Goal: Task Accomplishment & Management: Manage account settings

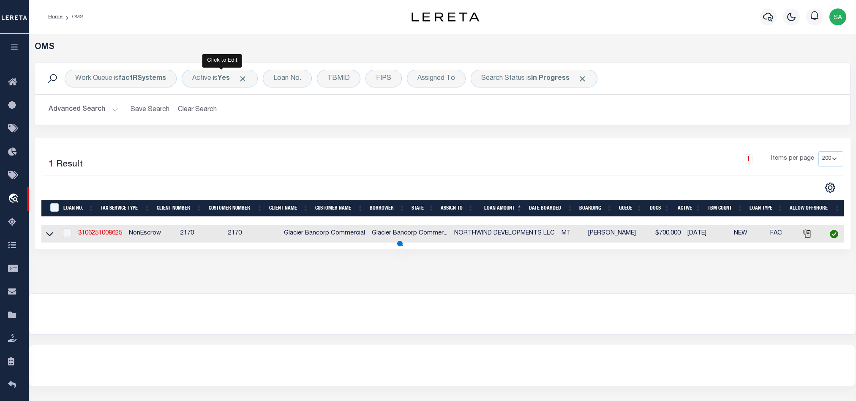
select select "200"
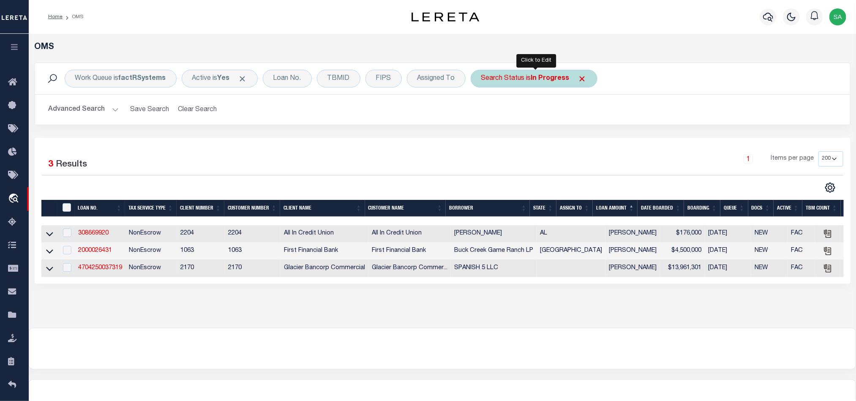
click at [506, 76] on div "Search Status is In Progress" at bounding box center [534, 79] width 127 height 18
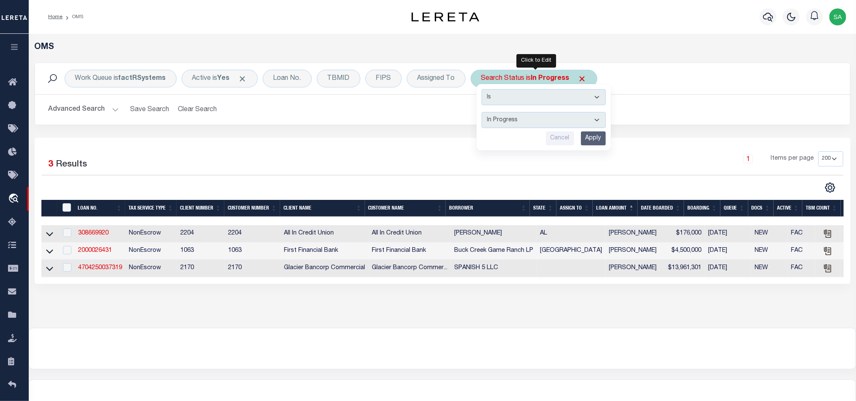
drag, startPoint x: 536, startPoint y: 121, endPoint x: 536, endPoint y: 127, distance: 5.9
click at [536, 121] on select "Automated Search Bad Parcel Complete Duplicate Parcel High Dollar Reporting In …" at bounding box center [544, 120] width 124 height 16
select select "RD"
click at [484, 113] on select "Automated Search Bad Parcel Complete Duplicate Parcel High Dollar Reporting In …" at bounding box center [544, 120] width 124 height 16
click at [598, 141] on input "Apply" at bounding box center [593, 138] width 25 height 14
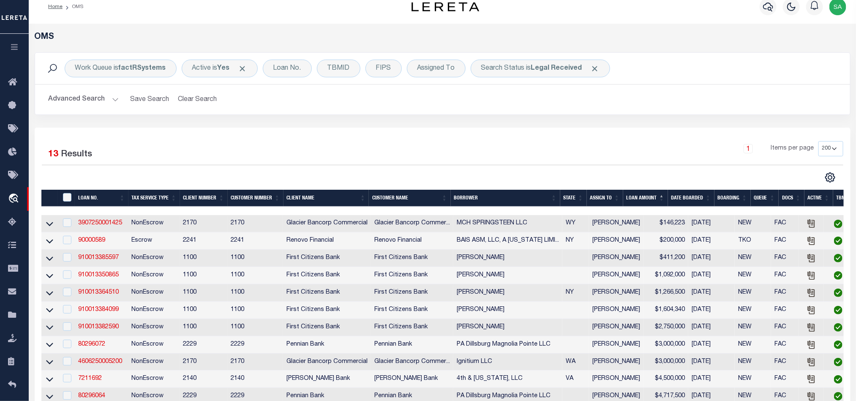
scroll to position [206, 0]
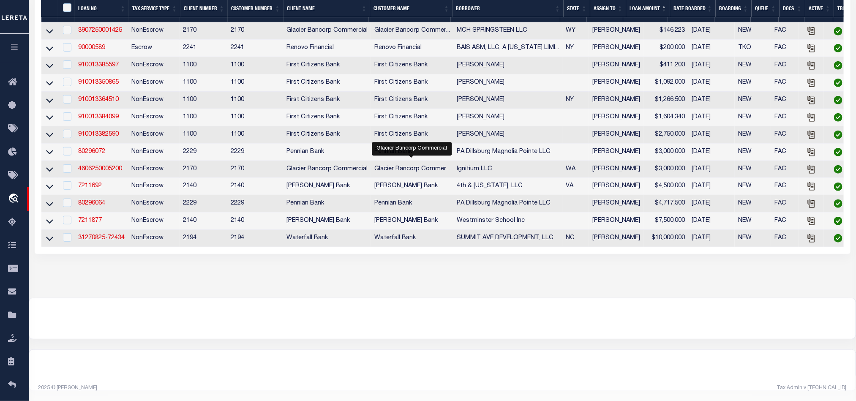
click at [411, 166] on span "Glacier Bancorp Commer..." at bounding box center [412, 169] width 76 height 6
checkbox input "true"
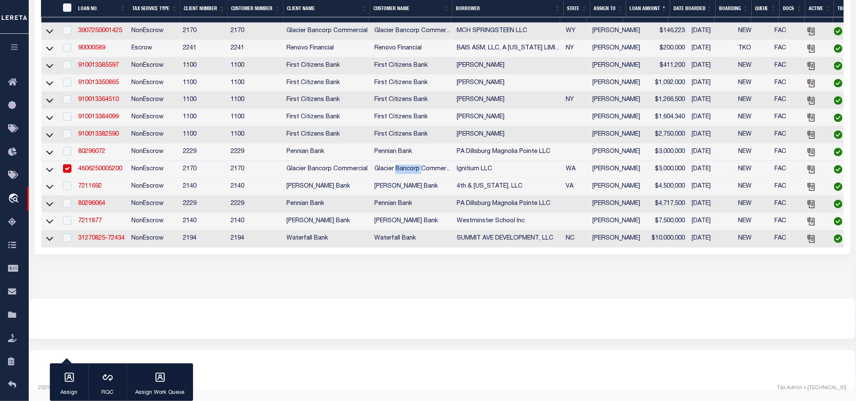
click at [411, 166] on span "Glacier Bancorp Commer..." at bounding box center [412, 169] width 76 height 6
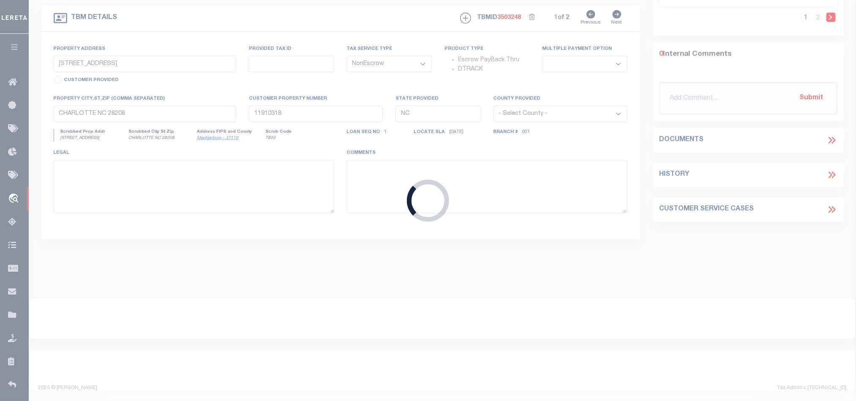
type input "4606250005200"
type input "Ignitium LLC"
select select
type input "[STREET_ADDRESS]"
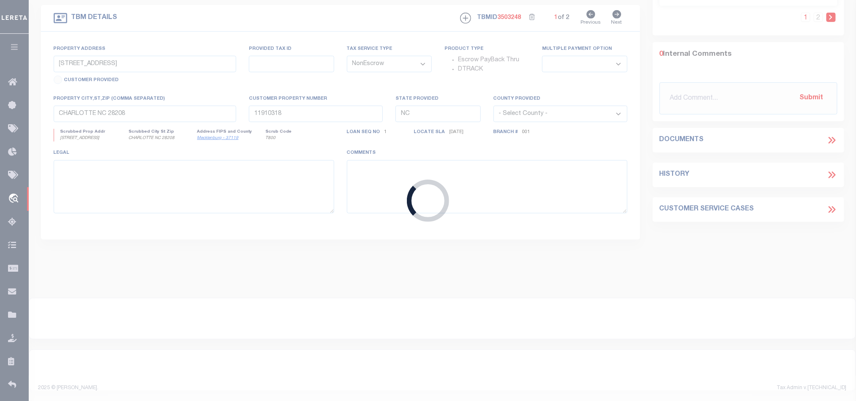
type input "SPOKANE WA 99201-0626"
type input "[DATE]"
select select
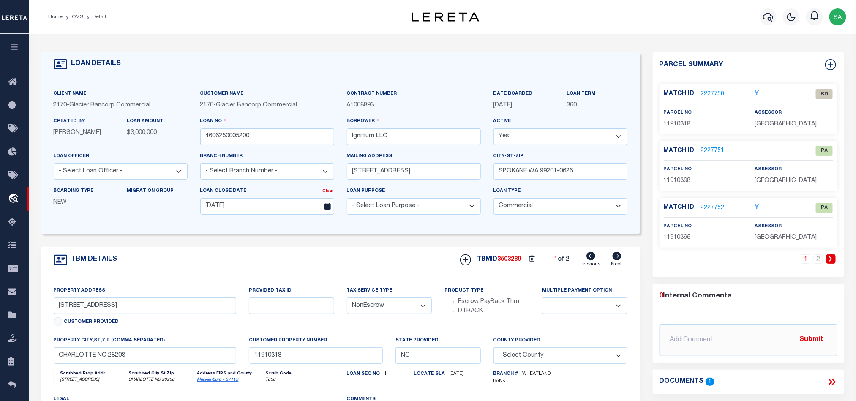
type input "2324 S Park Ln"
type input "45302.9086"
select select
type input "Spokane WA 99212"
type input "WA"
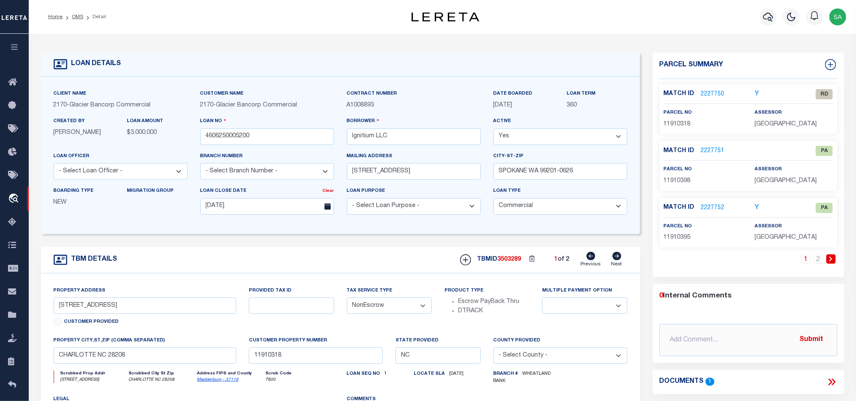
select select
type textarea "See page 2 of attached DOT"
select select "17097"
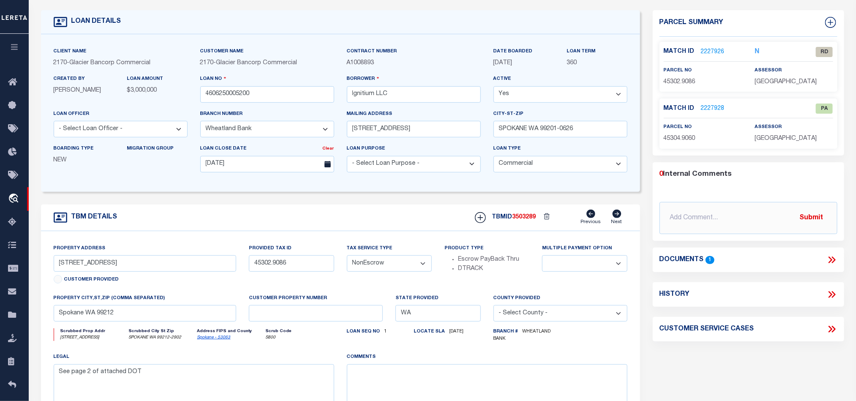
scroll to position [63, 0]
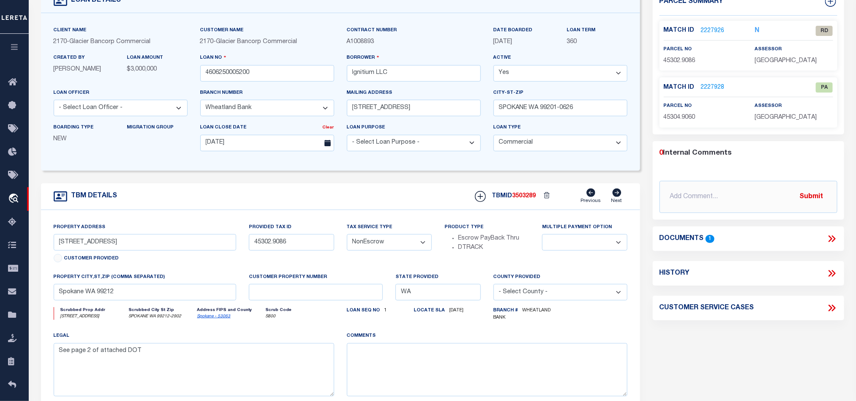
click at [842, 232] on div "Documents 1" at bounding box center [748, 239] width 191 height 25
click at [830, 240] on icon at bounding box center [832, 238] width 11 height 11
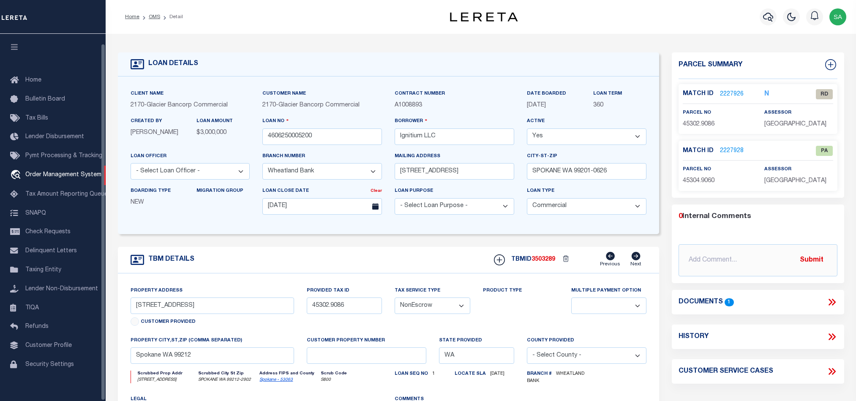
select select "17097"
select select "20"
select select "NonEscrow"
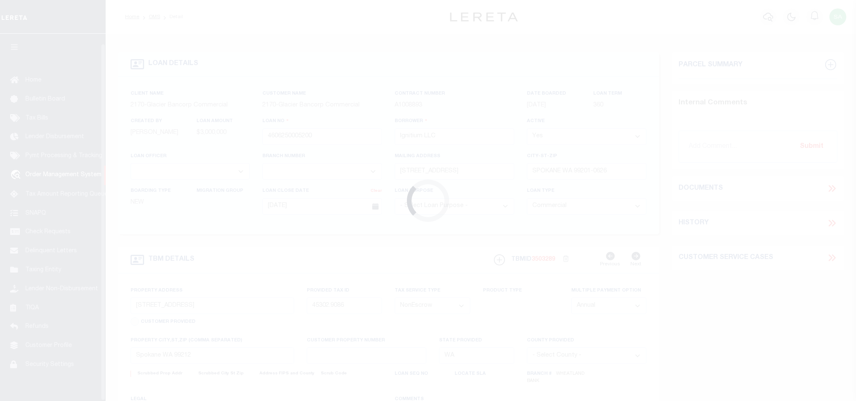
select select "20"
select select "NonEscrow"
select select
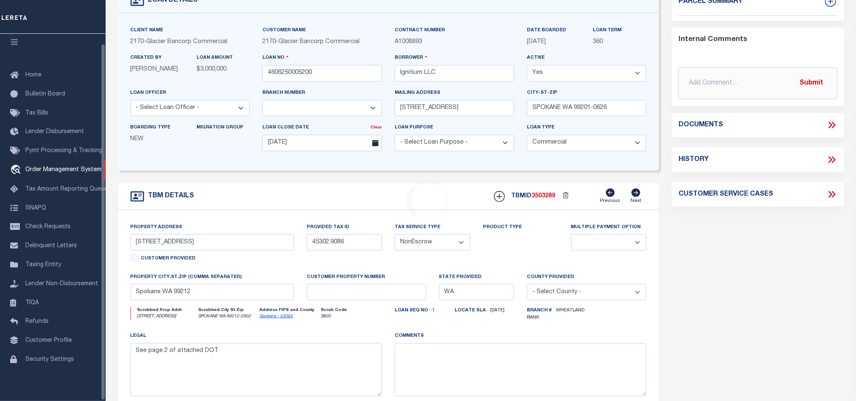
select select "17097"
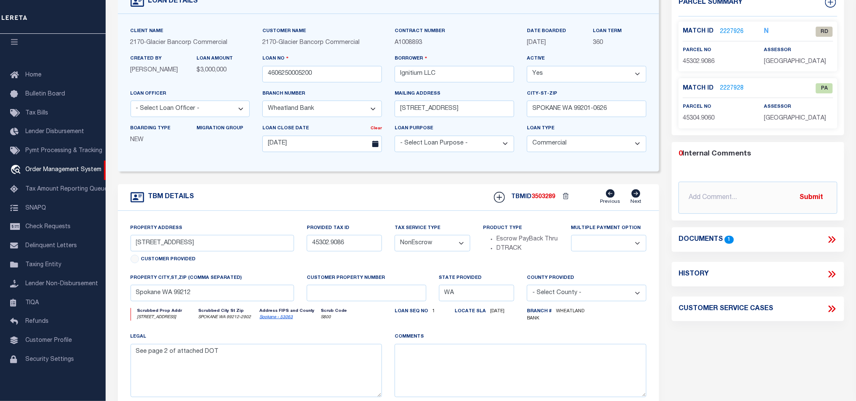
scroll to position [63, 0]
click at [278, 319] on link "Spokane - 53063" at bounding box center [275, 316] width 33 height 4
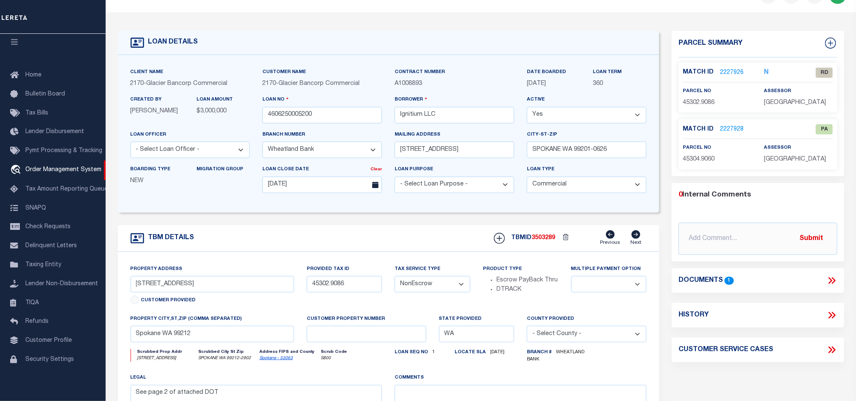
scroll to position [0, 0]
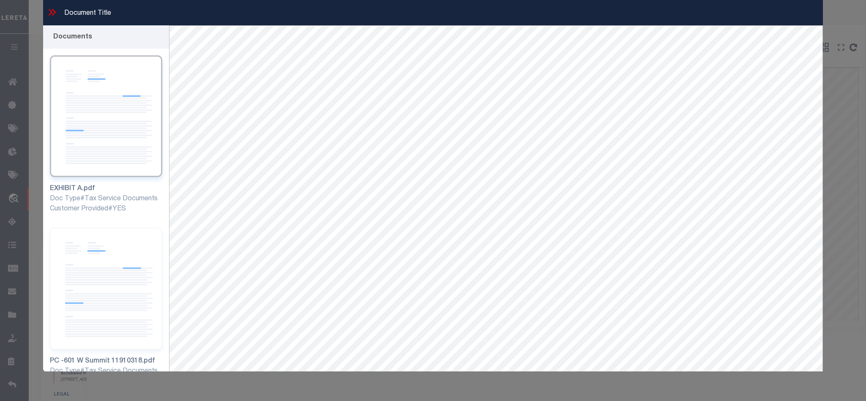
select select "53804"
select select "5527"
select select "10"
select select "20"
select select "NonEscrow"
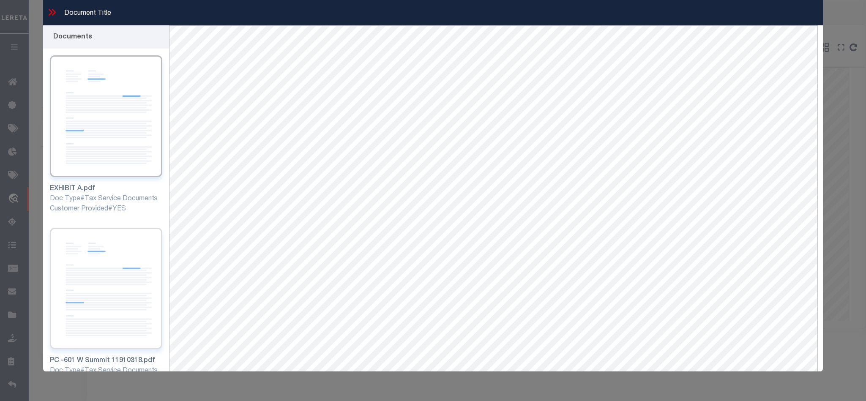
click at [115, 243] on img at bounding box center [106, 289] width 112 height 122
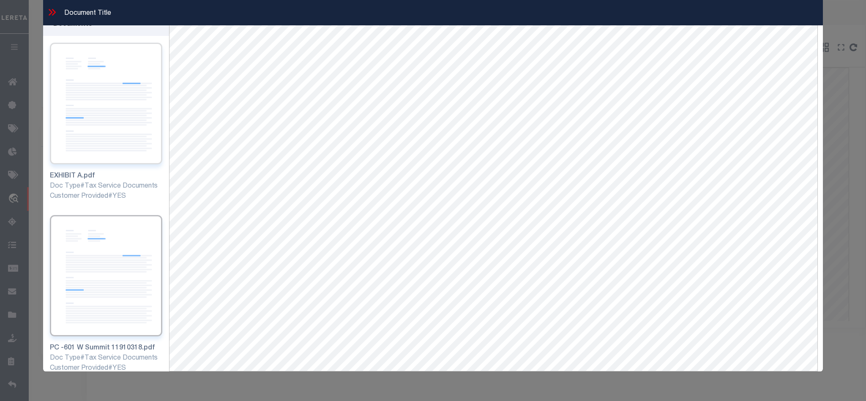
click at [131, 123] on img at bounding box center [106, 104] width 112 height 122
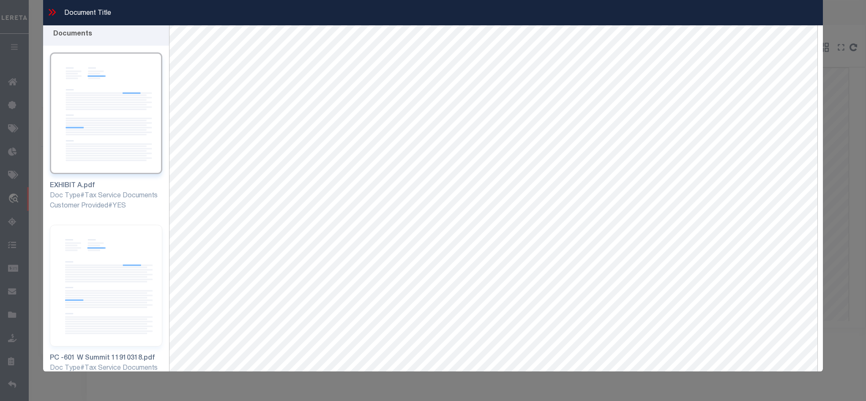
scroll to position [0, 0]
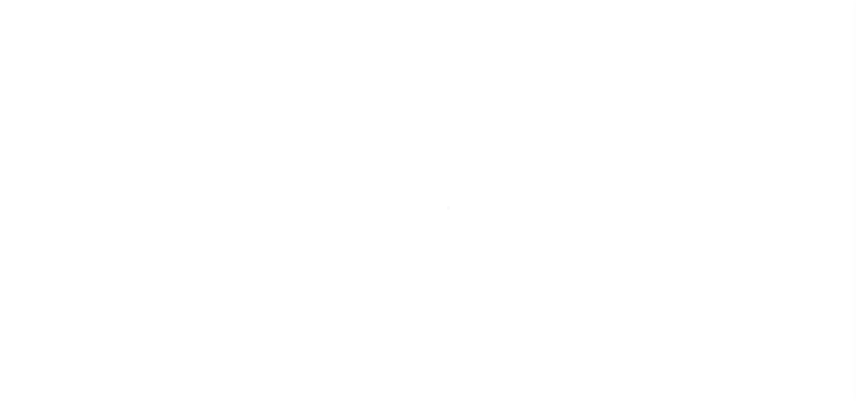
select select "NonEscrow"
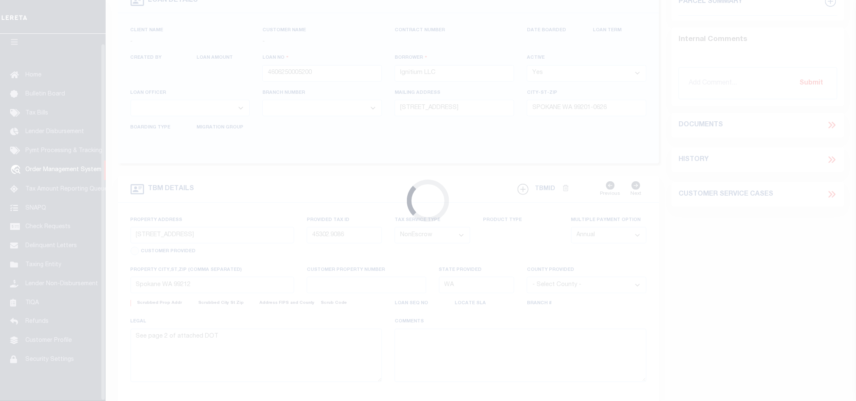
select select
type input "[DATE]"
select select "17097"
select select
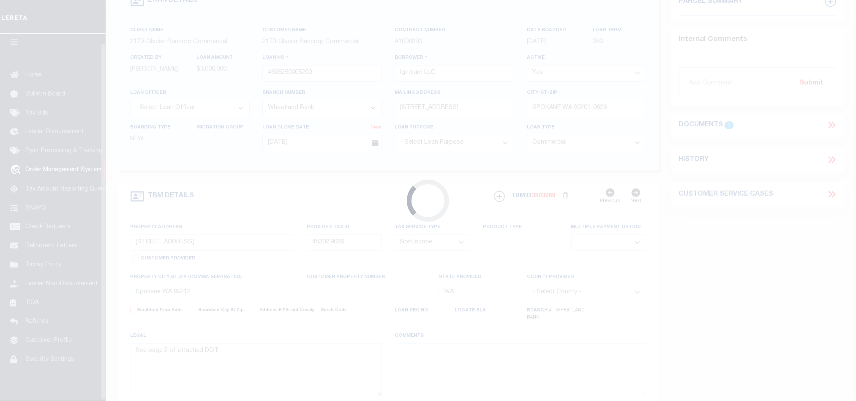
select select
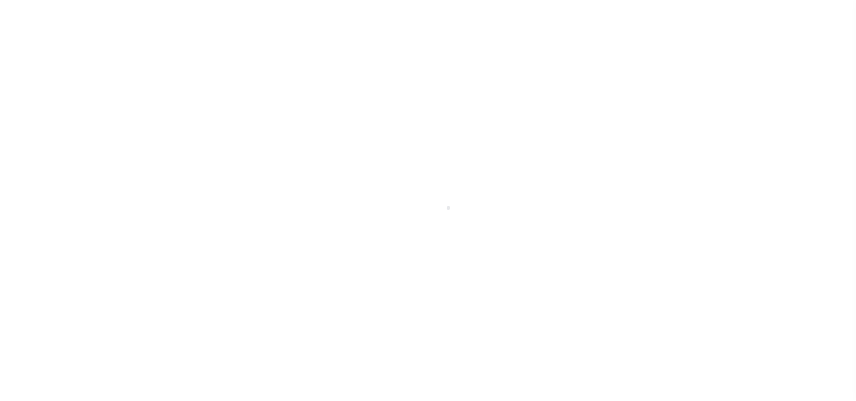
select select "10"
select select "20"
select select "NonEscrow"
select select
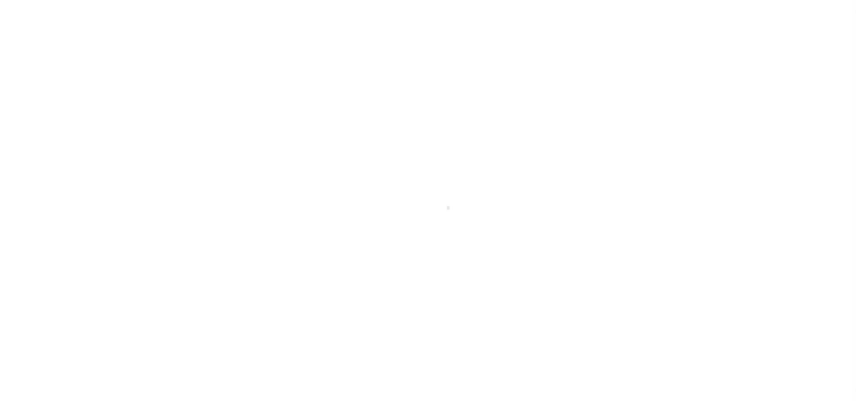
select select
select select "53804"
select select "5527"
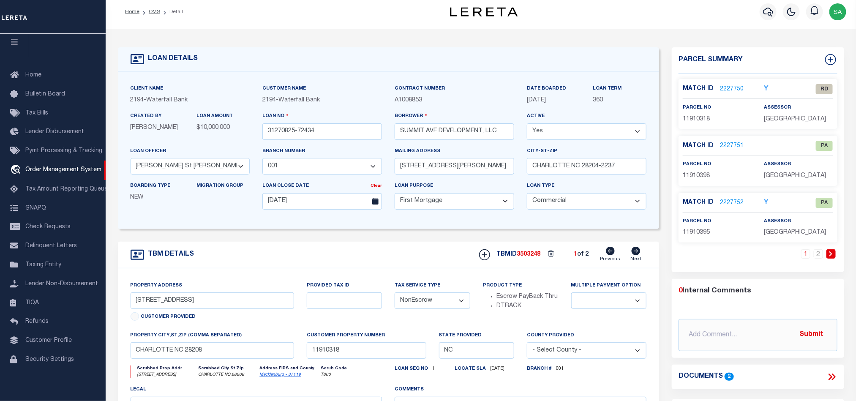
scroll to position [0, 0]
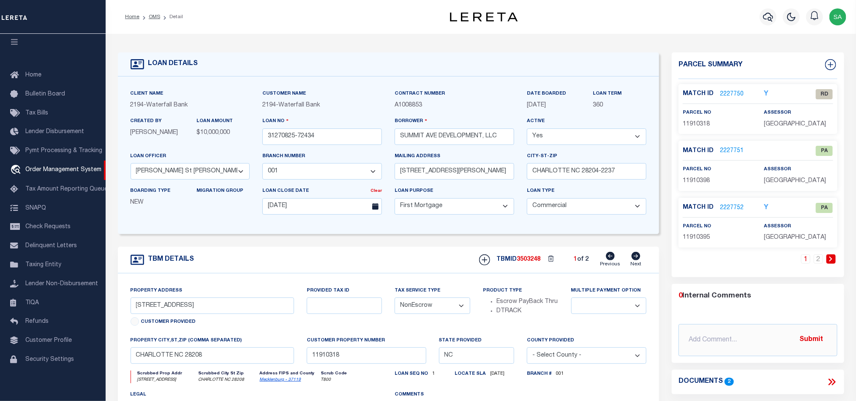
click at [696, 128] on p "11910318" at bounding box center [717, 124] width 69 height 9
copy span "11910318"
click at [213, 314] on input "[STREET_ADDRESS]" at bounding box center [213, 306] width 164 height 16
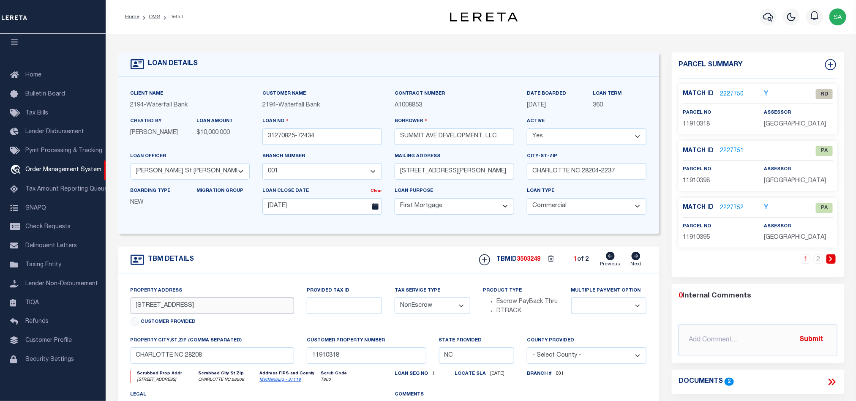
click at [213, 314] on input "[STREET_ADDRESS]" at bounding box center [213, 306] width 164 height 16
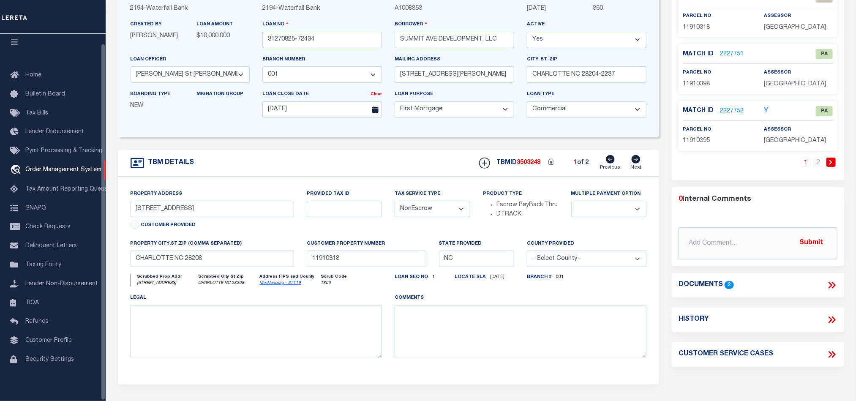
scroll to position [127, 0]
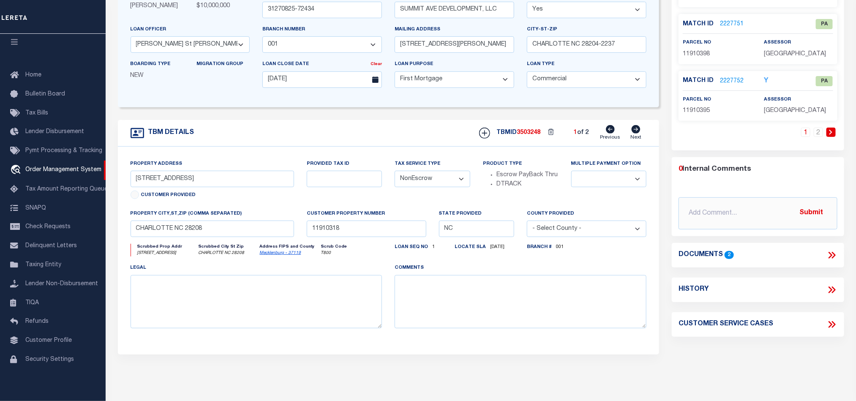
click at [637, 134] on icon at bounding box center [636, 129] width 9 height 8
select select
type textarea "6 PARCELS"
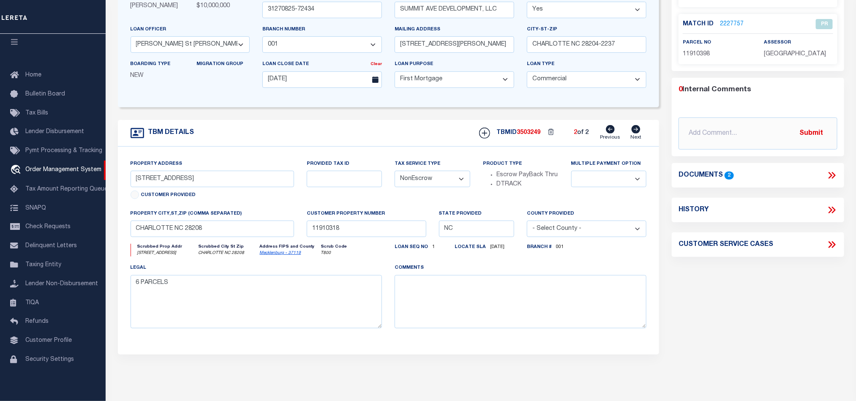
scroll to position [63, 0]
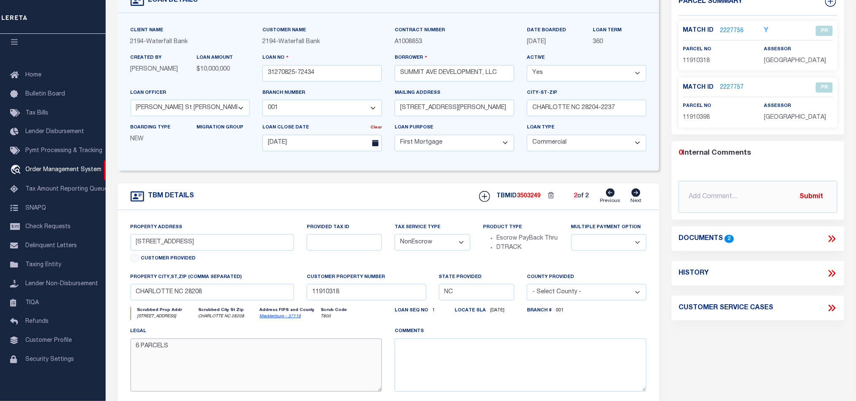
drag, startPoint x: 205, startPoint y: 363, endPoint x: 184, endPoint y: 365, distance: 21.7
click at [184, 365] on textarea "6 PARCELS" at bounding box center [257, 364] width 252 height 53
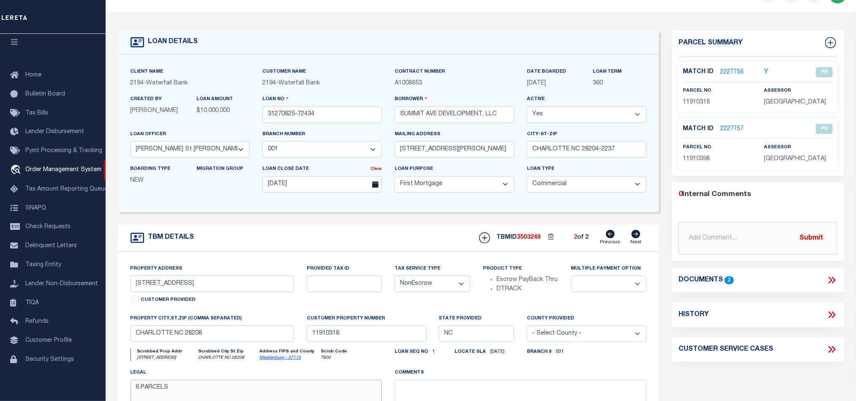
scroll to position [0, 0]
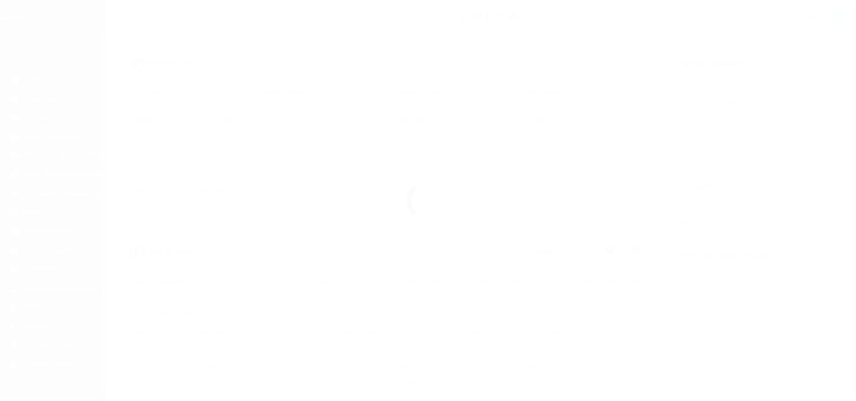
select select "10"
select select "20"
select select "NonEscrow"
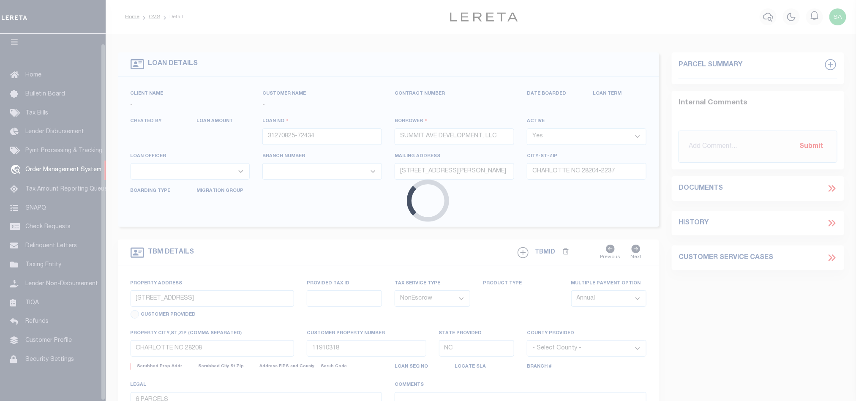
select select
type input "[DATE]"
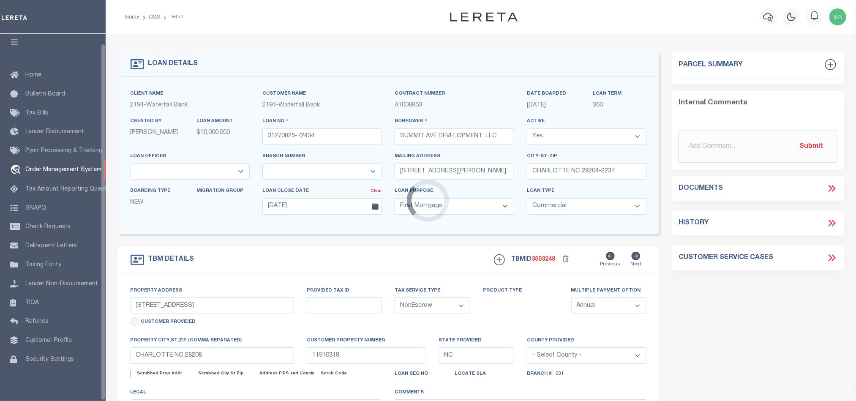
select select "53804"
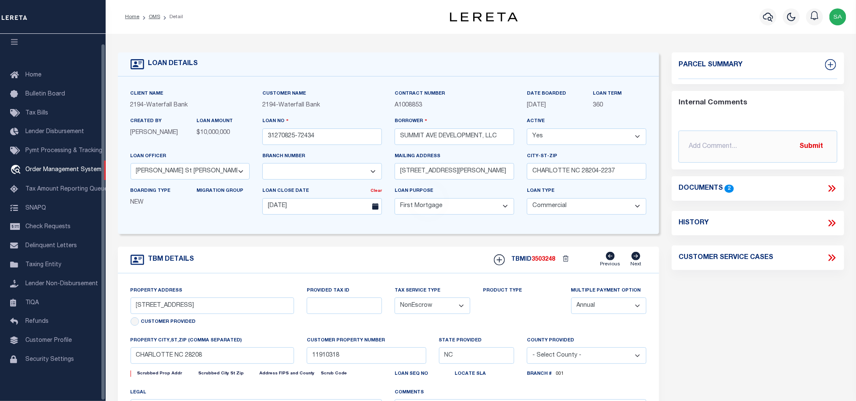
select select
select select "5527"
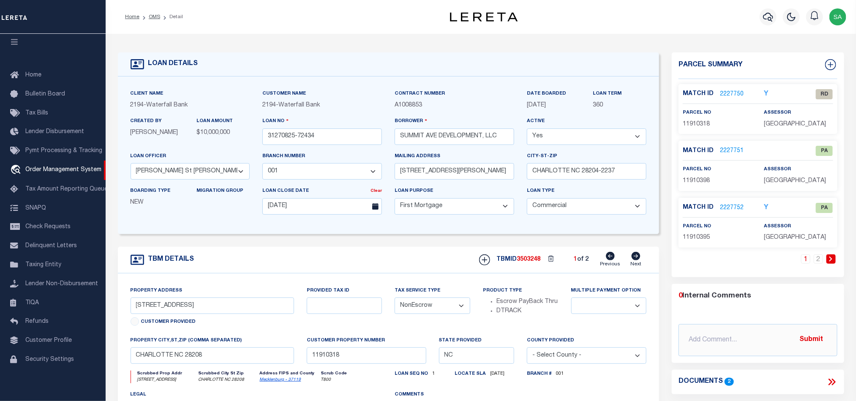
click at [705, 240] on span "11910395" at bounding box center [696, 238] width 27 height 6
click at [821, 264] on link "2" at bounding box center [818, 258] width 9 height 9
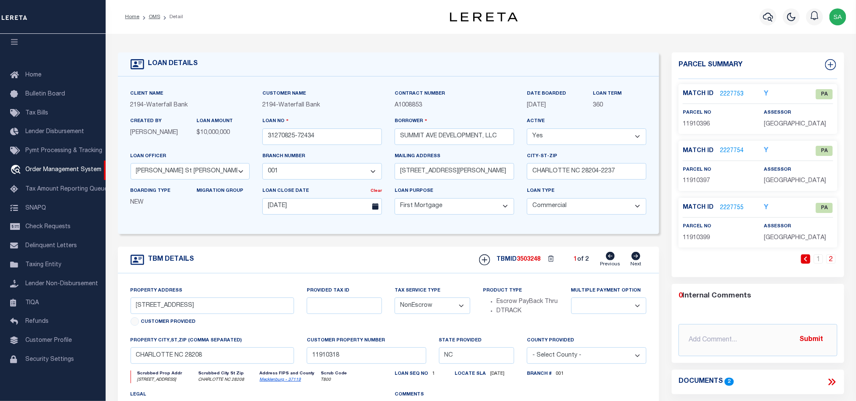
click at [704, 129] on div "parcel no 11910396" at bounding box center [718, 118] width 82 height 21
click at [687, 243] on div "parcel no 11910399" at bounding box center [717, 232] width 69 height 21
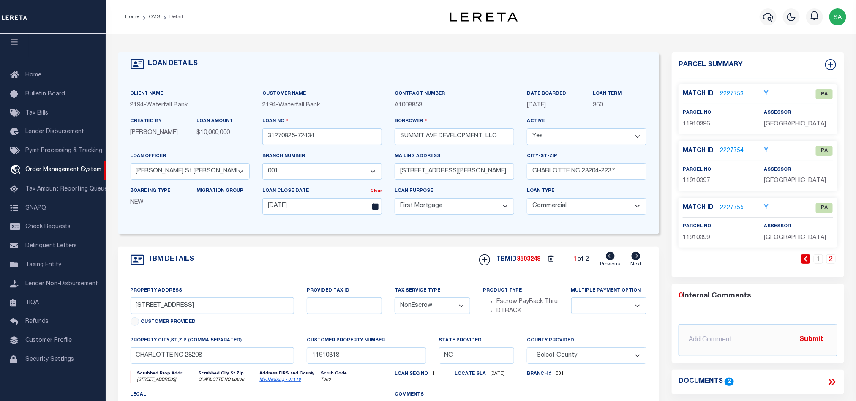
click at [693, 184] on span "11910397" at bounding box center [696, 181] width 27 height 6
copy span "11910397"
drag, startPoint x: 358, startPoint y: 137, endPoint x: -14, endPoint y: 171, distance: 372.6
click at [0, 171] on html "Home OMS Detail" at bounding box center [428, 321] width 856 height 643
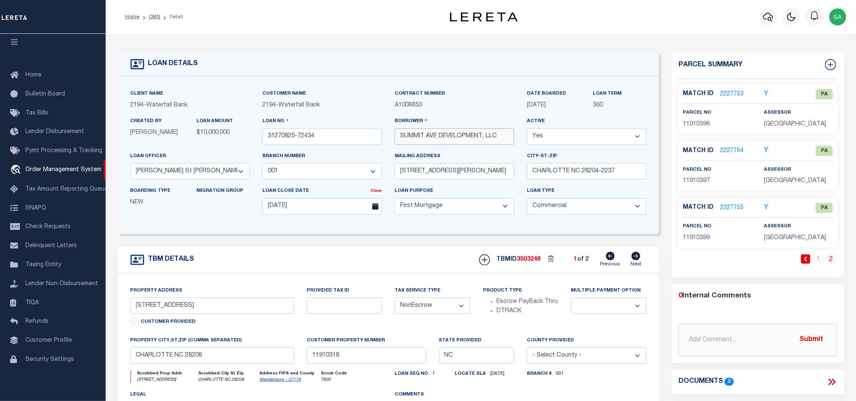
click at [421, 131] on input "SUMMIT AVE DEVELOPMENT, LLC" at bounding box center [455, 136] width 120 height 16
drag, startPoint x: 321, startPoint y: 139, endPoint x: -21, endPoint y: 90, distance: 345.3
click at [0, 90] on html "Home OMS Detail" at bounding box center [428, 321] width 856 height 643
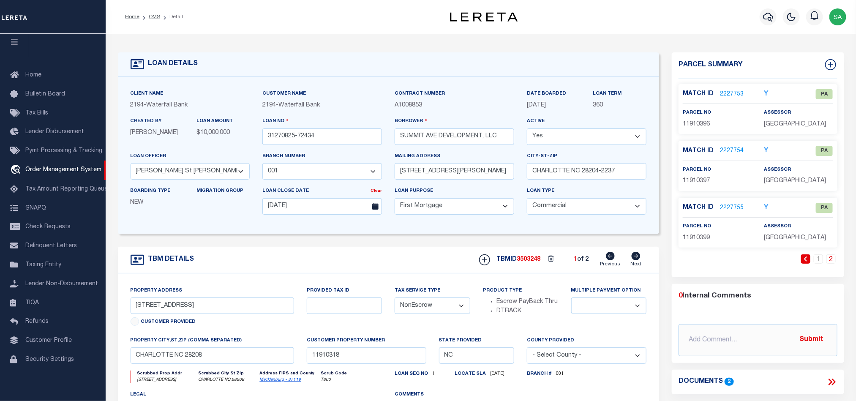
drag, startPoint x: 752, startPoint y: 303, endPoint x: 747, endPoint y: 303, distance: 5.1
click at [752, 277] on div "1 2" at bounding box center [758, 265] width 158 height 23
drag, startPoint x: 352, startPoint y: 142, endPoint x: 31, endPoint y: 142, distance: 320.7
click at [31, 142] on div "Home OMS Detail" at bounding box center [428, 321] width 856 height 643
click at [742, 243] on div "parcel no 11910399" at bounding box center [718, 232] width 82 height 21
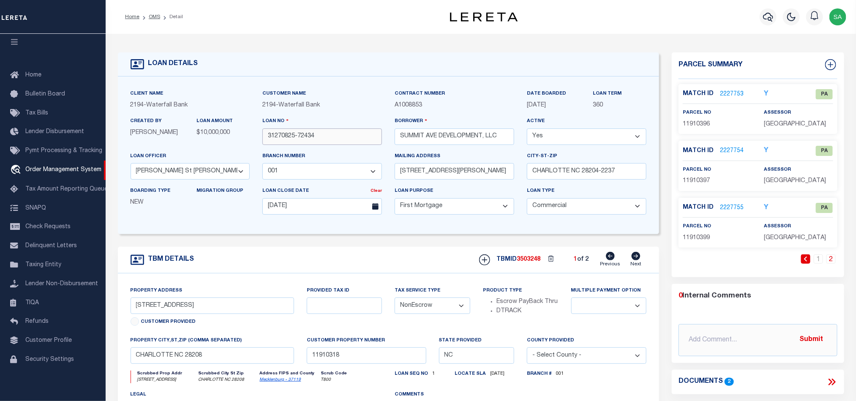
drag, startPoint x: 349, startPoint y: 134, endPoint x: 106, endPoint y: 143, distance: 243.6
click at [106, 142] on div "LOAN DETAILS Client Name 2194" at bounding box center [481, 287] width 751 height 506
drag, startPoint x: 204, startPoint y: 308, endPoint x: -146, endPoint y: 269, distance: 352.1
click at [0, 269] on html "Home OMS Detail" at bounding box center [428, 321] width 856 height 643
drag, startPoint x: 180, startPoint y: 357, endPoint x: -23, endPoint y: 322, distance: 205.7
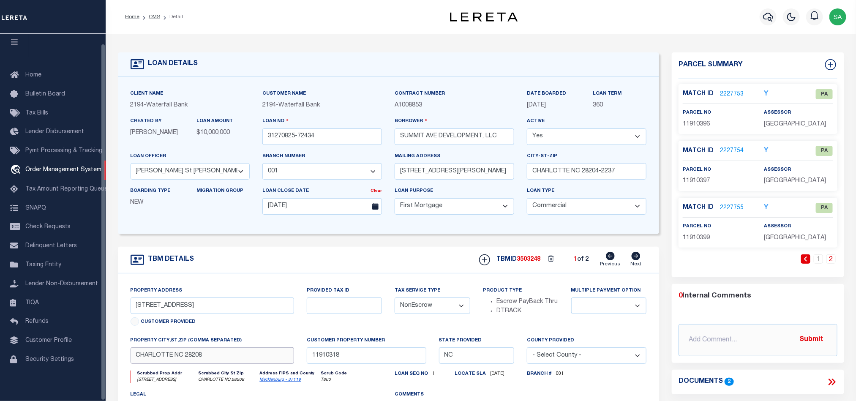
click at [0, 322] on html "Home OMS Detail" at bounding box center [428, 321] width 856 height 643
click at [178, 361] on input "CHARLOTTE NC 28208" at bounding box center [213, 355] width 164 height 16
drag, startPoint x: 184, startPoint y: 360, endPoint x: -71, endPoint y: 326, distance: 257.5
click at [0, 326] on html "Home OMS Detail" at bounding box center [428, 321] width 856 height 643
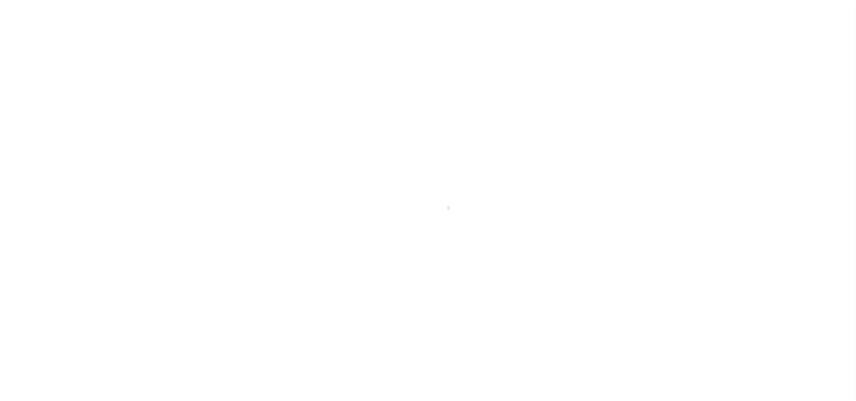
select select "10"
select select "20"
select select "NonEscrow"
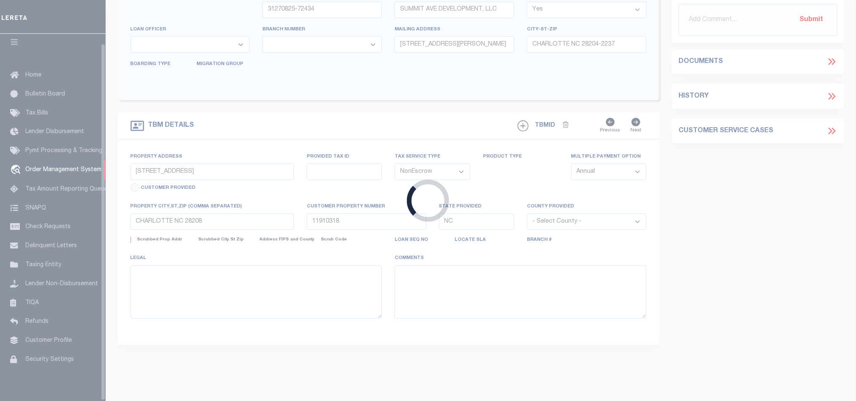
select select
type input "[DATE]"
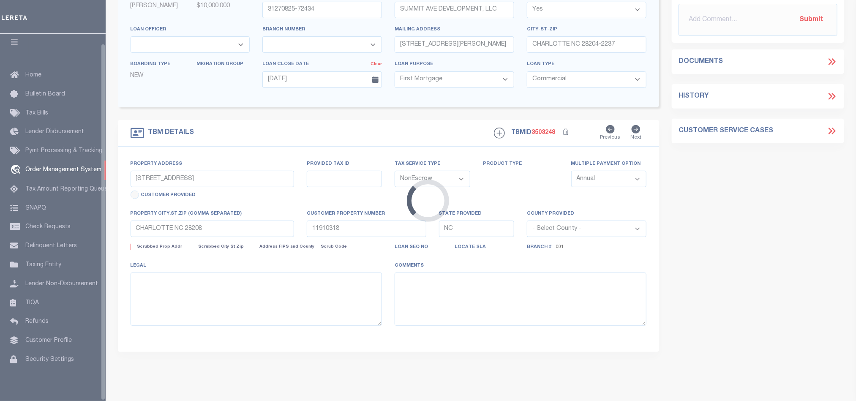
select select "53804"
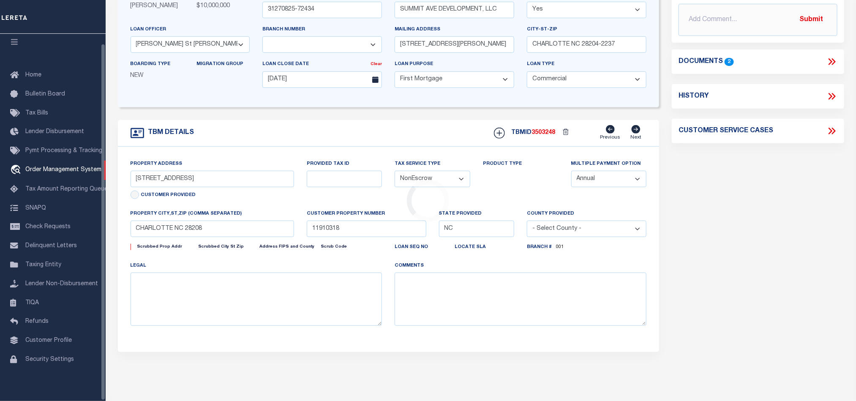
select select
select select "5527"
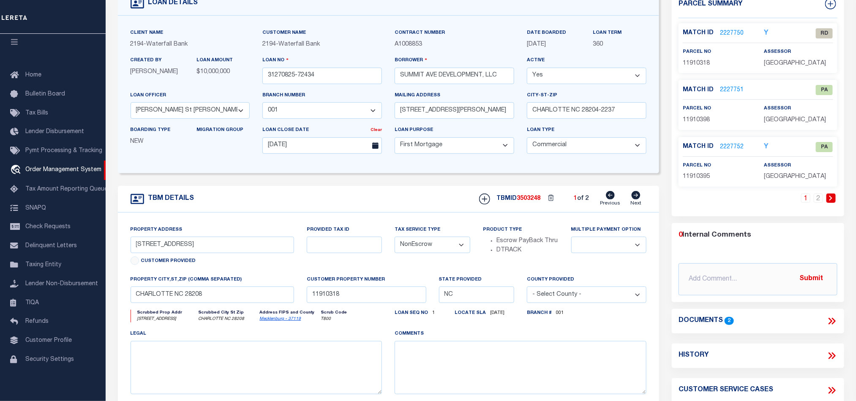
scroll to position [0, 0]
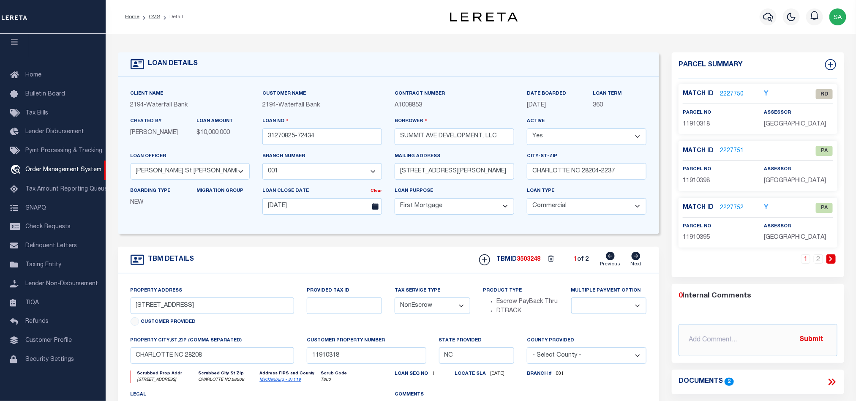
click at [664, 43] on div "LOAN DETAILS Client Name 2194 - Waterfall Bank 2194 -" at bounding box center [481, 278] width 739 height 472
drag, startPoint x: 731, startPoint y: 94, endPoint x: 865, endPoint y: 132, distance: 139.5
click at [731, 94] on link "2227750" at bounding box center [732, 94] width 24 height 9
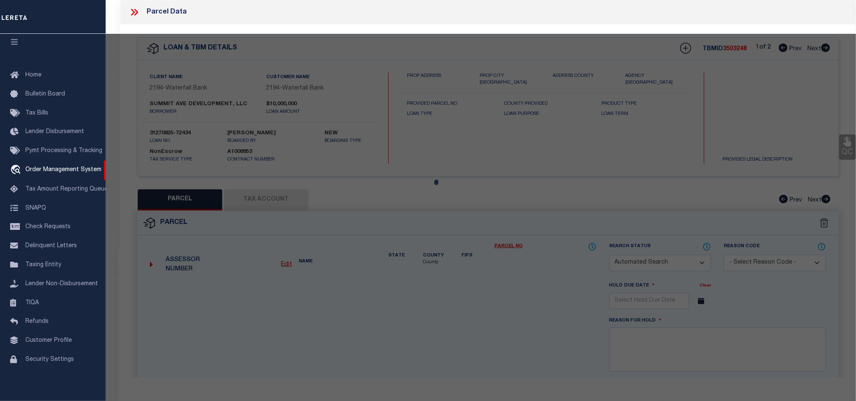
checkbox input "false"
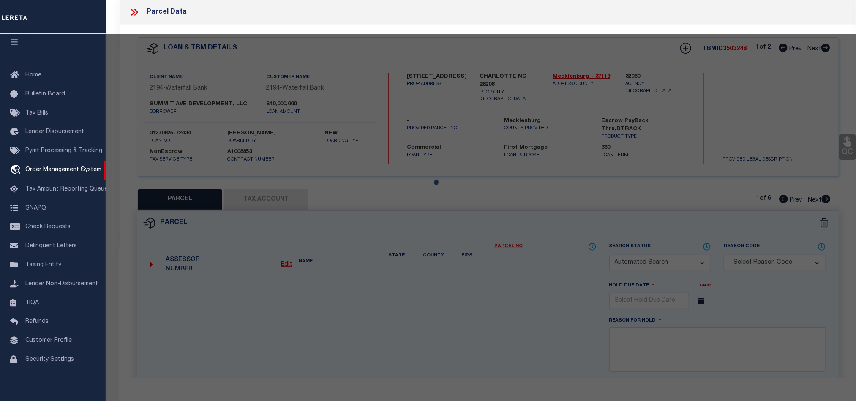
select select "RD"
type input "SUMMIT AVE DEVELOPMENT LLC"
select select "ATL"
select select "ADD"
type input "601 W SUMMIT AVE"
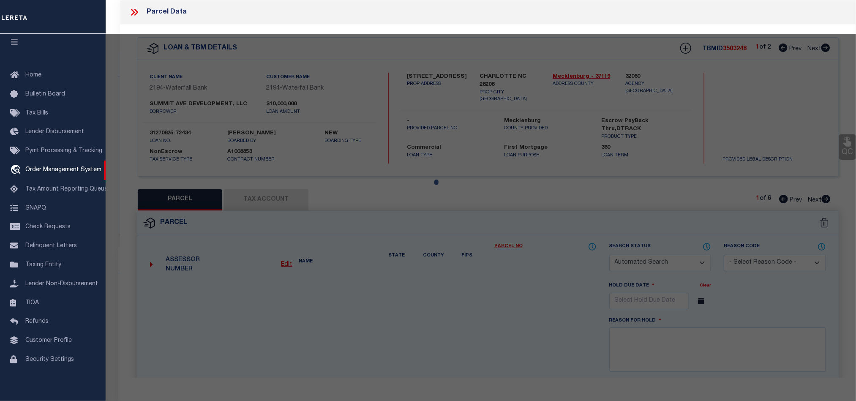
checkbox input "false"
type input "CHARLOTTE, NC 28203"
type textarea "L4-21 B22 M230-296 &ECT"
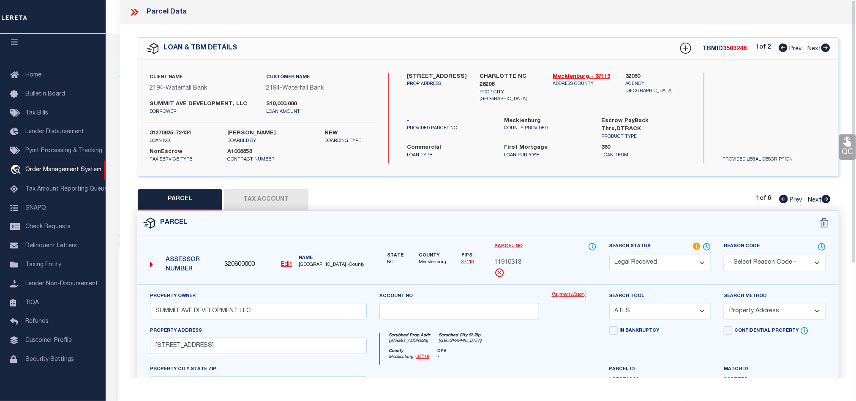
click at [283, 265] on u "Edit" at bounding box center [286, 265] width 11 height 6
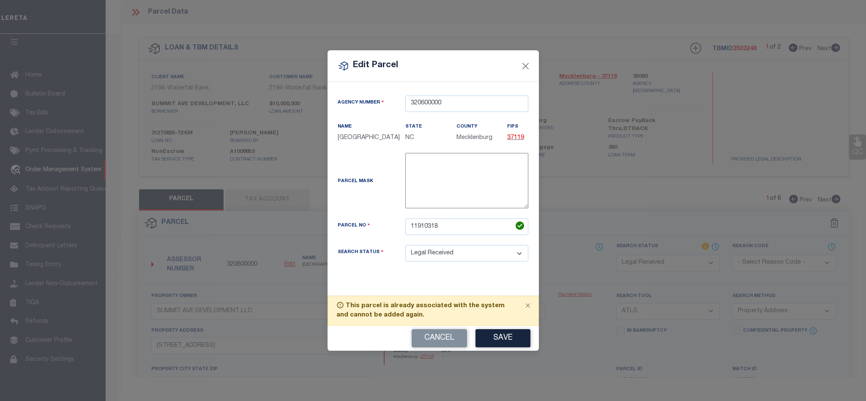
click at [437, 334] on div "Cancel Save" at bounding box center [433, 338] width 211 height 25
click at [444, 347] on button "Cancel" at bounding box center [439, 338] width 55 height 18
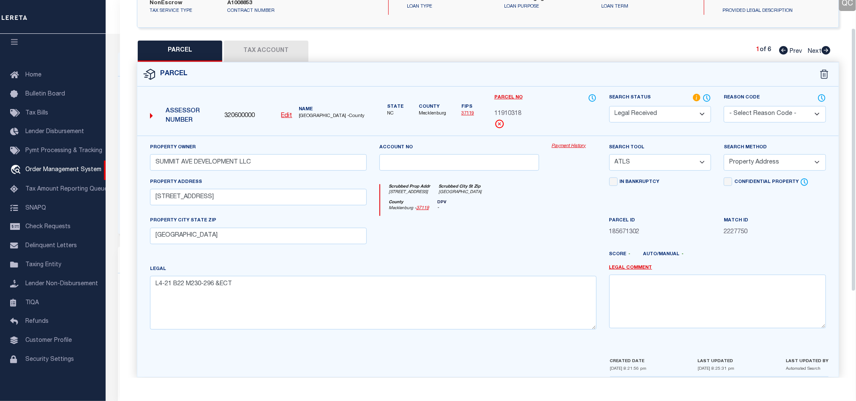
scroll to position [164, 0]
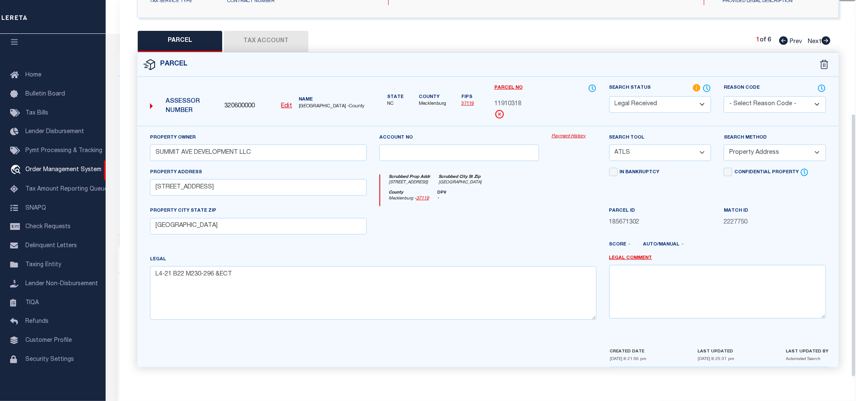
click at [270, 38] on button "Tax Account" at bounding box center [266, 41] width 85 height 21
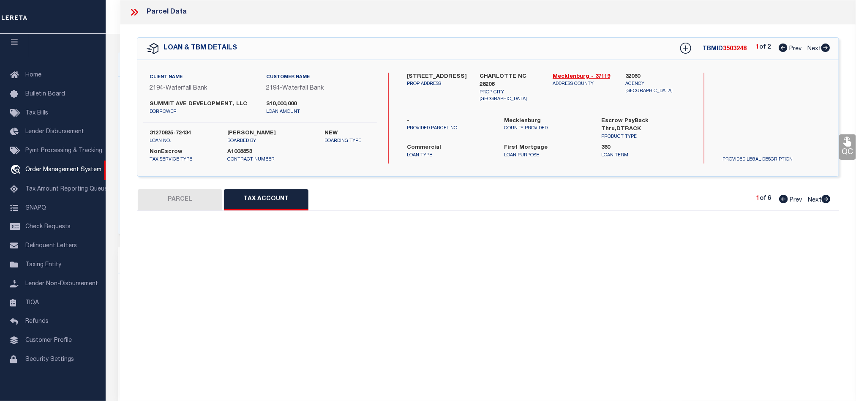
select select "100"
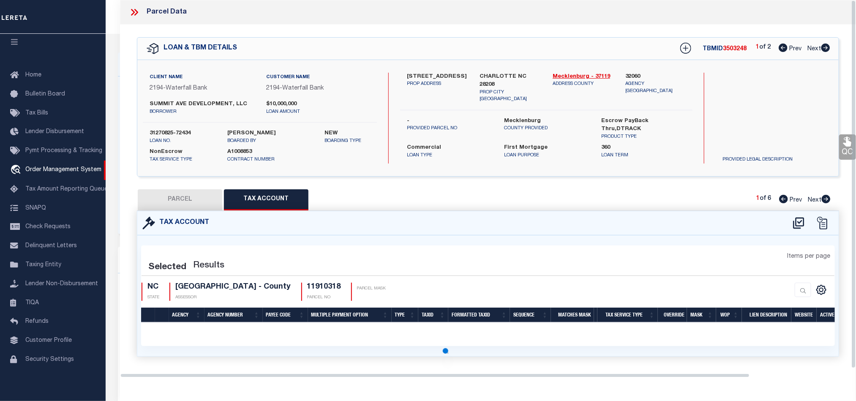
select select "100"
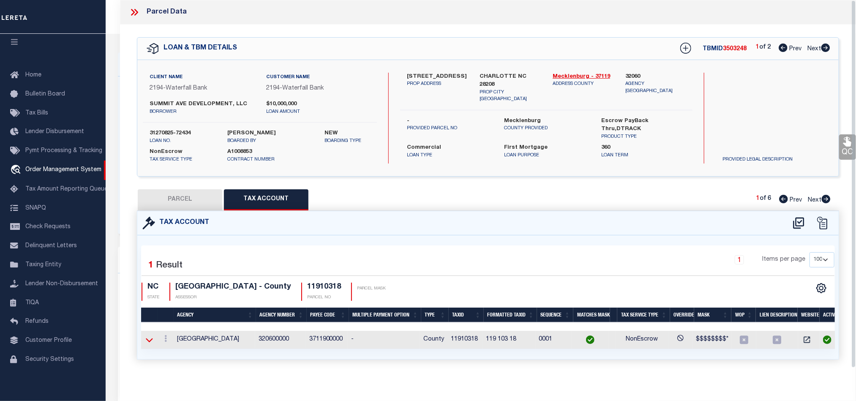
click at [148, 342] on icon at bounding box center [149, 340] width 7 height 4
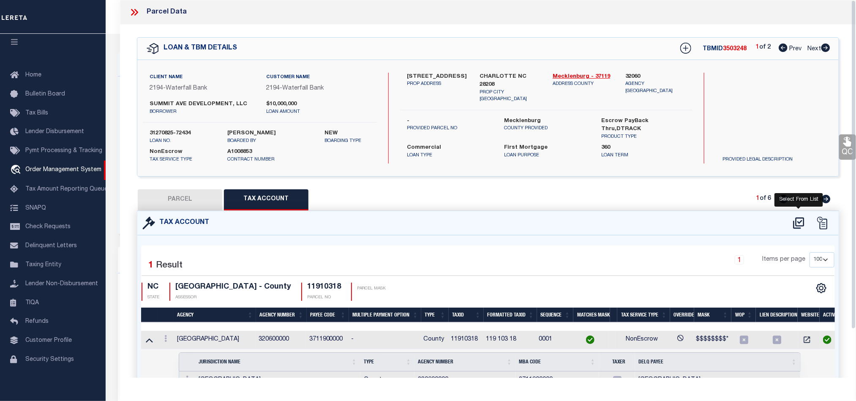
click at [800, 222] on icon at bounding box center [799, 223] width 14 height 14
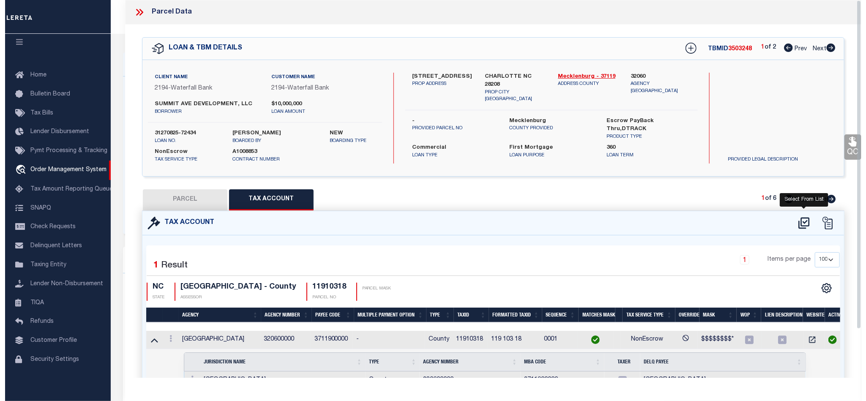
select select "100"
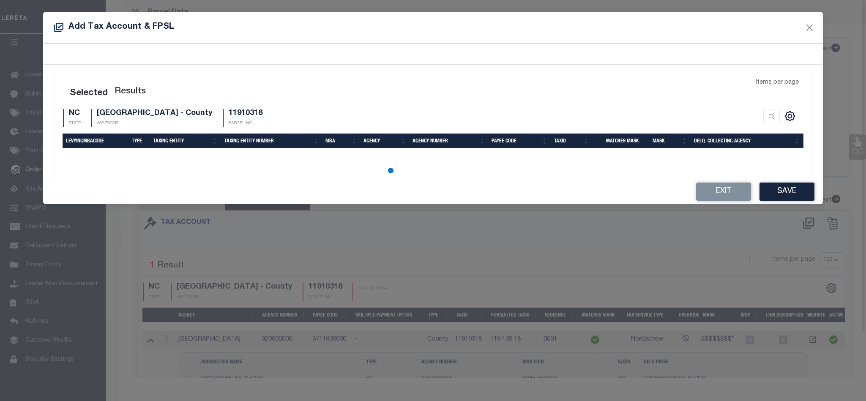
select select "100"
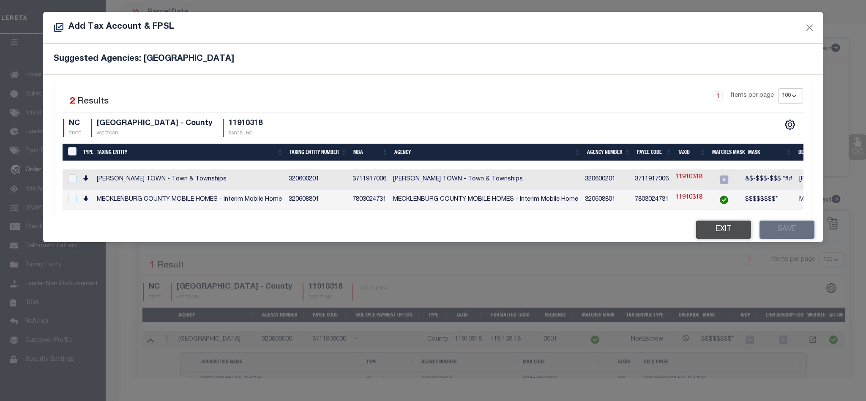
click at [728, 236] on button "Exit" at bounding box center [723, 230] width 55 height 18
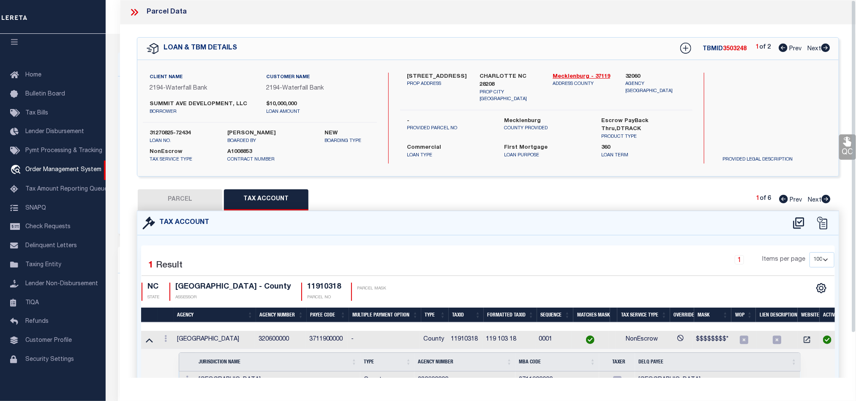
click at [188, 198] on button "PARCEL" at bounding box center [180, 199] width 85 height 21
select select "AS"
select select
checkbox input "false"
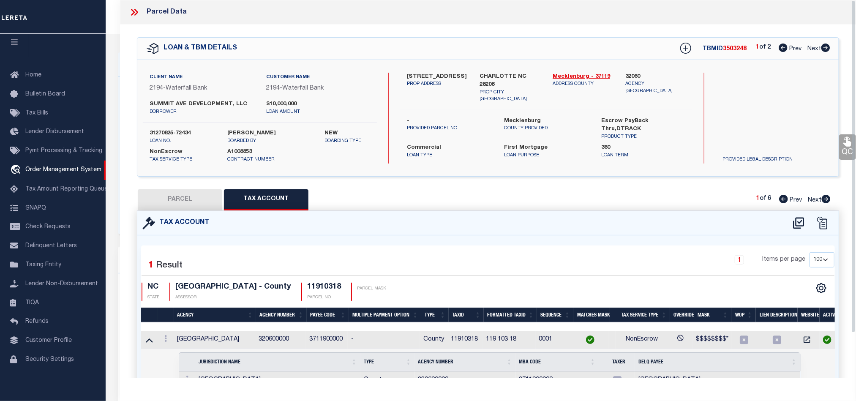
checkbox input "false"
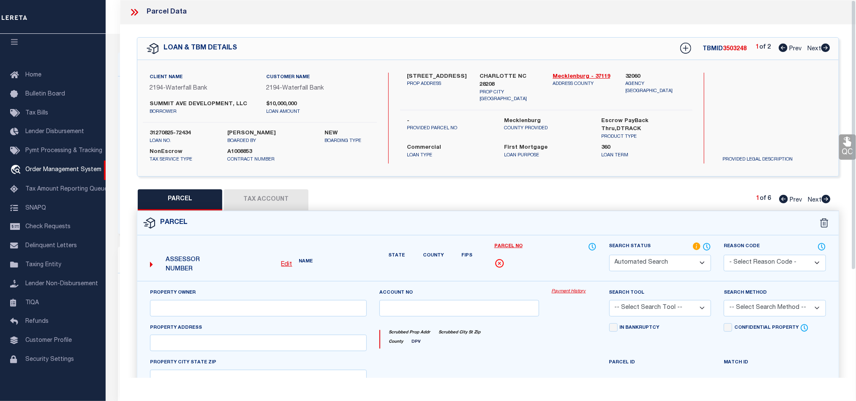
select select "RD"
type input "SUMMIT AVE DEVELOPMENT LLC"
select select "ATL"
select select "ADD"
type input "601 W SUMMIT AVE"
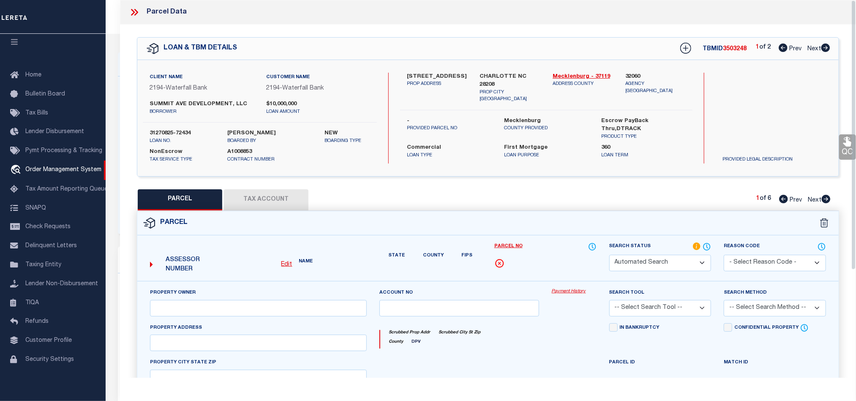
checkbox input "false"
type input "CHARLOTTE, NC 28203"
type textarea "L4-21 B22 M230-296 &ECT"
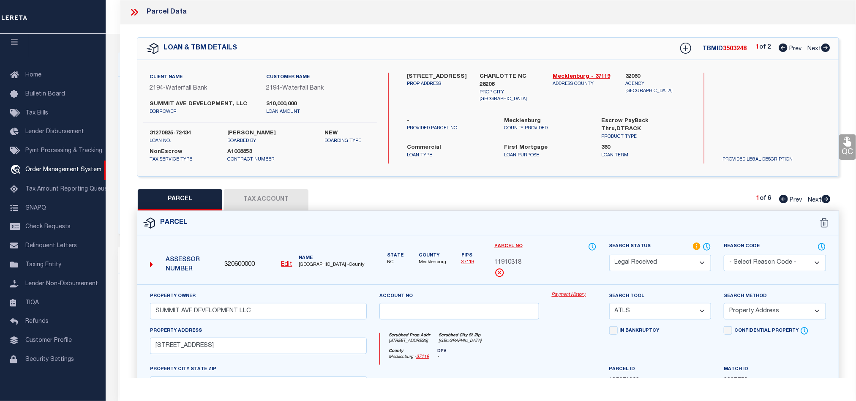
drag, startPoint x: 652, startPoint y: 261, endPoint x: 652, endPoint y: 257, distance: 4.6
click at [652, 261] on select "Automated Search Bad Parcel Complete Duplicate Parcel High Dollar Reporting In …" at bounding box center [660, 263] width 102 height 16
select select "PC"
click at [609, 256] on select "Automated Search Bad Parcel Complete Duplicate Parcel High Dollar Reporting In …" at bounding box center [660, 263] width 102 height 16
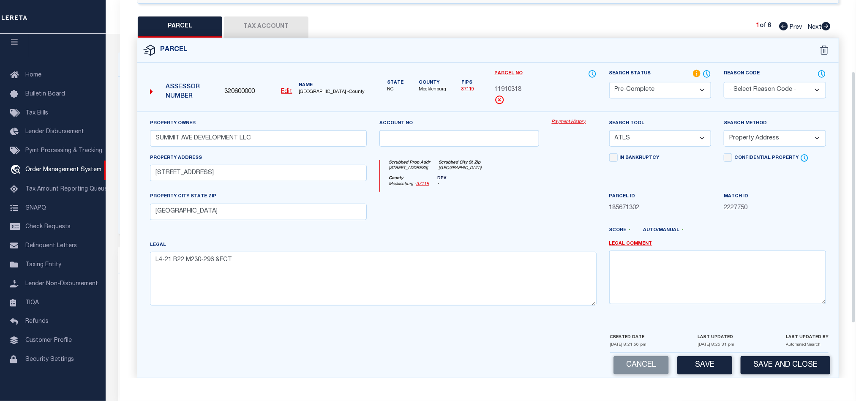
scroll to position [189, 0]
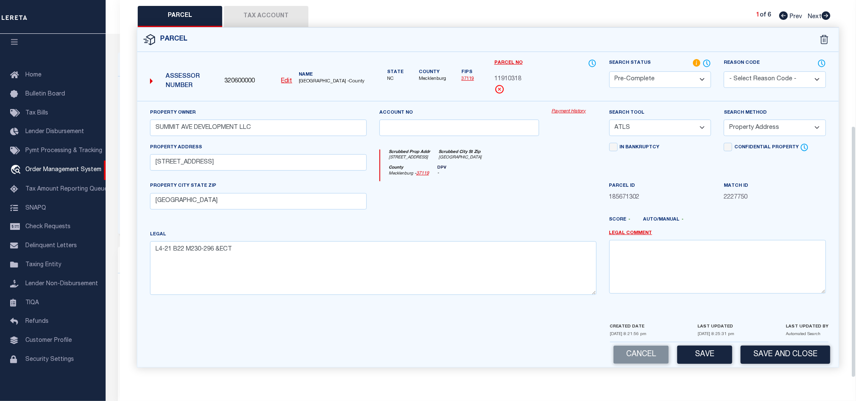
drag, startPoint x: 648, startPoint y: 123, endPoint x: 652, endPoint y: 129, distance: 7.2
click at [648, 123] on select "-- Select Search Tool -- 3rd Party Website Agency File Agency Website ATLS CNV-…" at bounding box center [660, 128] width 102 height 16
select select "AGW"
click at [609, 120] on select "-- Select Search Tool -- 3rd Party Website Agency File Agency Website ATLS CNV-…" at bounding box center [660, 128] width 102 height 16
click at [755, 128] on select "-- Select Search Method -- Property Address Legal Liability Info Provided" at bounding box center [775, 128] width 102 height 16
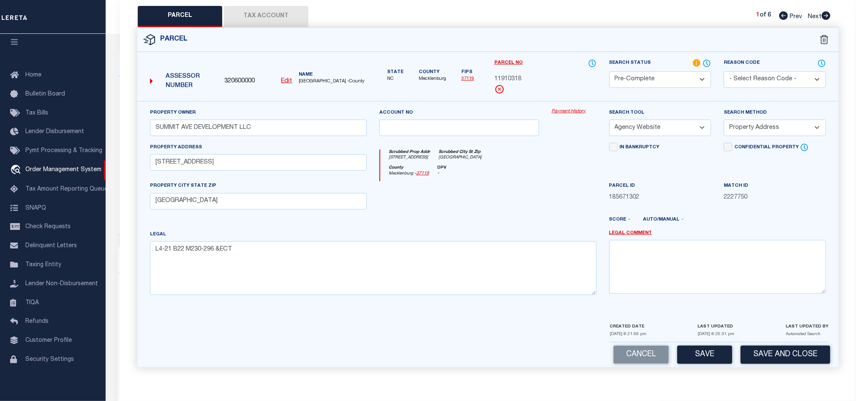
select select "LEG"
click at [724, 120] on select "-- Select Search Method -- Property Address Legal Liability Info Provided" at bounding box center [775, 128] width 102 height 16
click at [800, 344] on div "Cancel Save Save and Close" at bounding box center [487, 354] width 701 height 25
click at [796, 351] on button "Save and Close" at bounding box center [786, 355] width 90 height 18
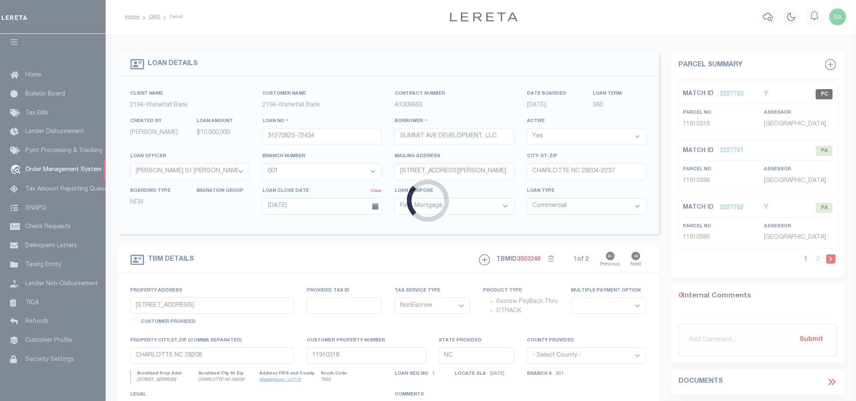
select select
select select "53804"
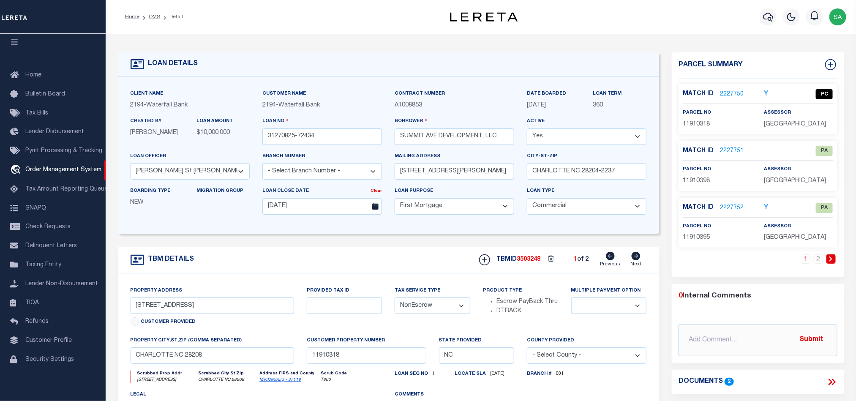
click at [703, 184] on span "11910398" at bounding box center [696, 181] width 27 height 6
copy span "11910398"
click at [725, 156] on link "2227751" at bounding box center [732, 151] width 24 height 9
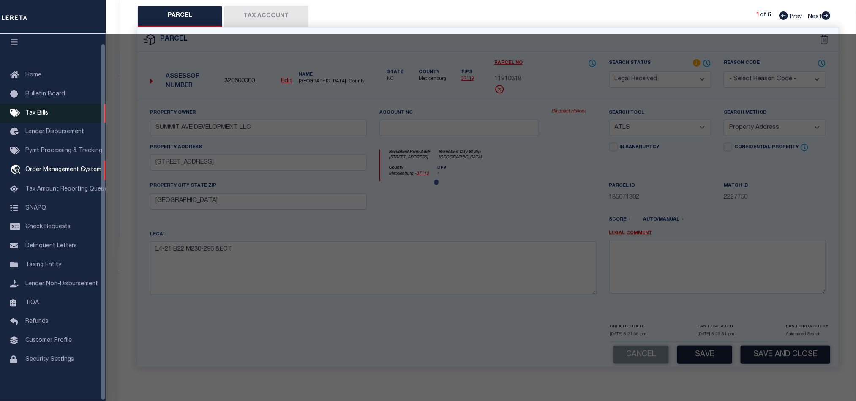
select select "AS"
select select
checkbox input "false"
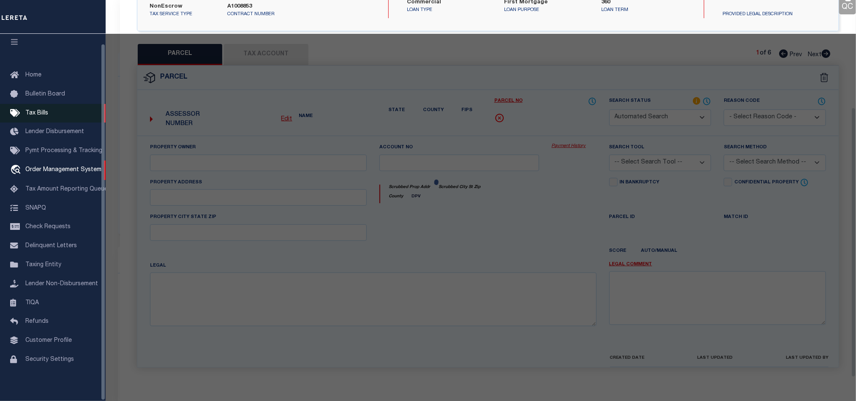
select select "PA"
type input "SUMMIT AVE DEVELOPMENT LLC"
select select "ATL"
select select "ADD"
type input "621 W SUMMIT AVE"
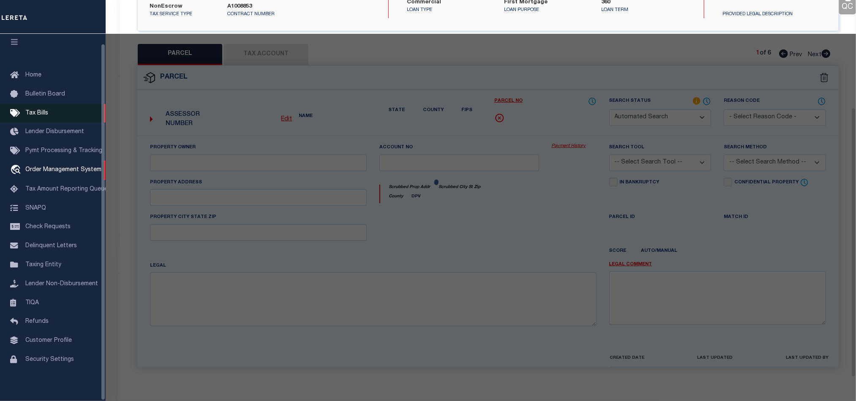
checkbox input "false"
type input "CHARLOTTE, NC 28203"
type textarea "L4-6 B22 M332-286"
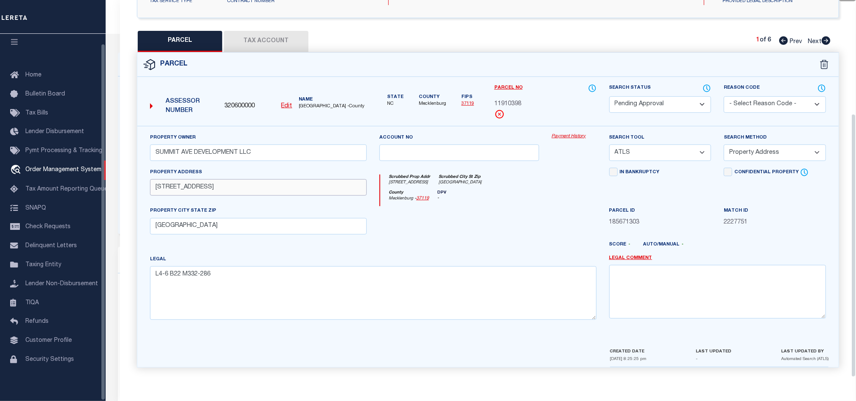
click at [265, 186] on input "621 W SUMMIT AVE" at bounding box center [258, 187] width 217 height 16
paste input "CHARLOTTE NC"
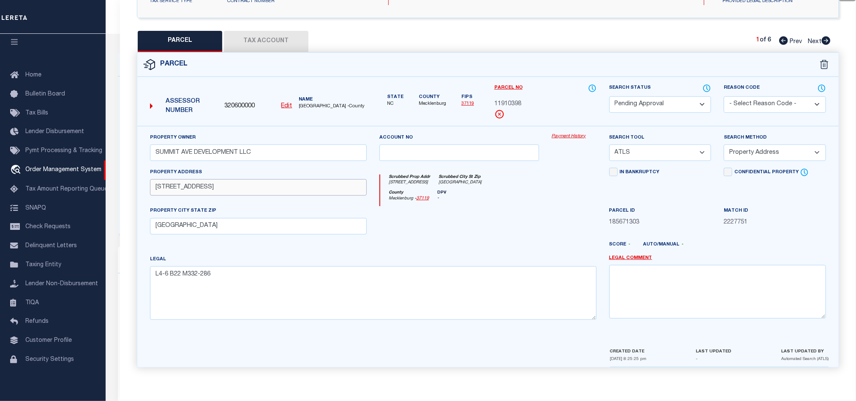
drag, startPoint x: 210, startPoint y: 189, endPoint x: 430, endPoint y: 222, distance: 221.7
click at [430, 222] on div "Property Owner SUMMIT AVE DEVELOPMENT LLC Account no Payment History Search Too…" at bounding box center [488, 230] width 689 height 194
type input "621 W SUMMIT AV"
click at [254, 230] on input "CHARLOTTE, NC 28203" at bounding box center [258, 226] width 217 height 16
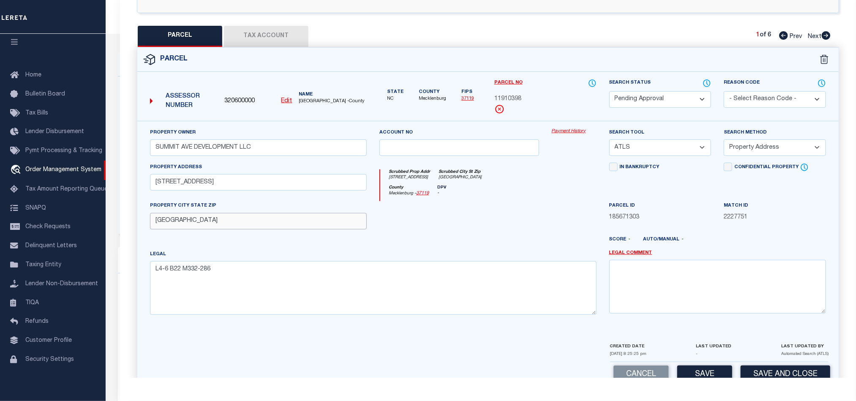
click at [254, 229] on input "CHARLOTTE, NC 28203" at bounding box center [258, 221] width 217 height 16
paste input "NC"
type input "CHARLOTTE NC"
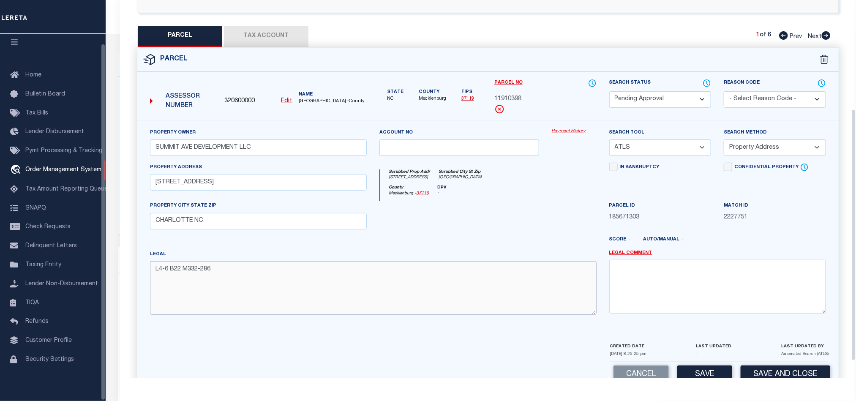
click at [344, 289] on textarea "L4-6 B22 M332-286" at bounding box center [373, 287] width 447 height 53
paste textarea
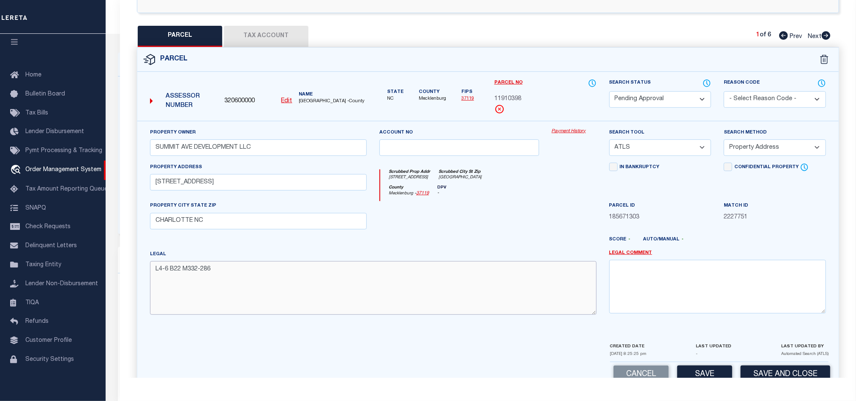
type textarea "L4-6 B22 M332-286"
click at [782, 150] on select "-- Select Search Method -- Property Address Legal Liability Info Provided" at bounding box center [775, 147] width 102 height 16
select select "LEG"
click at [724, 142] on select "-- Select Search Method -- Property Address Legal Liability Info Provided" at bounding box center [775, 147] width 102 height 16
click at [662, 159] on div "Search Tool -- Select Search Tool -- 3rd Party Website Agency File Agency Websi…" at bounding box center [660, 145] width 115 height 35
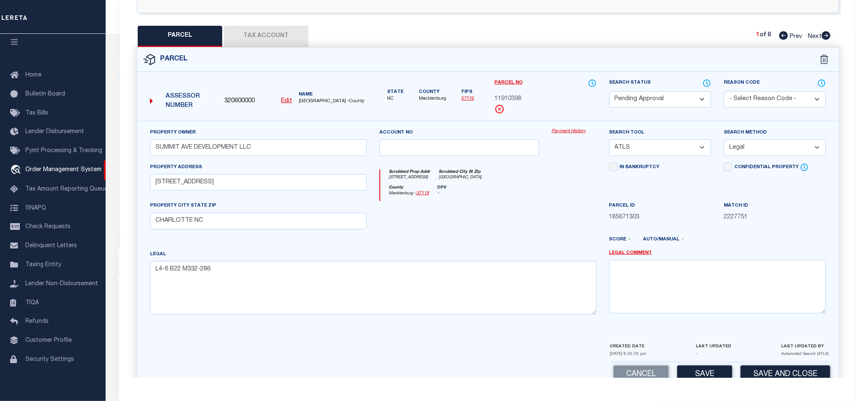
click at [675, 161] on div "Search Tool -- Select Search Tool -- 3rd Party Website Agency File Agency Websi…" at bounding box center [660, 145] width 115 height 35
click at [687, 153] on select "-- Select Search Tool -- 3rd Party Website Agency File Agency Website ATLS CNV-…" at bounding box center [660, 147] width 102 height 16
select select "AGW"
click at [609, 142] on select "-- Select Search Tool -- 3rd Party Website Agency File Agency Website ATLS CNV-…" at bounding box center [660, 147] width 102 height 16
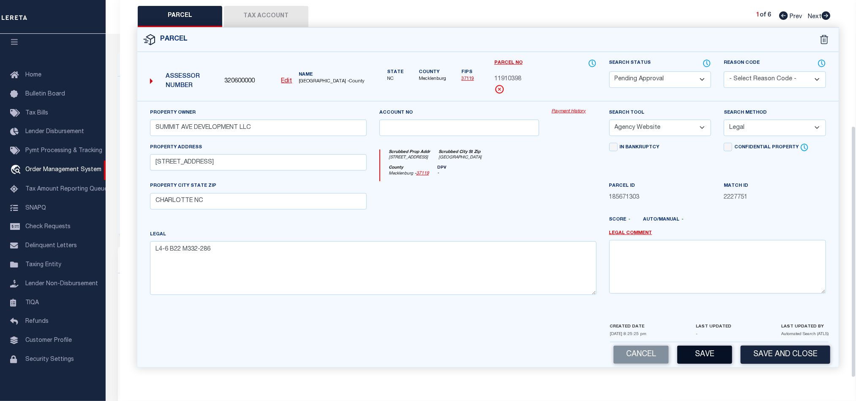
click at [703, 349] on button "Save" at bounding box center [704, 355] width 55 height 18
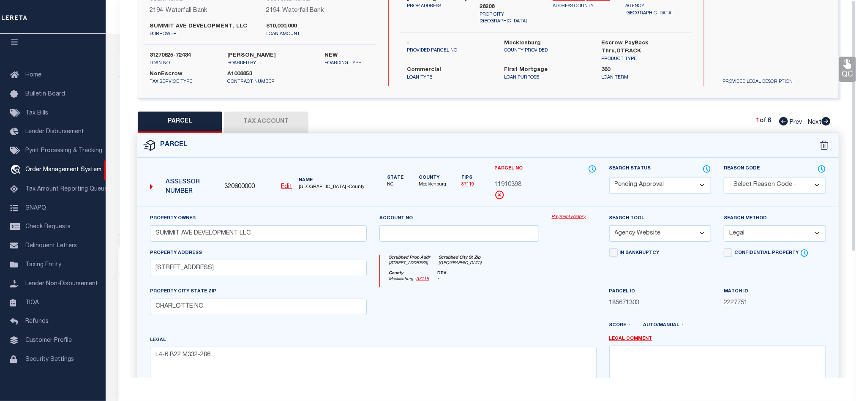
scroll to position [0, 0]
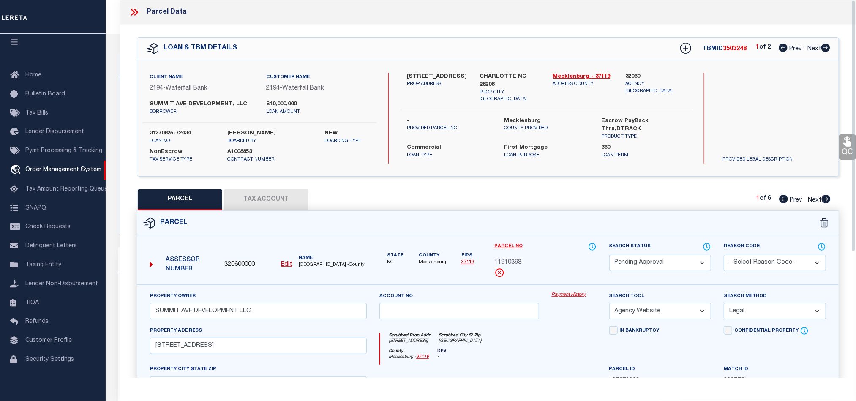
click at [510, 256] on div "Parcel No 11910398" at bounding box center [545, 259] width 102 height 35
copy span "11910398"
click at [267, 193] on button "Tax Account" at bounding box center [266, 199] width 85 height 21
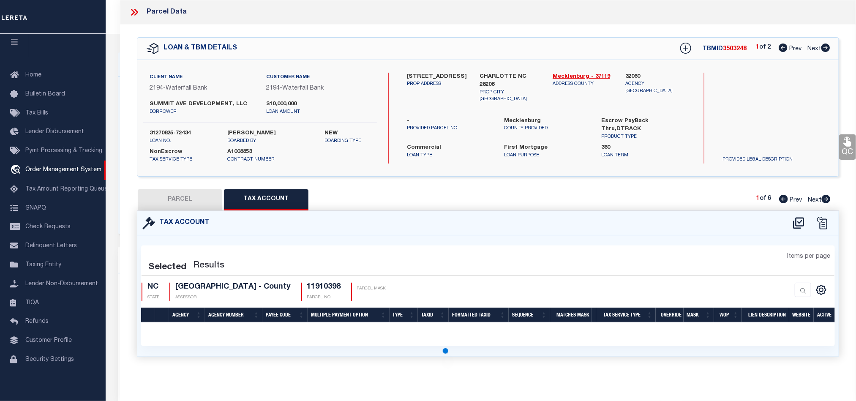
click at [619, 190] on div "PARCEL Tax Account 1 of 6 Prev Next" at bounding box center [488, 199] width 702 height 21
select select "100"
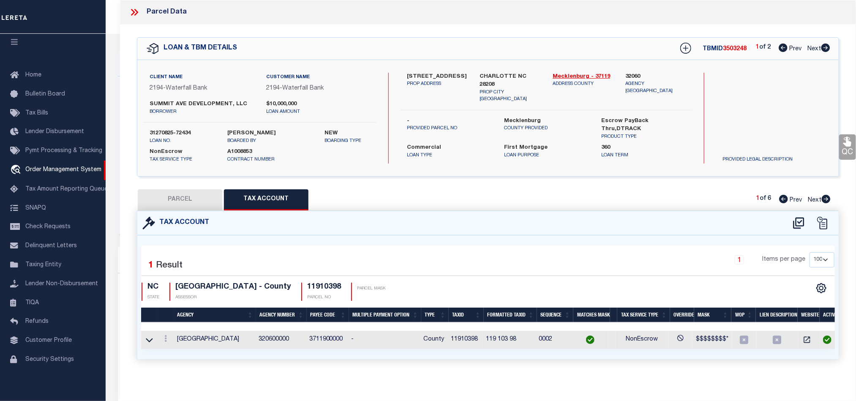
click at [179, 209] on button "PARCEL" at bounding box center [180, 199] width 85 height 21
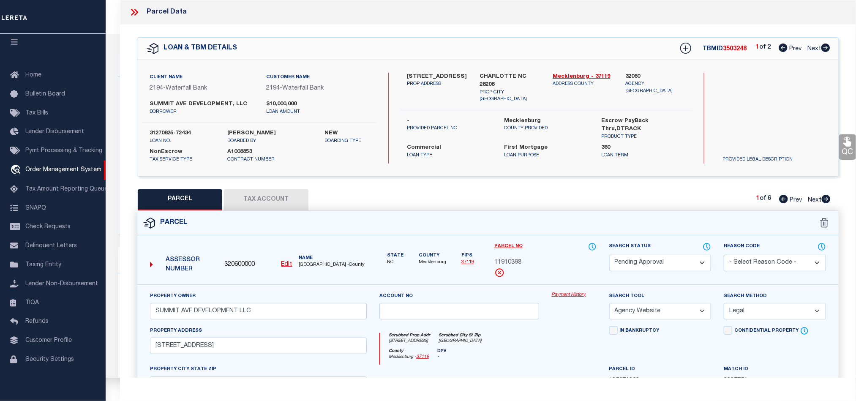
select select "AS"
select select
checkbox input "false"
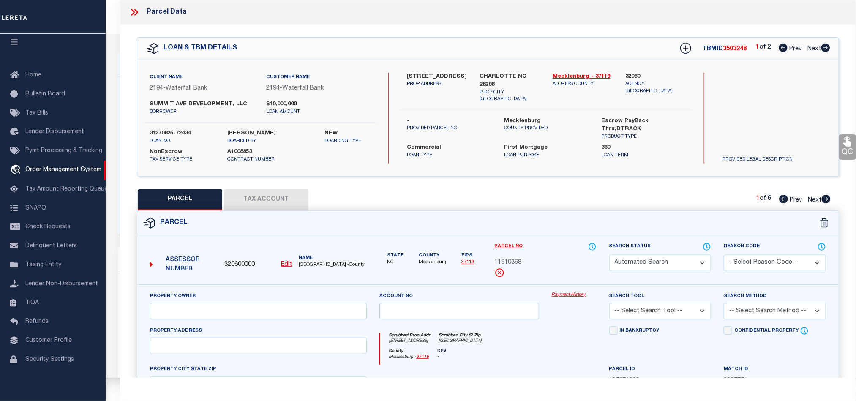
click at [692, 265] on select "Automated Search Bad Parcel Complete Duplicate Parcel High Dollar Reporting In …" at bounding box center [660, 263] width 102 height 16
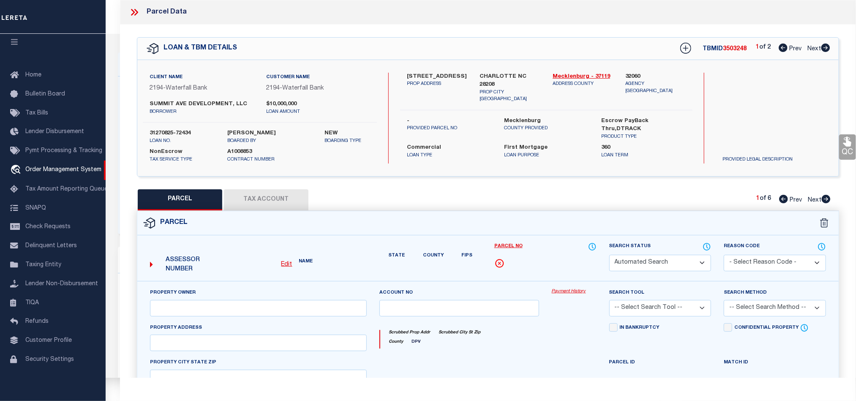
select select "PA"
type input "SUMMIT AVE DEVELOPMENT LLC"
select select "AGW"
select select "LEG"
type input "621 W SUMMIT AV"
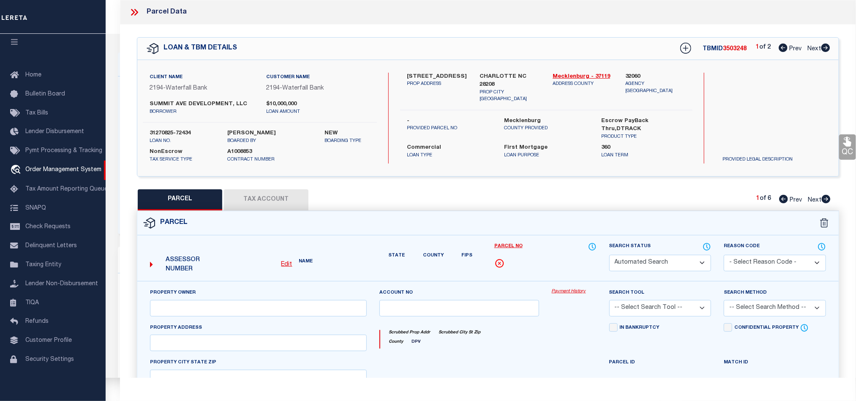
type input "CHARLOTTE NC"
type textarea "L4-6 B22 M332-286"
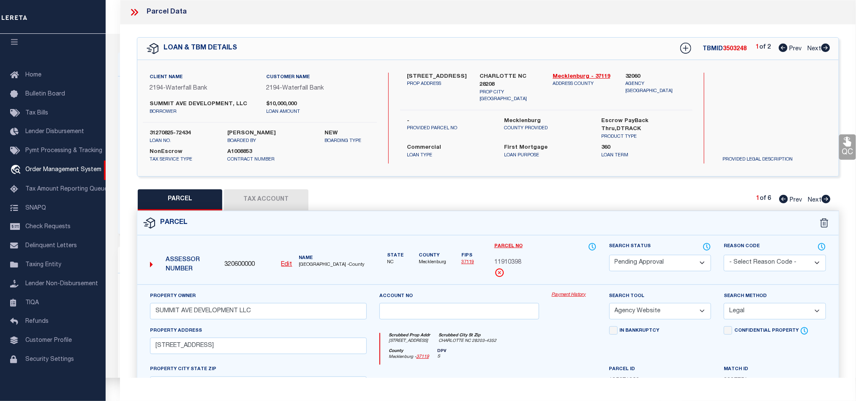
select select "PC"
click at [609, 256] on select "Automated Search Bad Parcel Complete Duplicate Parcel High Dollar Reporting In …" at bounding box center [660, 263] width 102 height 16
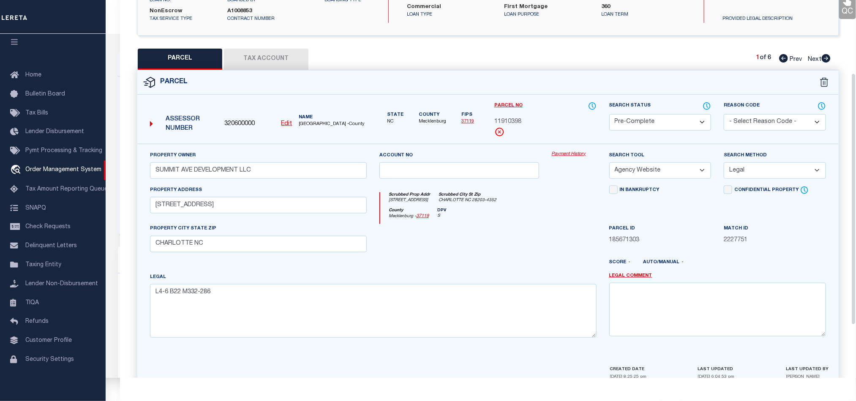
scroll to position [189, 0]
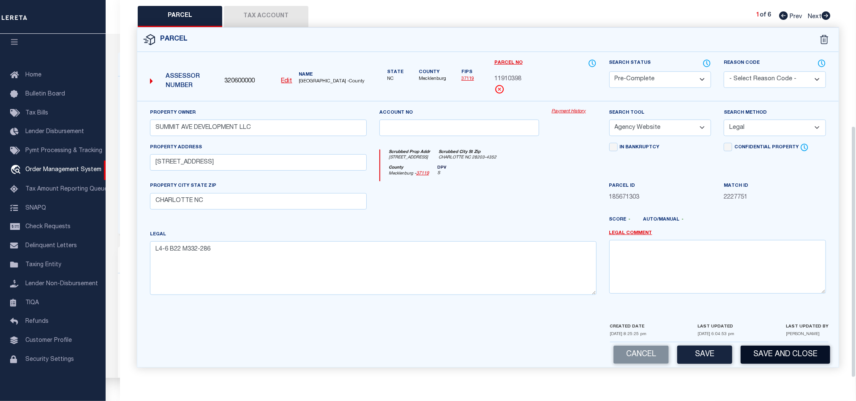
click at [767, 351] on button "Save and Close" at bounding box center [786, 355] width 90 height 18
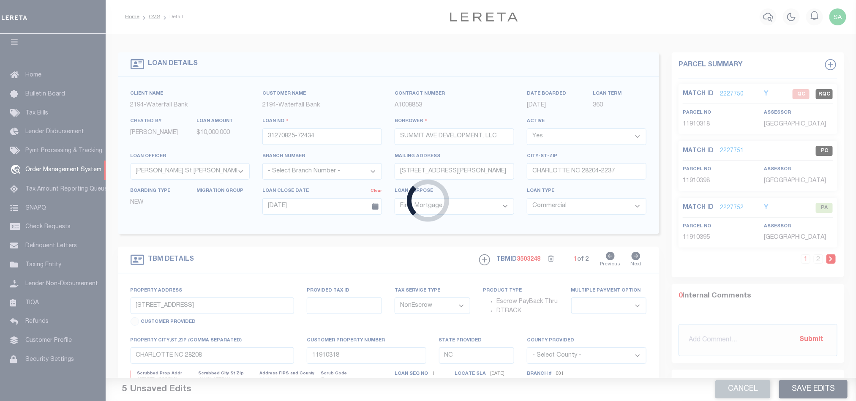
select select "53804"
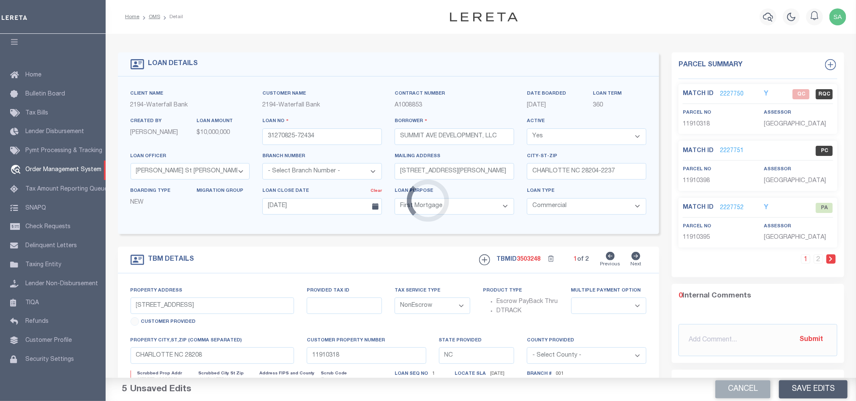
select select
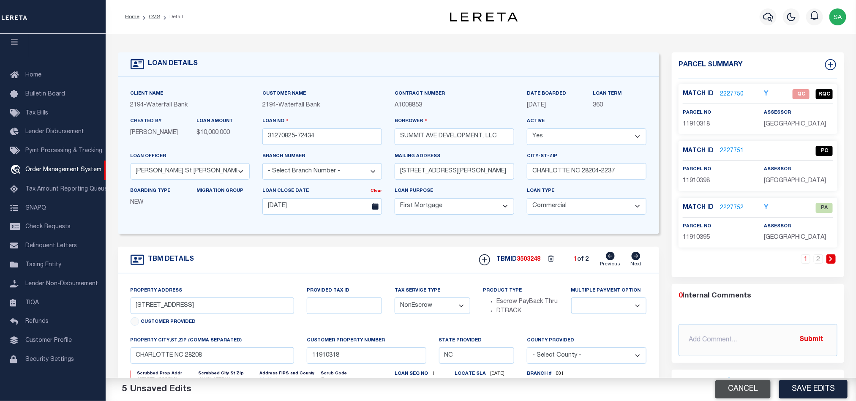
click at [751, 390] on button "Cancel" at bounding box center [742, 389] width 55 height 18
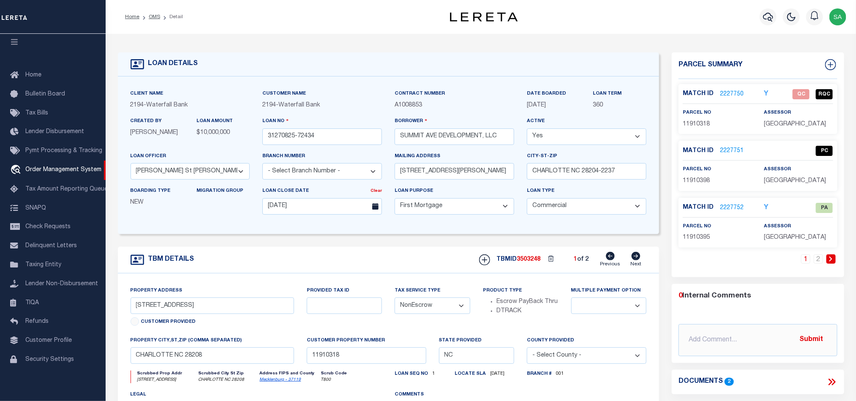
click at [696, 240] on span "11910395" at bounding box center [696, 238] width 27 height 6
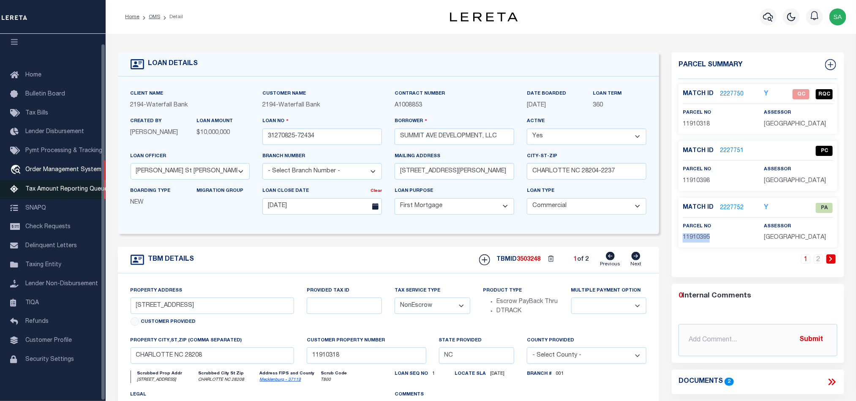
copy span "11910395"
click at [721, 213] on link "2227752" at bounding box center [732, 208] width 24 height 9
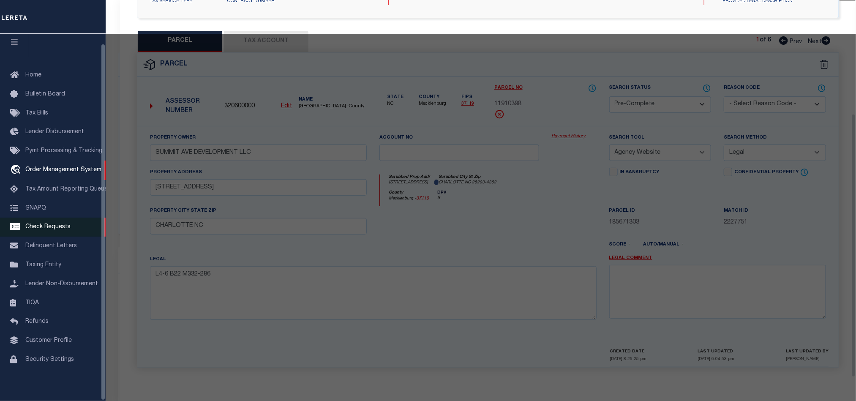
select select "AS"
select select
checkbox input "false"
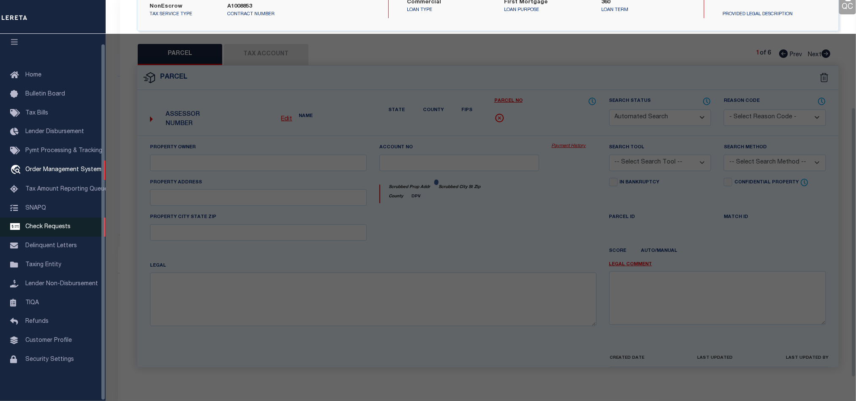
select select "PA"
select select "PRO"
select select "ADD"
checkbox input "false"
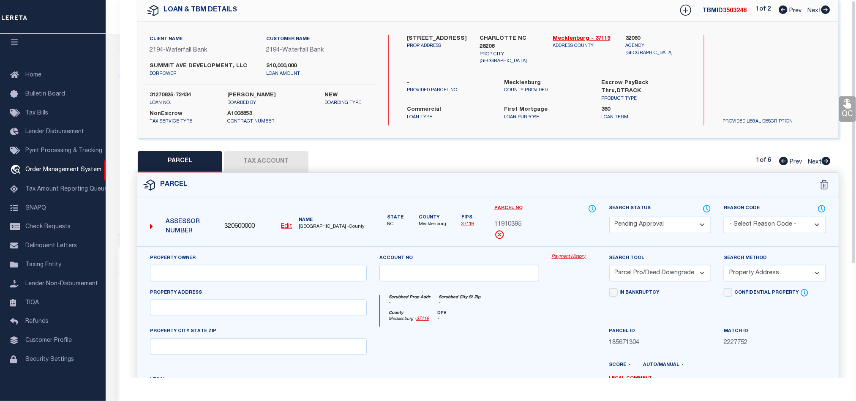
scroll to position [0, 0]
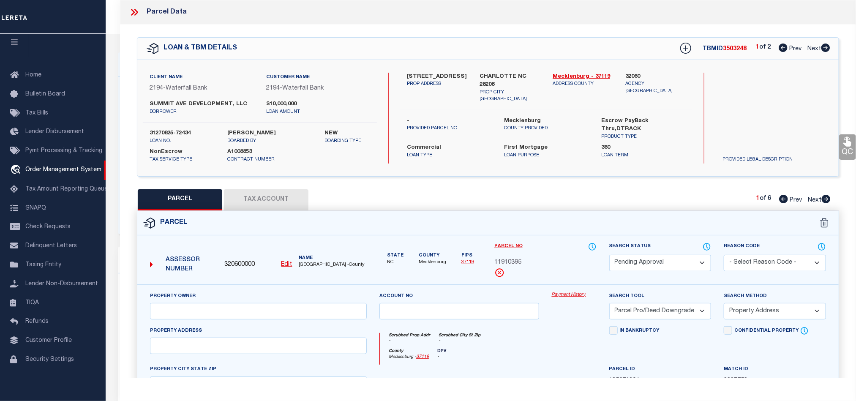
click at [284, 267] on u "Edit" at bounding box center [286, 265] width 11 height 6
type input "11910395"
select select "PA"
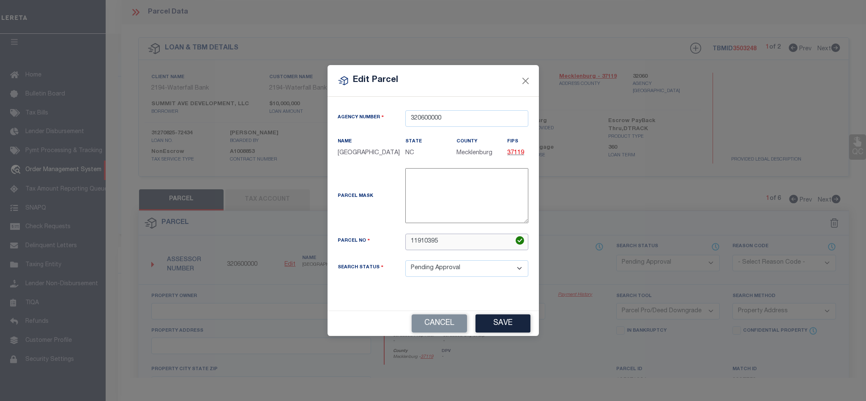
drag, startPoint x: 466, startPoint y: 251, endPoint x: 269, endPoint y: 228, distance: 197.8
click at [269, 229] on div "Edit Parcel Agency Number 320600000 Name State" at bounding box center [433, 200] width 866 height 401
click at [511, 328] on button "Save" at bounding box center [502, 323] width 55 height 18
select select "PA"
select select
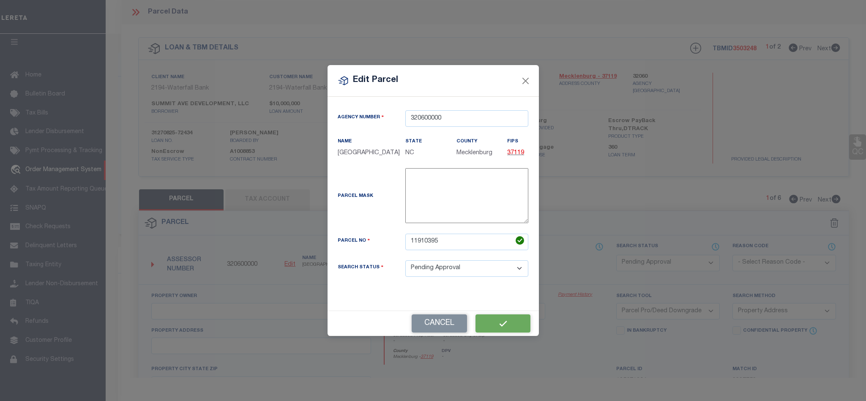
select select
checkbox input "false"
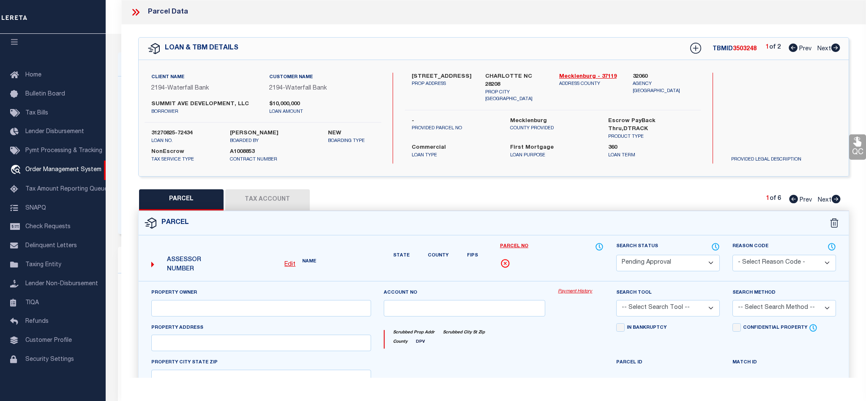
select select "PRO"
select select "ADD"
checkbox input "false"
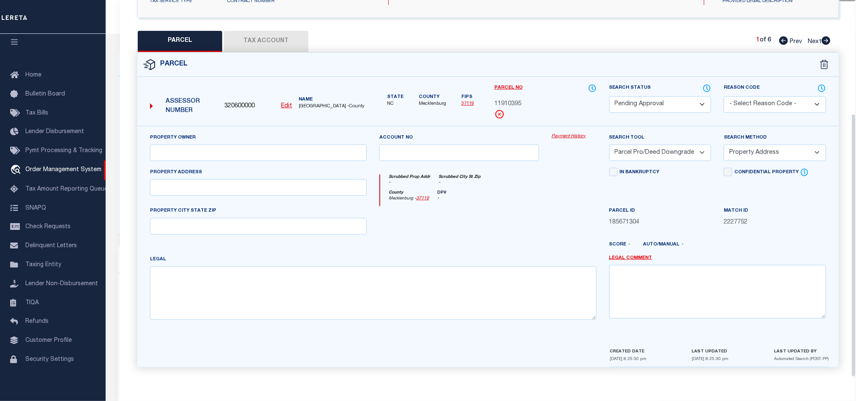
scroll to position [164, 0]
drag, startPoint x: 235, startPoint y: 150, endPoint x: 66, endPoint y: 143, distance: 168.3
click at [235, 149] on input "text" at bounding box center [258, 153] width 217 height 16
paste input "SUMMIT AVE DEVELOPMENT LLC"
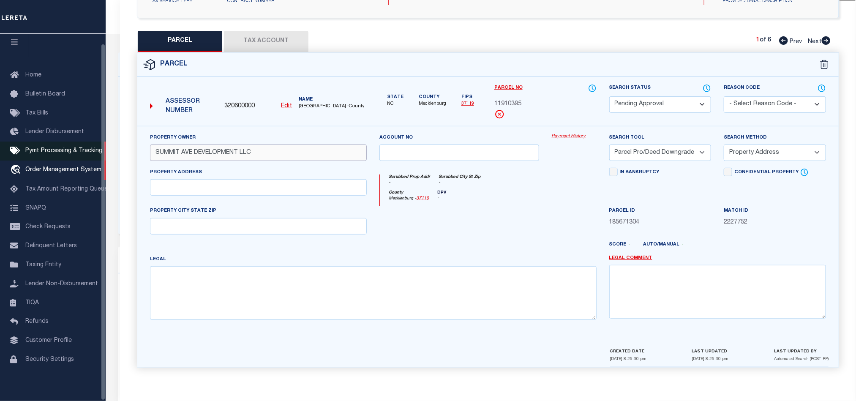
type input "SUMMIT AVE DEVELOPMENT LLC"
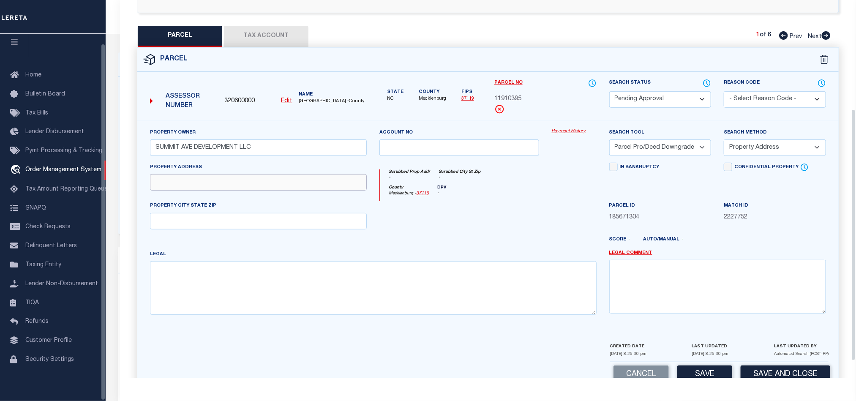
drag, startPoint x: 231, startPoint y: 187, endPoint x: 224, endPoint y: 190, distance: 7.6
click at [231, 187] on input "text" at bounding box center [258, 182] width 217 height 16
paste input "MERRIMAN AV CHARLOTTE NC"
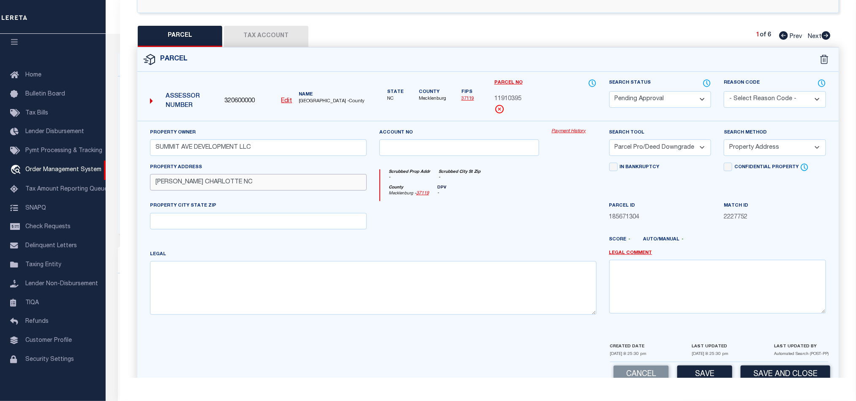
drag, startPoint x: 202, startPoint y: 190, endPoint x: 401, endPoint y: 236, distance: 204.2
click at [339, 208] on div "Property Owner SUMMIT AVE DEVELOPMENT LLC Account no Payment History Search Too…" at bounding box center [488, 225] width 689 height 194
type input "MERRIMAN AV"
click at [281, 220] on input "text" at bounding box center [258, 221] width 217 height 16
paste input "CHARLOTTE NC"
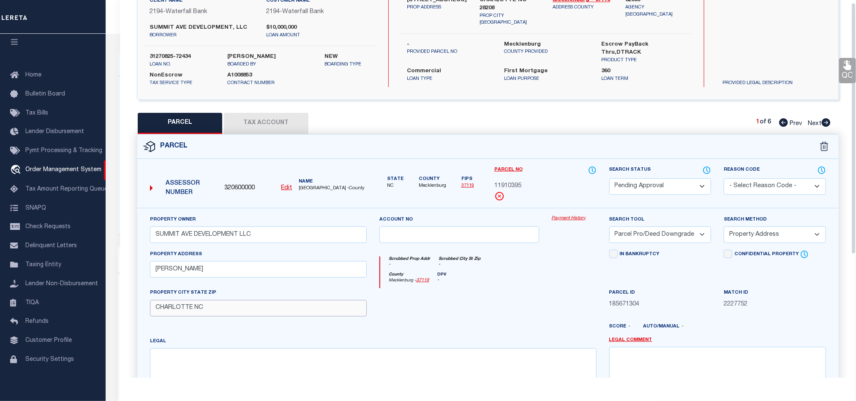
scroll to position [0, 0]
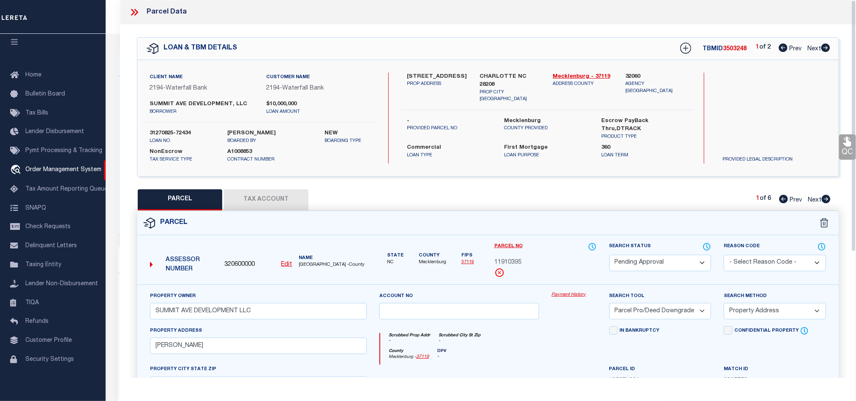
click at [535, 74] on label "CHARLOTTE NC 28208" at bounding box center [510, 81] width 60 height 16
copy label "28208"
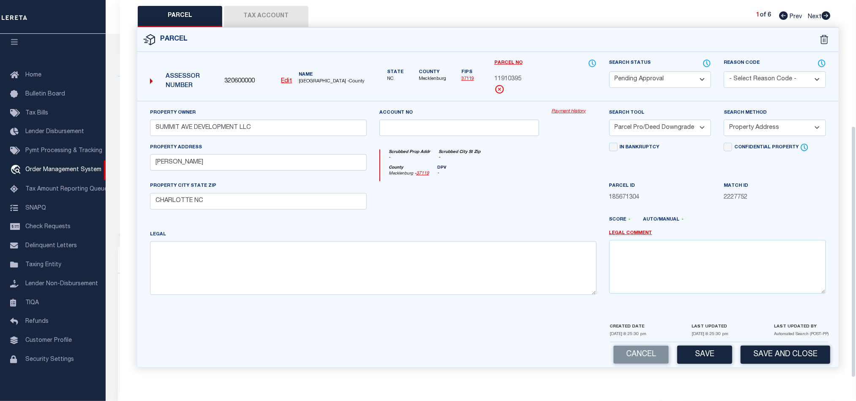
scroll to position [189, 0]
drag, startPoint x: 246, startPoint y: 203, endPoint x: 134, endPoint y: 203, distance: 112.0
click at [246, 203] on input "CHARLOTTE NC" at bounding box center [258, 201] width 217 height 16
paste input "28208"
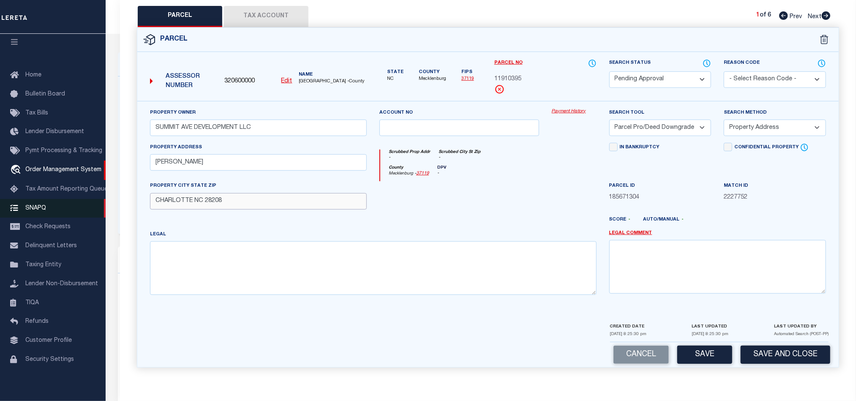
type input "CHARLOTTE NC 28208"
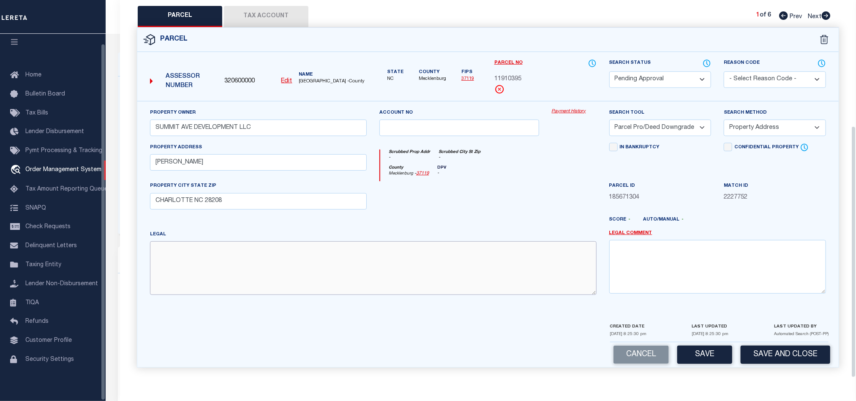
paste textarea "L24 B22 M230-297"
drag, startPoint x: 392, startPoint y: 274, endPoint x: 411, endPoint y: 271, distance: 18.8
click at [392, 274] on textarea at bounding box center [373, 267] width 447 height 53
type textarea "L24 B22 M230-297"
drag, startPoint x: 742, startPoint y: 127, endPoint x: 746, endPoint y: 132, distance: 6.7
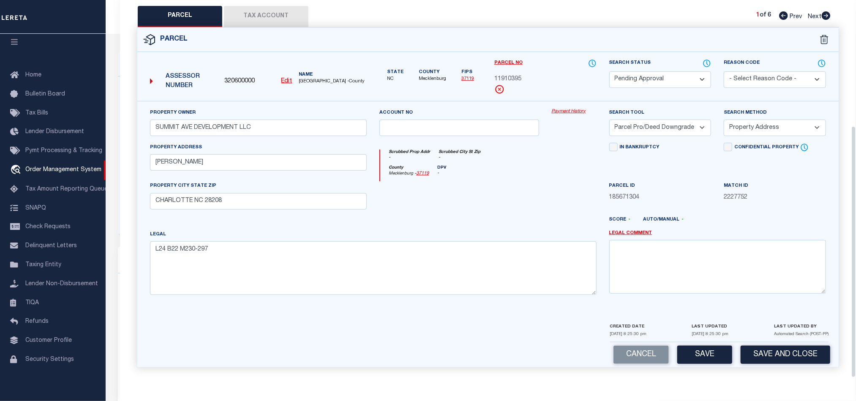
click at [742, 127] on select "-- Select Search Method -- Property Address Legal Liability Info Provided" at bounding box center [775, 128] width 102 height 16
select select "LEG"
click at [724, 120] on select "-- Select Search Method -- Property Address Legal Liability Info Provided" at bounding box center [775, 128] width 102 height 16
click at [666, 130] on select "-- Select Search Tool -- 3rd Party Website Agency File Agency Website ATLS CNV-…" at bounding box center [660, 128] width 102 height 16
select select "AGW"
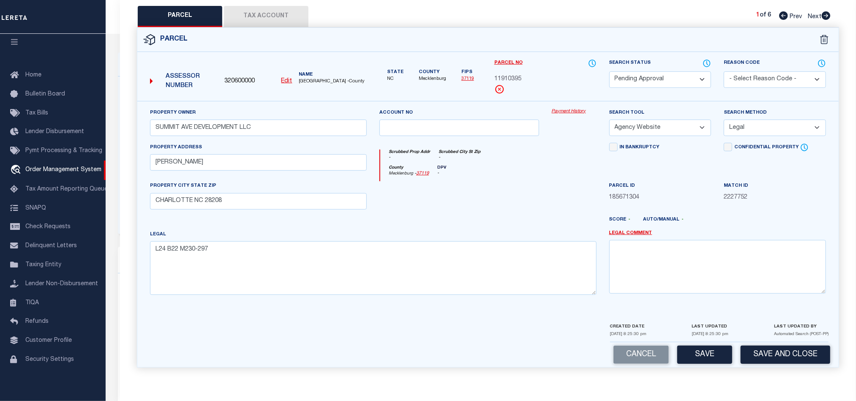
click at [609, 120] on select "-- Select Search Tool -- 3rd Party Website Agency File Agency Website ATLS CNV-…" at bounding box center [660, 128] width 102 height 16
click at [708, 352] on button "Save" at bounding box center [704, 355] width 55 height 18
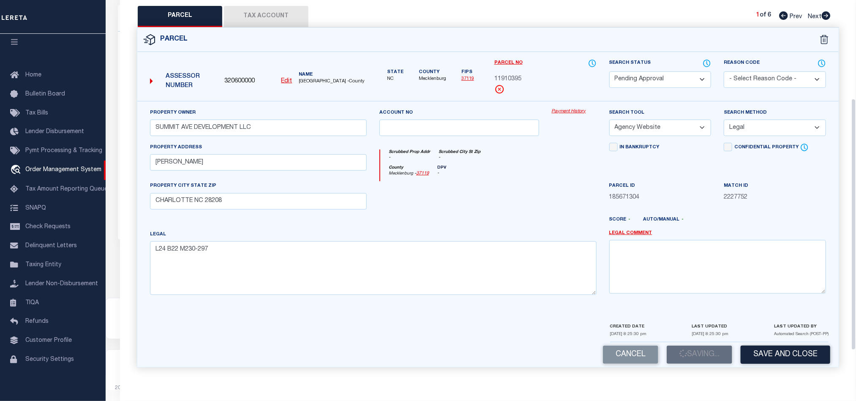
scroll to position [0, 0]
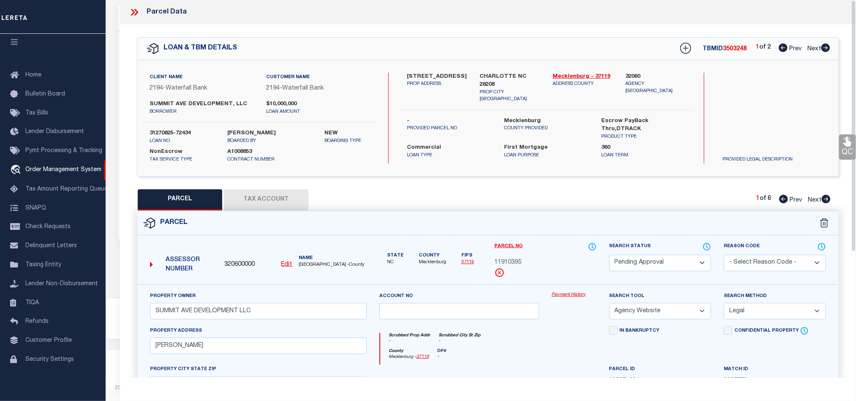
click at [283, 210] on button "Tax Account" at bounding box center [266, 199] width 85 height 21
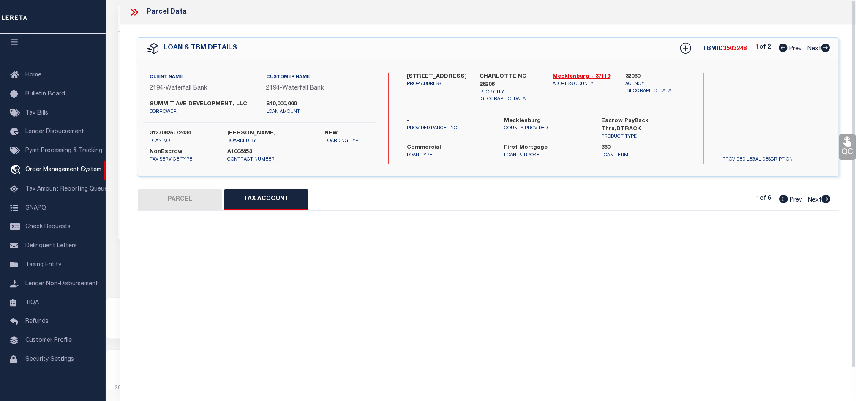
select select "100"
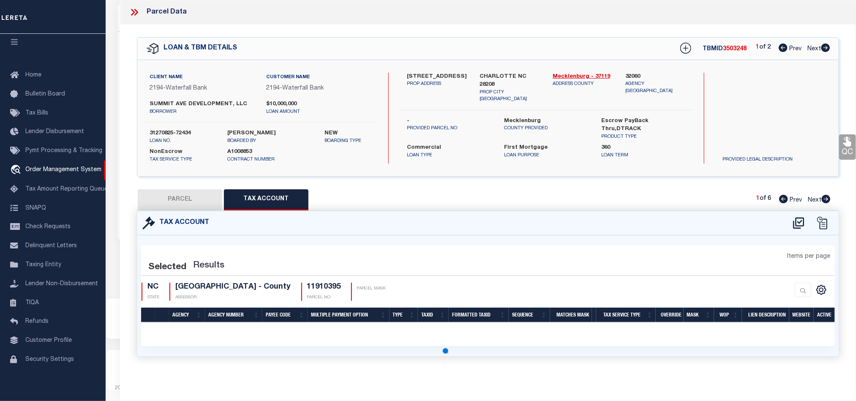
select select "100"
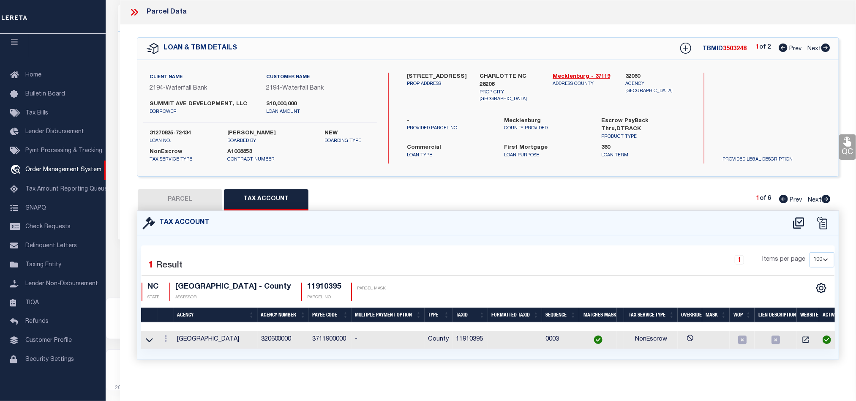
click at [341, 292] on h4 "11910395" at bounding box center [324, 287] width 34 height 9
copy h4 "11910395"
click at [193, 196] on button "PARCEL" at bounding box center [180, 199] width 85 height 21
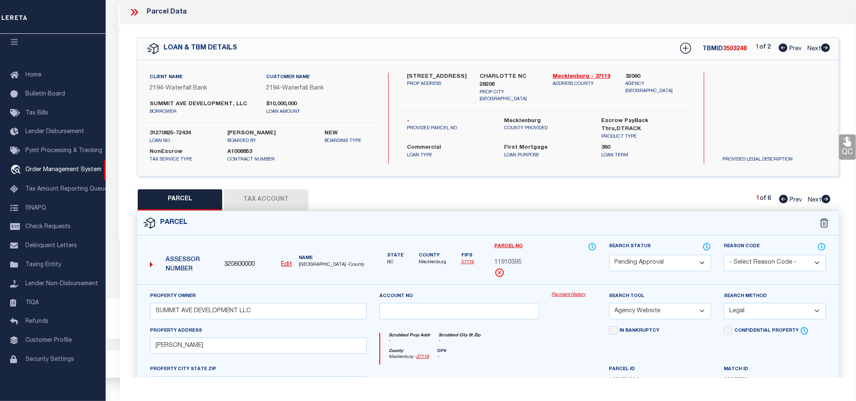
click at [683, 265] on select "Automated Search Bad Parcel Complete Duplicate Parcel High Dollar Reporting In …" at bounding box center [660, 263] width 102 height 16
click at [609, 256] on select "Automated Search Bad Parcel Complete Duplicate Parcel High Dollar Reporting In …" at bounding box center [660, 263] width 102 height 16
select select "AS"
select select
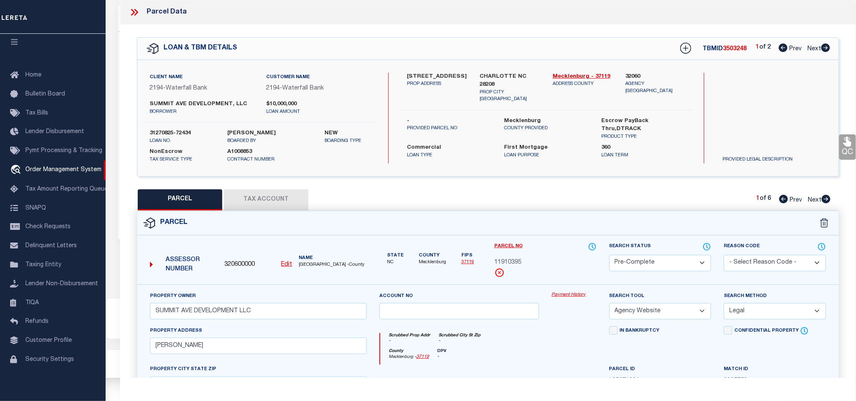
checkbox input "false"
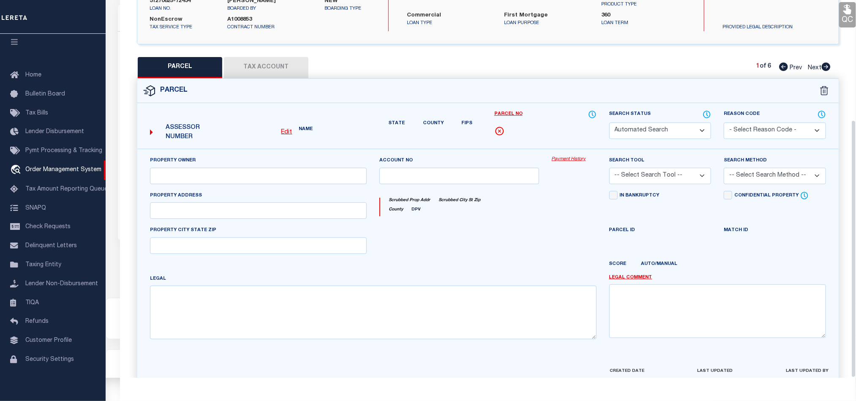
scroll to position [176, 0]
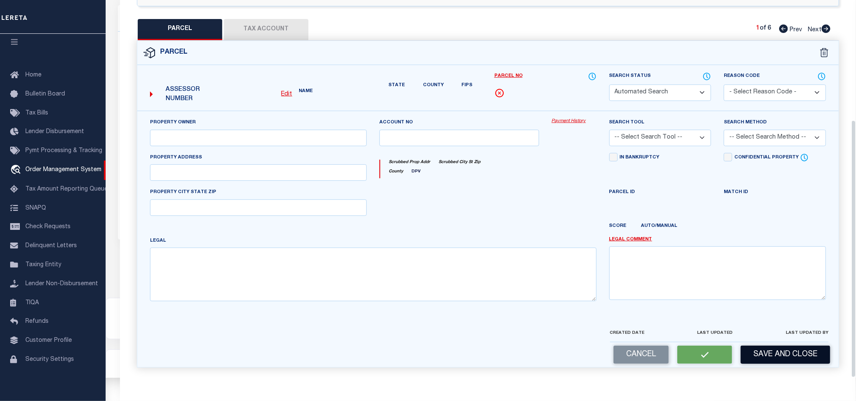
select select "PA"
type input "SUMMIT AVE DEVELOPMENT LLC"
select select "AGW"
select select "LEG"
type input "MERRIMAN AV"
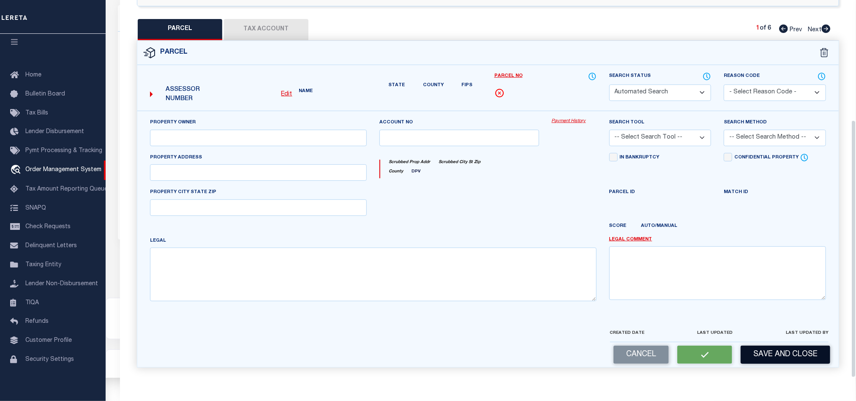
type input "CHARLOTTE NC 28208"
type textarea "L24 B22 M230-297"
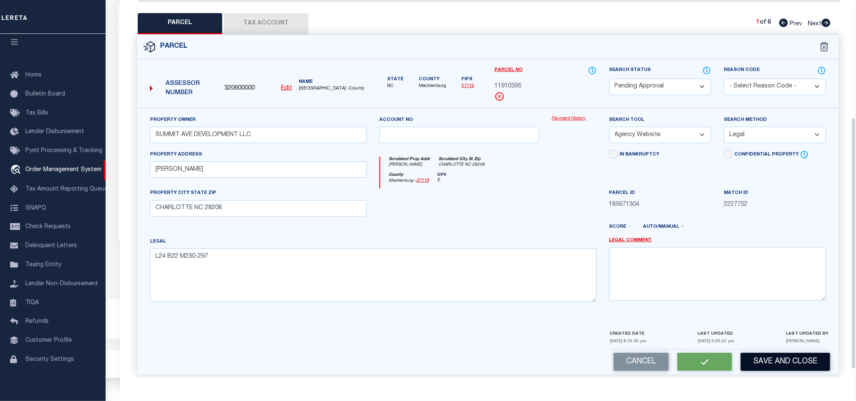
click at [804, 364] on button "Save and Close" at bounding box center [786, 362] width 90 height 18
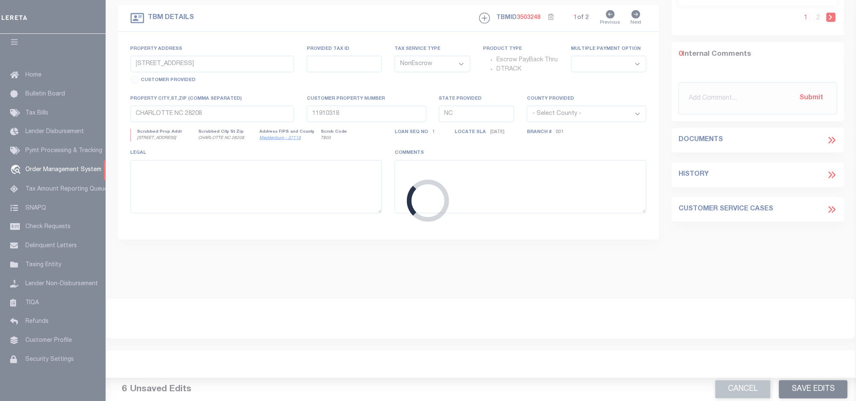
select select
select select "53804"
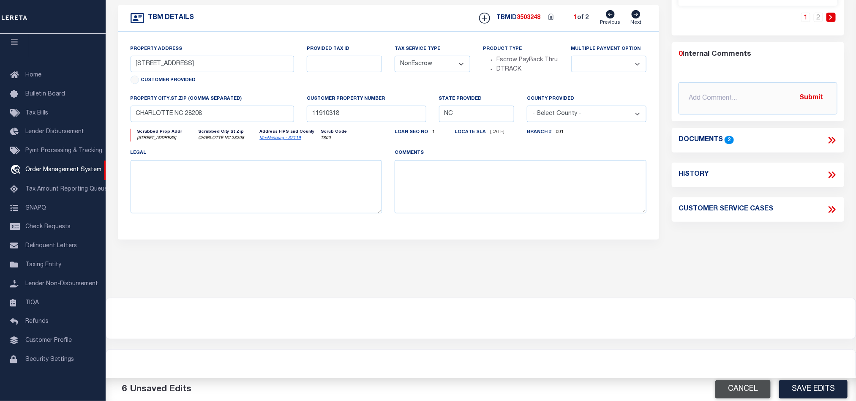
click at [741, 390] on button "Cancel" at bounding box center [742, 389] width 55 height 18
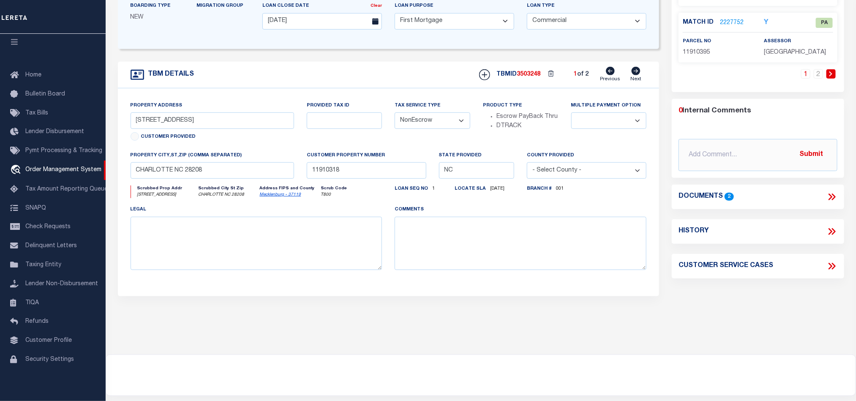
scroll to position [0, 0]
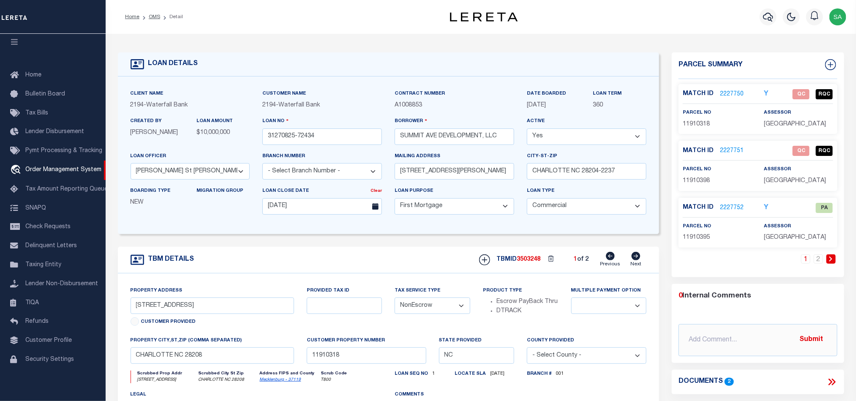
click at [736, 213] on link "2227752" at bounding box center [732, 208] width 24 height 9
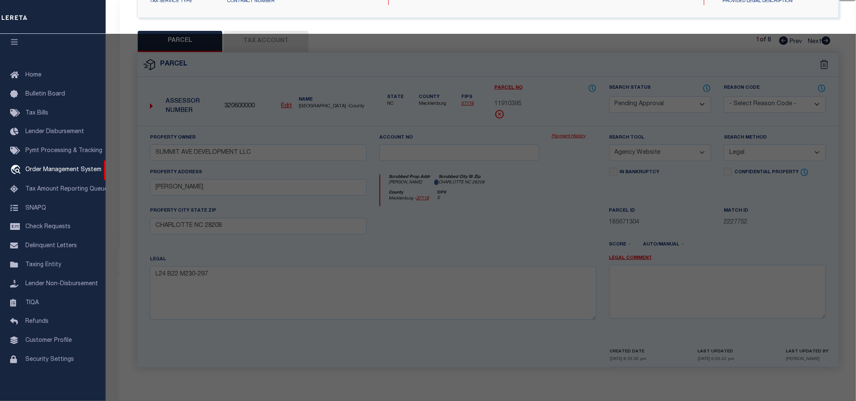
select select "AS"
select select
checkbox input "false"
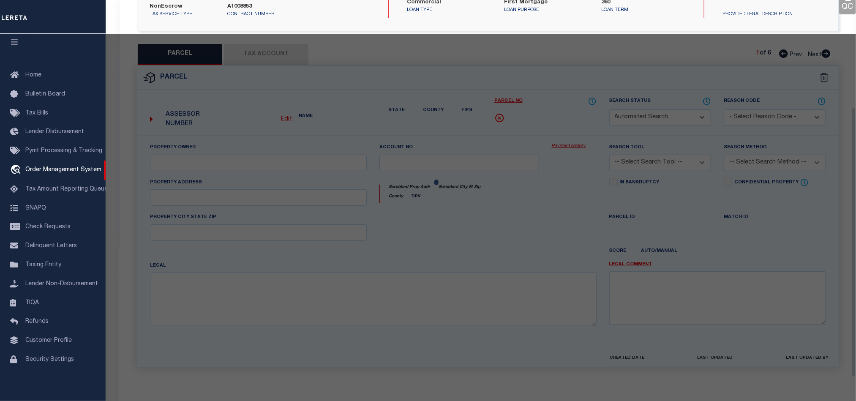
select select "PA"
type input "SUMMIT AVE DEVELOPMENT LLC"
select select "AGW"
select select "LEG"
type input "MERRIMAN AV"
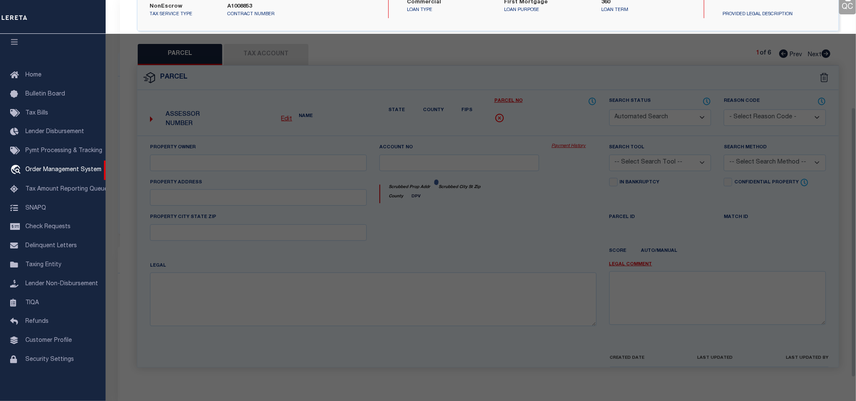
type input "CHARLOTTE NC 28208"
type textarea "L24 B22 M230-297"
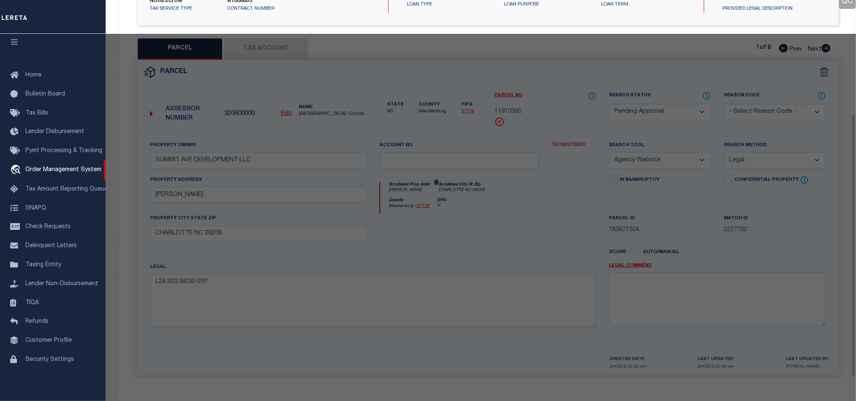
scroll to position [164, 0]
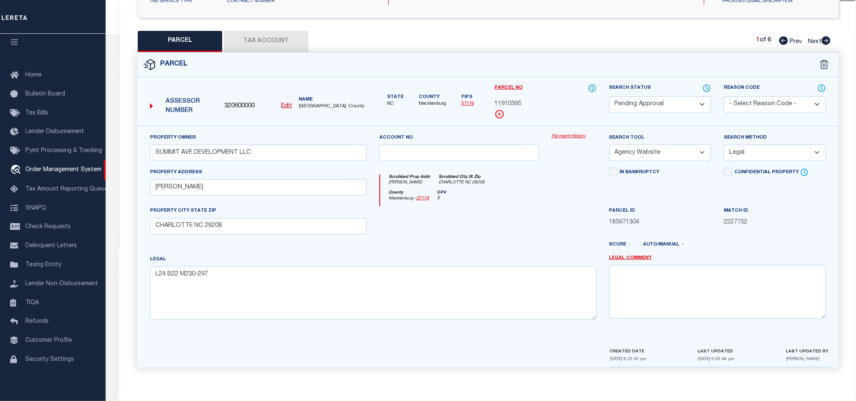
drag, startPoint x: 664, startPoint y: 99, endPoint x: 669, endPoint y: 108, distance: 10.2
click at [664, 99] on select "Automated Search Bad Parcel Complete Duplicate Parcel High Dollar Reporting In …" at bounding box center [660, 104] width 102 height 16
click at [511, 102] on span "11910395" at bounding box center [507, 104] width 27 height 9
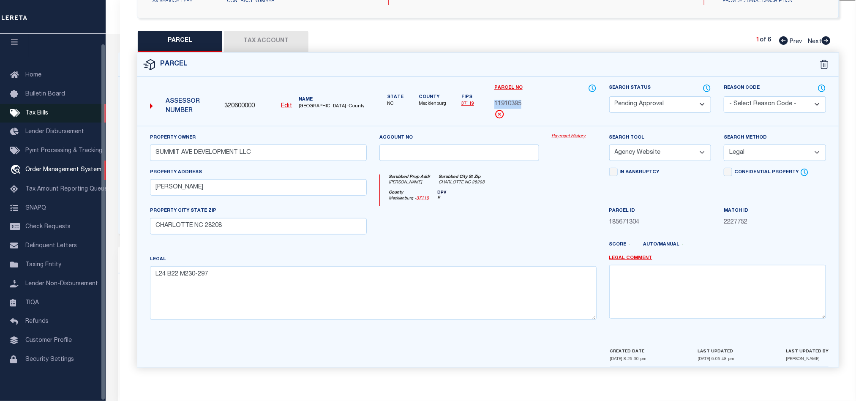
copy span "11910395"
click at [685, 101] on select "Automated Search Bad Parcel Complete Duplicate Parcel High Dollar Reporting In …" at bounding box center [660, 104] width 102 height 16
select select "PC"
click at [609, 96] on select "Automated Search Bad Parcel Complete Duplicate Parcel High Dollar Reporting In …" at bounding box center [660, 104] width 102 height 16
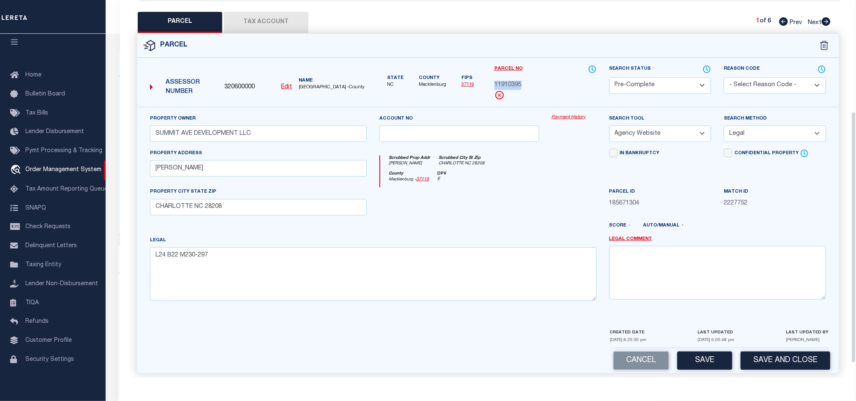
scroll to position [189, 0]
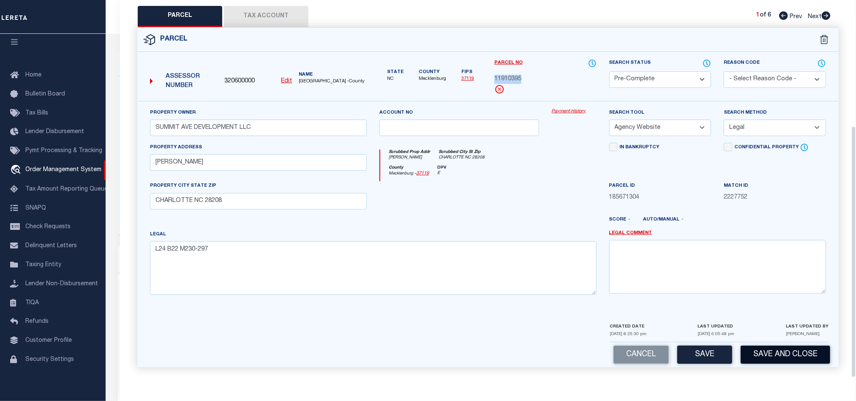
click at [776, 350] on button "Save and Close" at bounding box center [786, 355] width 90 height 18
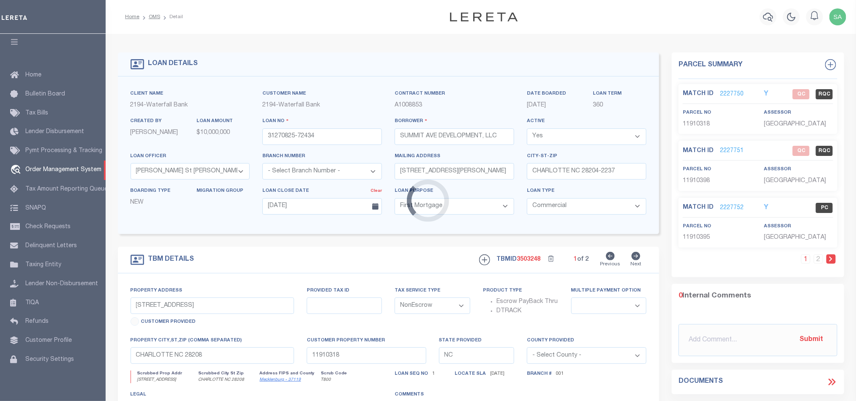
select select
select select "53804"
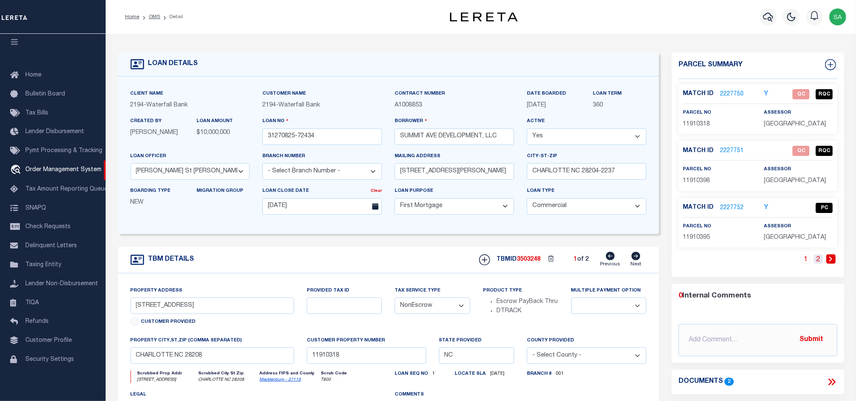
click at [815, 264] on link "2" at bounding box center [818, 258] width 9 height 9
click at [688, 129] on div "parcel no 11910396" at bounding box center [718, 118] width 82 height 21
copy span "11910396"
click at [729, 92] on link "2227753" at bounding box center [732, 94] width 24 height 9
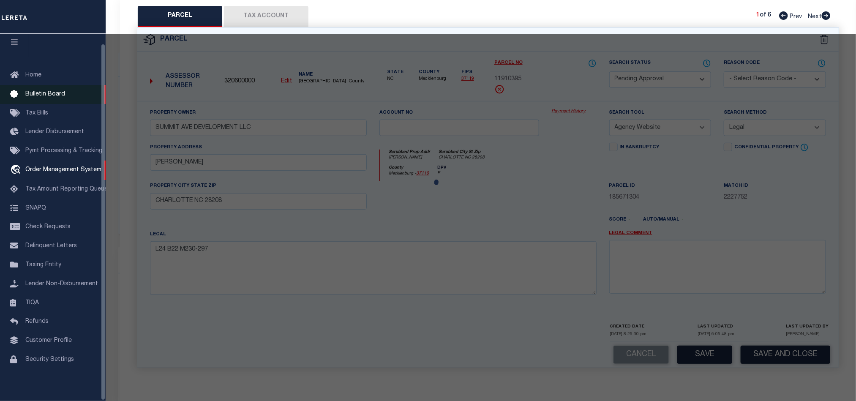
select select "AS"
select select
checkbox input "false"
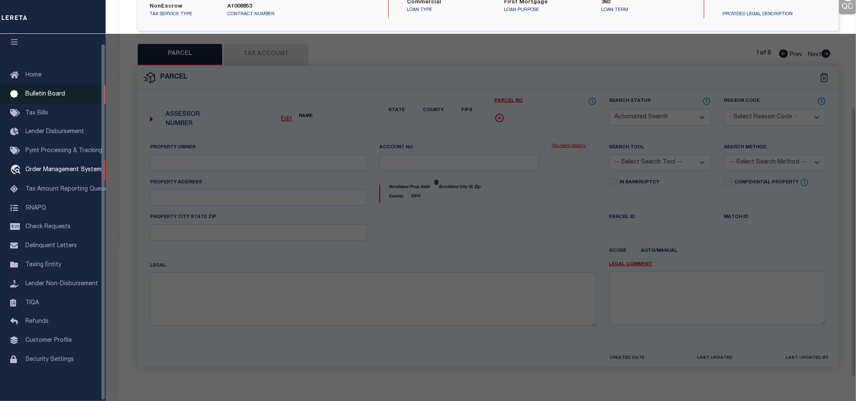
select select "PA"
select select "PRO"
select select "ADD"
checkbox input "false"
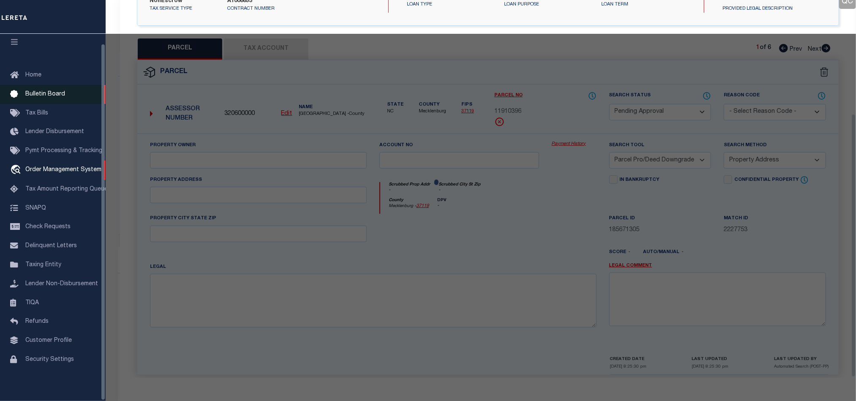
scroll to position [164, 0]
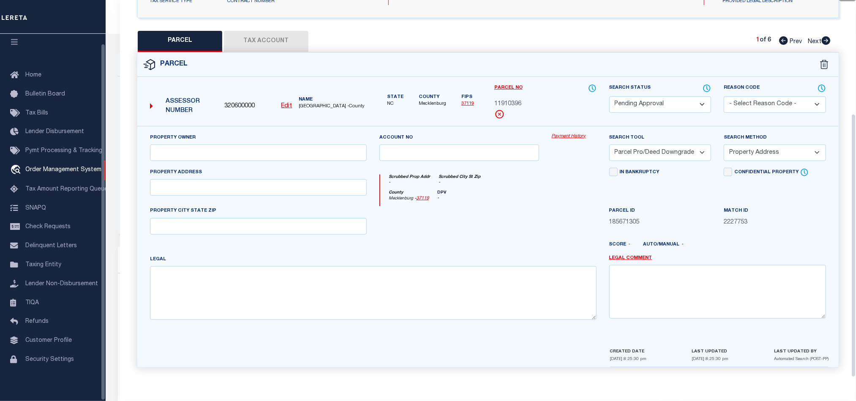
click at [531, 194] on div "County Mecklenburg - 37119 DPV -" at bounding box center [488, 198] width 216 height 16
drag, startPoint x: 306, startPoint y: 156, endPoint x: 122, endPoint y: 138, distance: 184.3
click at [306, 156] on input "text" at bounding box center [258, 153] width 217 height 16
paste input "SUMMIT AVE DEVELOPMENT LLC"
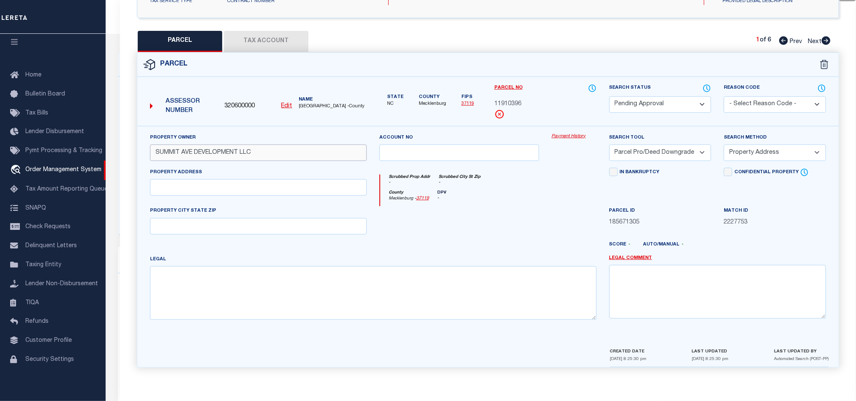
type input "SUMMIT AVE DEVELOPMENT LLC"
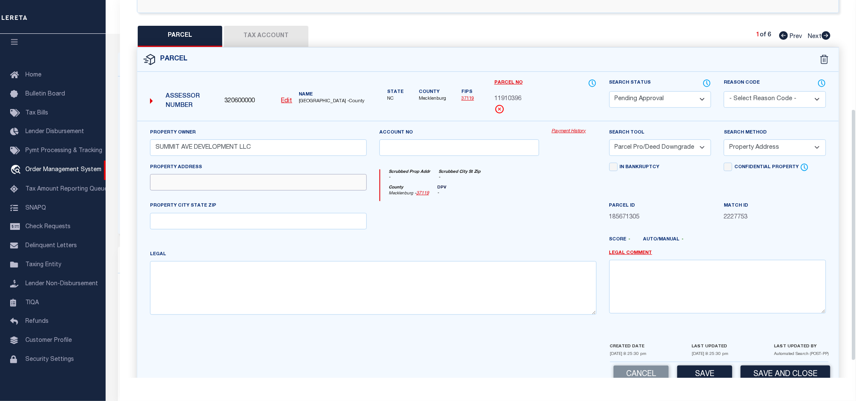
click at [221, 189] on input "text" at bounding box center [258, 182] width 217 height 16
paste input "MERRIMAN AV"
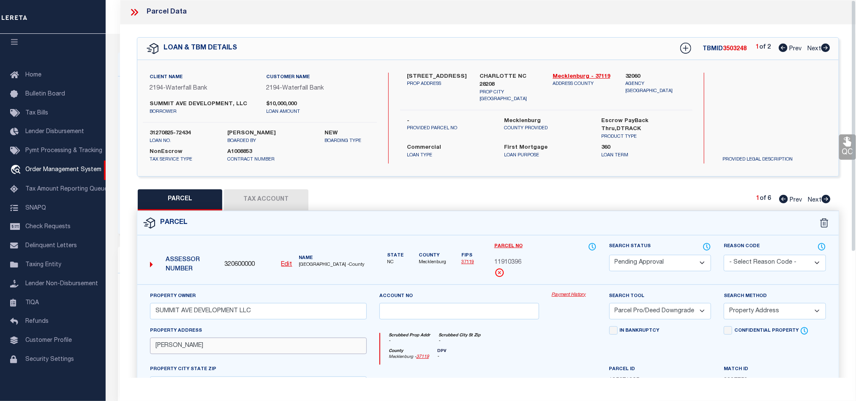
type input "MERRIMAN AV"
click at [504, 66] on div "Client Name 2194 - Waterfall Bank Customer Name 2194 - Waterfall Bank SUMMIT AV…" at bounding box center [487, 118] width 701 height 116
copy div "CHARLOTTE NC 28208"
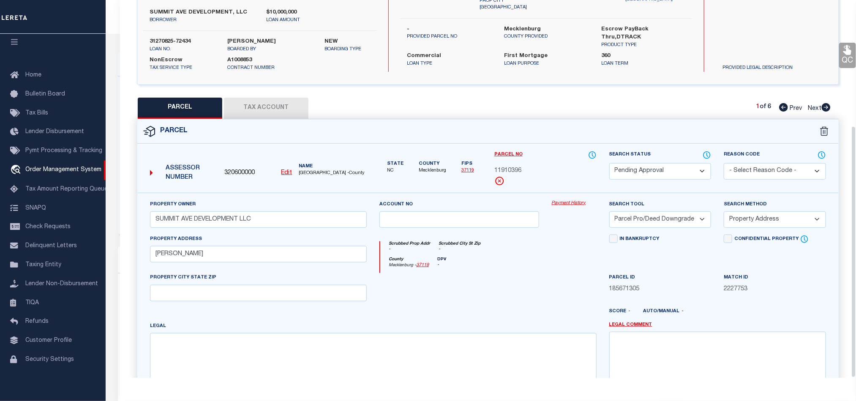
scroll to position [189, 0]
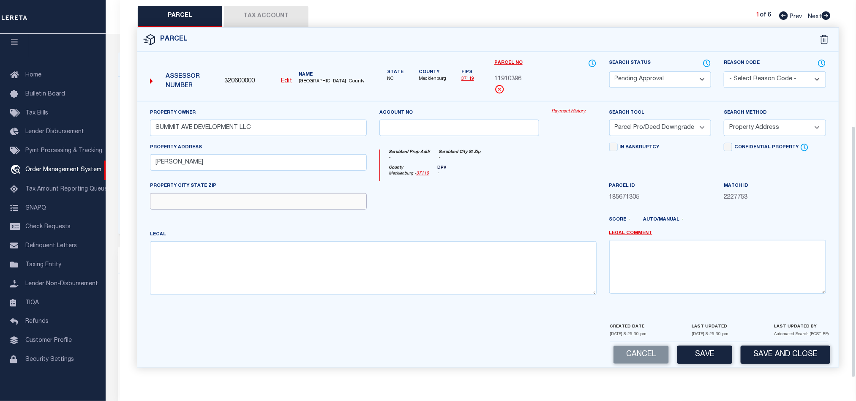
click at [269, 201] on input "text" at bounding box center [258, 201] width 217 height 16
paste input "CHARLOTTE NC 28208"
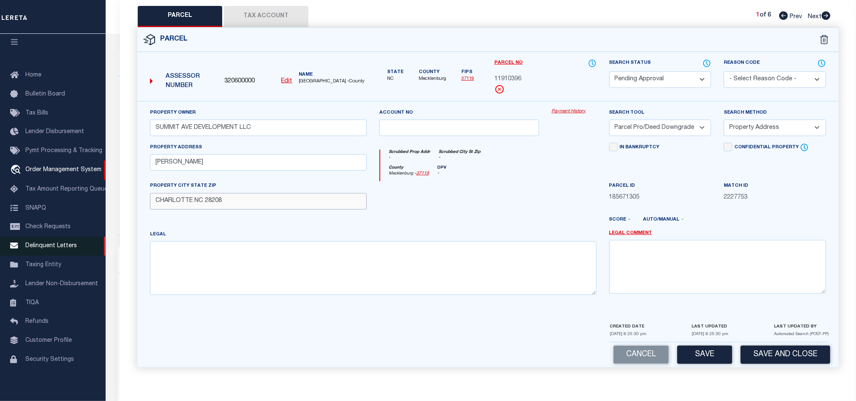
type input "CHARLOTTE NC 28208"
click at [299, 262] on textarea at bounding box center [373, 267] width 447 height 53
paste textarea "L25 B22 M230-297"
type textarea "L25 B22 M230-297"
click at [778, 126] on select "-- Select Search Method -- Property Address Legal Liability Info Provided" at bounding box center [775, 128] width 102 height 16
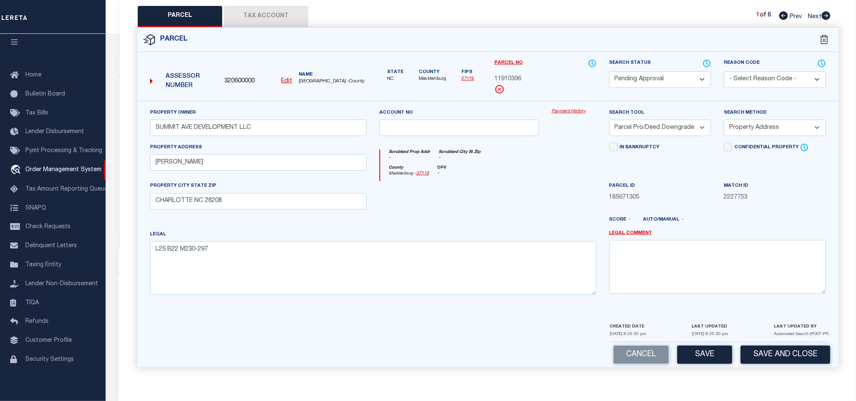
select select "LEG"
click at [724, 120] on select "-- Select Search Method -- Property Address Legal Liability Info Provided" at bounding box center [775, 128] width 102 height 16
drag, startPoint x: 663, startPoint y: 122, endPoint x: 663, endPoint y: 128, distance: 6.3
click at [663, 122] on select "-- Select Search Tool -- 3rd Party Website Agency File Agency Website ATLS CNV-…" at bounding box center [660, 128] width 102 height 16
select select "AGW"
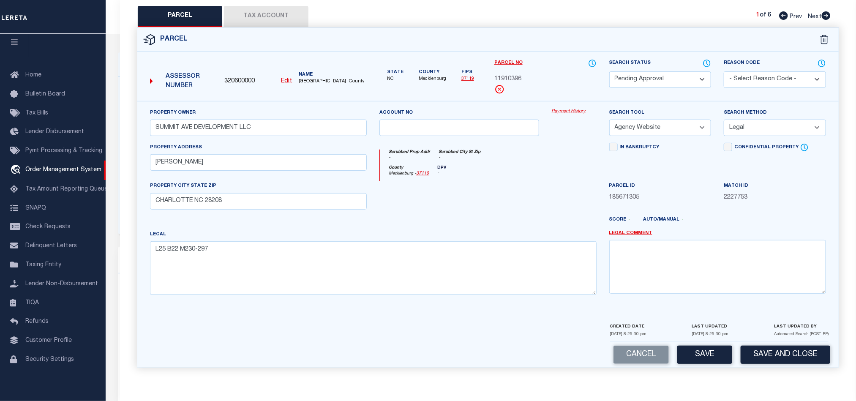
click at [609, 120] on select "-- Select Search Tool -- 3rd Party Website Agency File Agency Website ATLS CNV-…" at bounding box center [660, 128] width 102 height 16
click at [711, 349] on button "Save" at bounding box center [704, 355] width 55 height 18
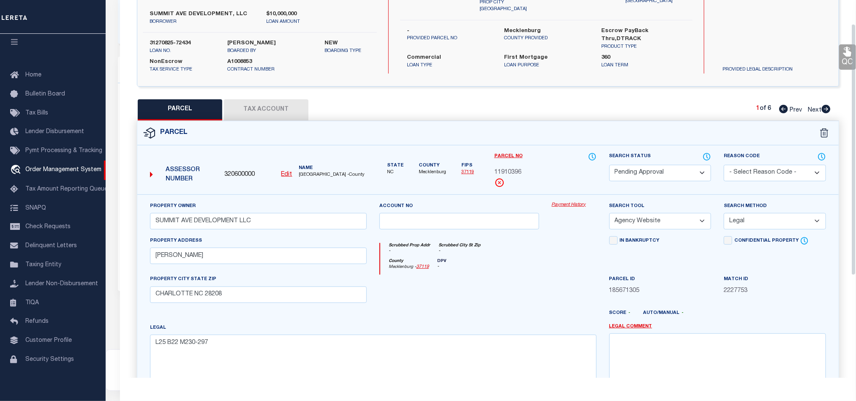
scroll to position [0, 0]
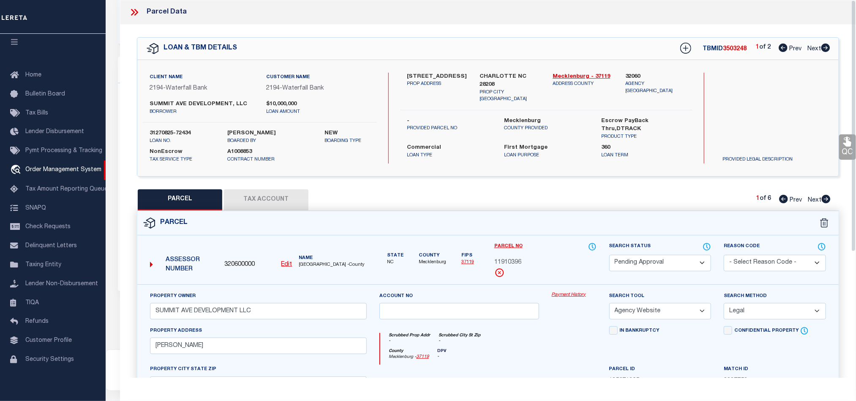
click at [259, 191] on button "Tax Account" at bounding box center [266, 199] width 85 height 21
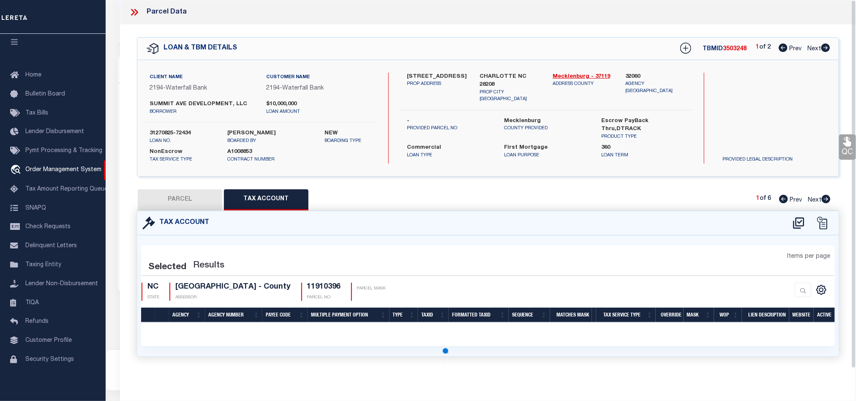
select select "100"
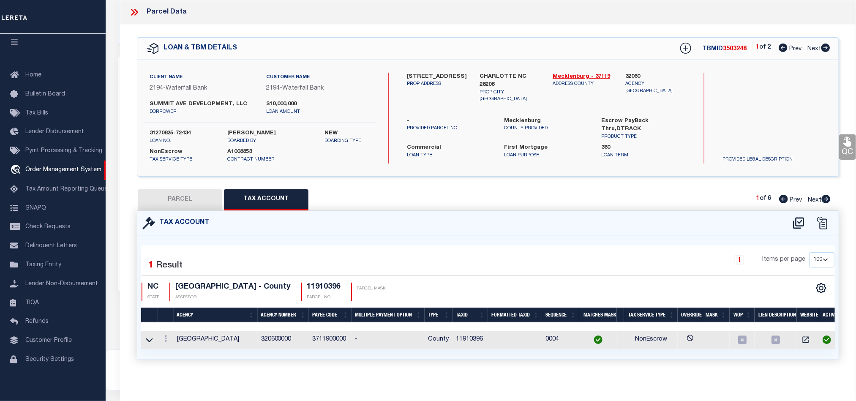
scroll to position [250, 0]
select select "AS"
select select
checkbox input "false"
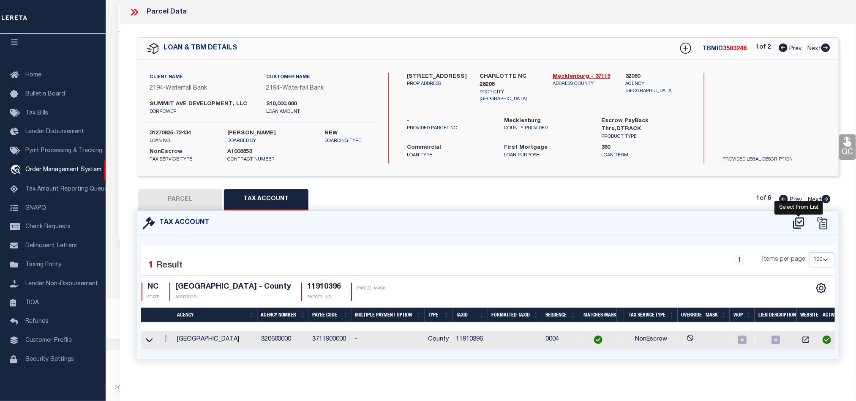
checkbox input "false"
select select "PA"
type input "SUMMIT AVE DEVELOPMENT LLC"
select select "AGW"
select select "LEG"
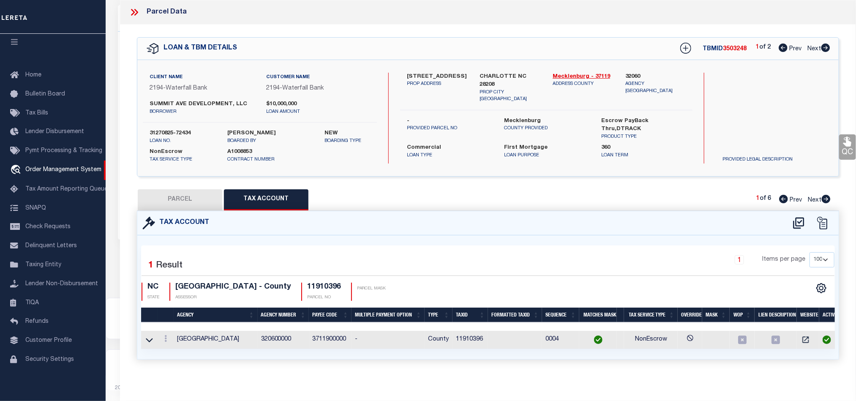
type input "MERRIMAN AV"
type input "CHARLOTTE NC 28208"
type textarea "L25 B22 M230-297"
click at [333, 285] on h4 "11910396" at bounding box center [324, 287] width 34 height 9
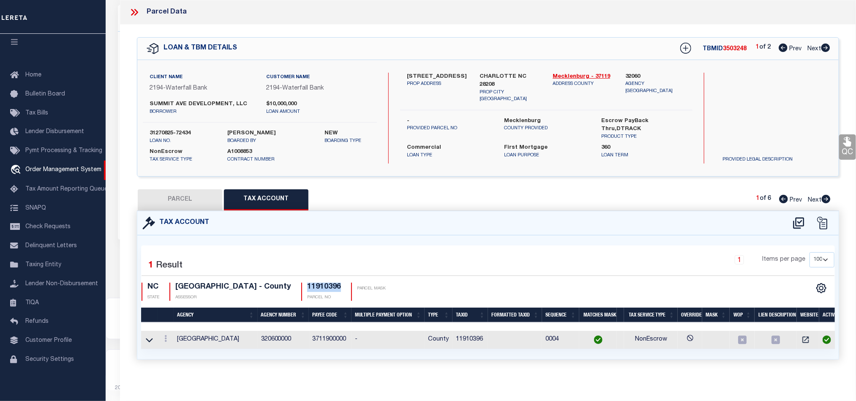
copy h4 "11910396"
click at [171, 206] on button "PARCEL" at bounding box center [180, 199] width 85 height 21
select select "AS"
select select
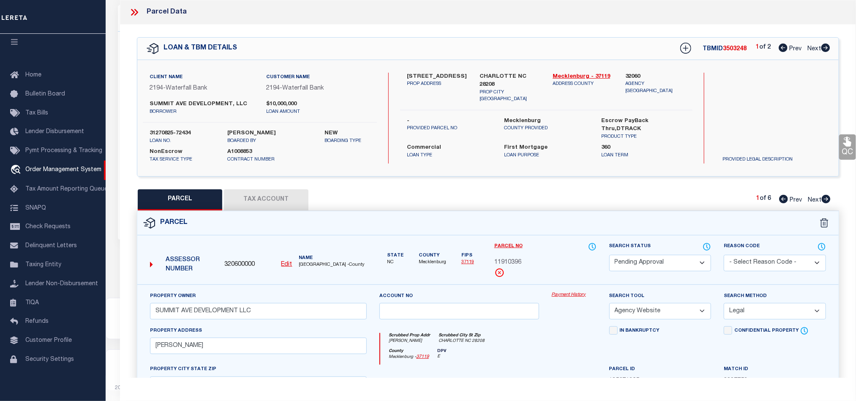
click at [649, 260] on select "Automated Search Bad Parcel Complete Duplicate Parcel High Dollar Reporting In …" at bounding box center [660, 263] width 102 height 16
click at [609, 256] on select "Automated Search Bad Parcel Complete Duplicate Parcel High Dollar Reporting In …" at bounding box center [660, 263] width 102 height 16
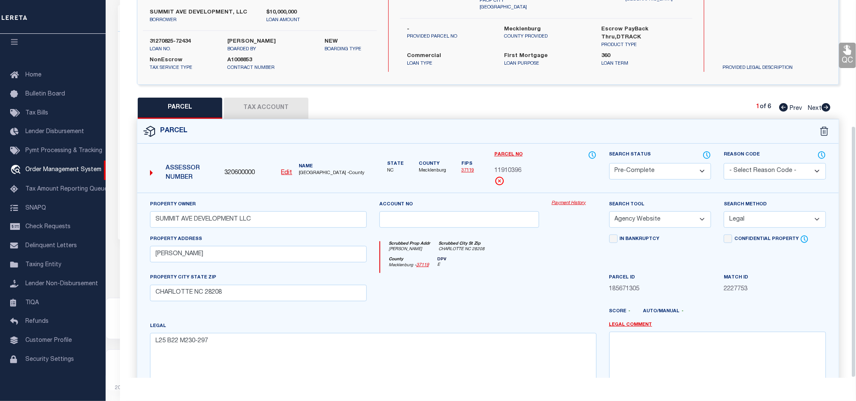
scroll to position [189, 0]
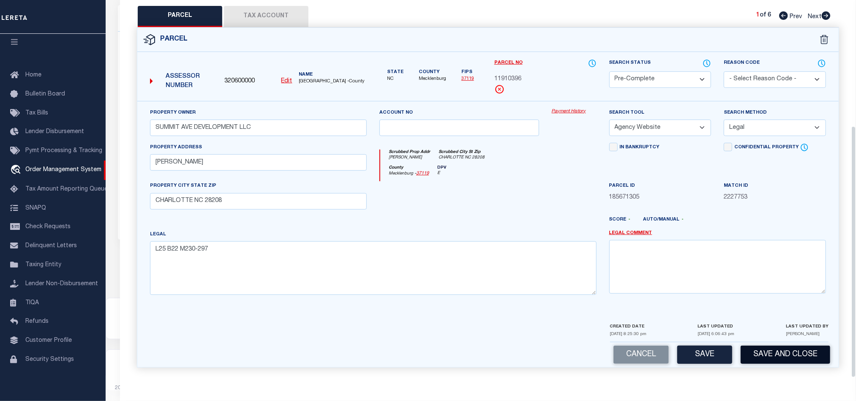
click at [790, 354] on button "Save and Close" at bounding box center [786, 355] width 90 height 18
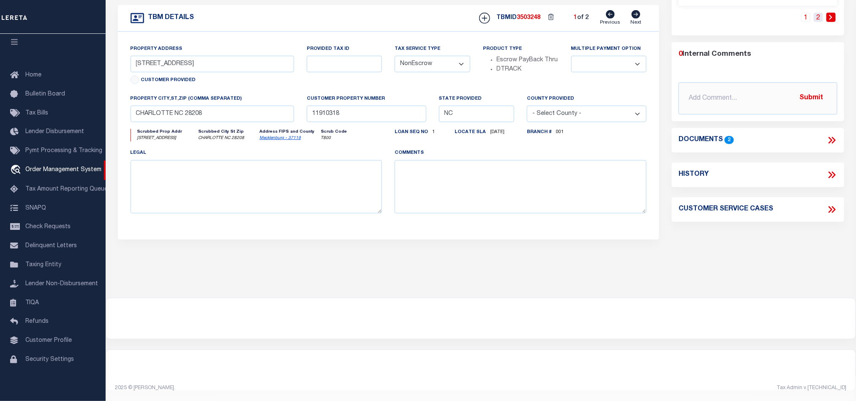
click at [821, 22] on link "2" at bounding box center [818, 17] width 9 height 9
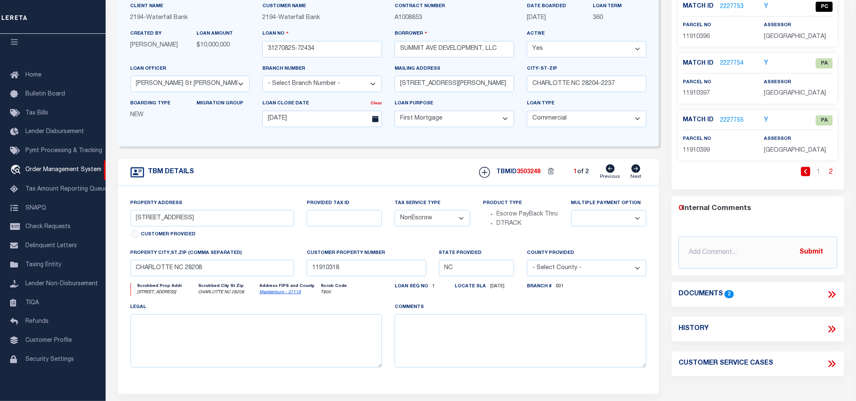
scroll to position [0, 0]
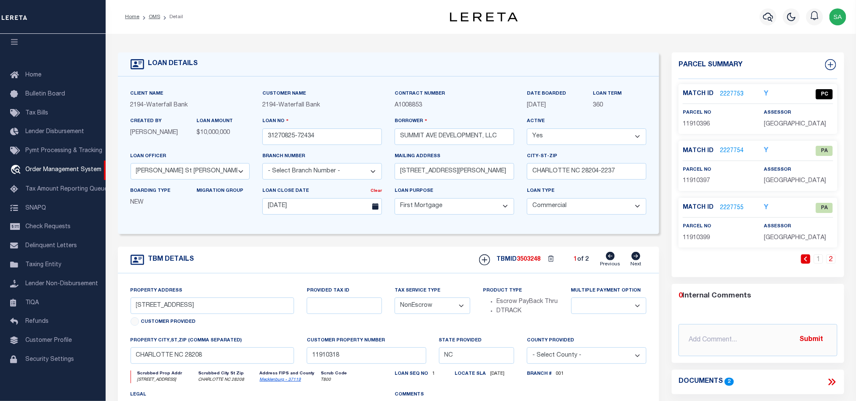
click at [725, 156] on link "2227754" at bounding box center [732, 151] width 24 height 9
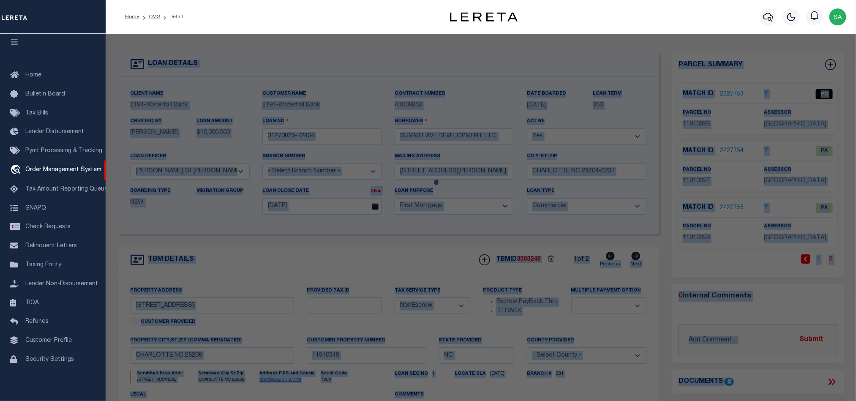
click at [725, 156] on div at bounding box center [481, 333] width 751 height 599
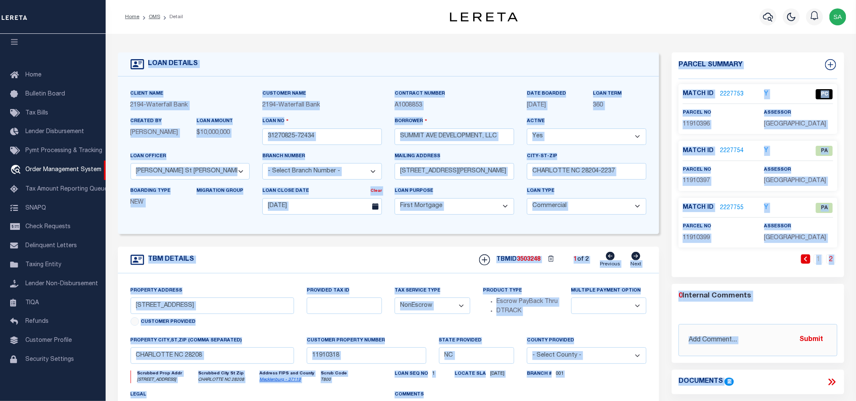
click at [724, 156] on link "2227754" at bounding box center [732, 151] width 24 height 9
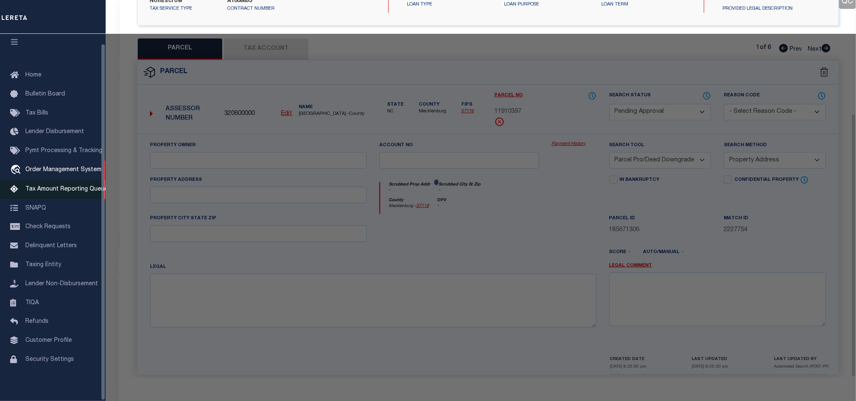
scroll to position [164, 0]
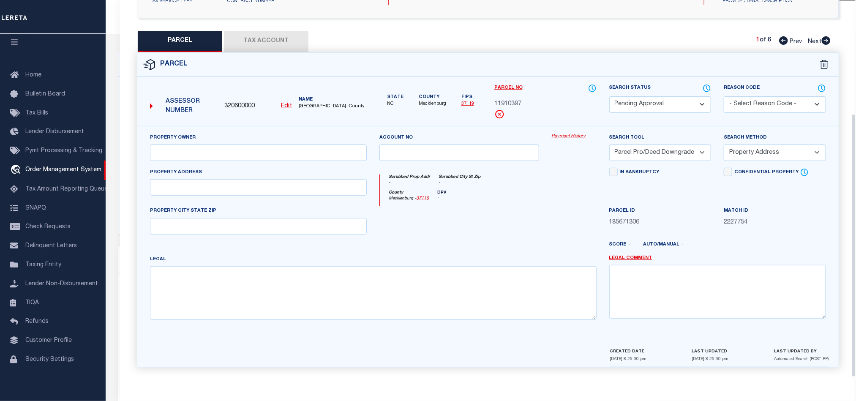
click at [520, 100] on span "11910397" at bounding box center [507, 104] width 27 height 9
copy span "11910397"
click at [228, 188] on input "text" at bounding box center [258, 187] width 217 height 16
paste input "MERRIMAN AV"
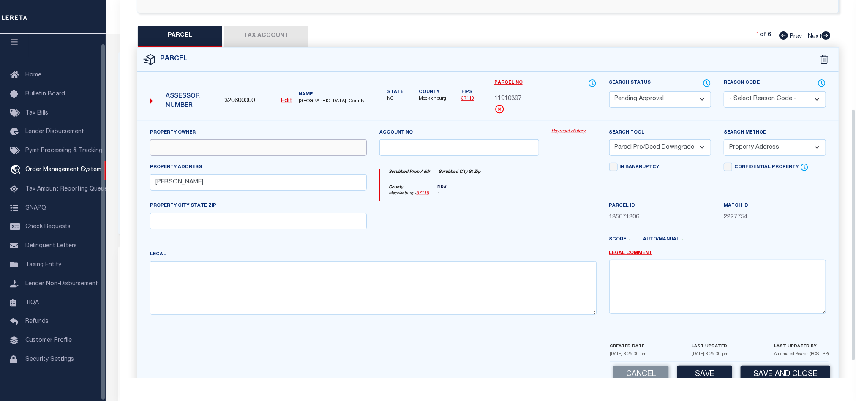
drag, startPoint x: 274, startPoint y: 153, endPoint x: 109, endPoint y: 153, distance: 164.8
click at [274, 153] on input "text" at bounding box center [258, 147] width 217 height 16
paste input "ELECTROLUX CONSUMER PRODUCTS INC"
click at [202, 307] on textarea at bounding box center [373, 287] width 447 height 53
paste textarea "ALLEY B22 M230-297"
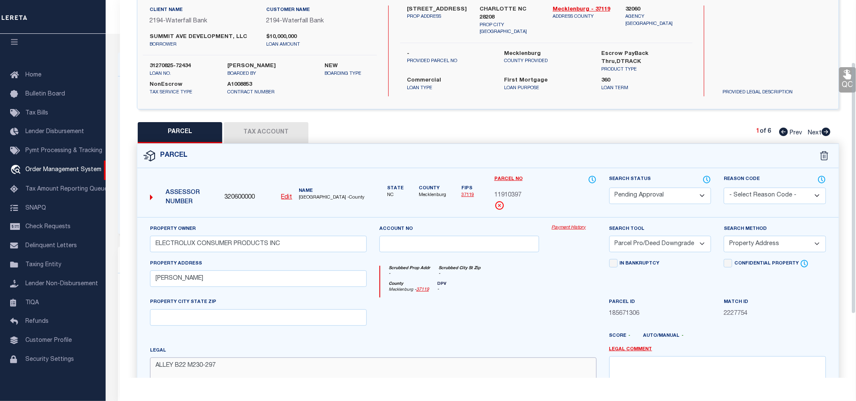
scroll to position [0, 0]
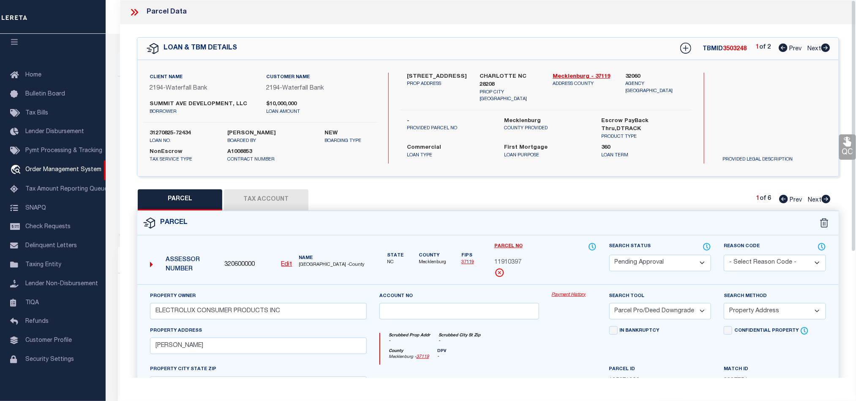
click at [523, 77] on label "CHARLOTTE NC 28208" at bounding box center [510, 81] width 60 height 16
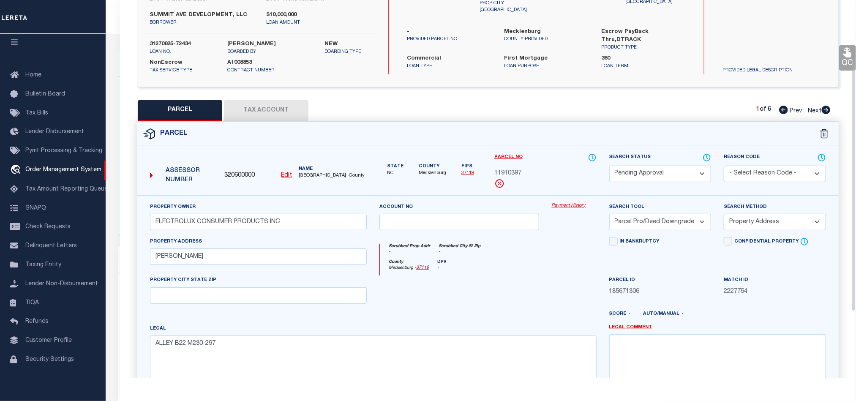
scroll to position [189, 0]
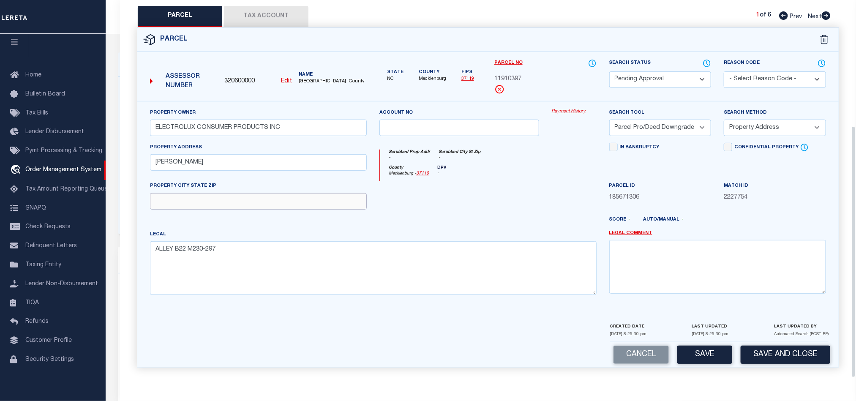
click at [241, 207] on input "text" at bounding box center [258, 201] width 217 height 16
paste input "CHARLOTTE NC 28208"
click at [767, 132] on select "-- Select Search Method -- Property Address Legal Liability Info Provided" at bounding box center [775, 128] width 102 height 16
click at [724, 120] on select "-- Select Search Method -- Property Address Legal Liability Info Provided" at bounding box center [775, 128] width 102 height 16
drag, startPoint x: 689, startPoint y: 123, endPoint x: 689, endPoint y: 132, distance: 8.9
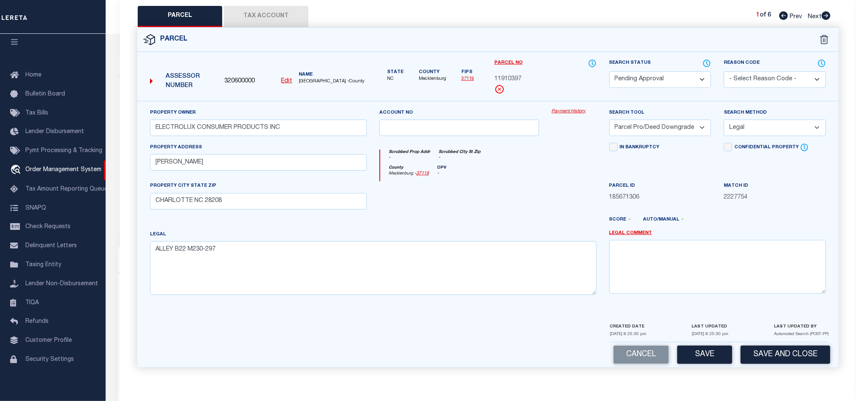
click at [689, 123] on select "-- Select Search Tool -- 3rd Party Website Agency File Agency Website ATLS CNV-…" at bounding box center [660, 128] width 102 height 16
click at [609, 120] on select "-- Select Search Tool -- 3rd Party Website Agency File Agency Website ATLS CNV-…" at bounding box center [660, 128] width 102 height 16
click at [702, 356] on button "Save" at bounding box center [704, 355] width 55 height 18
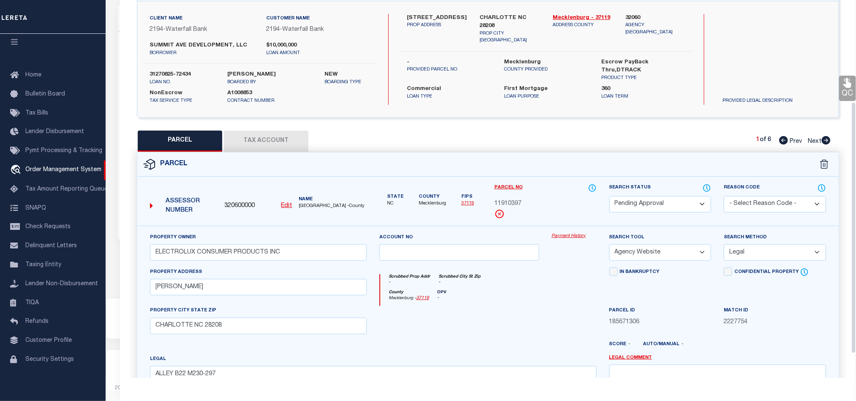
scroll to position [0, 0]
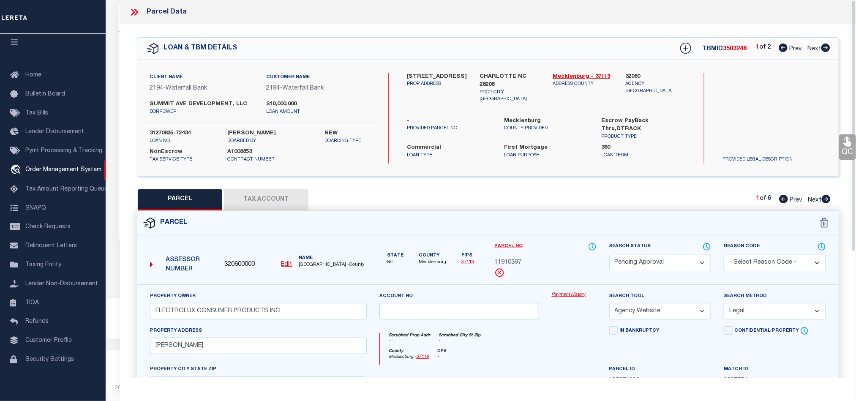
click at [251, 195] on button "Tax Account" at bounding box center [266, 199] width 85 height 21
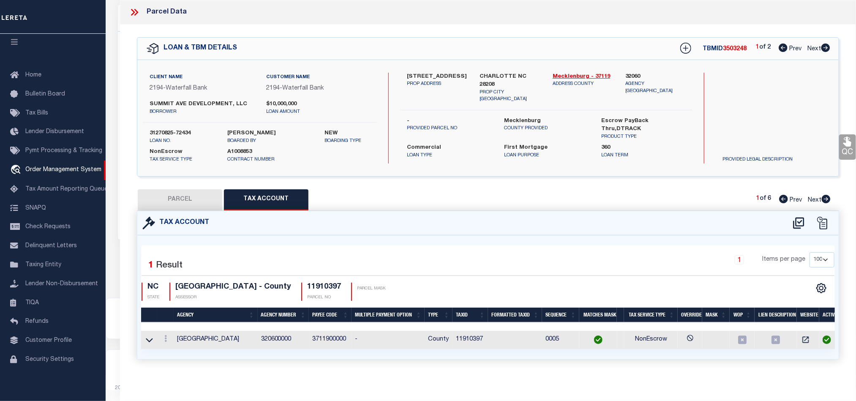
click at [341, 297] on p "PARCEL NO" at bounding box center [324, 298] width 34 height 6
click at [341, 292] on h4 "11910397" at bounding box center [324, 287] width 34 height 9
click at [183, 198] on button "PARCEL" at bounding box center [180, 199] width 85 height 21
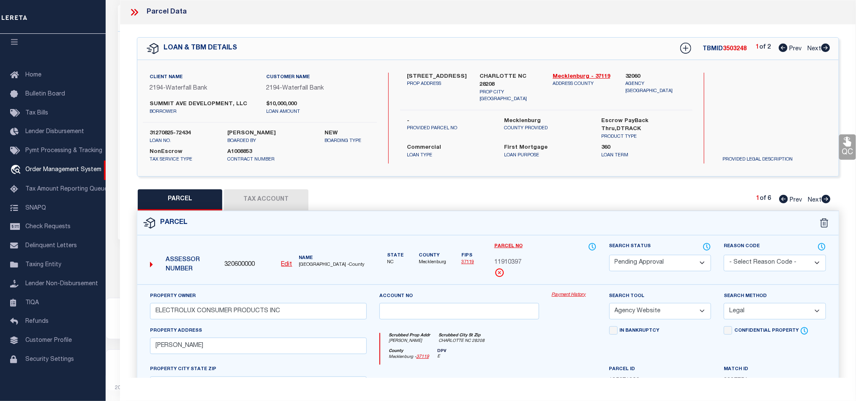
click at [657, 270] on select "Automated Search Bad Parcel Complete Duplicate Parcel High Dollar Reporting In …" at bounding box center [660, 263] width 102 height 16
click at [609, 256] on select "Automated Search Bad Parcel Complete Duplicate Parcel High Dollar Reporting In …" at bounding box center [660, 263] width 102 height 16
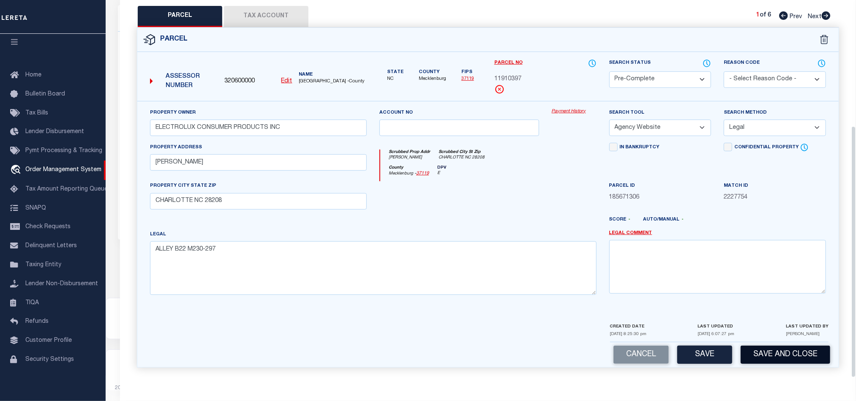
click at [790, 357] on button "Save and Close" at bounding box center [786, 355] width 90 height 18
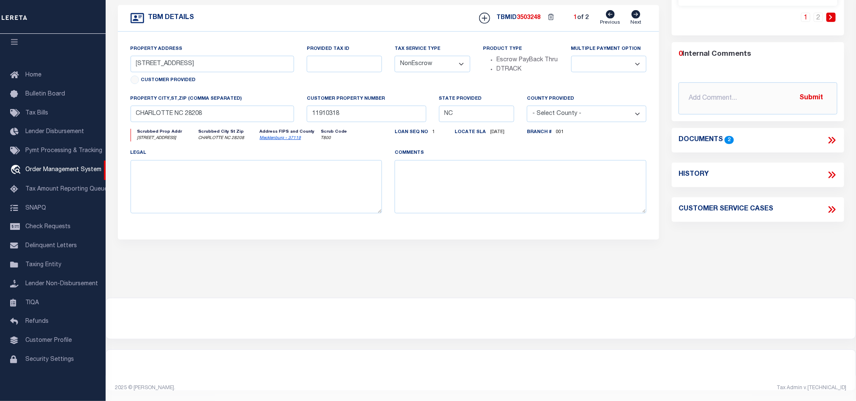
scroll to position [60, 0]
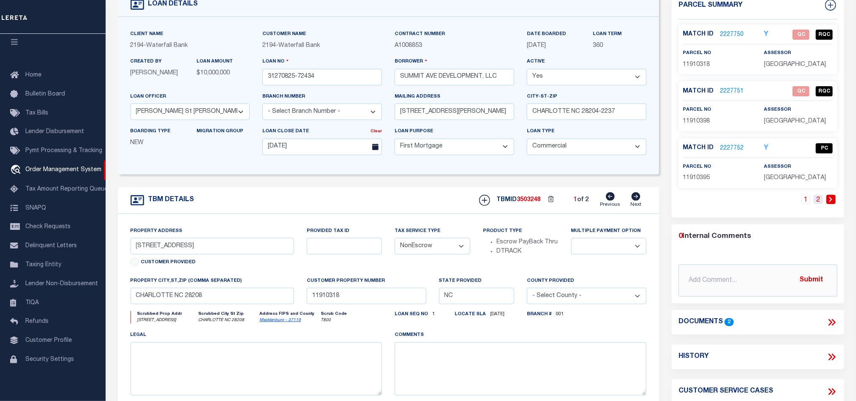
click at [821, 204] on link "2" at bounding box center [818, 199] width 9 height 9
click at [700, 183] on div "parcel no 11910399" at bounding box center [718, 172] width 82 height 21
click at [732, 153] on link "2227755" at bounding box center [732, 148] width 24 height 9
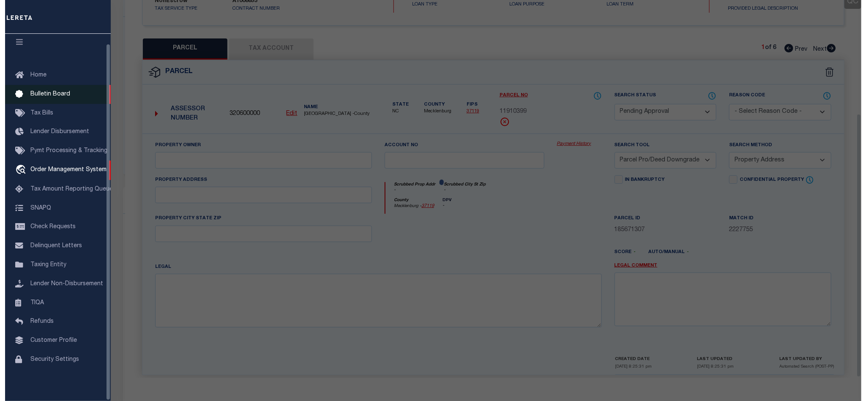
scroll to position [164, 0]
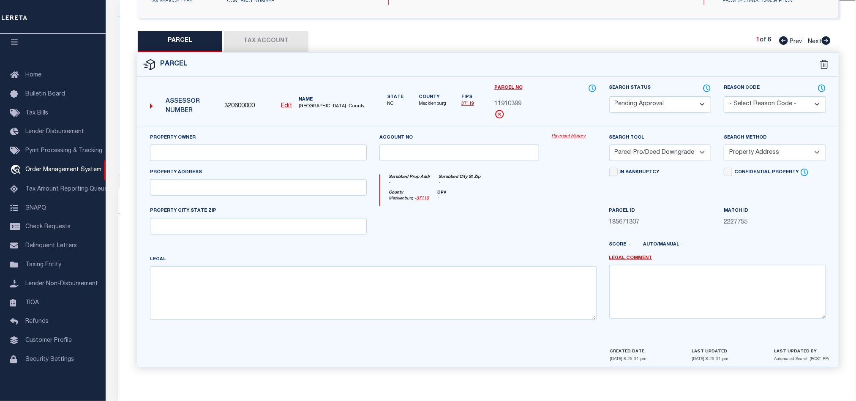
click at [285, 103] on u "Edit" at bounding box center [286, 106] width 11 height 6
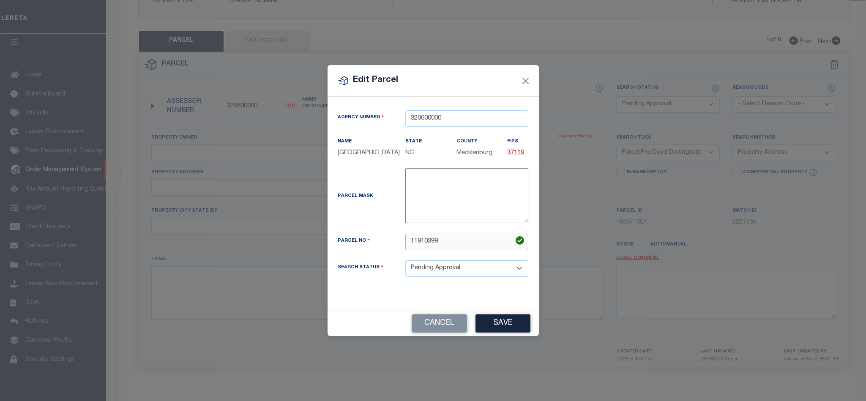
drag, startPoint x: 468, startPoint y: 254, endPoint x: 270, endPoint y: 241, distance: 198.2
click at [265, 242] on div "Edit Parcel Agency Number 320600000 Name State" at bounding box center [433, 200] width 866 height 401
click at [489, 318] on div "Cancel Save" at bounding box center [433, 323] width 211 height 25
click at [499, 328] on button "Save" at bounding box center [502, 323] width 55 height 18
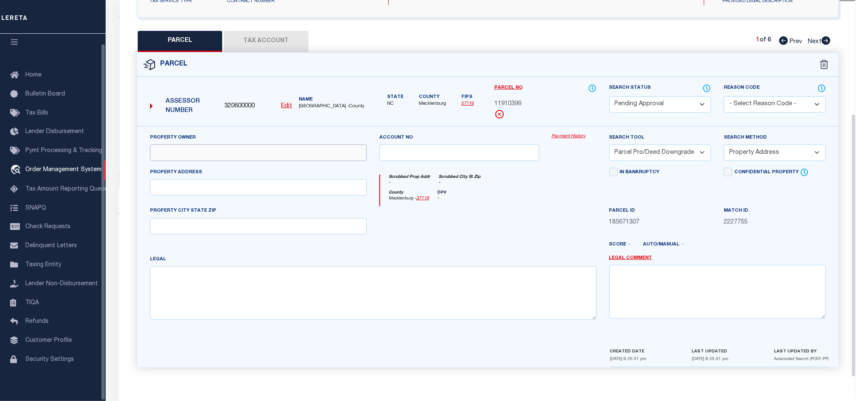
drag, startPoint x: 243, startPoint y: 151, endPoint x: 205, endPoint y: 151, distance: 37.2
click at [243, 151] on input "text" at bounding box center [258, 153] width 217 height 16
paste input "SUMMIT AVE DEVELOPMENT LLC"
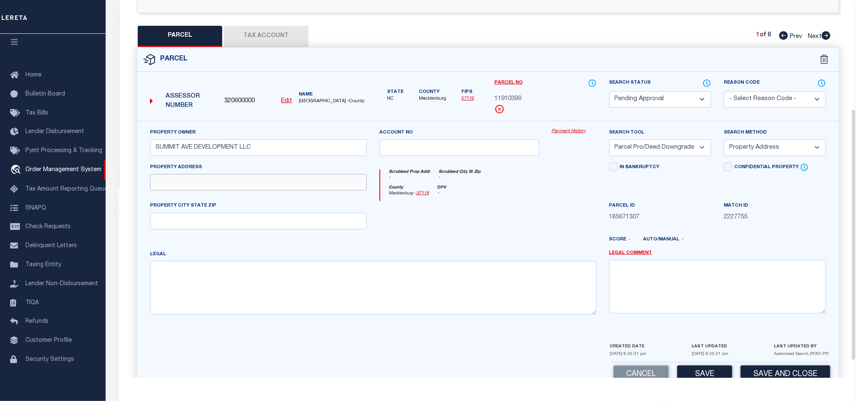
click at [283, 188] on input "text" at bounding box center [258, 182] width 217 height 16
paste input "SPRUCE ST"
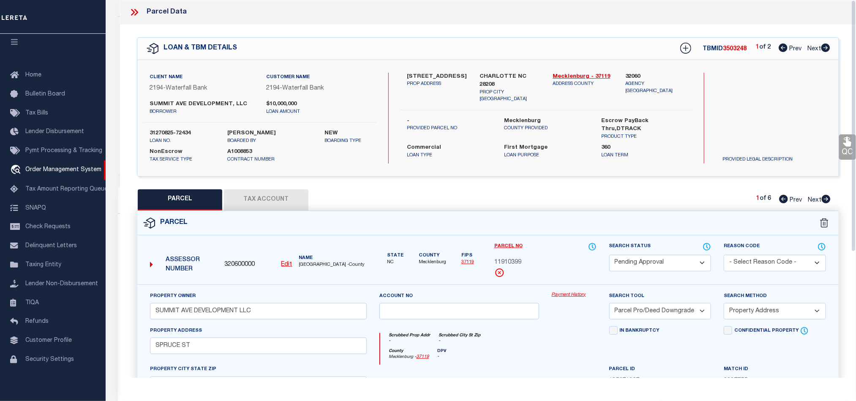
click at [511, 70] on div "Client Name 2194 - Waterfall Bank Customer Name 2194 - Waterfall Bank SUMMIT AV…" at bounding box center [487, 118] width 701 height 116
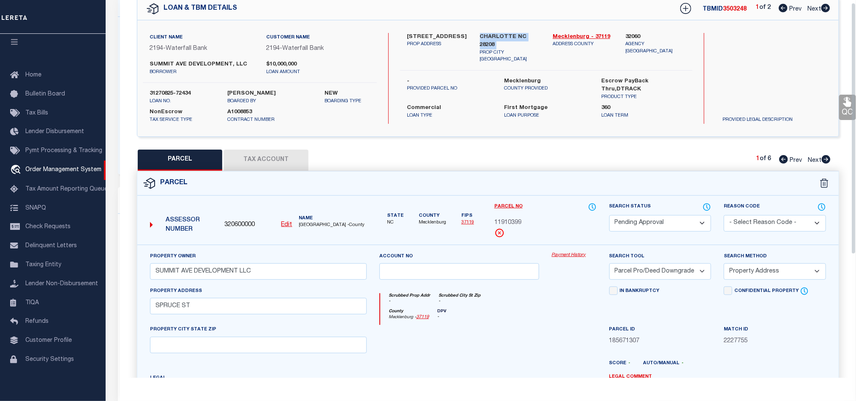
scroll to position [189, 0]
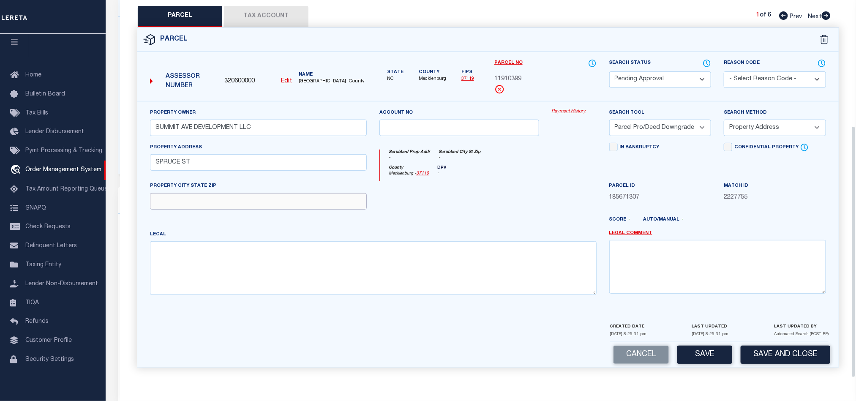
click at [295, 207] on input "text" at bounding box center [258, 201] width 217 height 16
paste input "CHARLOTTE NC 28208"
drag, startPoint x: 770, startPoint y: 125, endPoint x: 780, endPoint y: 130, distance: 11.3
click at [770, 125] on select "-- Select Search Method -- Property Address Legal Liability Info Provided" at bounding box center [775, 128] width 102 height 16
click at [724, 120] on select "-- Select Search Method -- Property Address Legal Liability Info Provided" at bounding box center [775, 128] width 102 height 16
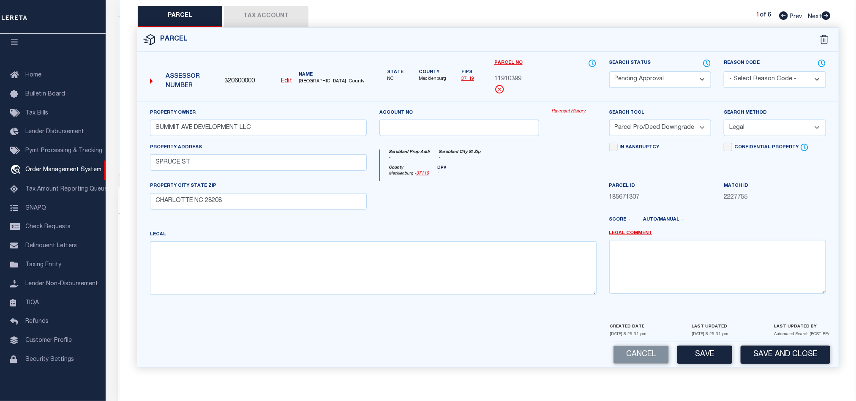
click at [694, 126] on select "-- Select Search Tool -- 3rd Party Website Agency File Agency Website ATLS CNV-…" at bounding box center [660, 128] width 102 height 16
click at [609, 120] on select "-- Select Search Tool -- 3rd Party Website Agency File Agency Website ATLS CNV-…" at bounding box center [660, 128] width 102 height 16
click at [709, 355] on button "Save" at bounding box center [704, 355] width 55 height 18
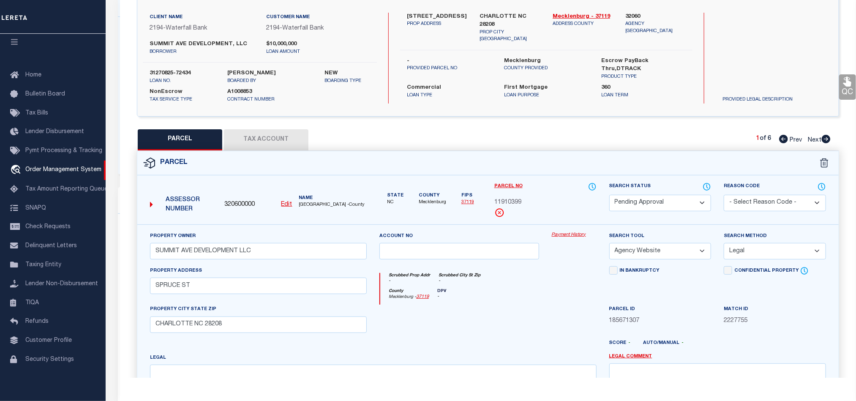
scroll to position [0, 0]
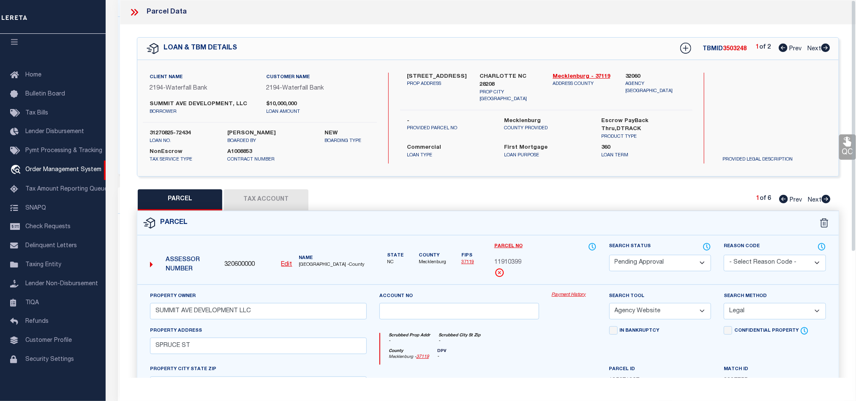
click at [262, 195] on button "Tax Account" at bounding box center [266, 199] width 85 height 21
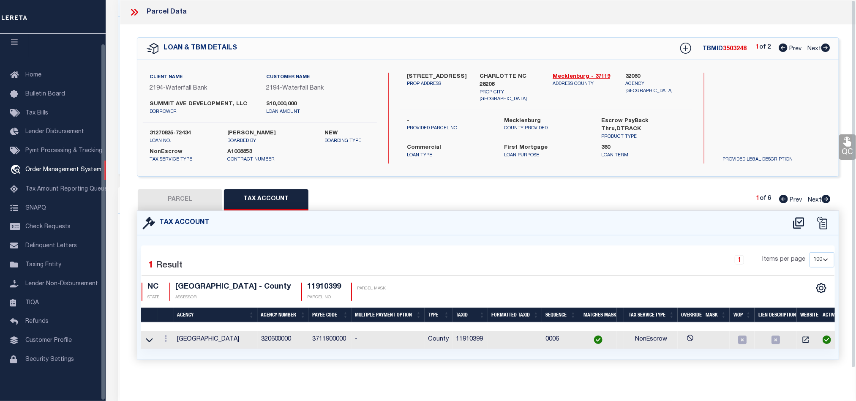
click at [518, 195] on div "PARCEL Tax Account 1 of 6 Prev Next" at bounding box center [488, 199] width 702 height 21
click at [173, 208] on button "PARCEL" at bounding box center [180, 199] width 85 height 21
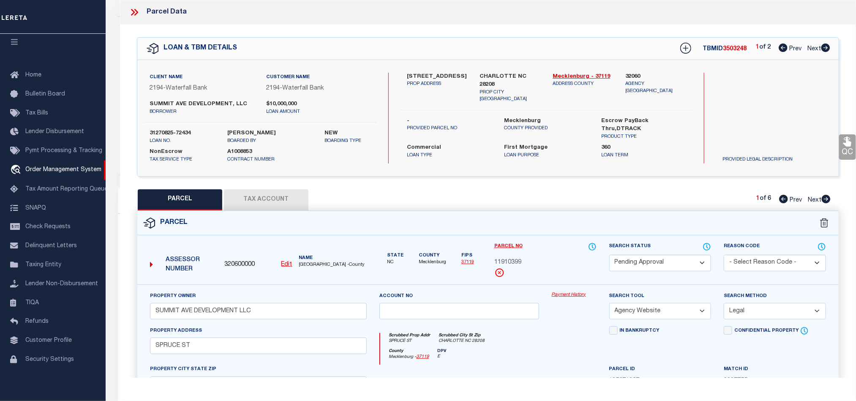
click at [677, 258] on select "Automated Search Bad Parcel Complete Duplicate Parcel High Dollar Reporting In …" at bounding box center [660, 263] width 102 height 16
click at [609, 256] on select "Automated Search Bad Parcel Complete Duplicate Parcel High Dollar Reporting In …" at bounding box center [660, 263] width 102 height 16
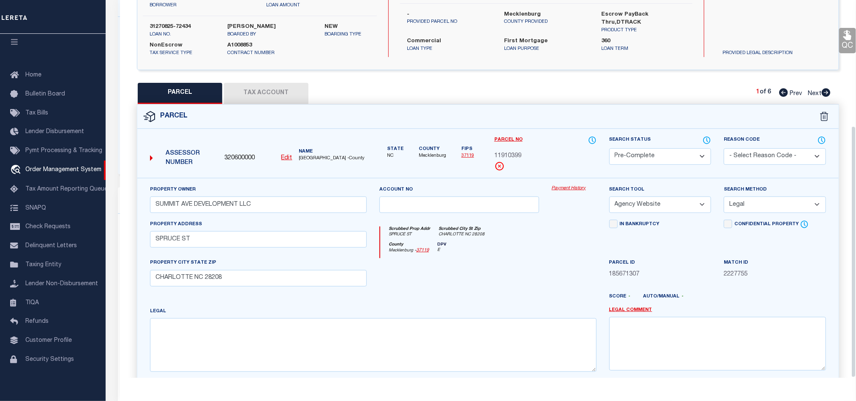
scroll to position [189, 0]
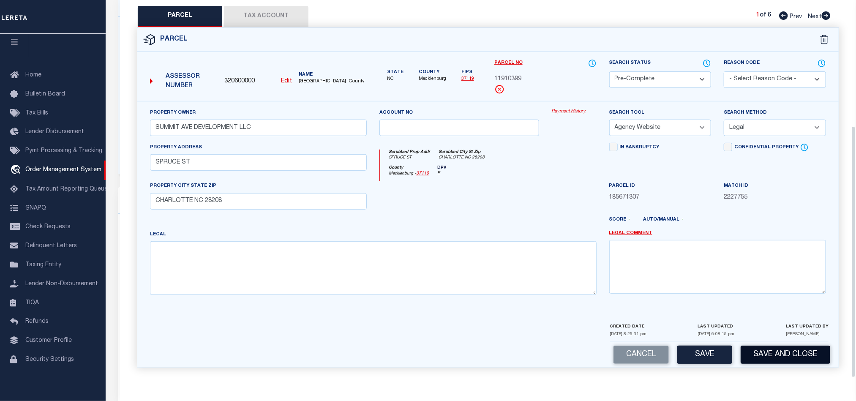
click at [776, 346] on button "Save and Close" at bounding box center [786, 355] width 90 height 18
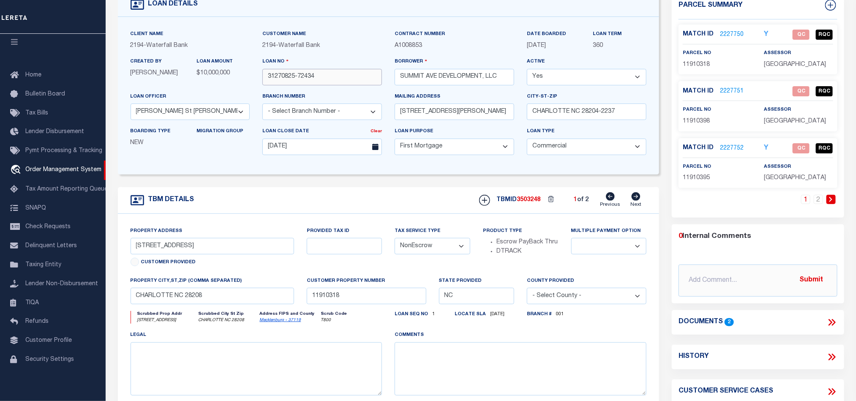
drag, startPoint x: 328, startPoint y: 74, endPoint x: -105, endPoint y: 55, distance: 433.6
click at [0, 55] on html "Home OMS Detail" at bounding box center [428, 261] width 856 height 643
click at [532, 203] on span "3503248" at bounding box center [529, 200] width 24 height 6
click at [690, 66] on span "11910318" at bounding box center [696, 65] width 27 height 6
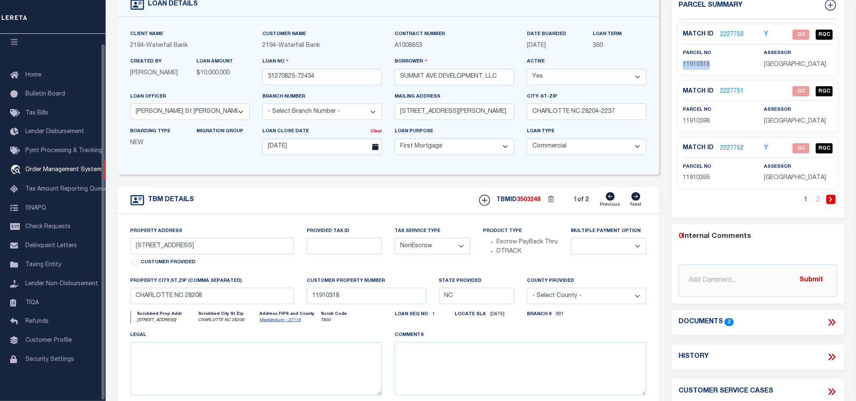
click at [690, 66] on span "11910318" at bounding box center [696, 65] width 27 height 6
click at [779, 68] on span "MECKLENBURG COUNTY" at bounding box center [795, 65] width 62 height 6
click at [690, 126] on div "parcel no 11910398" at bounding box center [718, 115] width 82 height 21
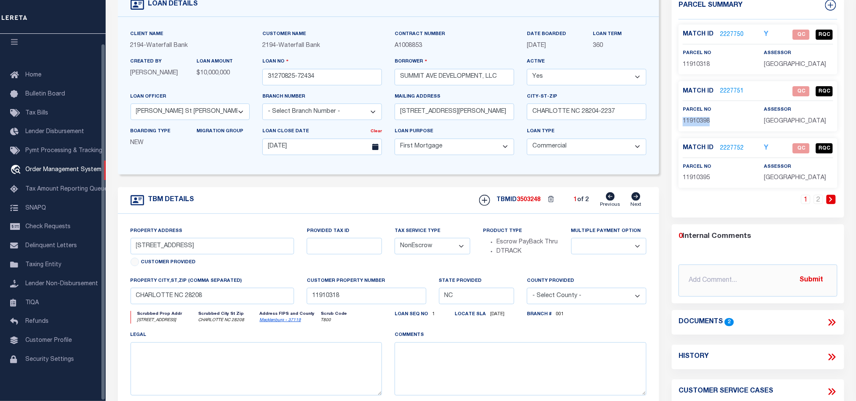
click at [690, 126] on div "parcel no 11910398" at bounding box center [718, 115] width 82 height 21
drag, startPoint x: 338, startPoint y: 82, endPoint x: -6, endPoint y: 66, distance: 345.2
click at [0, 66] on html "Home OMS Detail" at bounding box center [428, 261] width 856 height 643
click at [532, 208] on div "TBMID 3503248 1 of 2 Previous Next" at bounding box center [560, 200] width 174 height 16
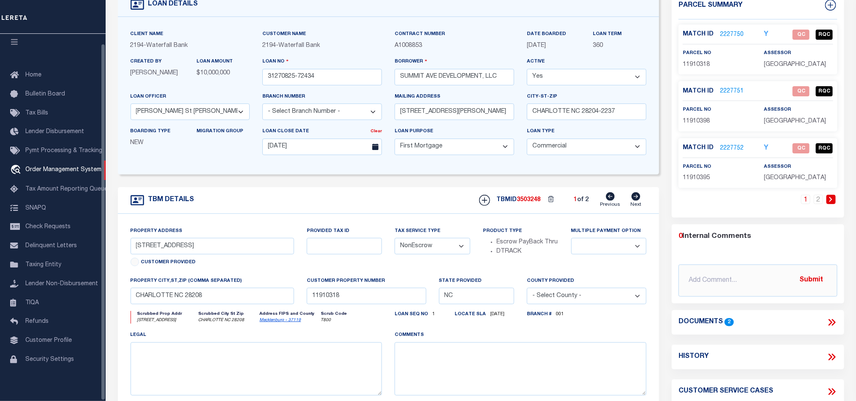
click at [677, 183] on div "parcel no 11910395" at bounding box center [718, 172] width 82 height 21
click at [770, 188] on div "Match ID 2227752 Y QC RQC parcel no 11910395" at bounding box center [758, 163] width 158 height 50
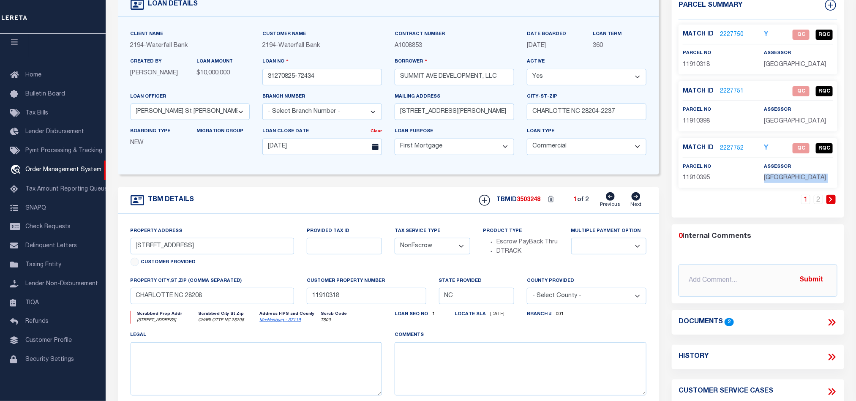
click at [770, 188] on div "Match ID 2227752 Y QC RQC parcel no 11910395" at bounding box center [758, 163] width 158 height 50
drag, startPoint x: 356, startPoint y: 79, endPoint x: -99, endPoint y: 50, distance: 456.1
click at [0, 50] on html "Home OMS Detail" at bounding box center [428, 261] width 856 height 643
click at [532, 213] on div "TBM DETAILS TBMID 3503248 1 of 2 Next" at bounding box center [389, 200] width 542 height 27
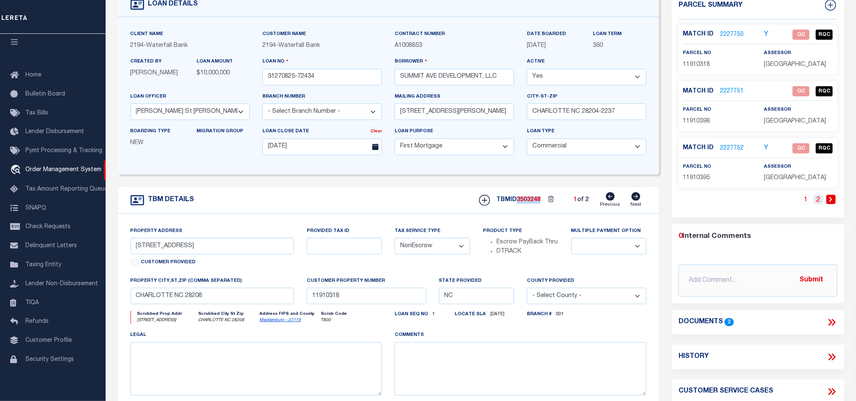
click at [821, 204] on link "2" at bounding box center [818, 199] width 9 height 9
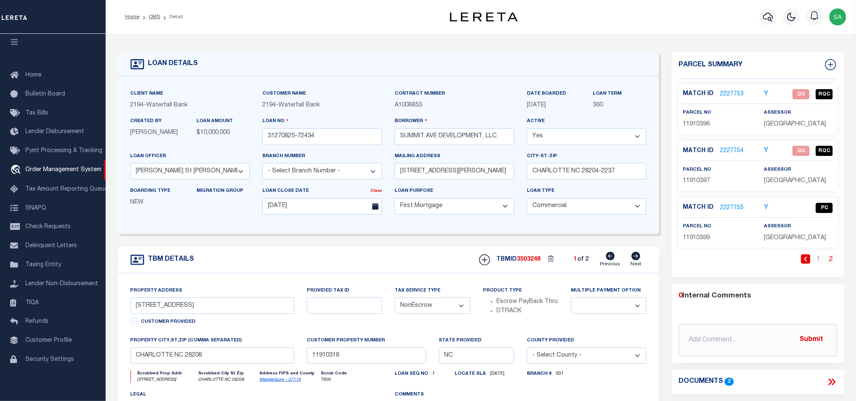
click at [693, 129] on div "parcel no 11910396" at bounding box center [718, 118] width 82 height 21
click at [771, 127] on span "MECKLENBURG COUNTY" at bounding box center [795, 124] width 62 height 6
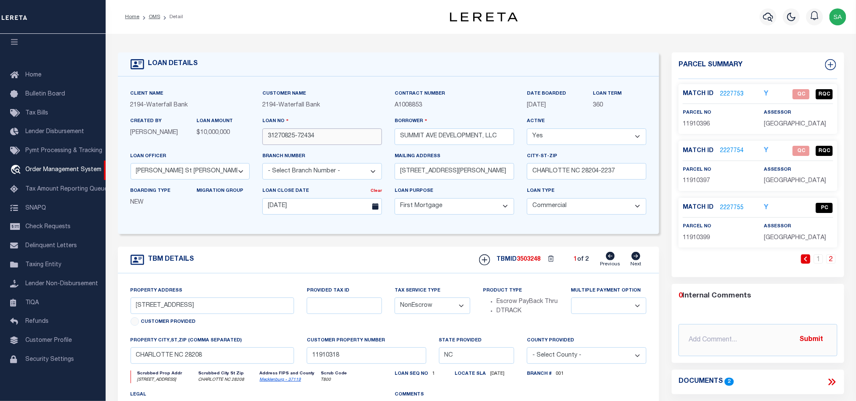
drag, startPoint x: 352, startPoint y: 142, endPoint x: -227, endPoint y: 146, distance: 579.4
click at [0, 146] on html "Home OMS Detail" at bounding box center [428, 321] width 856 height 643
click at [520, 255] on div "TBMID 3503248 1 of 2 Previous Next" at bounding box center [560, 260] width 174 height 16
click at [695, 186] on p "11910397" at bounding box center [717, 181] width 69 height 9
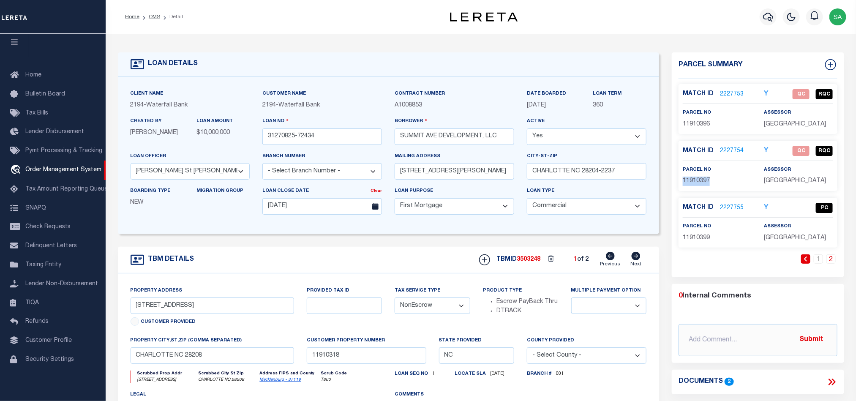
click at [695, 186] on p "11910397" at bounding box center [717, 181] width 69 height 9
click at [762, 186] on div "assessor MECKLENBURG COUNTY" at bounding box center [799, 175] width 82 height 21
drag, startPoint x: 331, startPoint y: 137, endPoint x: -72, endPoint y: 111, distance: 404.0
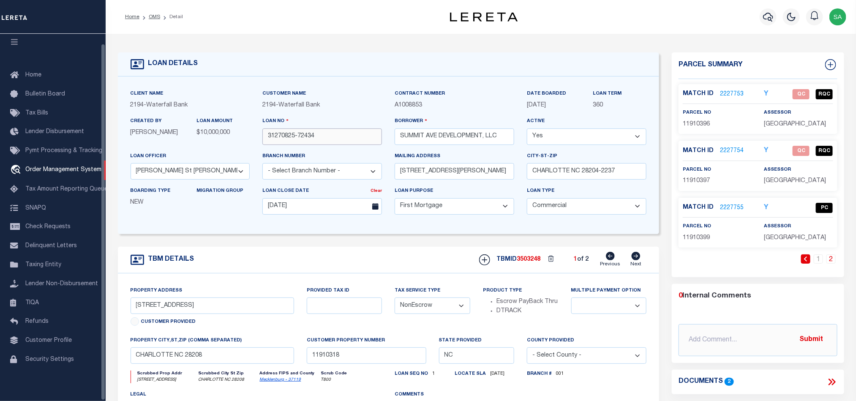
click at [0, 111] on html "Home OMS Detail" at bounding box center [428, 321] width 856 height 643
click at [533, 256] on div "TBMID 3503248 1 of 2 Previous Next" at bounding box center [560, 260] width 174 height 16
click at [699, 243] on div "parcel no 11910399" at bounding box center [718, 232] width 82 height 21
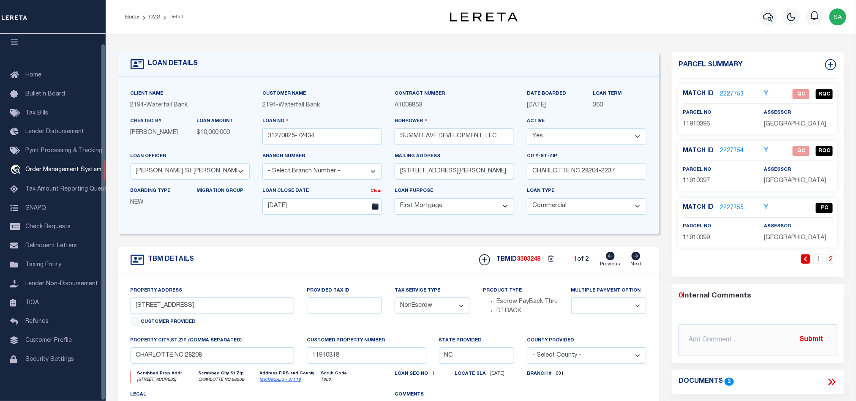
click at [771, 241] on span "MECKLENBURG COUNTY" at bounding box center [795, 238] width 62 height 6
drag, startPoint x: 342, startPoint y: 137, endPoint x: 68, endPoint y: 137, distance: 274.7
click at [68, 137] on div "Home OMS Detail" at bounding box center [428, 321] width 856 height 643
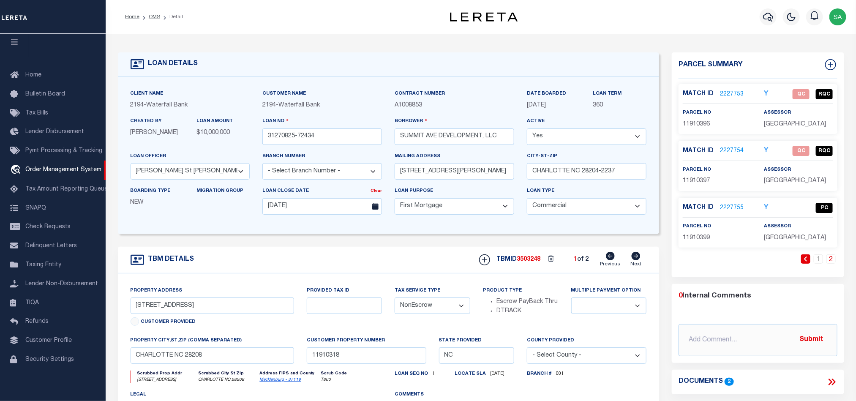
click at [535, 262] on span "3503248" at bounding box center [529, 260] width 24 height 6
click at [735, 93] on link "2227753" at bounding box center [732, 94] width 24 height 9
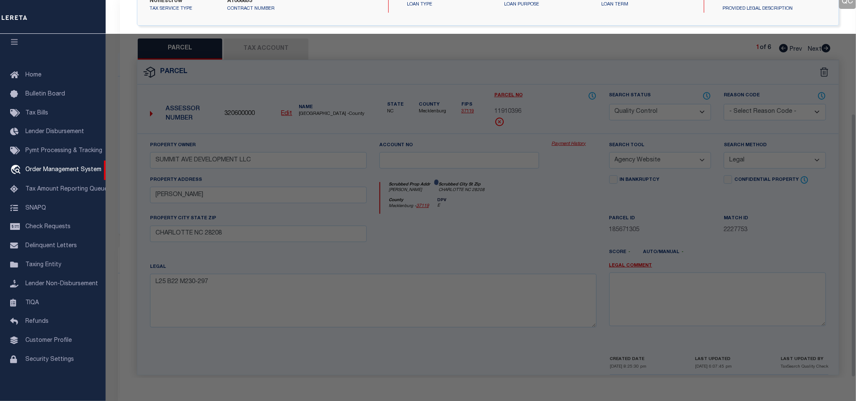
scroll to position [164, 0]
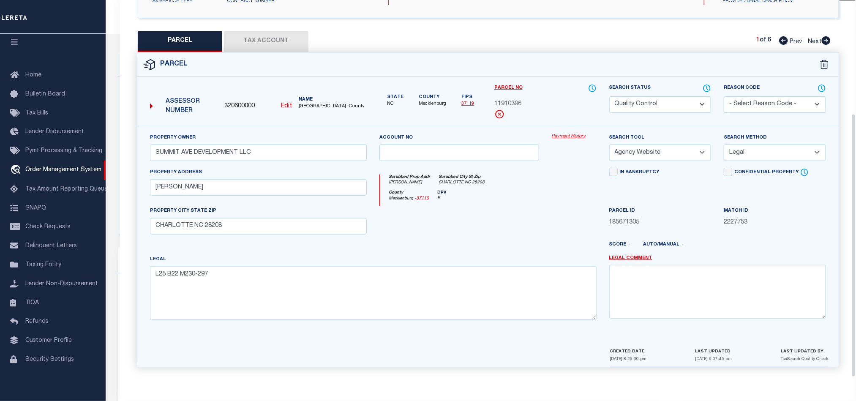
click at [267, 46] on button "Tax Account" at bounding box center [266, 41] width 85 height 21
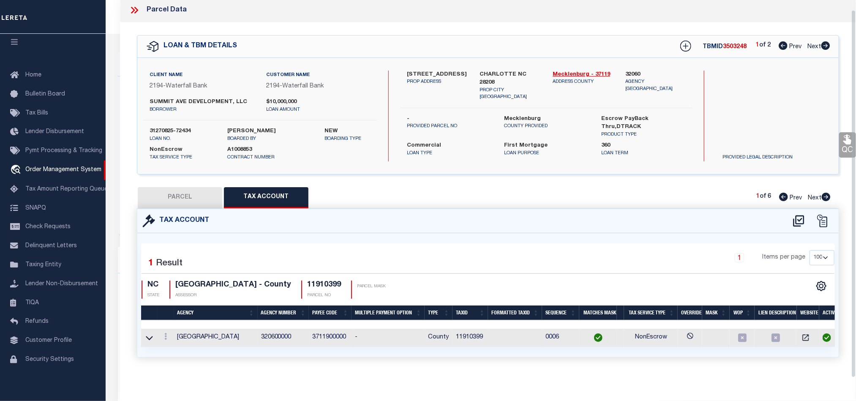
scroll to position [0, 0]
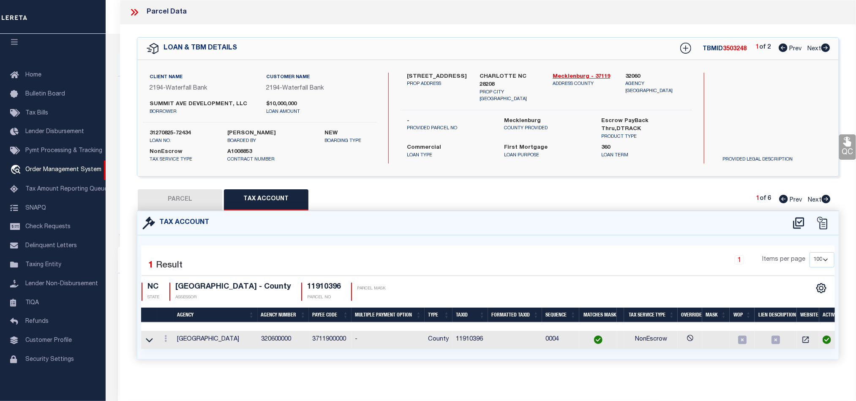
click at [829, 202] on icon at bounding box center [826, 199] width 9 height 8
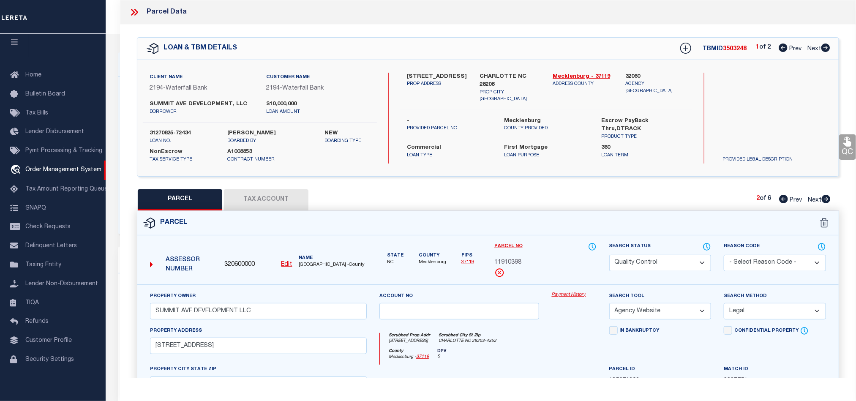
click at [300, 199] on button "Tax Account" at bounding box center [266, 199] width 85 height 21
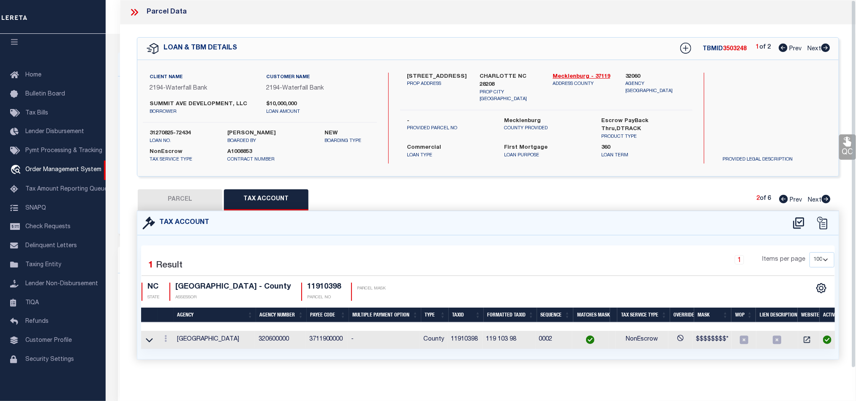
click at [824, 203] on icon at bounding box center [826, 199] width 9 height 8
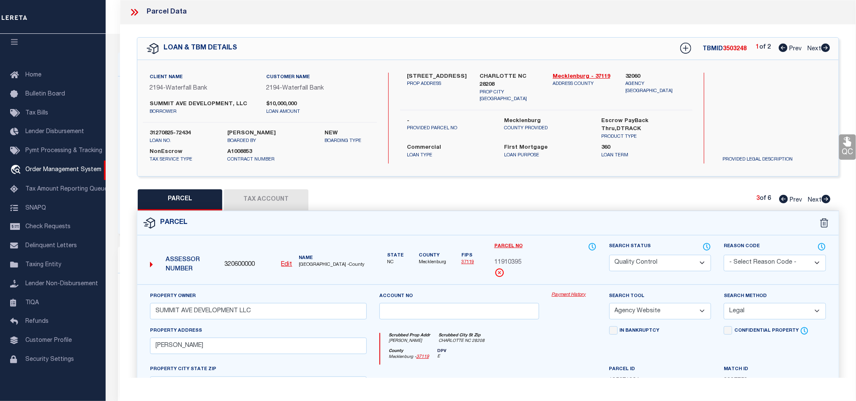
click at [244, 192] on button "Tax Account" at bounding box center [266, 199] width 85 height 21
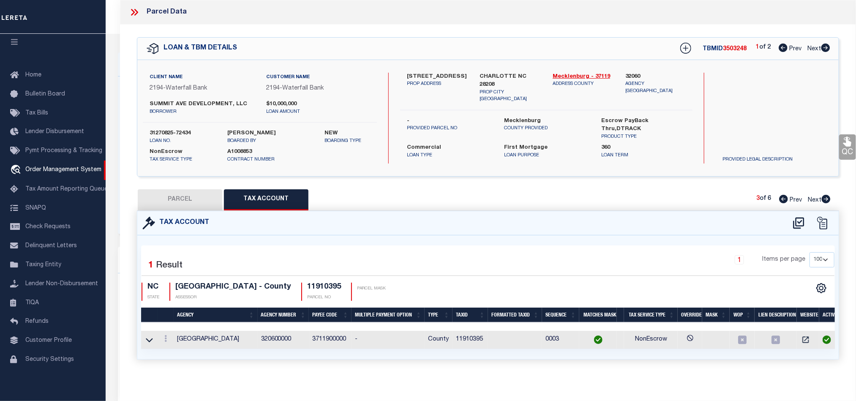
click at [828, 198] on icon at bounding box center [826, 199] width 9 height 8
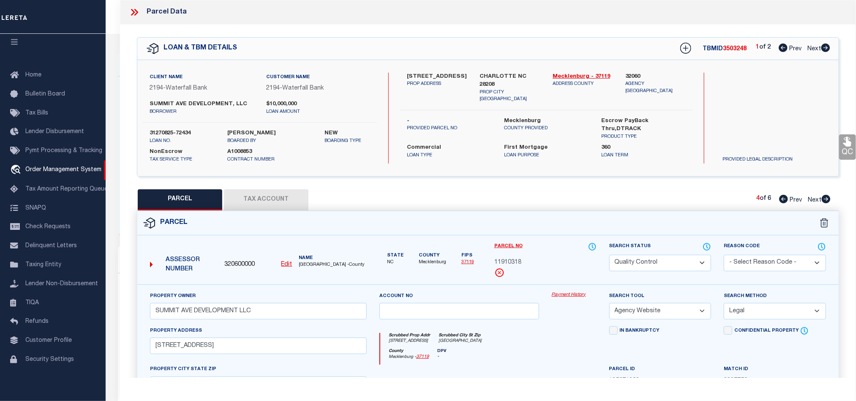
click at [288, 194] on button "Tax Account" at bounding box center [266, 199] width 85 height 21
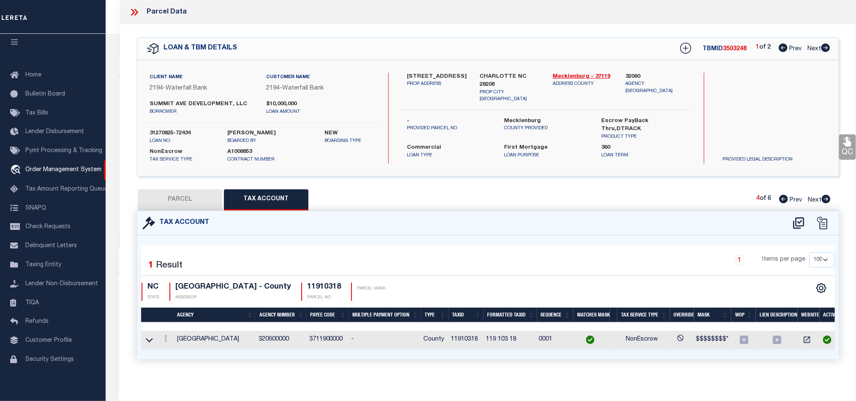
click at [827, 202] on icon at bounding box center [826, 199] width 9 height 8
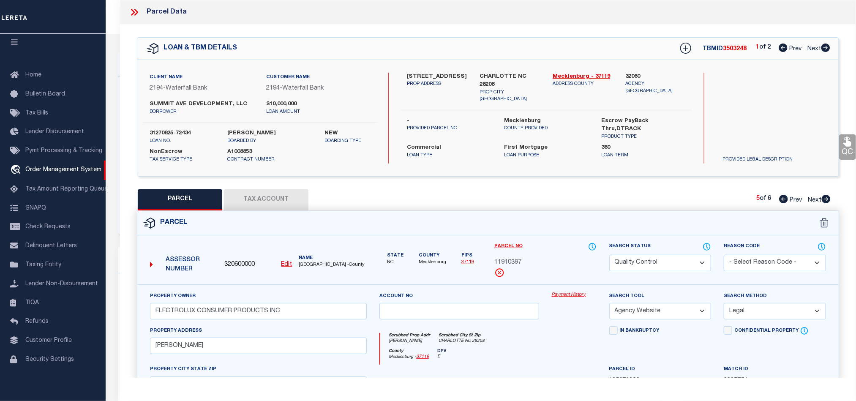
click at [287, 197] on button "Tax Account" at bounding box center [266, 199] width 85 height 21
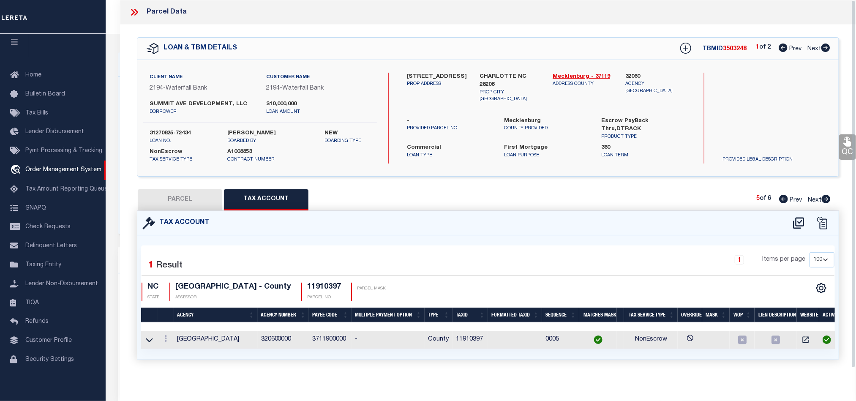
click at [825, 202] on icon at bounding box center [826, 199] width 9 height 8
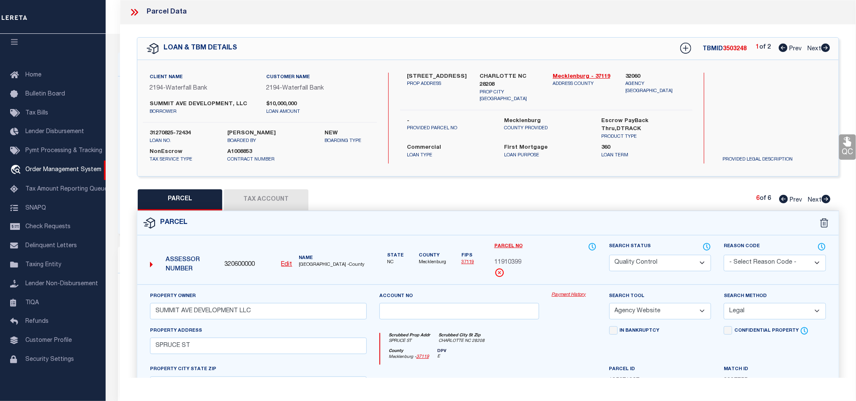
click at [280, 203] on button "Tax Account" at bounding box center [266, 199] width 85 height 21
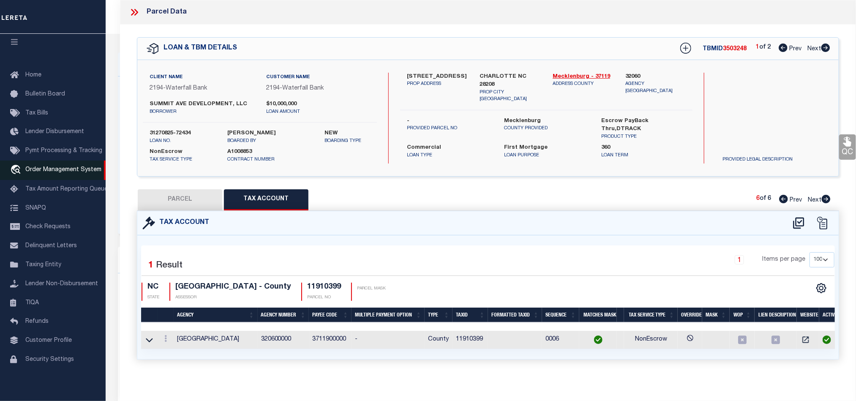
click at [84, 167] on span "Order Management System" at bounding box center [63, 170] width 76 height 6
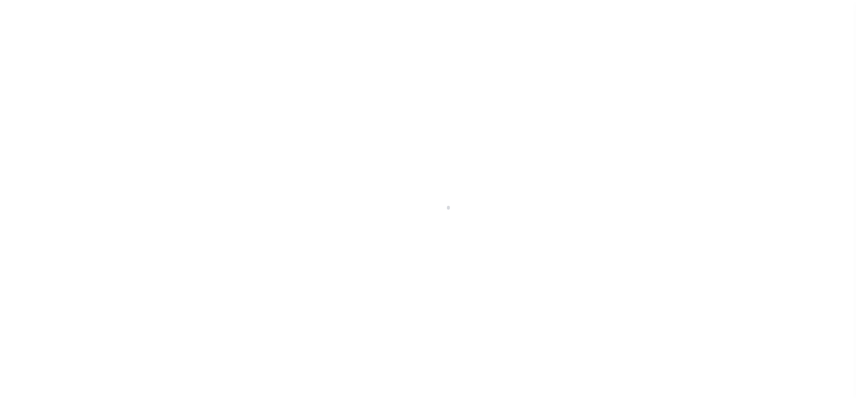
scroll to position [10, 0]
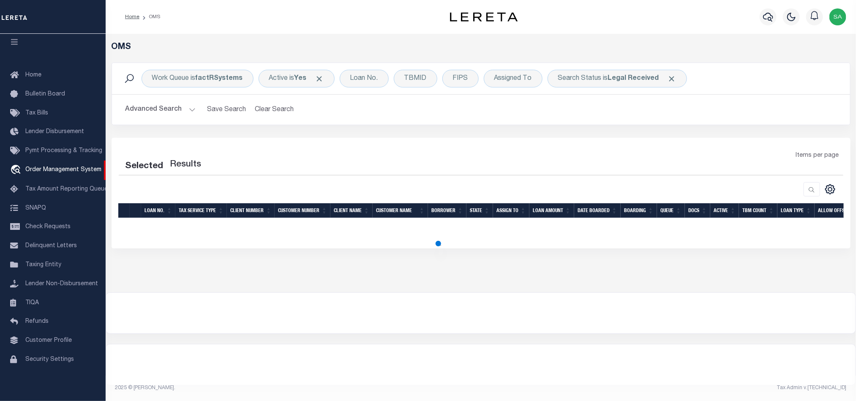
select select "200"
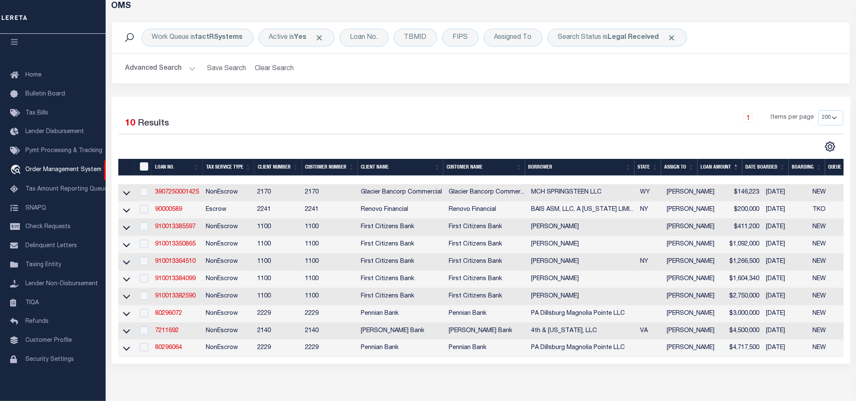
scroll to position [63, 0]
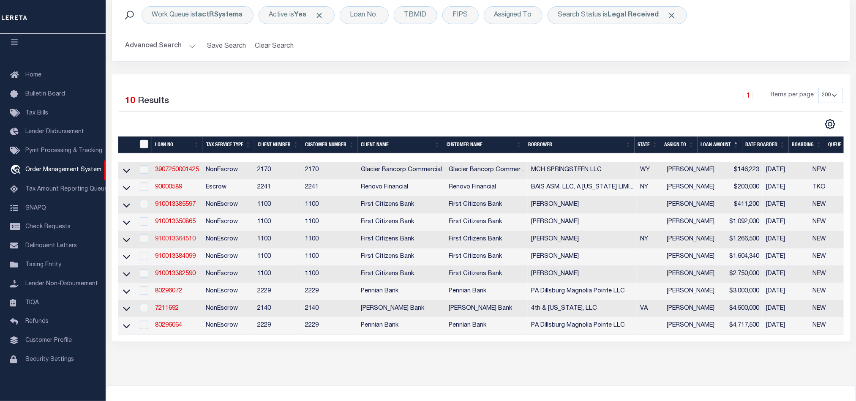
click at [169, 242] on link "910013364510" at bounding box center [175, 239] width 41 height 6
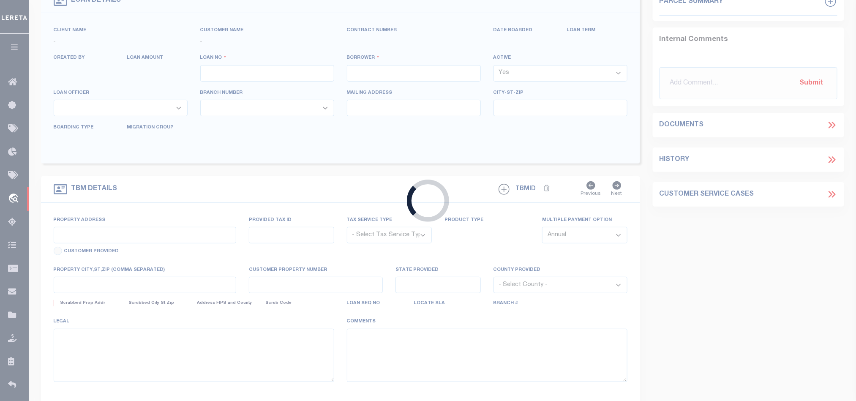
scroll to position [144, 0]
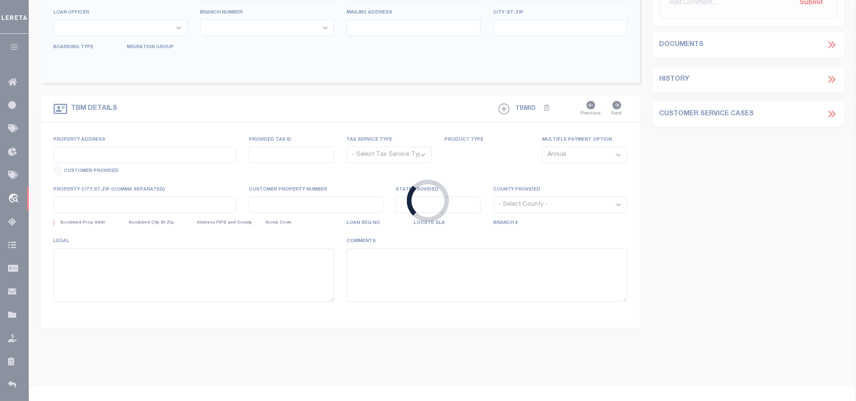
type input "910013364510"
type input "[PERSON_NAME]"
select select
select select "NonEscrow"
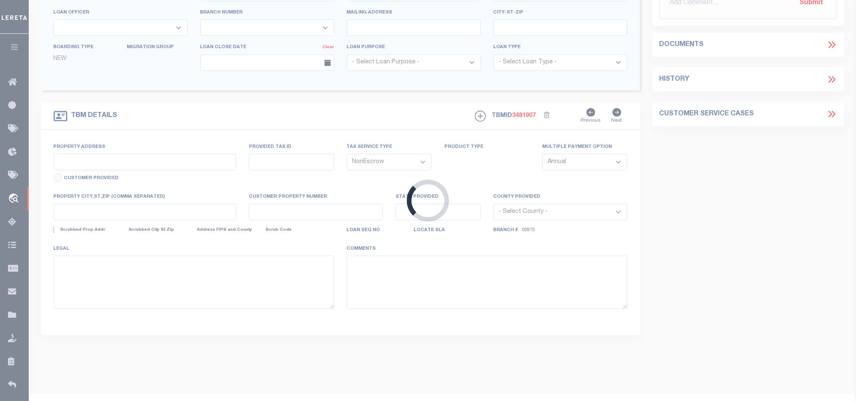
select select "92777"
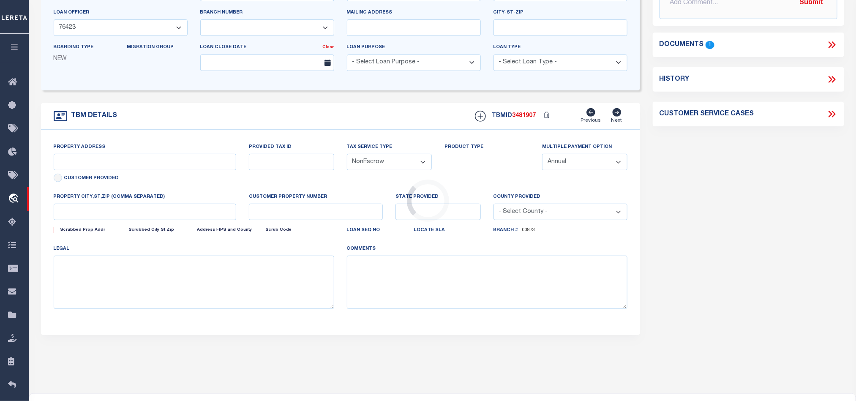
scroll to position [0, 0]
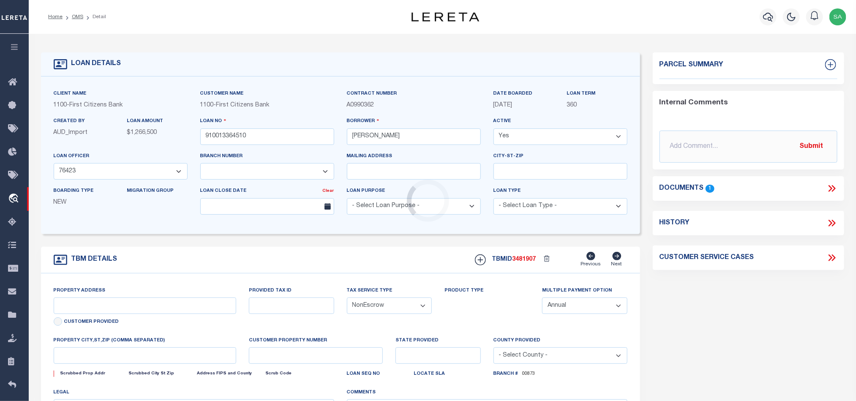
type input "134 RUXTON ROAD UNIT 134-B"
type input "MOUNT KISCO NY 10549"
type input "NY"
select select
select select "24377"
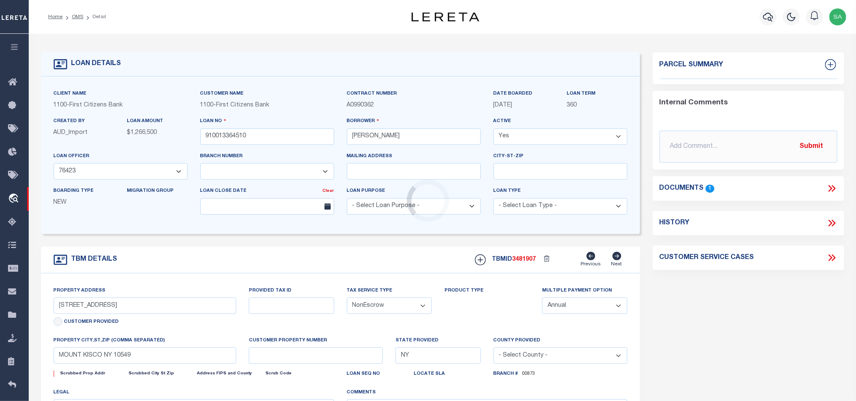
select select "4"
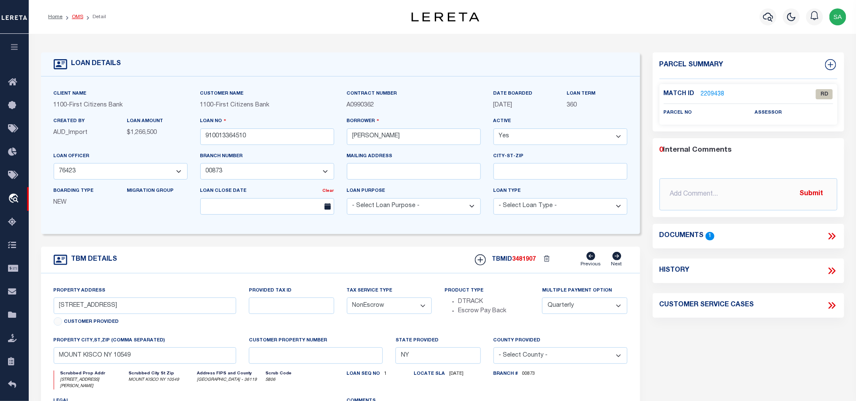
click at [74, 14] on link "OMS" at bounding box center [77, 16] width 11 height 5
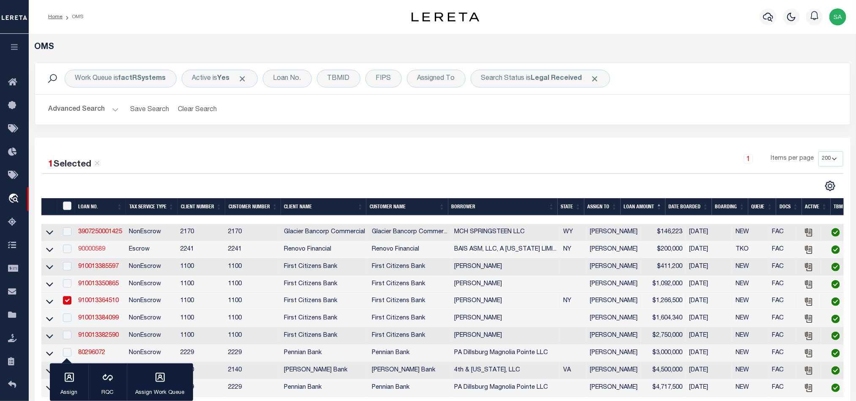
click at [87, 252] on link "90000589" at bounding box center [91, 249] width 27 height 6
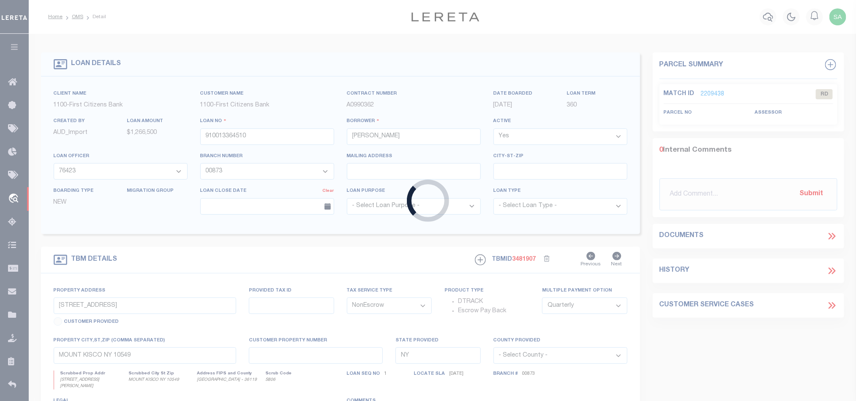
type input "90000589"
type input "BAIS ASM, LLC, A [US_STATE] LIMITED LIABILITY COMPANY"
select select
select select "400"
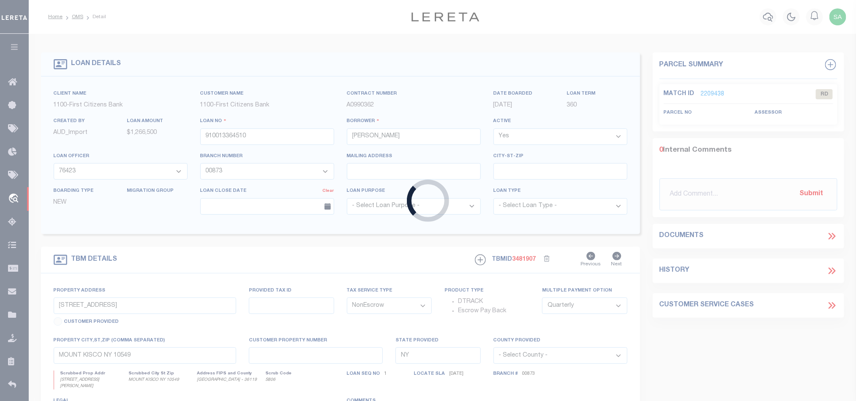
select select "Escrow"
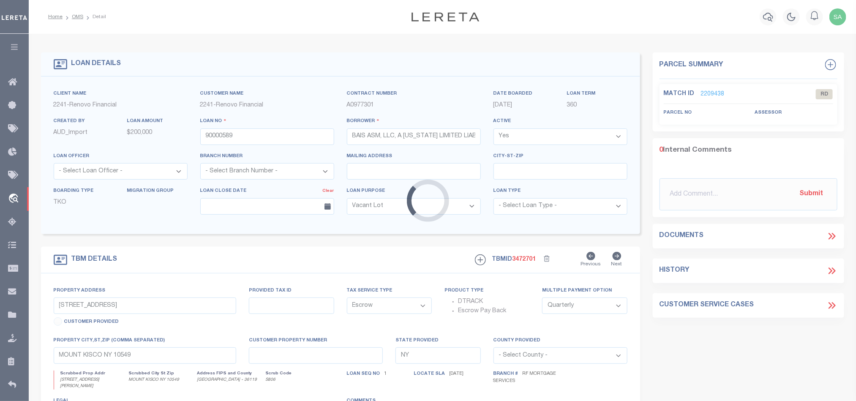
type input "[STREET_ADDRESS]"
type input "[GEOGRAPHIC_DATA], NY 10950"
type input "a0kUS00000CK0pl"
select select
select select "14701"
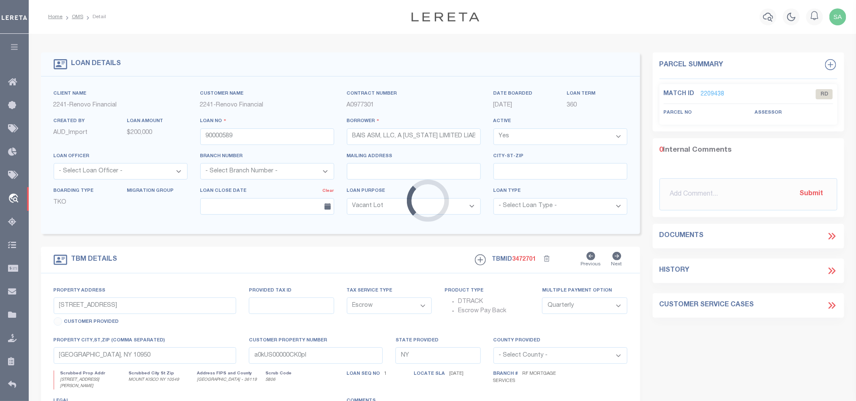
select select "25067"
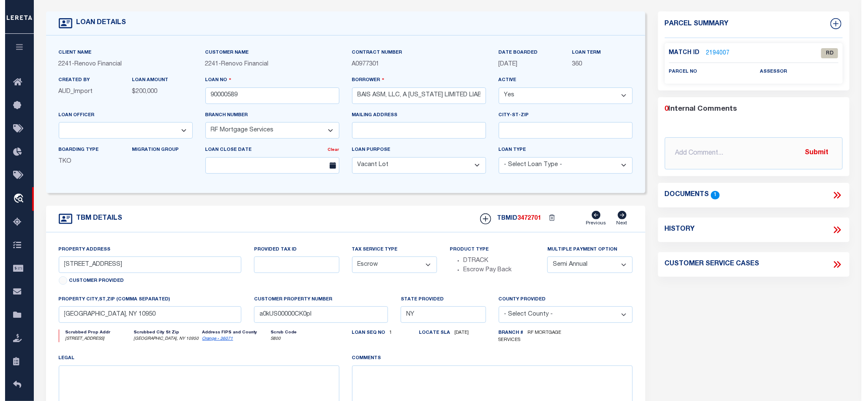
scroll to position [63, 0]
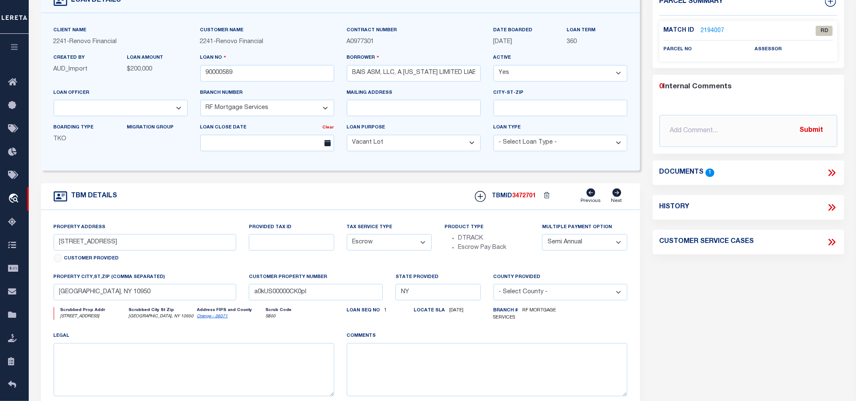
click at [207, 319] on link "Orange - 36071" at bounding box center [212, 316] width 31 height 4
drag, startPoint x: 63, startPoint y: 246, endPoint x: 53, endPoint y: 246, distance: 9.3
click at [54, 246] on input "[STREET_ADDRESS]" at bounding box center [145, 242] width 183 height 16
click at [828, 177] on icon at bounding box center [832, 172] width 11 height 11
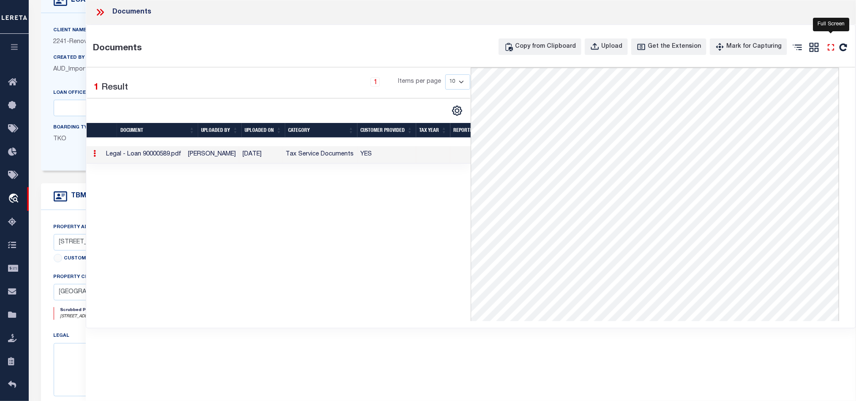
click at [830, 51] on icon at bounding box center [831, 47] width 11 height 11
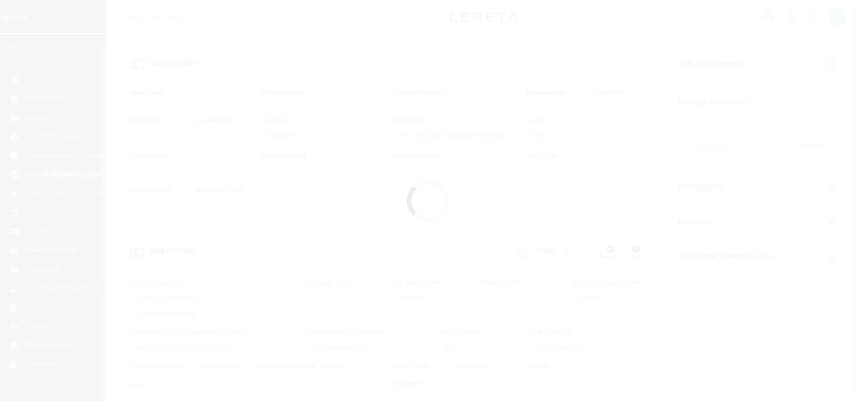
select select "400"
select select "Escrow"
select select "4"
select select
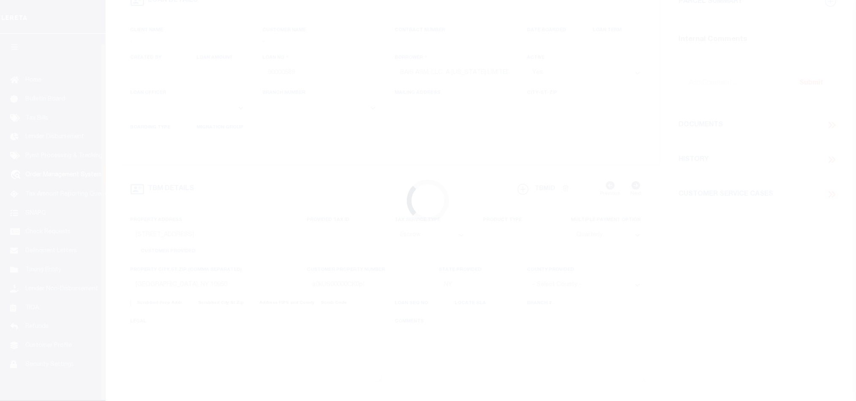
scroll to position [10, 0]
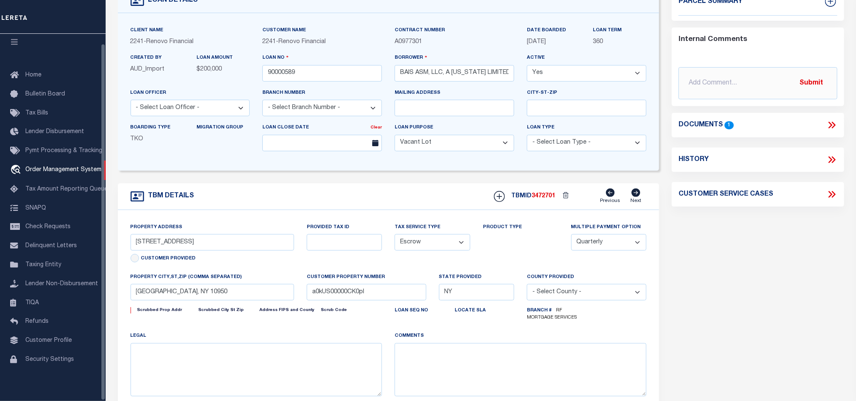
select select "14701"
select select "25067"
select select
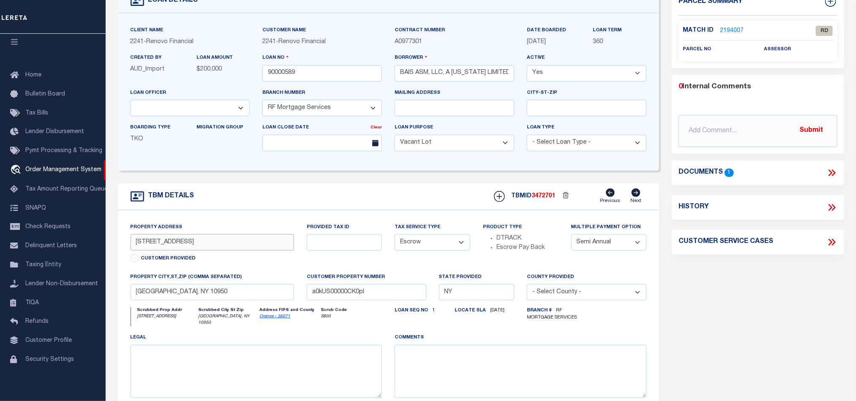
click at [158, 244] on input "[STREET_ADDRESS]" at bounding box center [213, 242] width 164 height 16
click at [150, 251] on input "[STREET_ADDRESS]" at bounding box center [213, 242] width 164 height 16
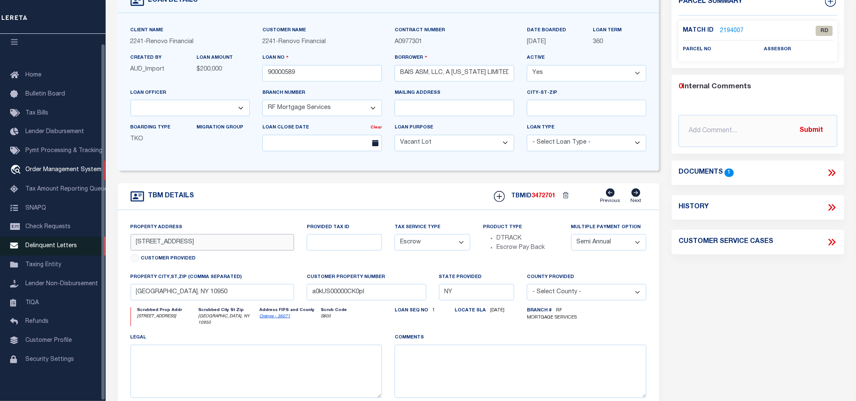
drag, startPoint x: 175, startPoint y: 243, endPoint x: 80, endPoint y: 236, distance: 95.4
click at [80, 236] on div "Home OMS Detail" at bounding box center [428, 261] width 856 height 649
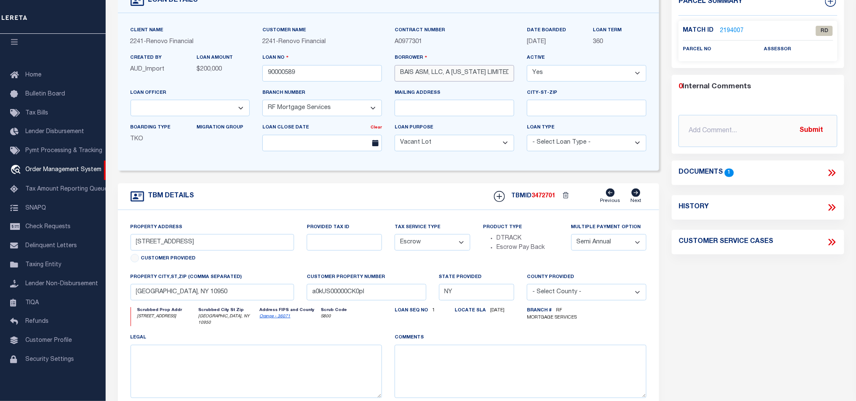
click at [403, 79] on input "BAIS ASM, LLC, A [US_STATE] LIMITED LIABILITY COMPANY" at bounding box center [455, 73] width 120 height 16
click at [417, 80] on input "BAIS ASM, LLC, A [US_STATE] LIMITED LIABILITY COMPANY" at bounding box center [455, 73] width 120 height 16
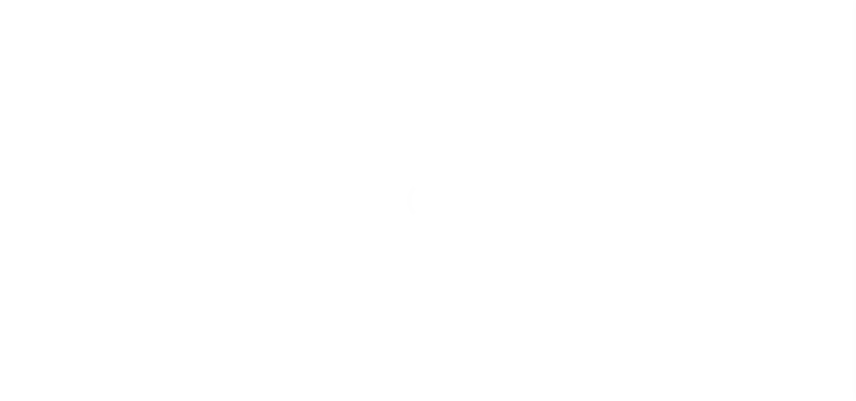
select select "400"
select select "Escrow"
select select "4"
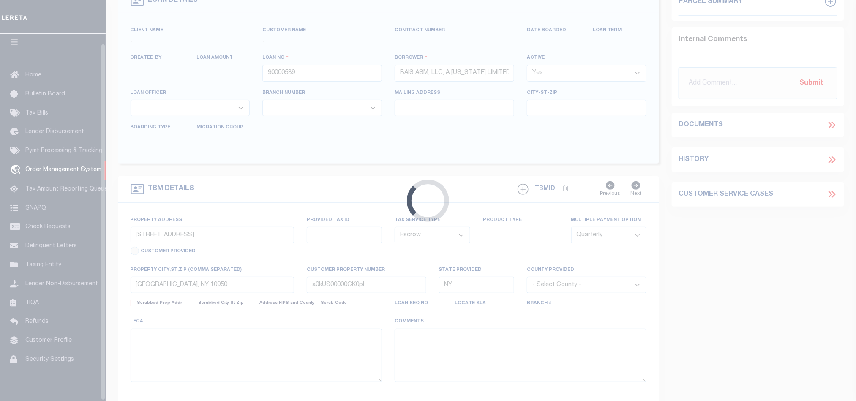
select select
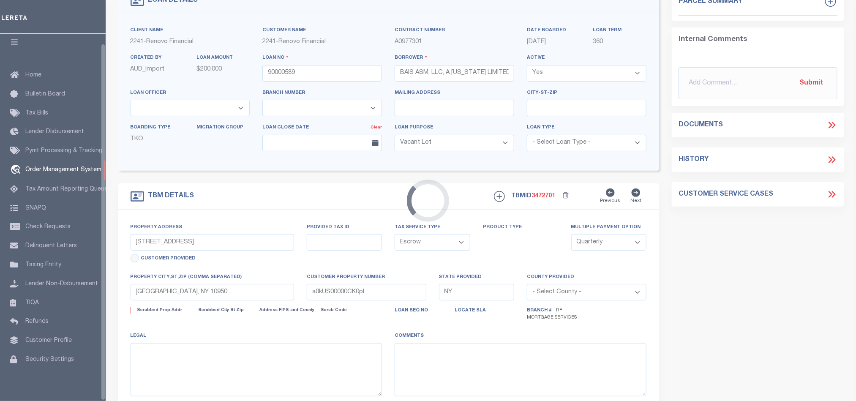
select select "14701"
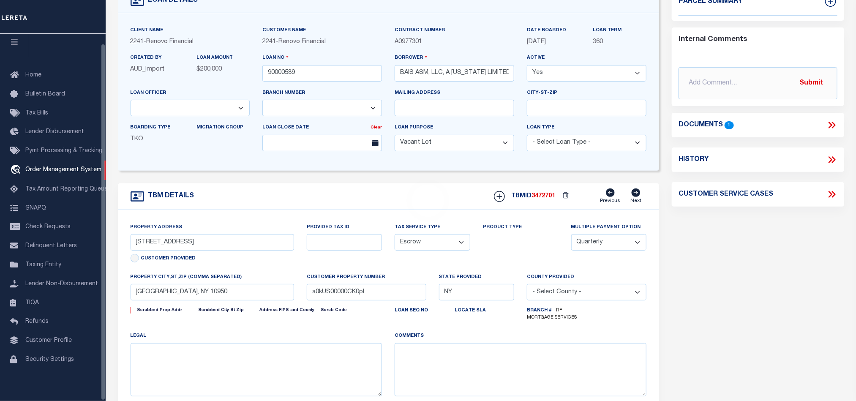
select select
select select "25067"
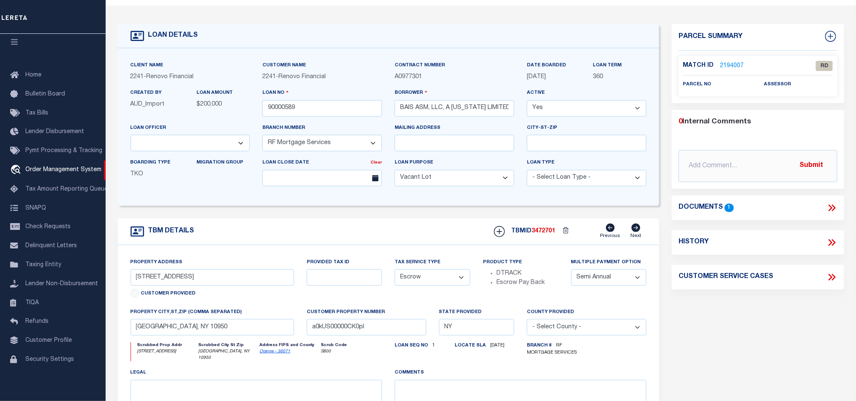
scroll to position [0, 0]
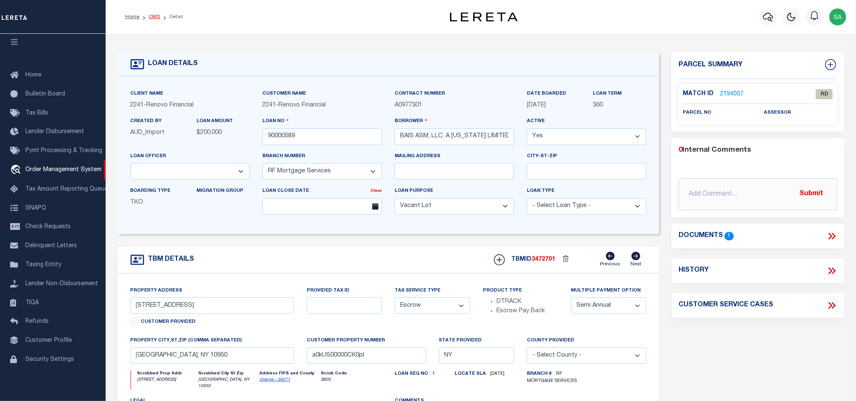
click at [154, 18] on link "OMS" at bounding box center [154, 16] width 11 height 5
select select "200"
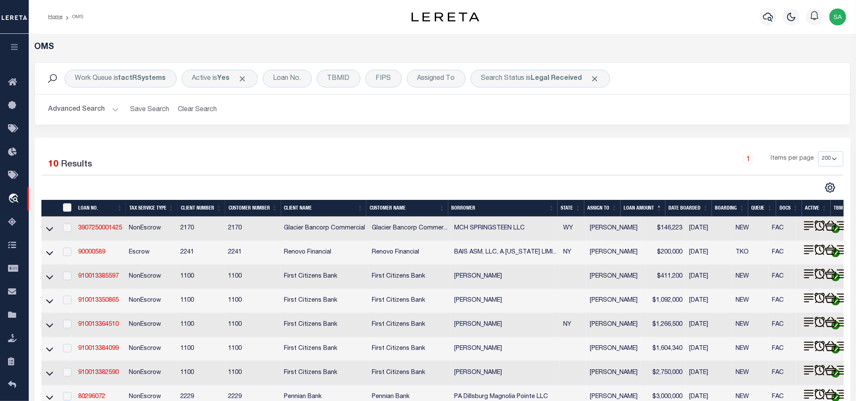
scroll to position [47, 0]
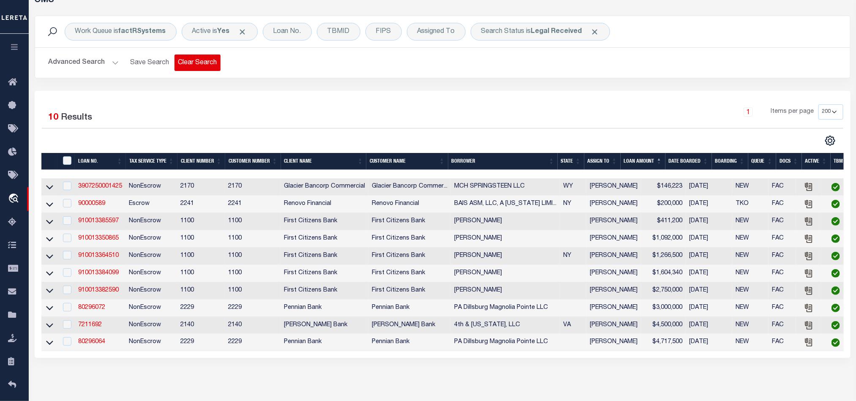
click at [213, 63] on button "Clear Search" at bounding box center [198, 63] width 46 height 16
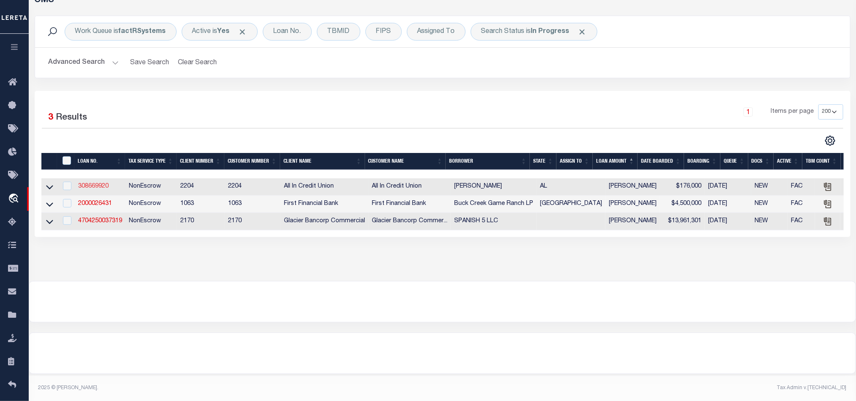
click at [101, 186] on link "308669920" at bounding box center [93, 186] width 30 height 6
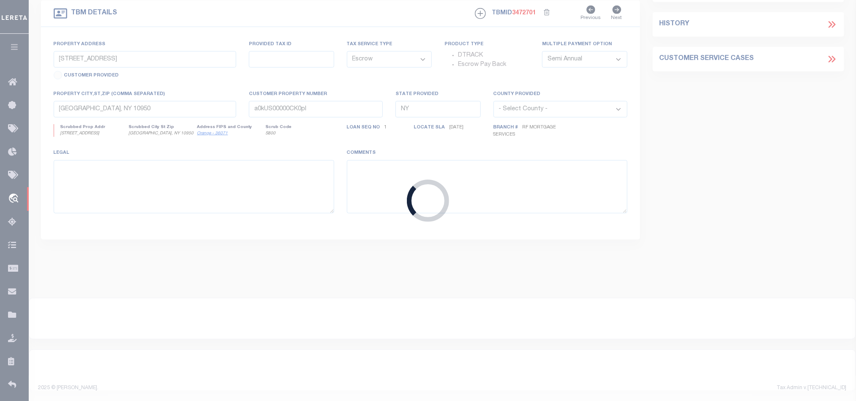
type input "308669920"
type input "[PERSON_NAME]"
select select
type input "[DATE]"
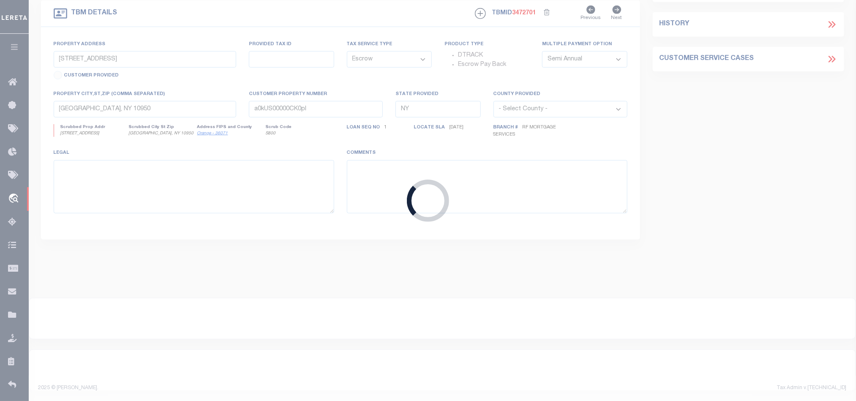
select select
select select "10"
select select "NonEscrow"
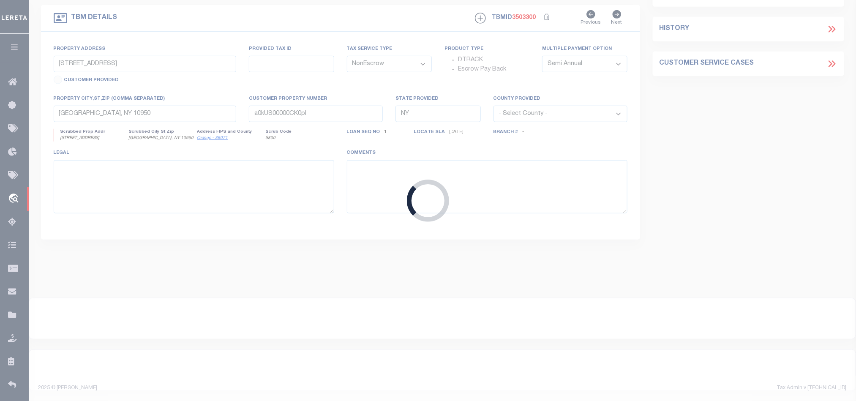
scroll to position [248, 0]
select select "44319"
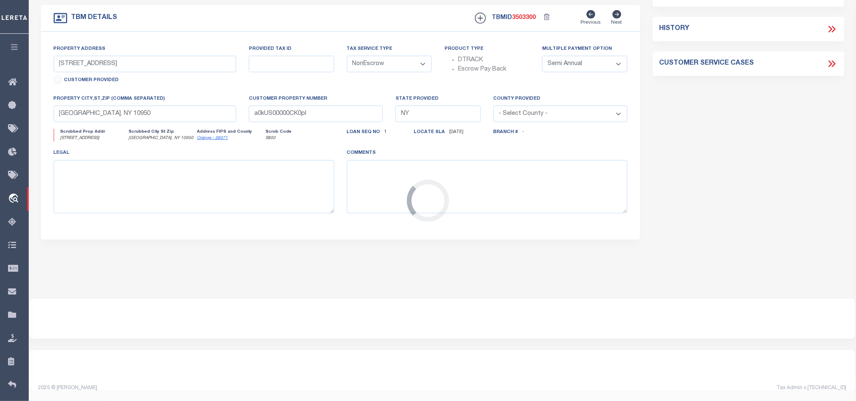
type input "0 Sealy [PERSON_NAME]"
select select
type input "Dothan AL 36303"
type input "AL"
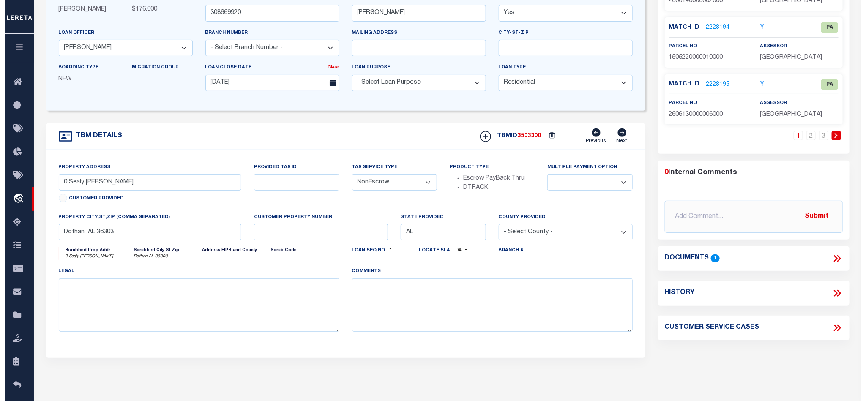
scroll to position [127, 0]
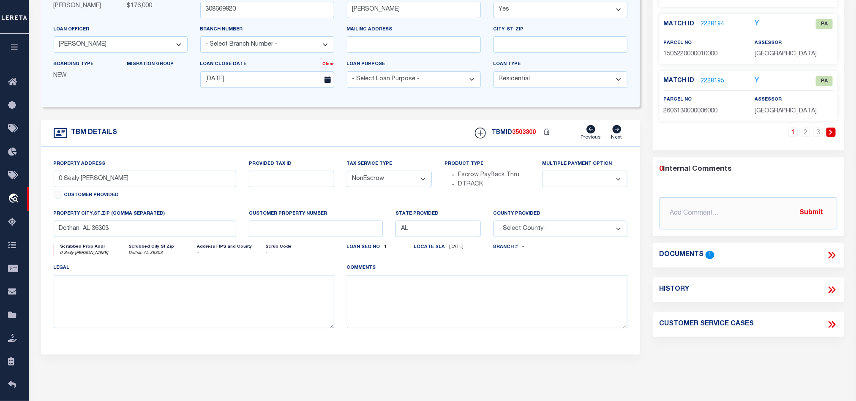
click at [827, 255] on icon at bounding box center [832, 255] width 11 height 11
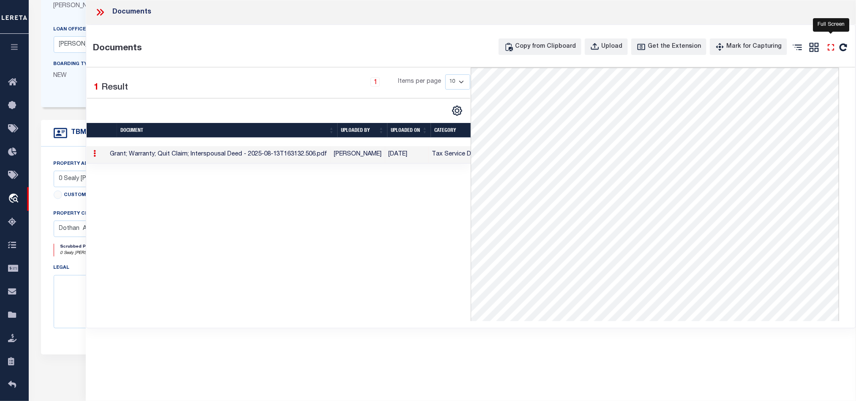
click at [833, 51] on icon "" at bounding box center [831, 47] width 11 height 11
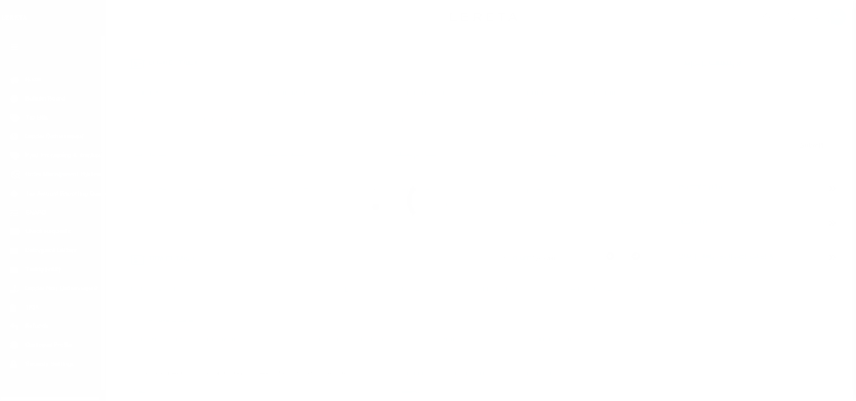
select select "10"
select select "NonEscrow"
select select
select select "44319"
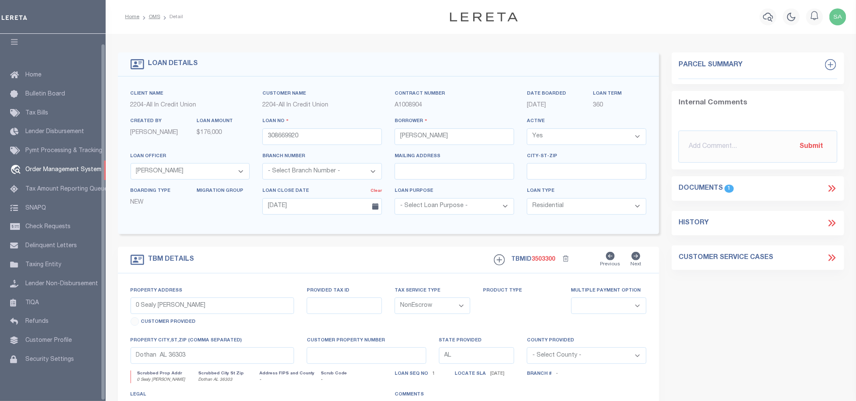
select select "200"
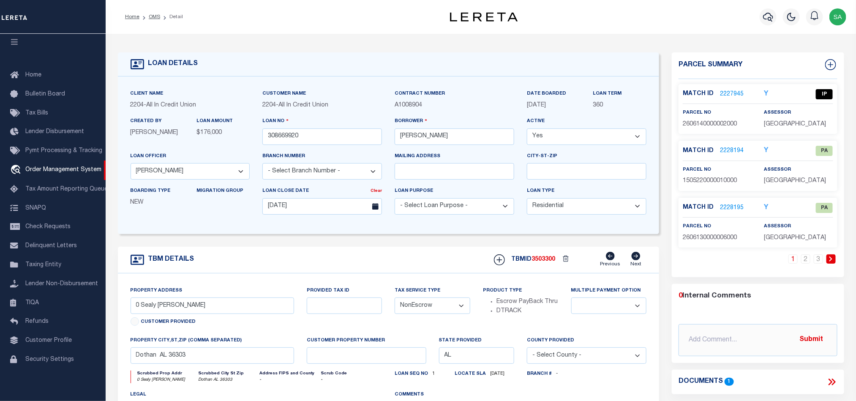
select select "200"
drag, startPoint x: 150, startPoint y: 17, endPoint x: 312, endPoint y: 28, distance: 162.6
click at [150, 17] on link "OMS" at bounding box center [154, 16] width 11 height 5
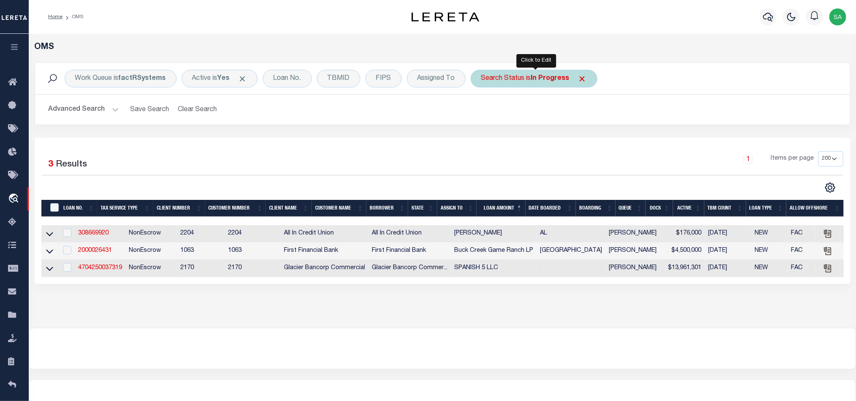
click at [546, 78] on b "In Progress" at bounding box center [550, 78] width 38 height 7
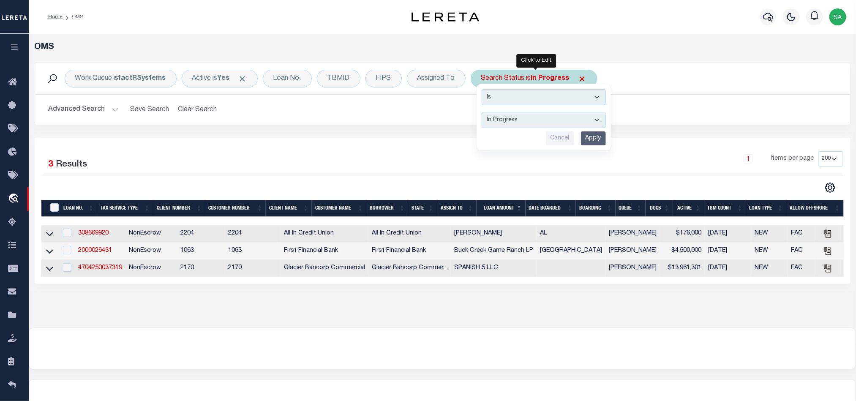
click at [546, 115] on select "Automated Search Bad Parcel Complete Duplicate Parcel High Dollar Reporting In …" at bounding box center [544, 120] width 124 height 16
click at [484, 113] on select "Automated Search Bad Parcel Complete Duplicate Parcel High Dollar Reporting In …" at bounding box center [544, 120] width 124 height 16
drag, startPoint x: 525, startPoint y: 120, endPoint x: 525, endPoint y: 128, distance: 8.5
click at [525, 120] on select "Automated Search Bad Parcel Complete Duplicate Parcel High Dollar Reporting In …" at bounding box center [544, 120] width 124 height 16
select select "PA"
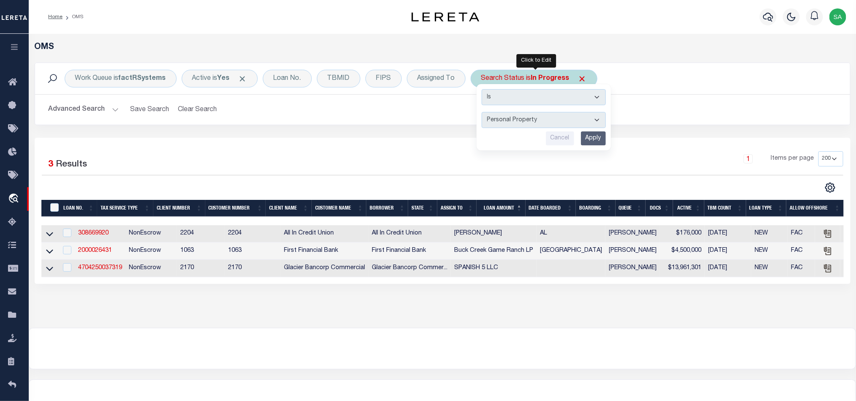
click at [484, 113] on select "Automated Search Bad Parcel Complete Duplicate Parcel High Dollar Reporting In …" at bounding box center [544, 120] width 124 height 16
click at [596, 147] on div "Is Contains Automated Search Bad Parcel Complete Duplicate Parcel High Dollar R…" at bounding box center [544, 117] width 134 height 66
click at [596, 144] on input "Apply" at bounding box center [593, 138] width 25 height 14
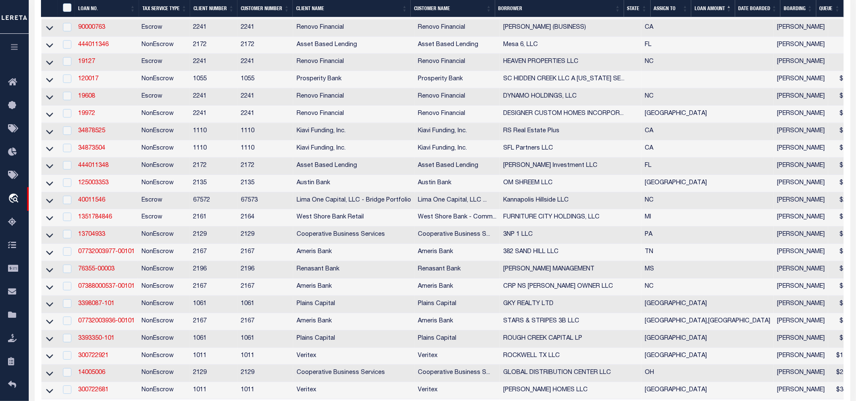
scroll to position [1448, 0]
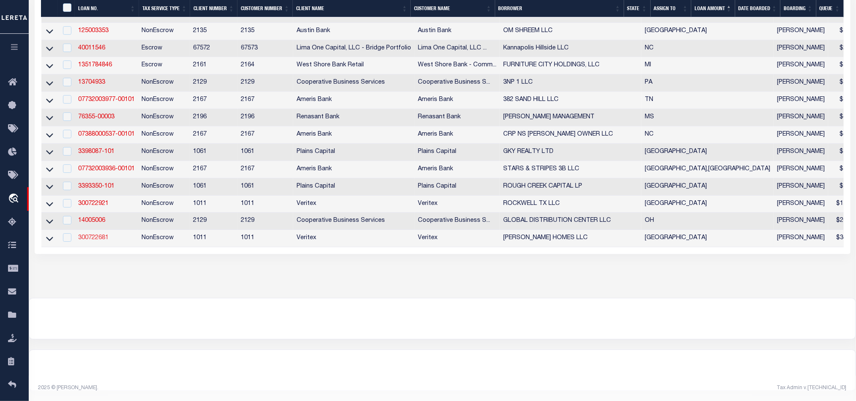
click at [97, 235] on link "300722681" at bounding box center [93, 238] width 30 height 6
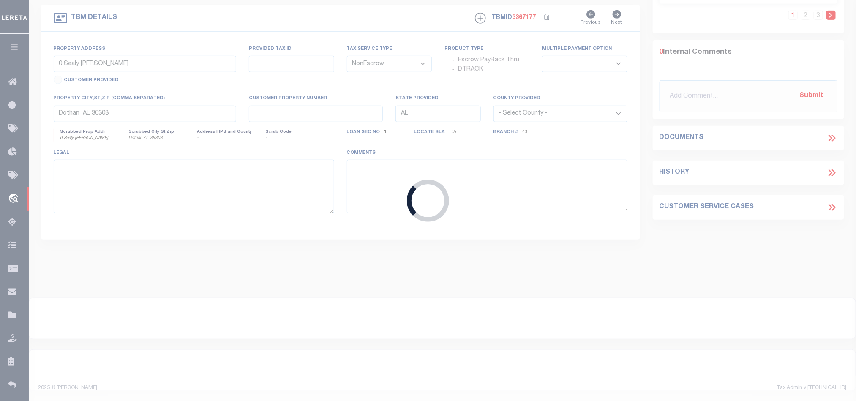
type input "300722681"
type input "SANDLIN HOMES LLC"
select select
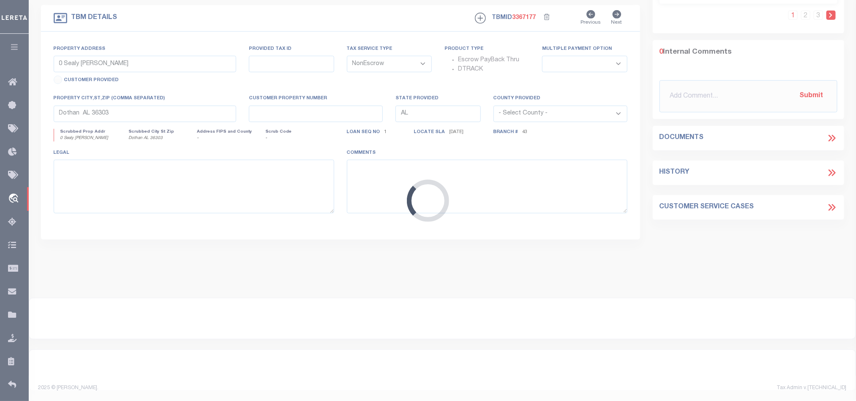
type input "Lots 21 22 23 24 25 26 5 6 7 8"
select select
type input "Cleburne TX 76033"
type input "[GEOGRAPHIC_DATA]"
select select "[PERSON_NAME]"
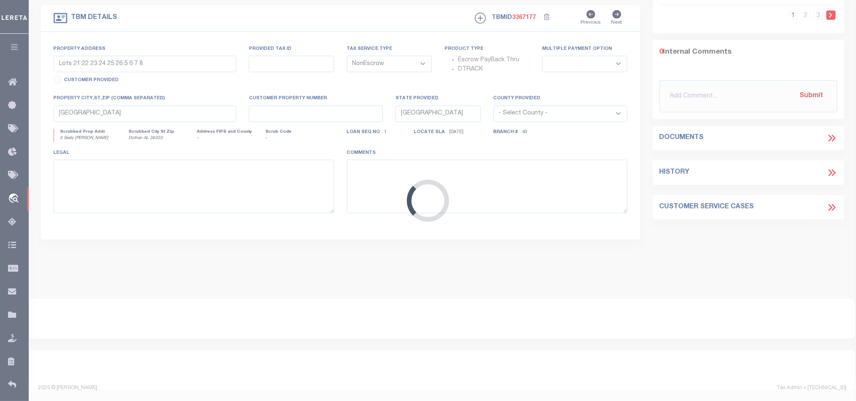
type textarea "block E and block F Baker Farms Addistion -1908Chippewa Drive"
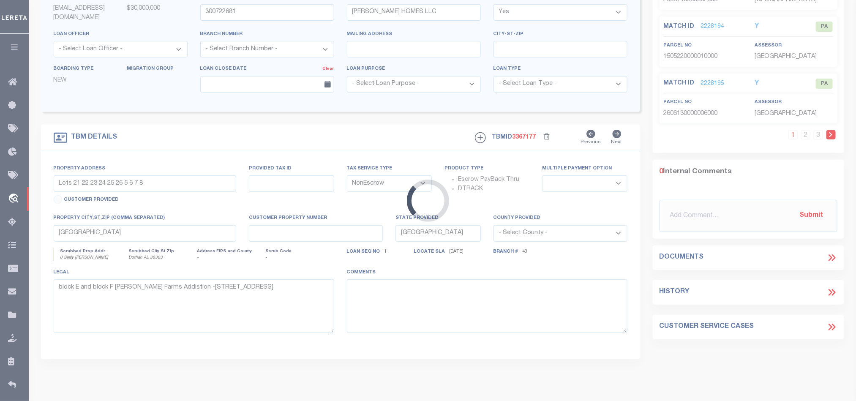
select select "4617"
select select "2347"
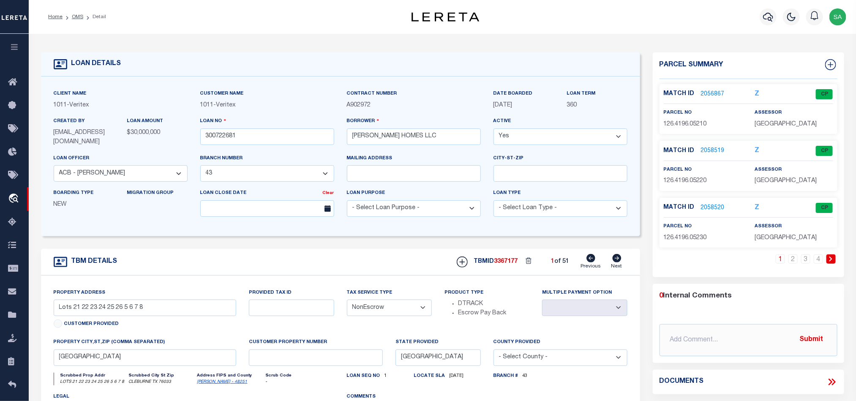
click icon
type input "1009 Wasatch Court"
select select
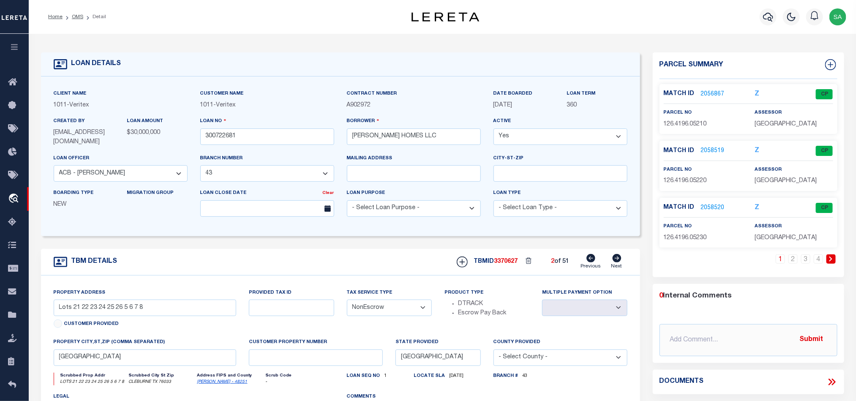
type input "Burleson TX 76028"
type textarea "See the Deed Attached"
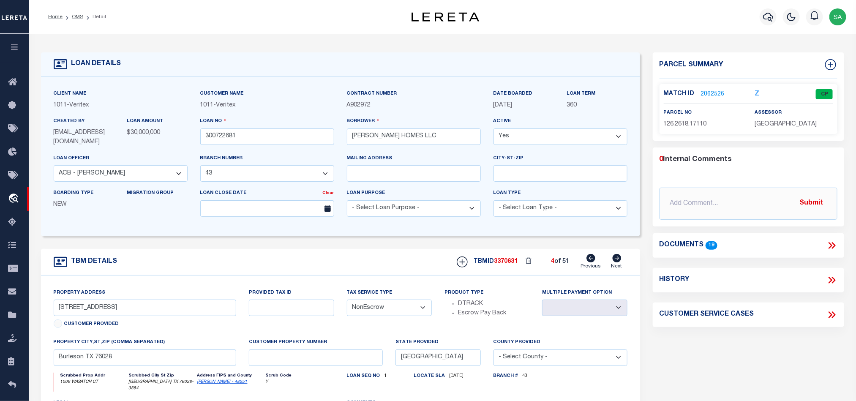
click icon
type input "1012 Catskill"
select select
click icon
type input "265 Allegheny Drive"
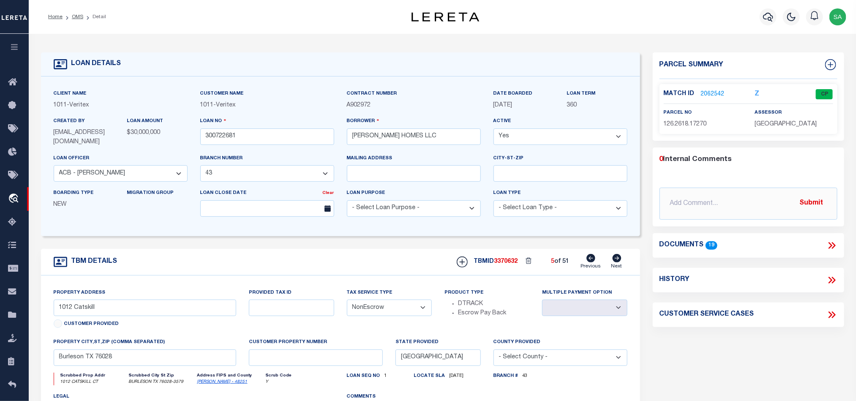
select select
click icon
type input "217 Allegheny Drive"
select select
click icon
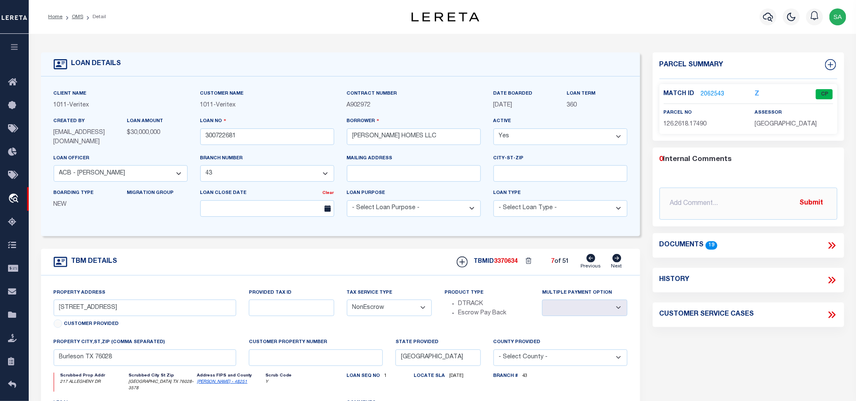
type input "221 Allegheny Drive"
select select
click icon
type input "1021 Allegheny Drive"
select select
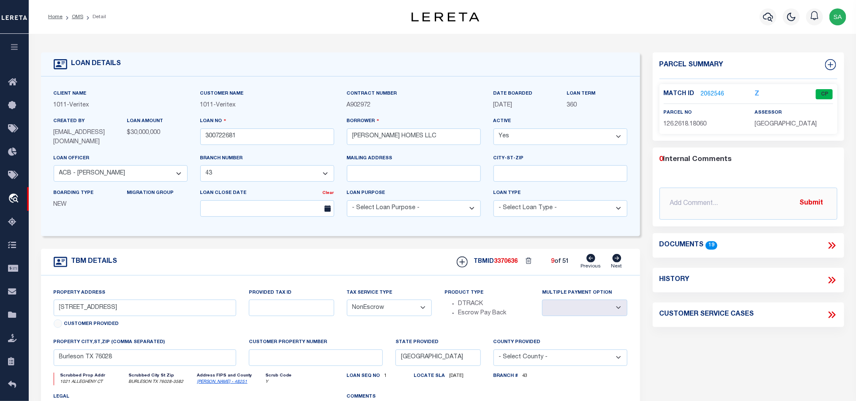
click icon
type input "1016 Allegheny Drive"
select select
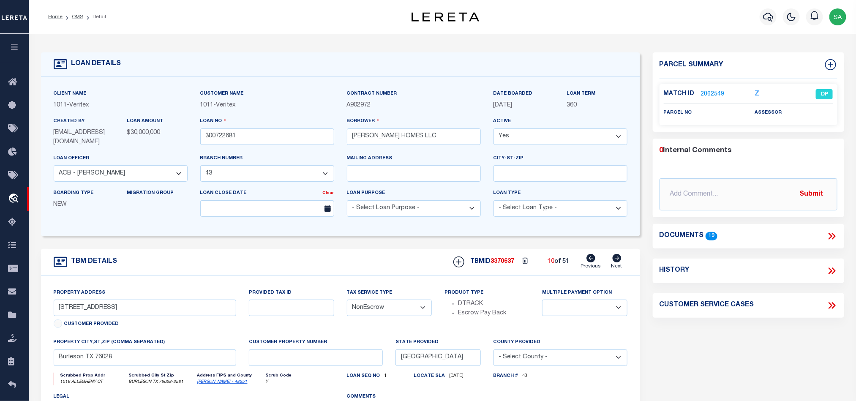
type input "285 Allegheny Drive"
select select
click icon
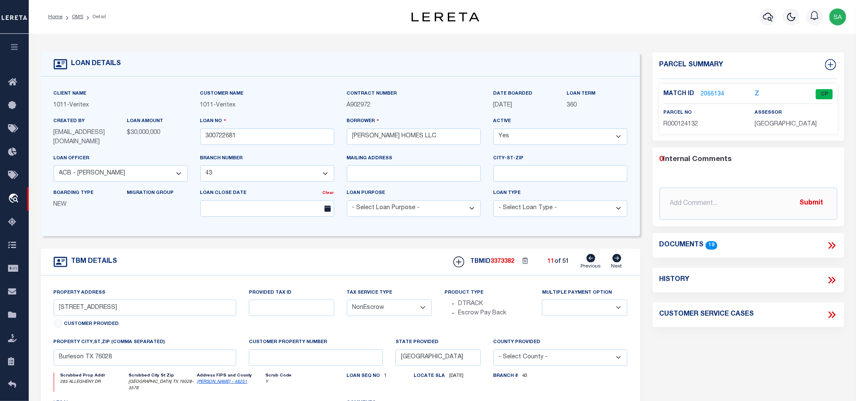
type input "416 SHADOWFAX DRIVE"
select select
type input "Aledo TX 76008"
select select "[PERSON_NAME]"
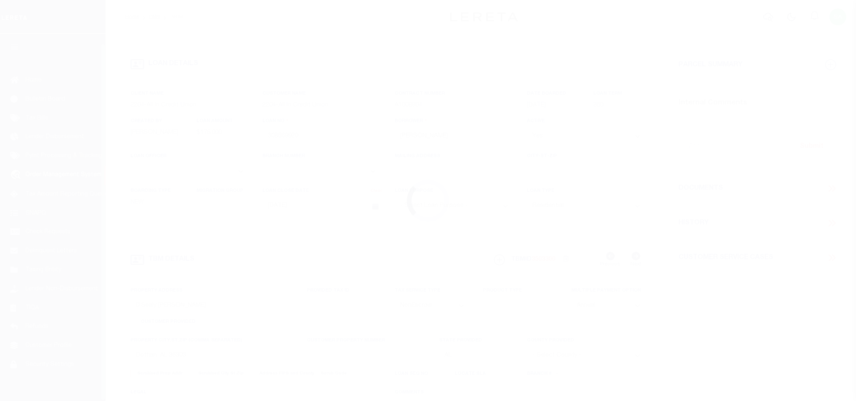
select select "10"
select select "NonEscrow"
select select
select select "44319"
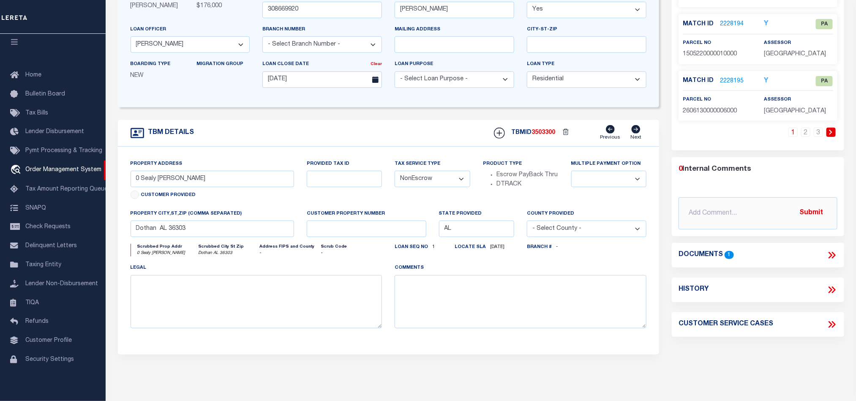
scroll to position [0, 0]
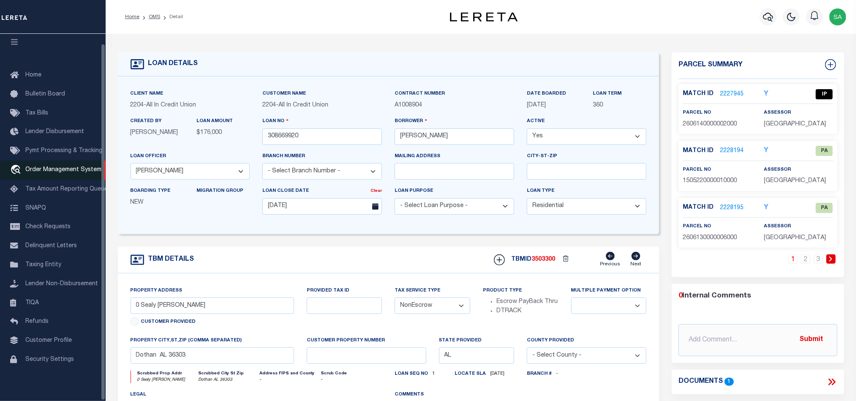
click at [72, 170] on link "travel_explore Order Management System" at bounding box center [53, 170] width 106 height 19
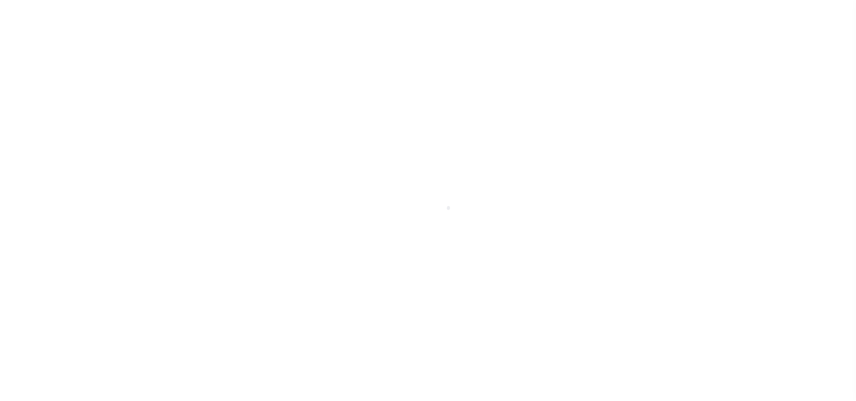
select select "10"
select select "NonEscrow"
select select
select select "44319"
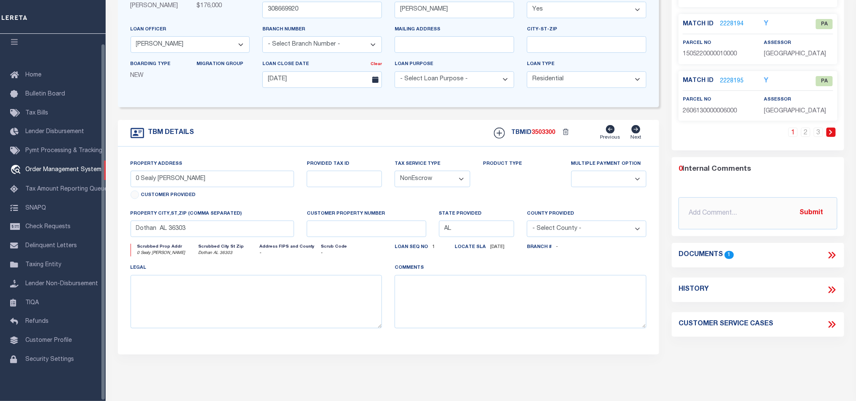
select select "200"
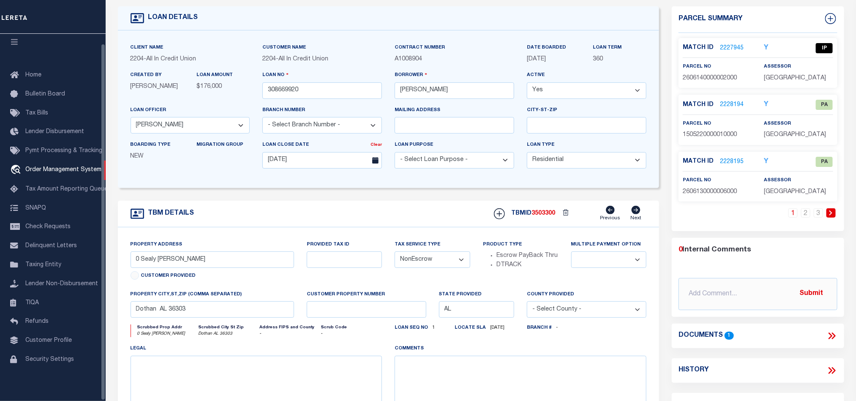
scroll to position [0, 0]
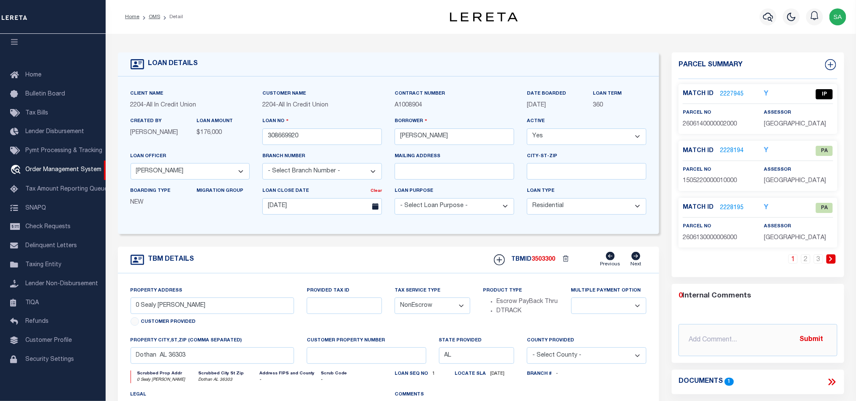
drag, startPoint x: 155, startPoint y: 18, endPoint x: 236, endPoint y: 28, distance: 81.7
click at [155, 18] on link "OMS" at bounding box center [154, 16] width 11 height 5
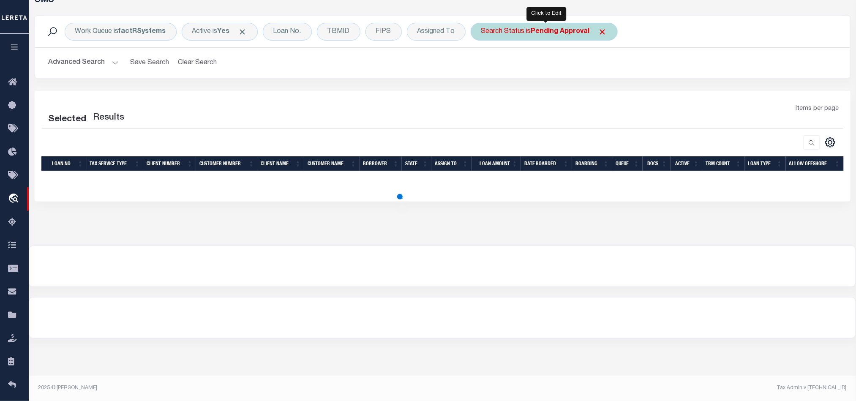
select select "200"
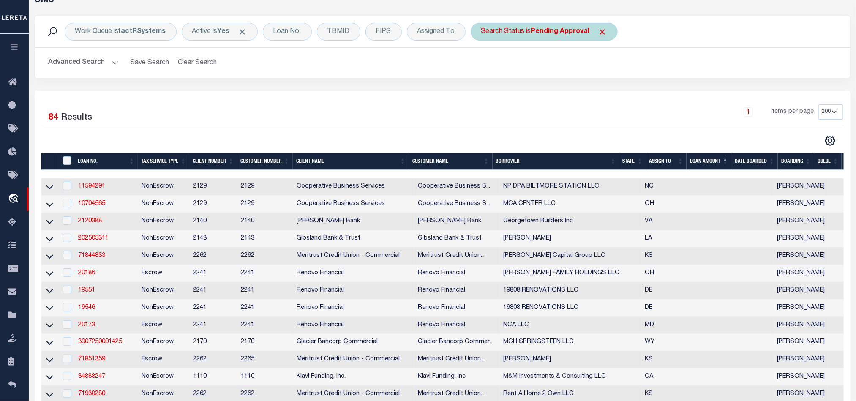
click at [600, 32] on span "Click to Remove" at bounding box center [602, 31] width 9 height 9
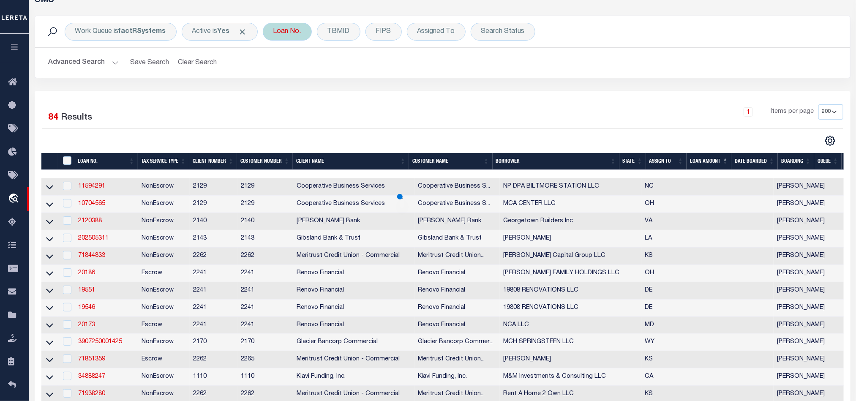
click at [298, 35] on div "Loan No." at bounding box center [287, 32] width 49 height 18
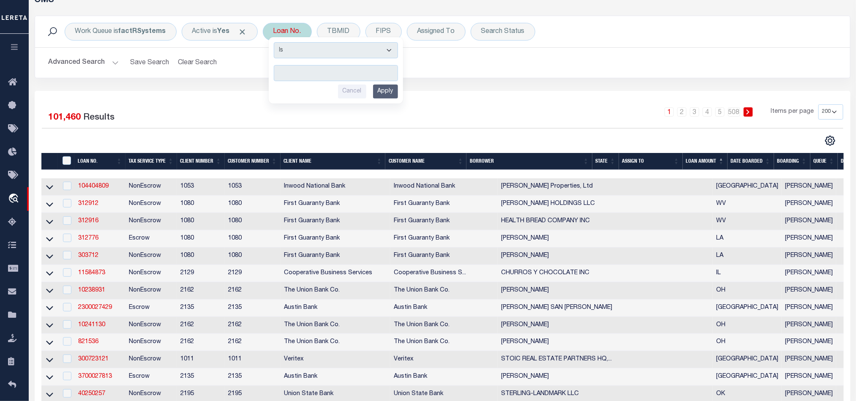
click at [333, 74] on input "text" at bounding box center [336, 73] width 124 height 16
type input "40000428745-40001"
click at [397, 98] on input "Apply" at bounding box center [385, 92] width 25 height 14
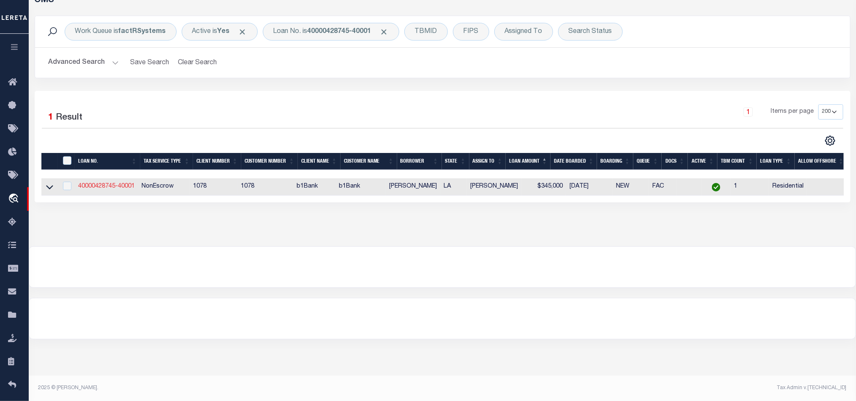
click at [123, 188] on link "40000428745-40001" at bounding box center [106, 186] width 57 height 6
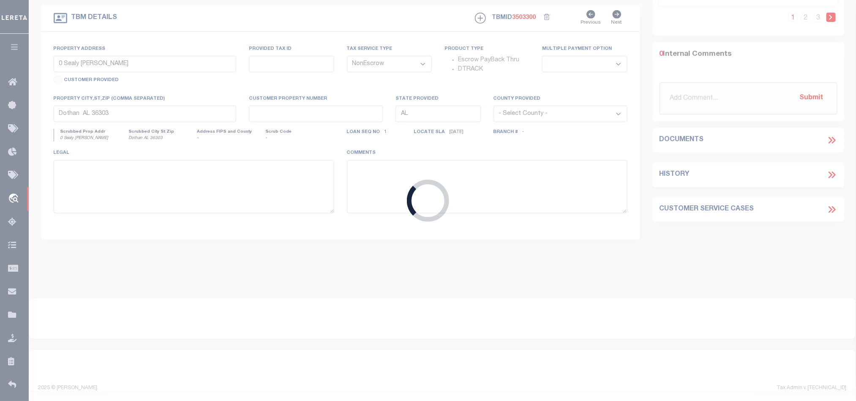
type input "40000428745-40001"
type input "[PERSON_NAME]"
select select
type input "06/12/2025"
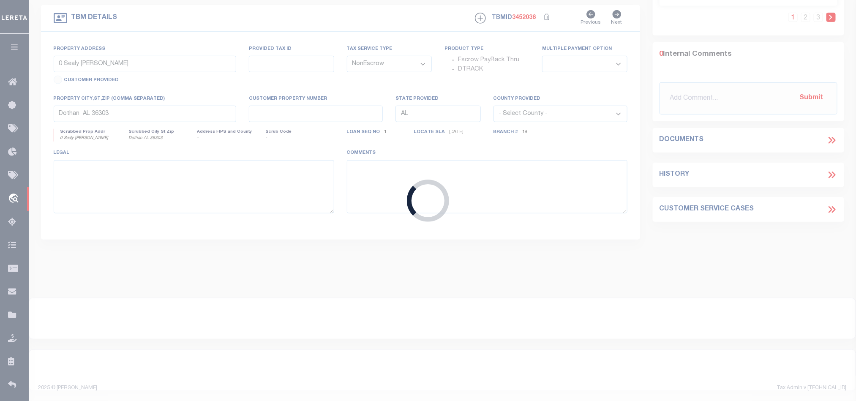
select select "4429"
select select "487"
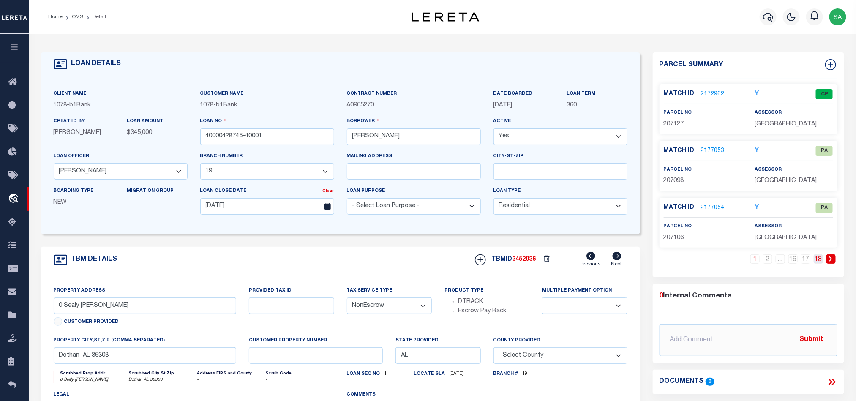
type input "356 Hummingbird Ln,"
select select
type input "Princeton LA 71067"
type input "207127"
type input "LA"
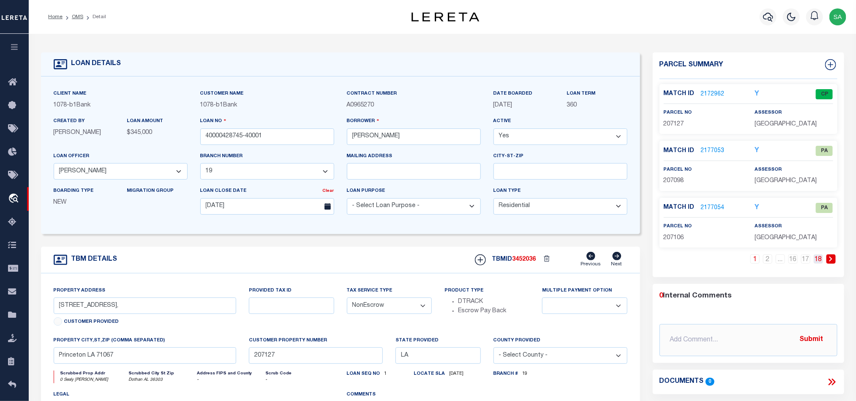
type textarea "Lot 66 of The Hills of Eastwood Subdivision Bossier Parish"
click at [816, 257] on link "18" at bounding box center [818, 258] width 9 height 9
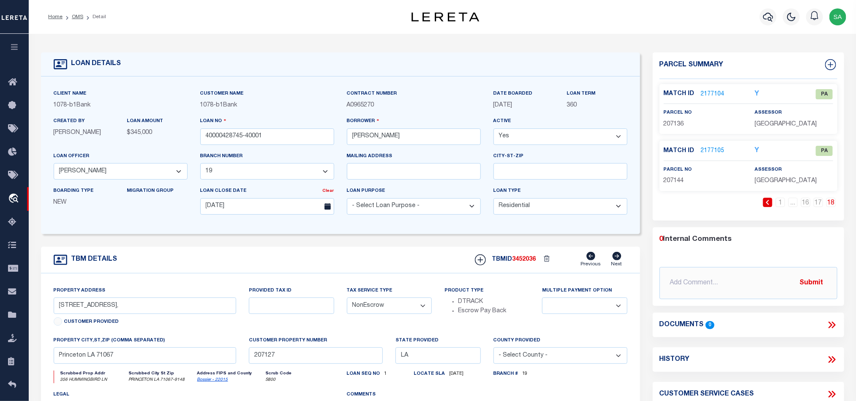
click at [716, 153] on link "2177105" at bounding box center [713, 151] width 24 height 9
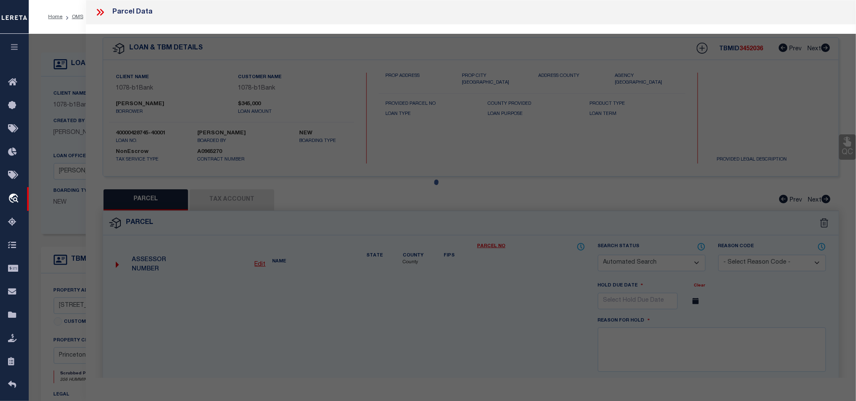
checkbox input "false"
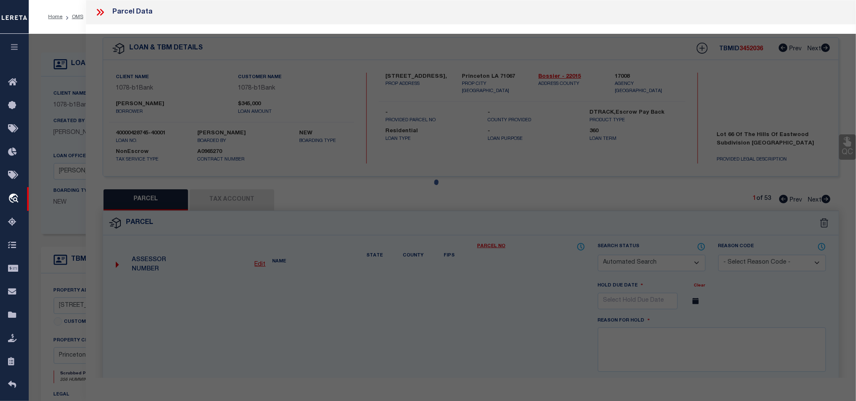
select select "PA"
select select "MDD"
select select "ADD"
checkbox input "false"
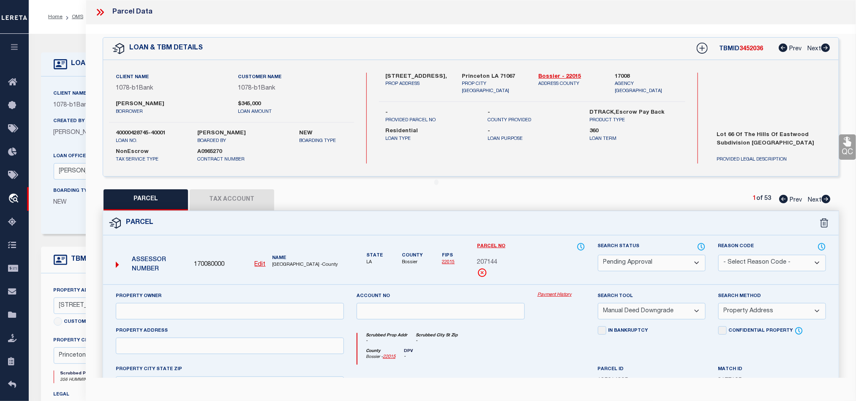
click at [682, 264] on select "Automated Search Bad Parcel Complete Duplicate Parcel High Dollar Reporting In …" at bounding box center [652, 263] width 108 height 16
select select "PR"
click at [598, 256] on select "Automated Search Bad Parcel Complete Duplicate Parcel High Dollar Reporting In …" at bounding box center [652, 263] width 108 height 16
drag, startPoint x: 752, startPoint y: 261, endPoint x: 752, endPoint y: 257, distance: 4.6
click at [752, 261] on select "- Select Reason Code - 099 - Other (Provide additional detail) ACT - Agency Cha…" at bounding box center [772, 263] width 108 height 16
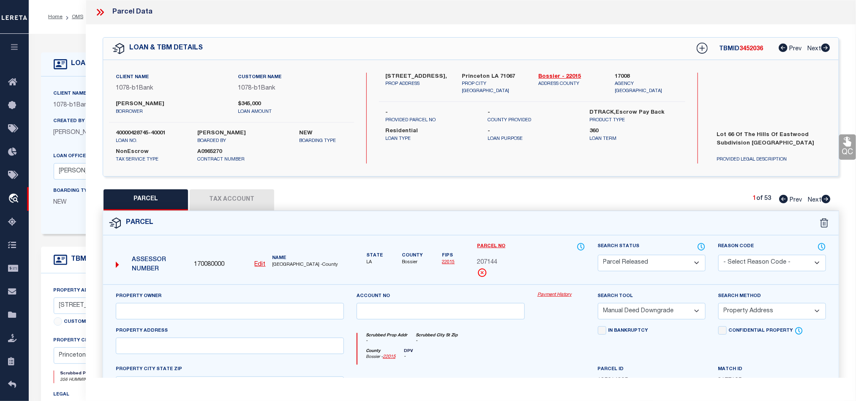
select select "099"
click at [718, 256] on select "- Select Reason Code - 099 - Other (Provide additional detail) ACT - Agency Cha…" at bounding box center [772, 263] width 108 height 16
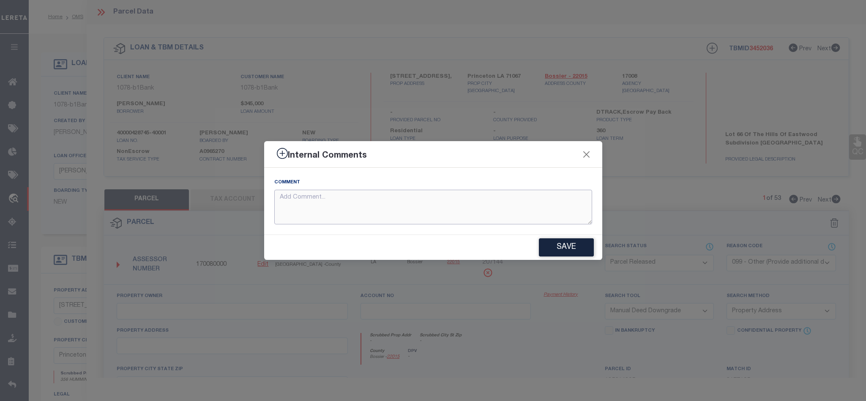
click at [429, 204] on textarea at bounding box center [433, 207] width 318 height 35
drag, startPoint x: 434, startPoint y: 202, endPoint x: 35, endPoint y: 165, distance: 401.0
click at [35, 165] on div "Internal Comments Comment Parcel not needed. Save" at bounding box center [433, 200] width 866 height 401
type textarea "Parcel not needed."
click at [572, 244] on button "Save" at bounding box center [566, 247] width 55 height 18
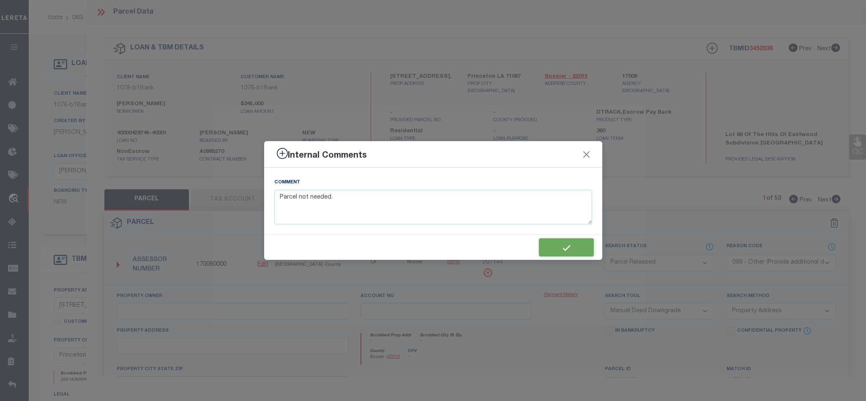
type textarea "Parcel not needed."
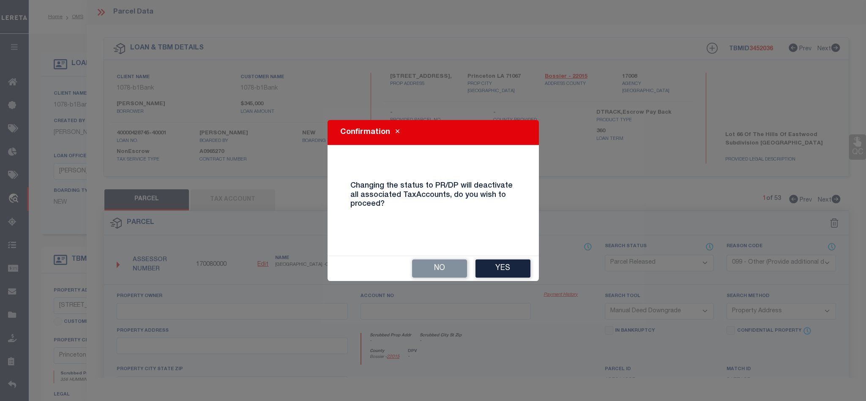
click at [519, 254] on div "Confirmation Changing the status to PR/DP will deactivate all associated TaxAcc…" at bounding box center [433, 200] width 211 height 161
click at [511, 262] on button "Yes" at bounding box center [502, 268] width 55 height 18
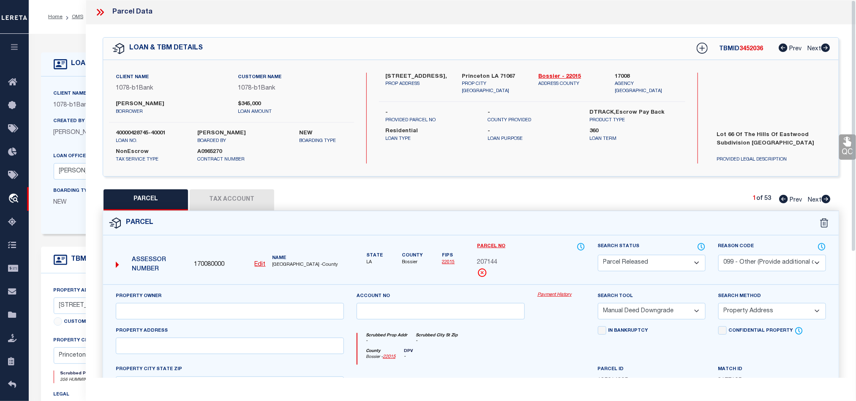
select select "AS"
select select
checkbox input "false"
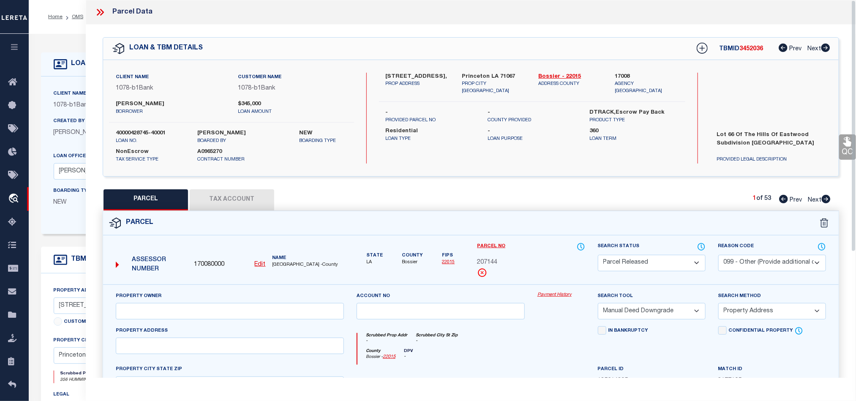
checkbox input "false"
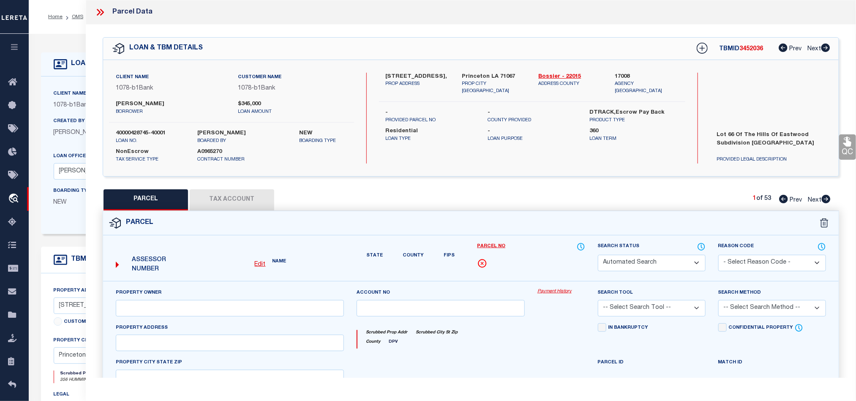
select select "PR"
select select "099"
select select "MDD"
select select "ADD"
type textarea "Parcel not needed."
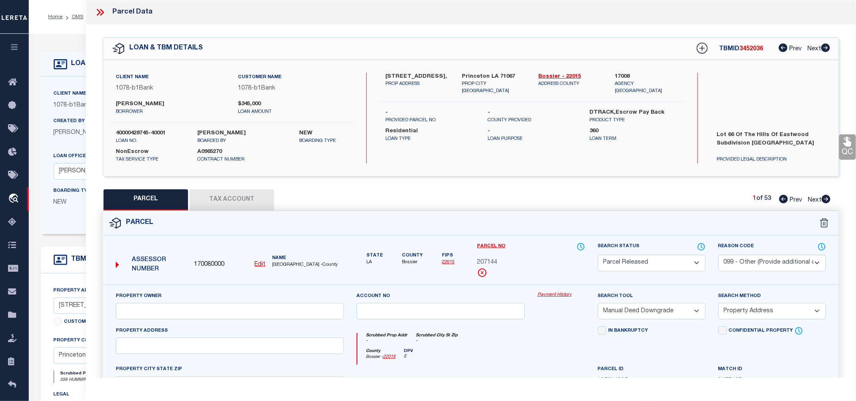
click at [828, 200] on icon at bounding box center [826, 199] width 9 height 8
select select "AS"
select select
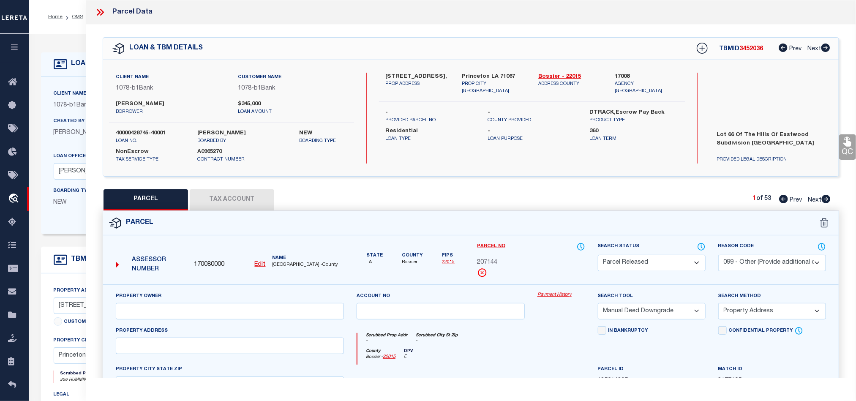
checkbox input "false"
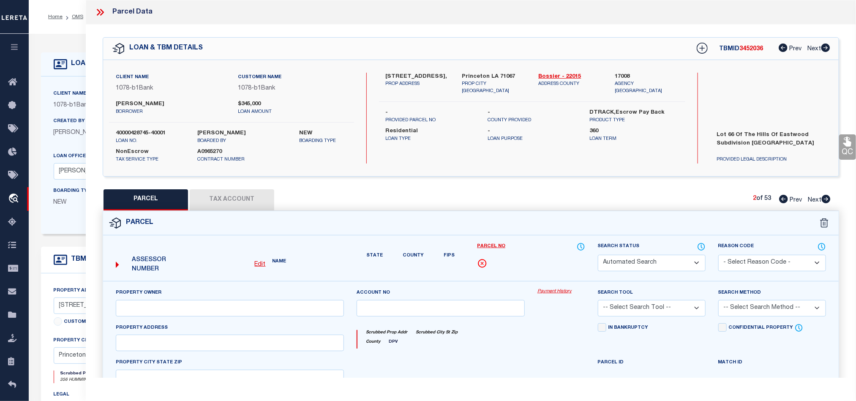
select select "PR"
select select "099"
select select "MDD"
select select "ADD"
type textarea "Parcel not needed"
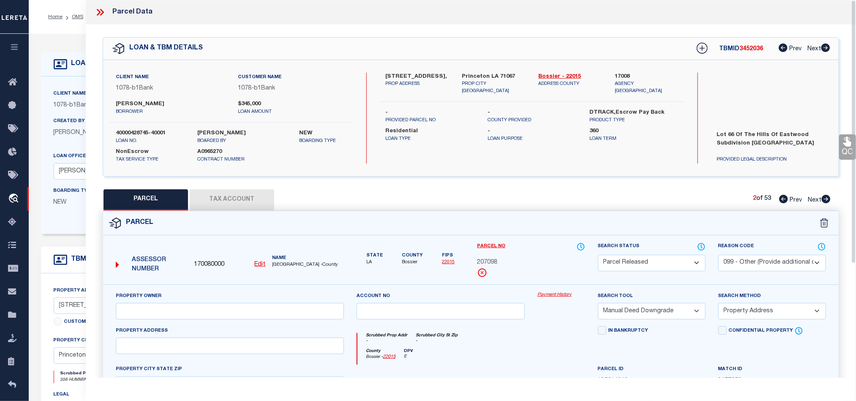
click at [643, 260] on select "Automated Search Bad Parcel Complete Duplicate Parcel High Dollar Reporting In …" at bounding box center [652, 263] width 108 height 16
click at [598, 256] on select "Automated Search Bad Parcel Complete Duplicate Parcel High Dollar Reporting In …" at bounding box center [652, 263] width 108 height 16
click at [755, 258] on select "- Select Reason Code - 099 - Other (Provide additional detail) ACT - Agency Cha…" at bounding box center [772, 263] width 108 height 16
click at [718, 256] on select "- Select Reason Code - 099 - Other (Provide additional detail) ACT - Agency Cha…" at bounding box center [772, 263] width 108 height 16
click at [108, 13] on div at bounding box center [104, 12] width 18 height 11
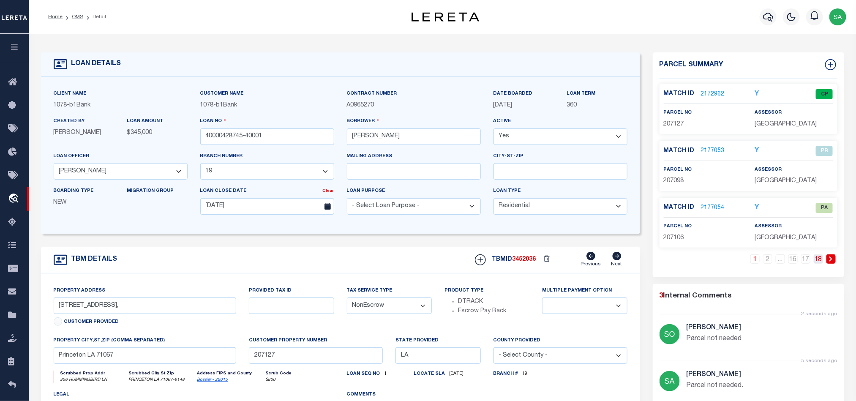
click at [819, 261] on link "18" at bounding box center [818, 258] width 9 height 9
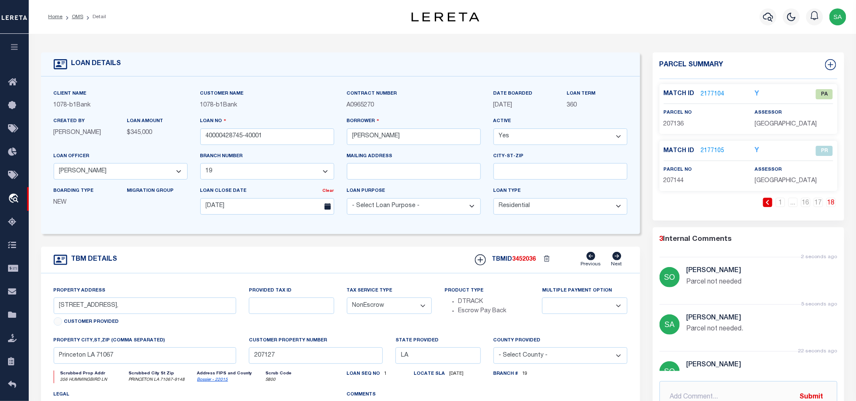
click at [713, 90] on link "2177104" at bounding box center [713, 94] width 24 height 9
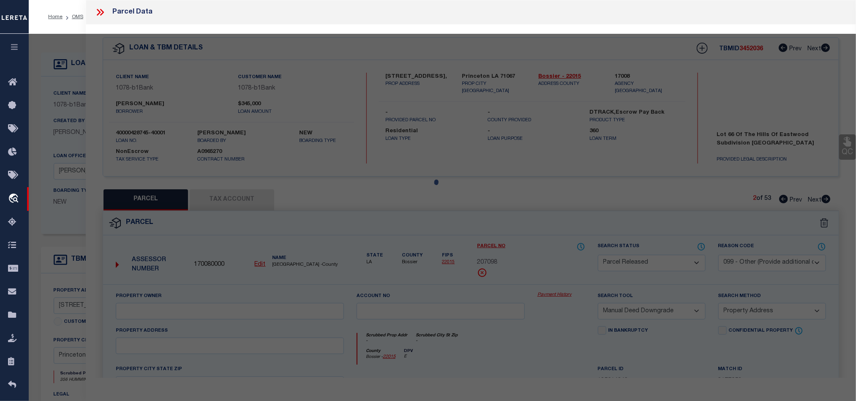
select select "AS"
select select
checkbox input "false"
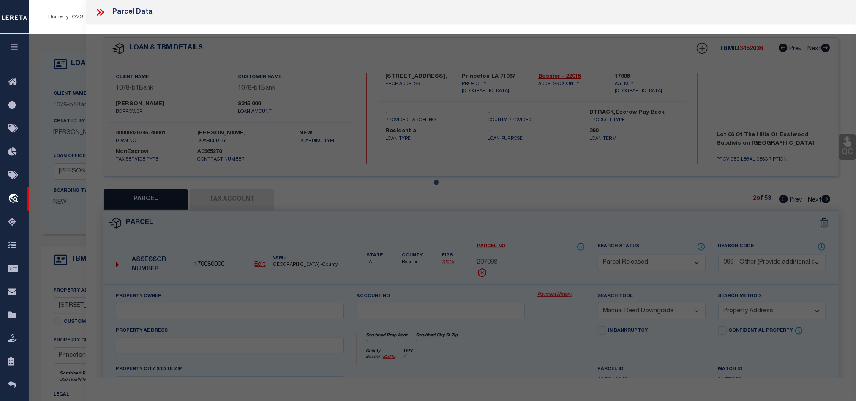
checkbox input "false"
select select "PA"
select select "MDD"
select select "ADD"
checkbox input "false"
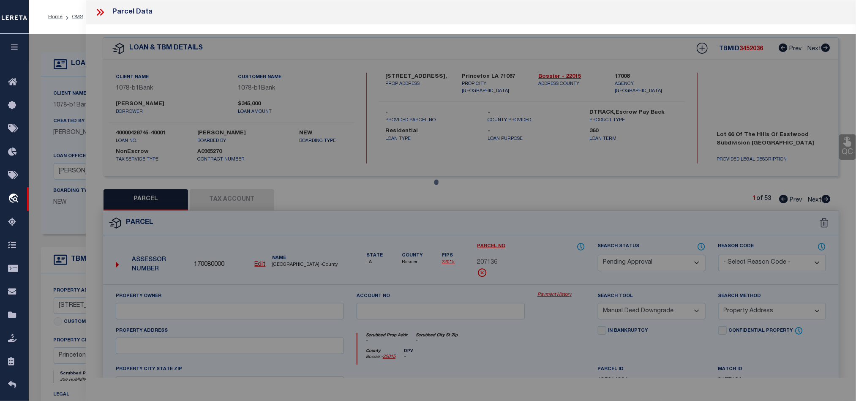
click at [666, 269] on div at bounding box center [442, 341] width 827 height 615
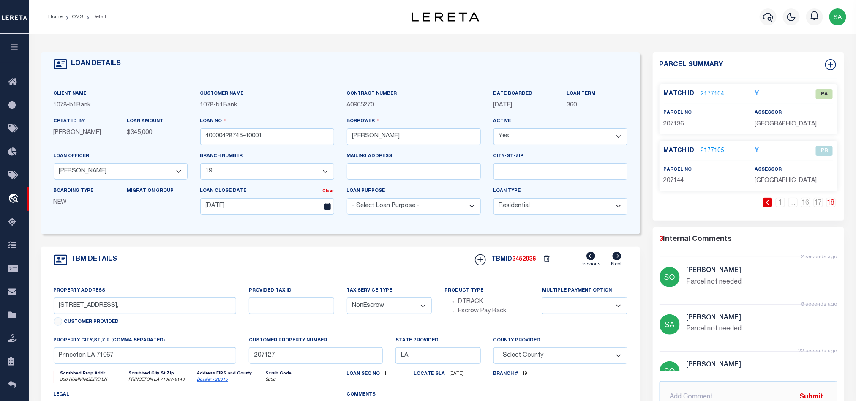
click at [710, 96] on link "2177104" at bounding box center [713, 94] width 24 height 9
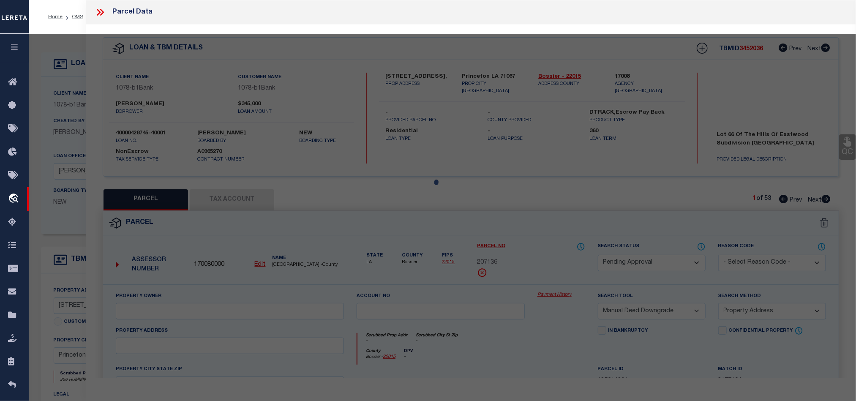
select select "AS"
select select
checkbox input "false"
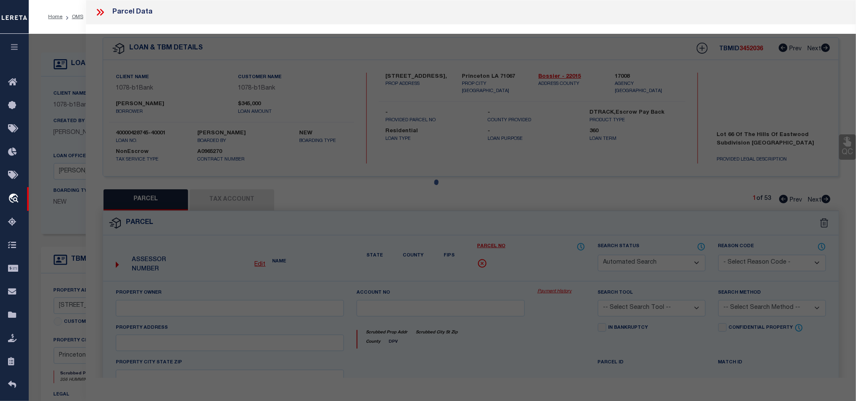
select select "PA"
select select "MDD"
select select "ADD"
checkbox input "false"
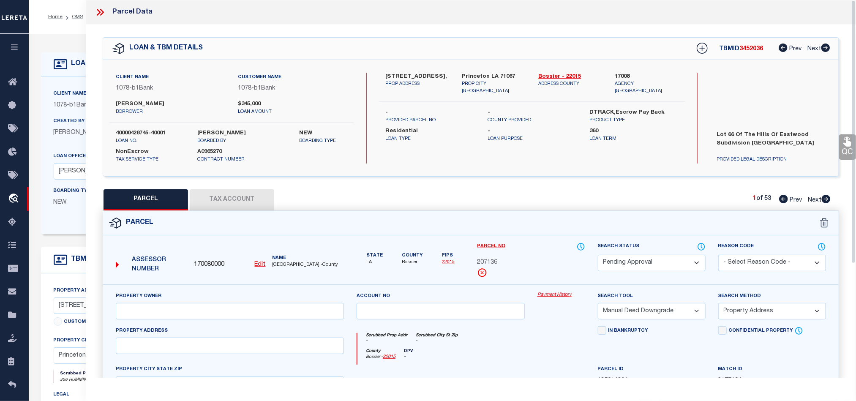
click at [653, 260] on select "Automated Search Bad Parcel Complete Duplicate Parcel High Dollar Reporting In …" at bounding box center [652, 263] width 108 height 16
select select "PR"
click at [598, 256] on select "Automated Search Bad Parcel Complete Duplicate Parcel High Dollar Reporting In …" at bounding box center [652, 263] width 108 height 16
click at [772, 265] on select "- Select Reason Code - 099 - Other (Provide additional detail) ACT - Agency Cha…" at bounding box center [772, 263] width 108 height 16
select select "099"
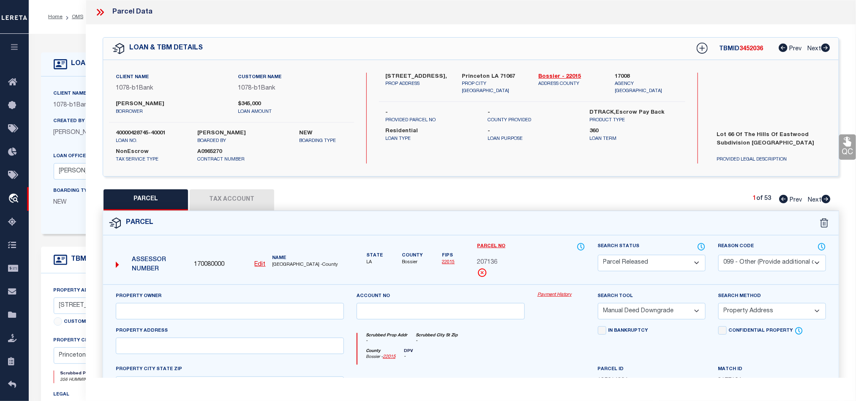
click at [718, 256] on select "- Select Reason Code - 099 - Other (Provide additional detail) ACT - Agency Cha…" at bounding box center [772, 263] width 108 height 16
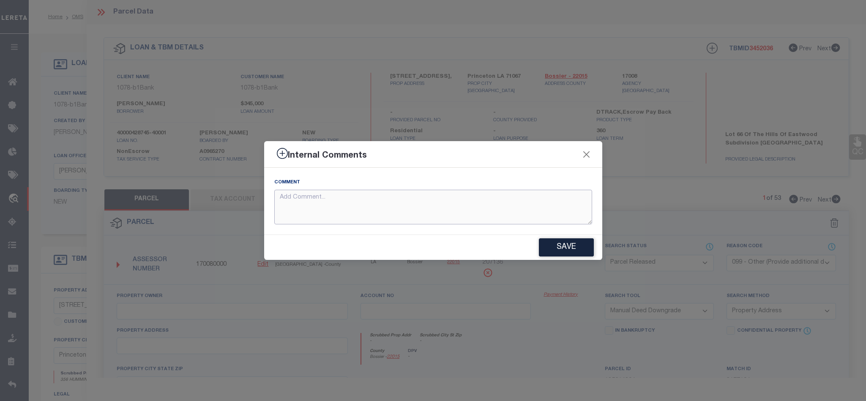
click at [467, 200] on textarea at bounding box center [433, 207] width 318 height 35
paste textarea "Parcel not needed."
type textarea "Parcel not needed."
click at [574, 254] on button "Save" at bounding box center [566, 247] width 55 height 18
type textarea "Parcel not needed."
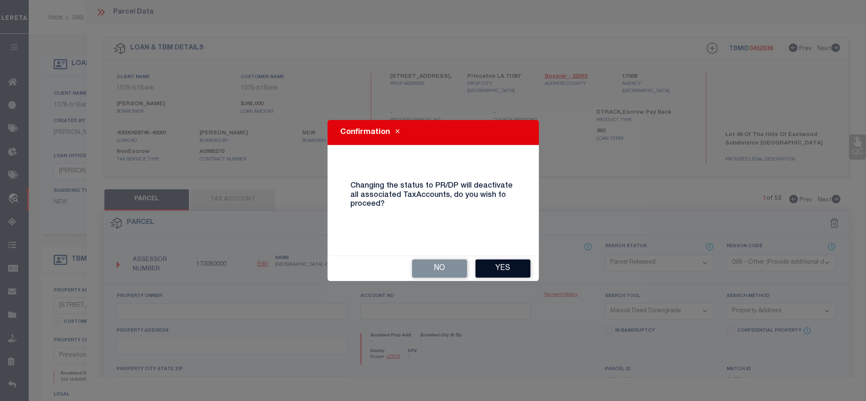
click at [494, 264] on button "Yes" at bounding box center [502, 268] width 55 height 18
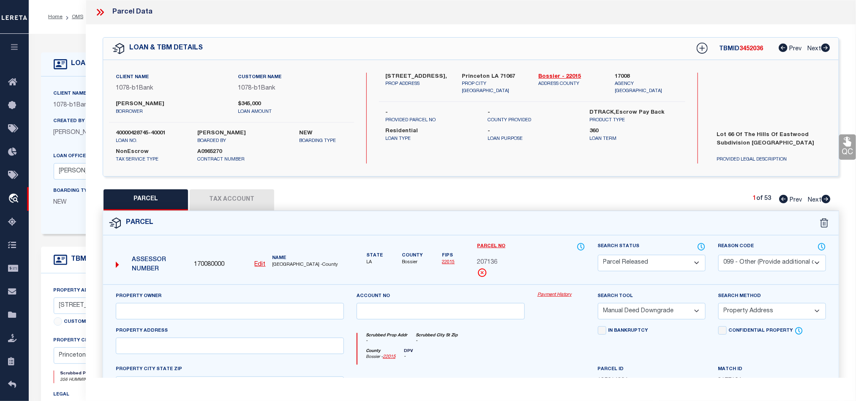
select select "AS"
select select
checkbox input "false"
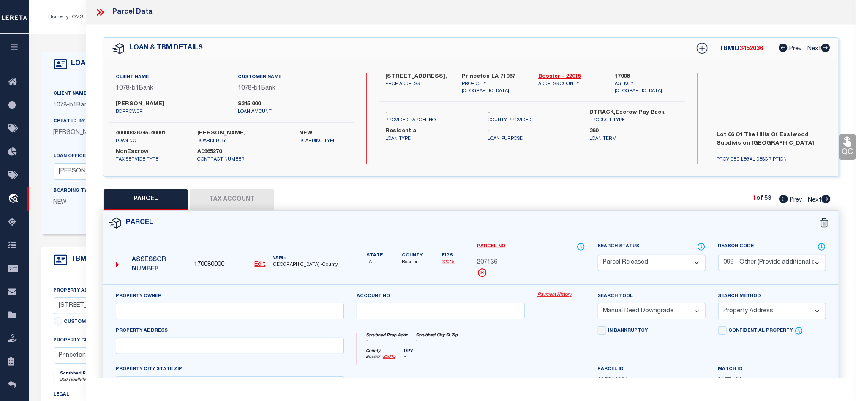
checkbox input "false"
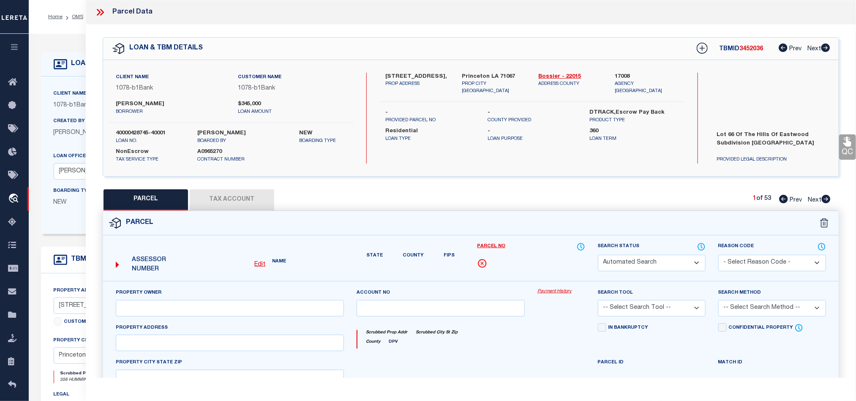
select select "PR"
select select "099"
select select "MDD"
select select "ADD"
type textarea "Parcel not needed."
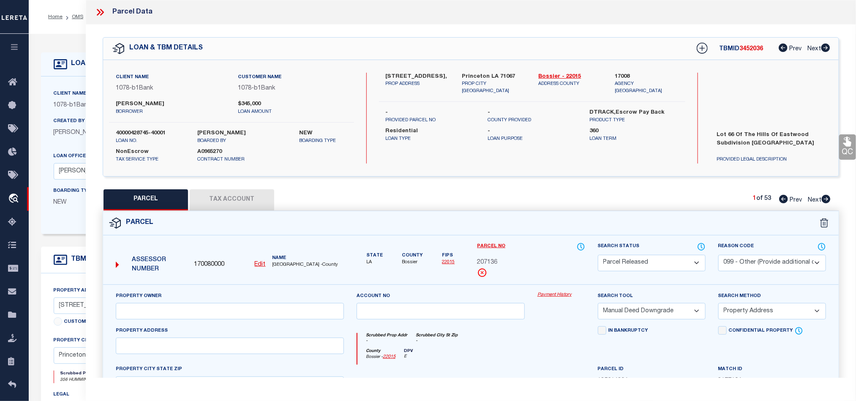
click at [97, 8] on icon at bounding box center [100, 12] width 11 height 11
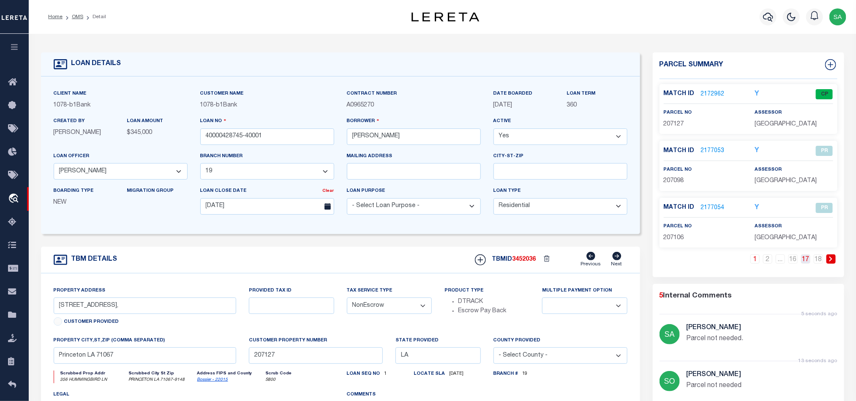
click at [809, 264] on link "17" at bounding box center [805, 258] width 9 height 9
click at [710, 208] on link "2177103" at bounding box center [713, 208] width 24 height 9
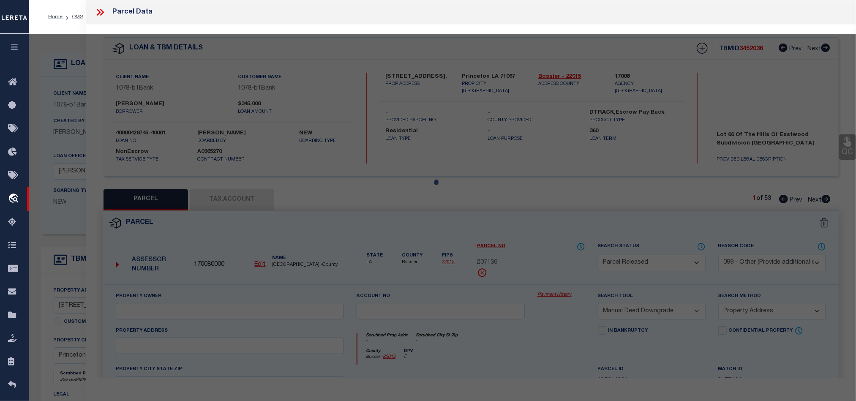
select select "AS"
select select
checkbox input "false"
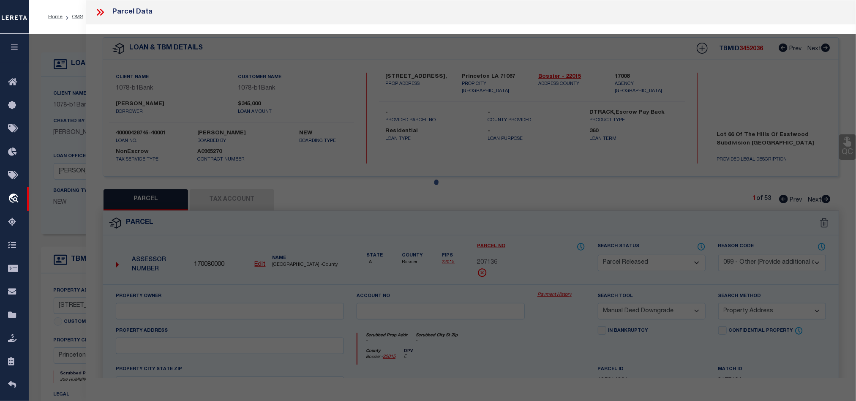
checkbox input "false"
select select "PA"
select select "MDD"
select select "ADD"
checkbox input "false"
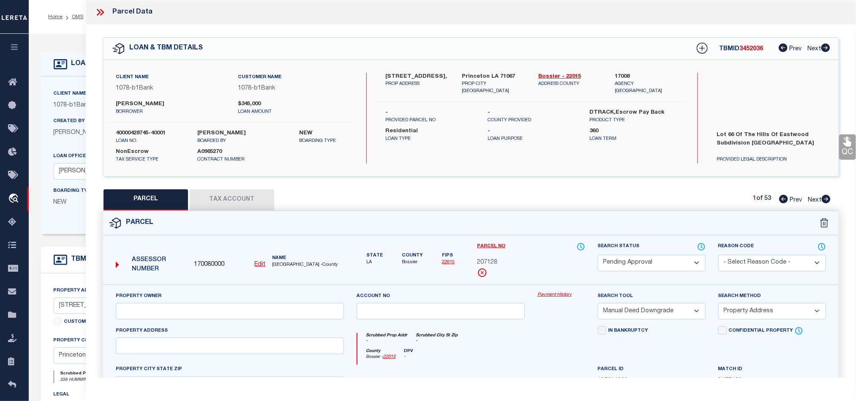
click at [659, 267] on select "Automated Search Bad Parcel Complete Duplicate Parcel High Dollar Reporting In …" at bounding box center [652, 263] width 108 height 16
select select "PR"
click at [598, 256] on select "Automated Search Bad Parcel Complete Duplicate Parcel High Dollar Reporting In …" at bounding box center [652, 263] width 108 height 16
drag, startPoint x: 778, startPoint y: 267, endPoint x: 767, endPoint y: 259, distance: 13.7
click at [778, 267] on select "- Select Reason Code - 099 - Other (Provide additional detail) ACT - Agency Cha…" at bounding box center [772, 263] width 108 height 16
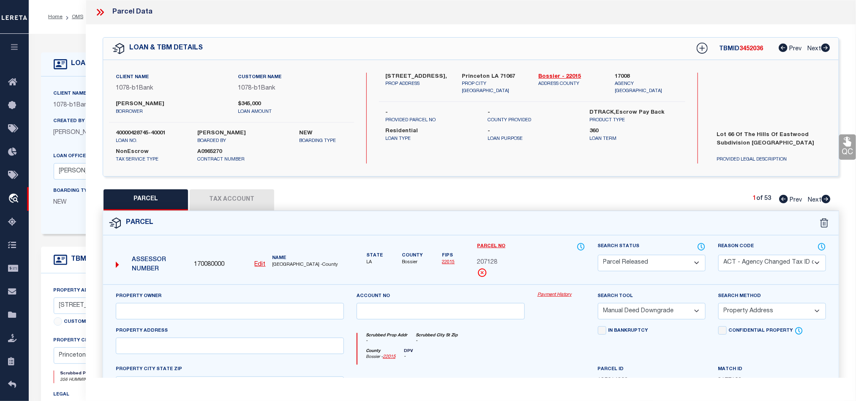
click at [718, 256] on select "- Select Reason Code - 099 - Other (Provide additional detail) ACT - Agency Cha…" at bounding box center [772, 263] width 108 height 16
click at [718, 88] on div "Search by Legal Customer" at bounding box center [771, 100] width 123 height 55
click at [766, 260] on select "- Select Reason Code - 099 - Other (Provide additional detail) ACT - Agency Cha…" at bounding box center [772, 263] width 108 height 16
select select "099"
click at [718, 256] on select "- Select Reason Code - 099 - Other (Provide additional detail) ACT - Agency Cha…" at bounding box center [772, 263] width 108 height 16
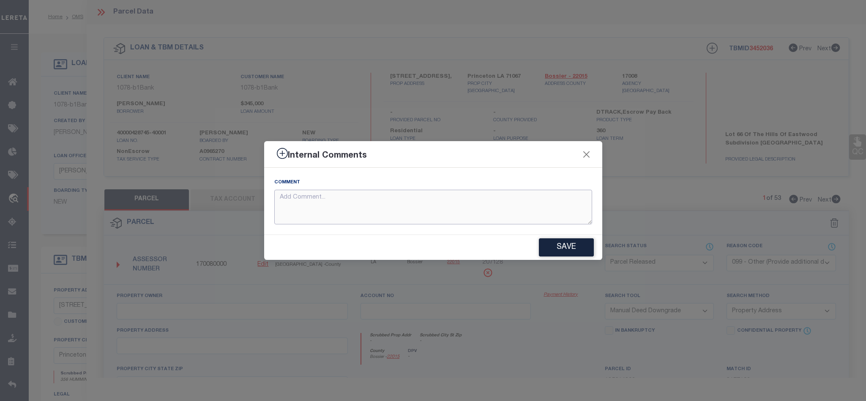
click at [410, 215] on textarea at bounding box center [433, 207] width 318 height 35
paste textarea "Parcel not needed."
type textarea "Parcel not needed."
click at [567, 251] on button "Save" at bounding box center [566, 247] width 55 height 18
type textarea "Parcel not needed."
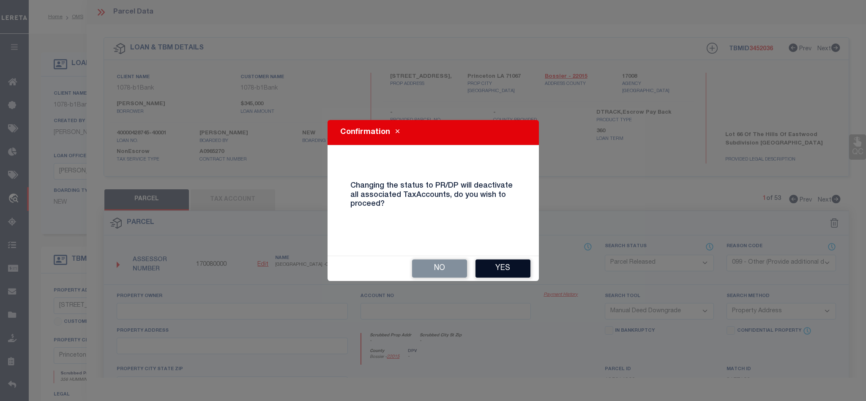
click at [505, 271] on button "Yes" at bounding box center [502, 268] width 55 height 18
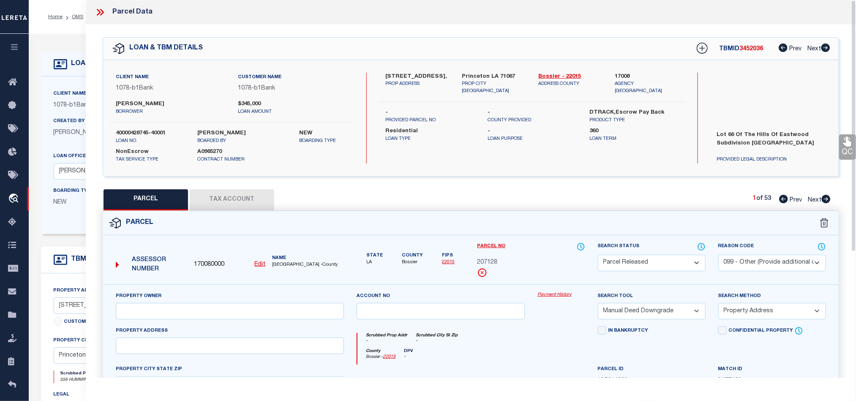
select select "AS"
select select
checkbox input "false"
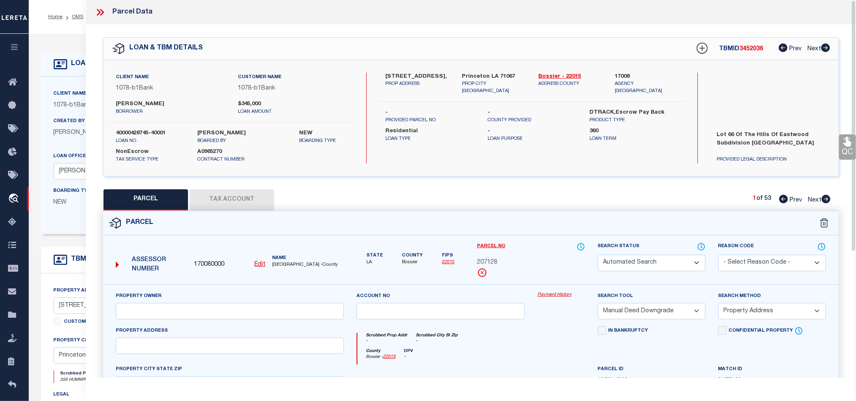
checkbox input "false"
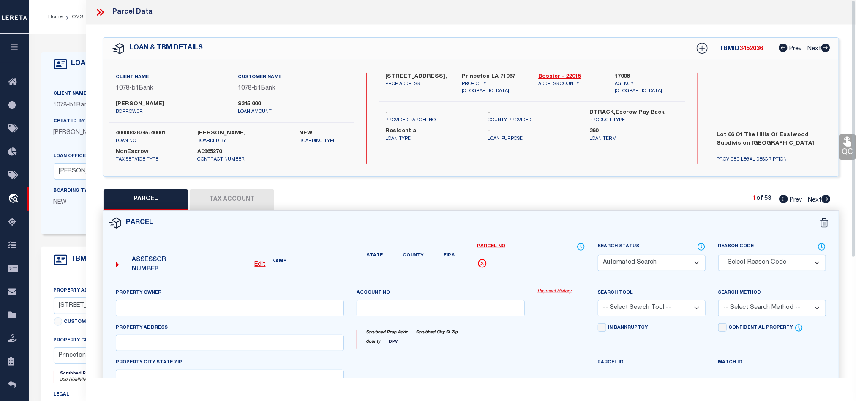
click at [101, 11] on icon at bounding box center [102, 12] width 4 height 7
select select "PR"
select select "099"
select select "MDD"
select select "ADD"
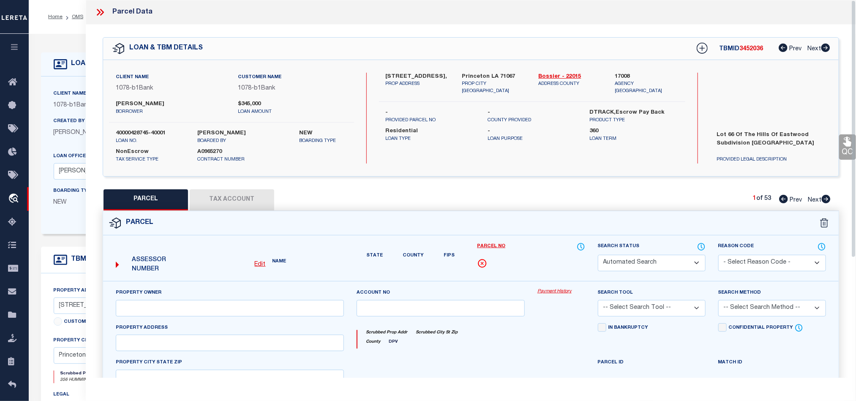
type textarea "Parcel not needed."
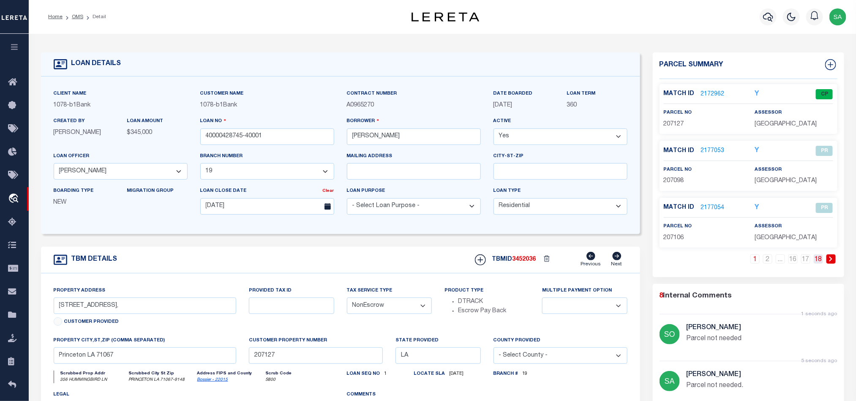
click at [816, 262] on link "18" at bounding box center [818, 258] width 9 height 9
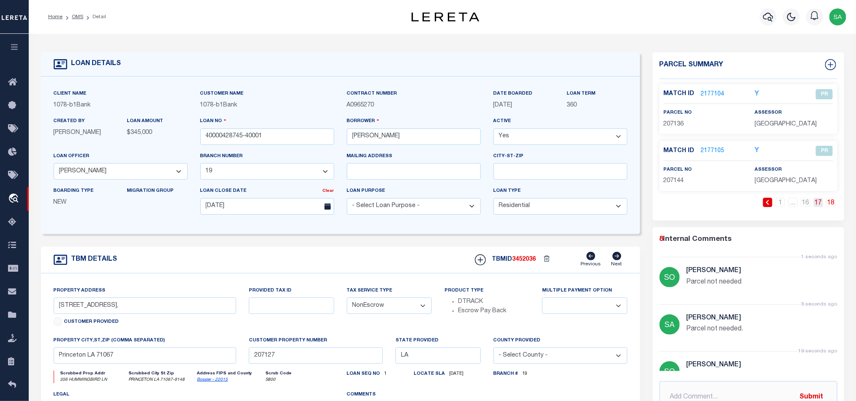
click at [816, 207] on link "17" at bounding box center [818, 202] width 9 height 9
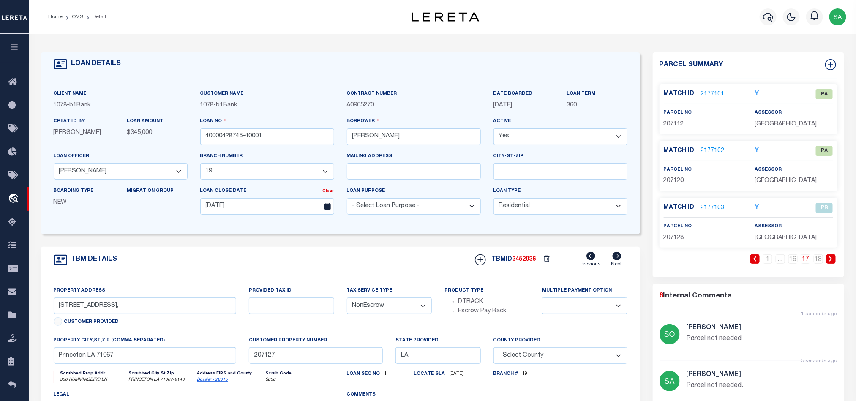
click at [711, 151] on link "2177102" at bounding box center [713, 151] width 24 height 9
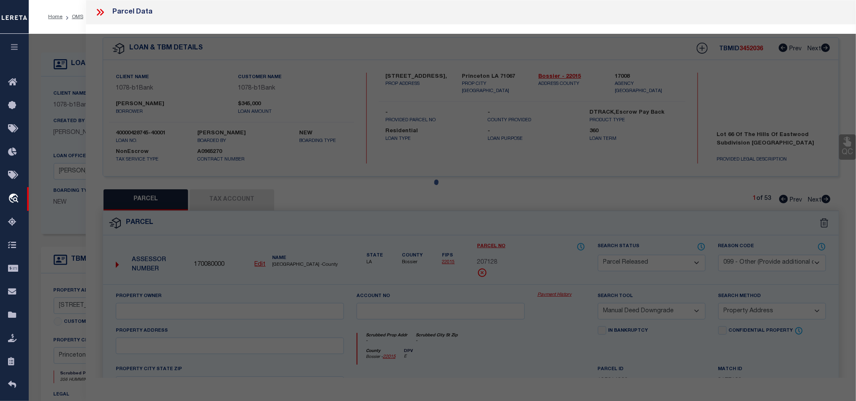
select select "AS"
select select
checkbox input "false"
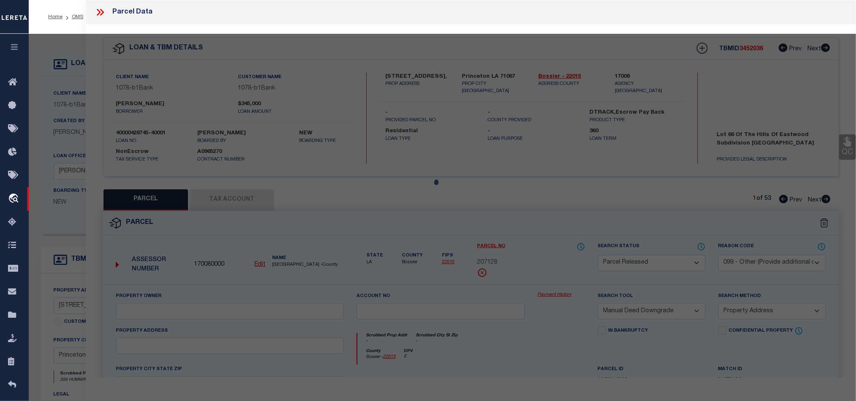
checkbox input "false"
select select "PA"
select select "MDD"
select select "ADD"
checkbox input "false"
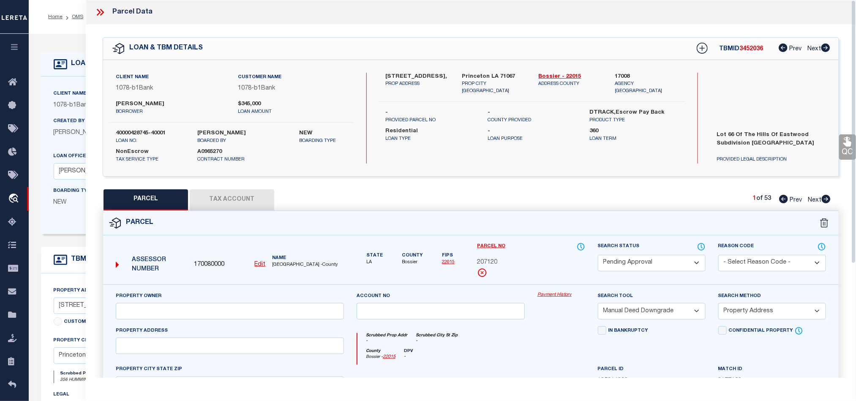
click at [671, 261] on select "Automated Search Bad Parcel Complete Duplicate Parcel High Dollar Reporting In …" at bounding box center [652, 263] width 108 height 16
select select "PR"
click at [598, 256] on select "Automated Search Bad Parcel Complete Duplicate Parcel High Dollar Reporting In …" at bounding box center [652, 263] width 108 height 16
drag, startPoint x: 793, startPoint y: 269, endPoint x: 792, endPoint y: 256, distance: 12.7
click at [793, 269] on select "- Select Reason Code - 099 - Other (Provide additional detail) ACT - Agency Cha…" at bounding box center [772, 263] width 108 height 16
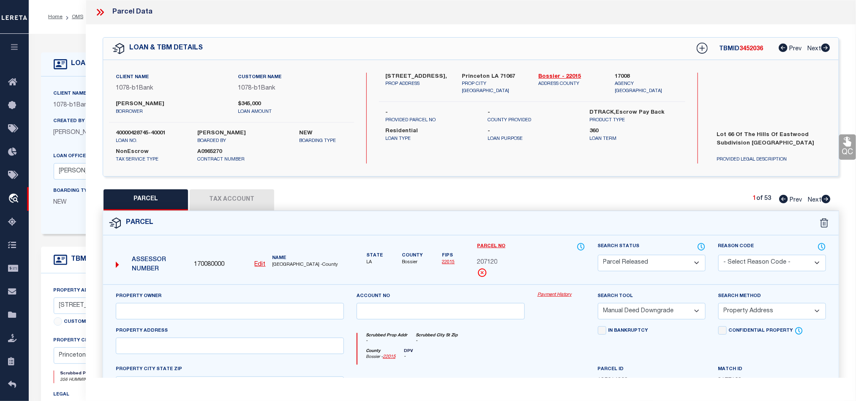
select select "099"
click at [718, 256] on select "- Select Reason Code - 099 - Other (Provide additional detail) ACT - Agency Cha…" at bounding box center [772, 263] width 108 height 16
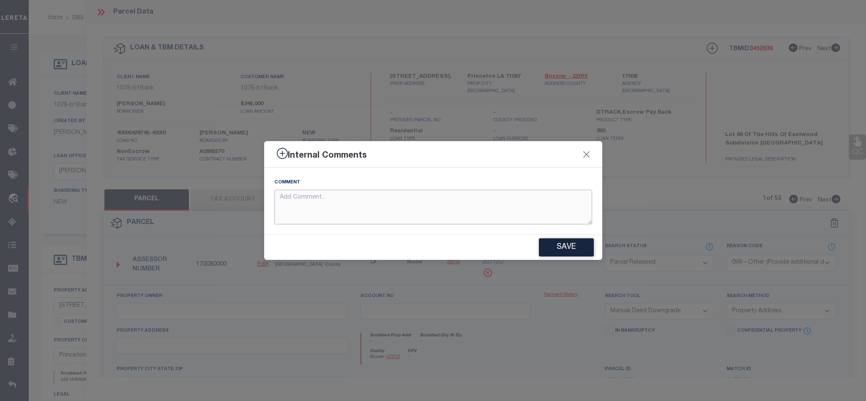
click at [541, 210] on textarea at bounding box center [433, 207] width 318 height 35
paste textarea "Parcel not needed."
type textarea "Parcel not needed."
click at [565, 245] on button "Save" at bounding box center [566, 247] width 55 height 18
type textarea "Parcel not needed."
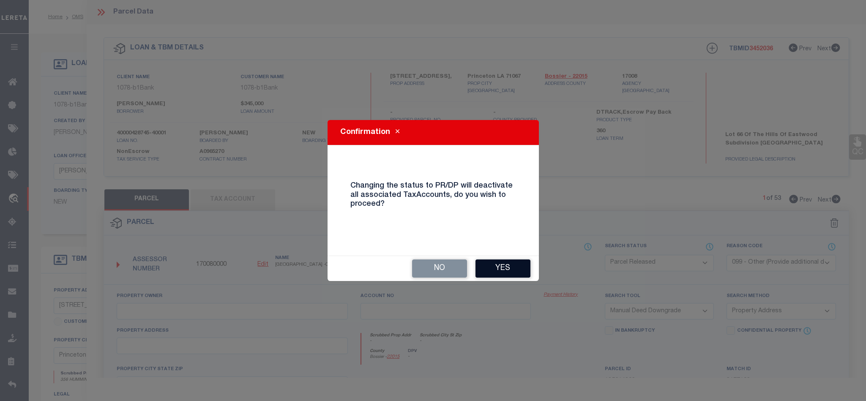
click at [512, 265] on button "Yes" at bounding box center [502, 268] width 55 height 18
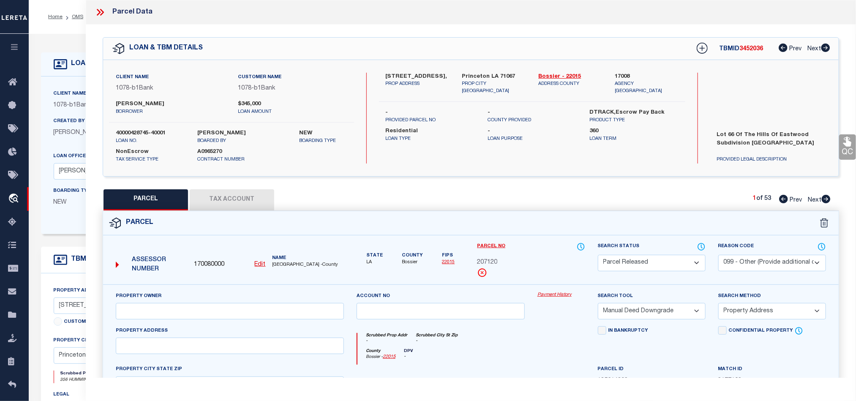
select select "AS"
select select
checkbox input "false"
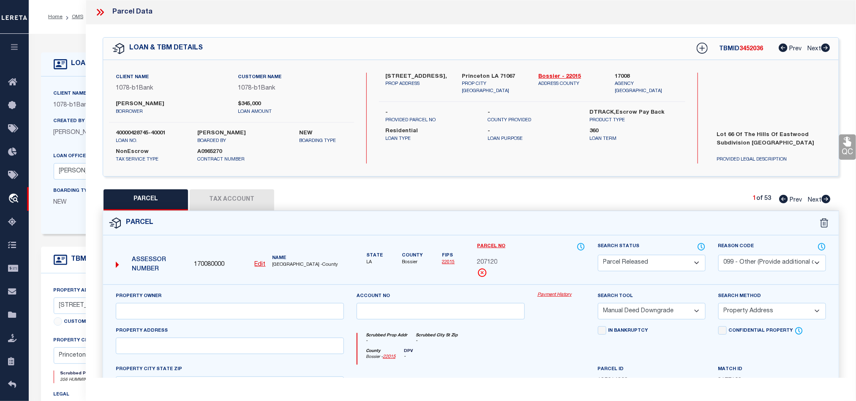
checkbox input "false"
click at [100, 11] on icon at bounding box center [100, 12] width 11 height 11
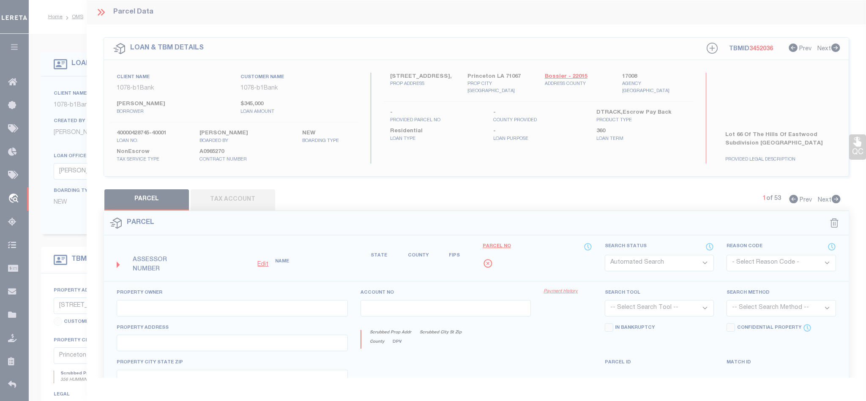
select select "PR"
select select "099"
select select "MDD"
select select "ADD"
type textarea "Parcel not needed."
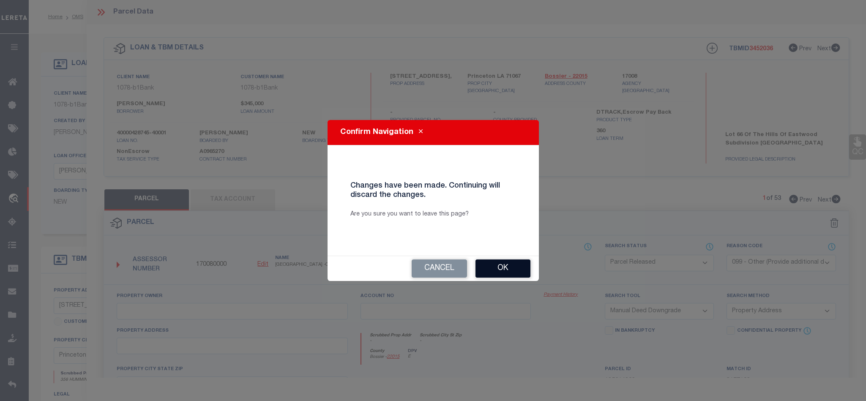
click at [523, 262] on button "Ok" at bounding box center [502, 268] width 55 height 18
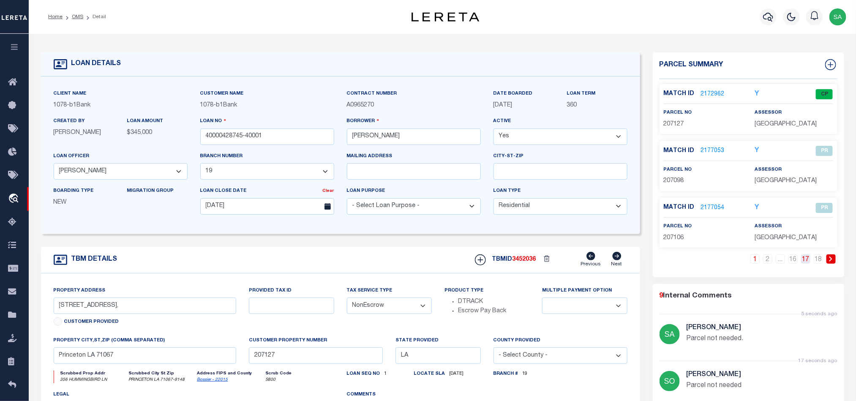
click at [807, 260] on link "17" at bounding box center [805, 258] width 9 height 9
click at [707, 90] on link "2177101" at bounding box center [713, 94] width 24 height 9
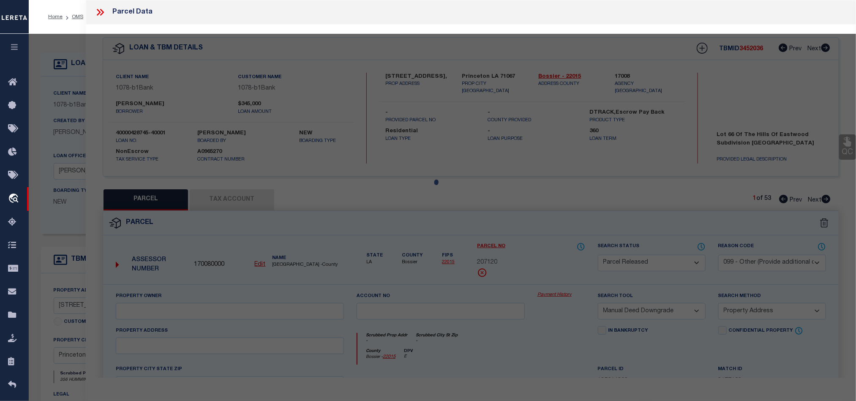
select select "AS"
select select
checkbox input "false"
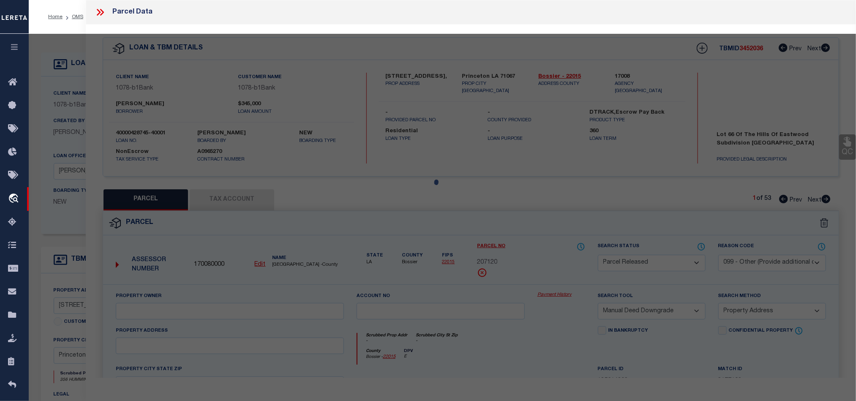
checkbox input "false"
select select "PA"
select select "MDD"
select select "ADD"
checkbox input "false"
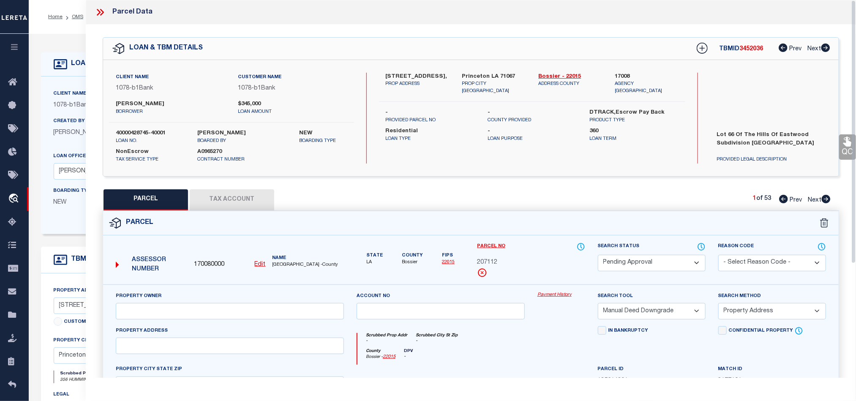
click at [672, 260] on select "Automated Search Bad Parcel Complete Duplicate Parcel High Dollar Reporting In …" at bounding box center [652, 263] width 108 height 16
select select "PR"
click at [598, 256] on select "Automated Search Bad Parcel Complete Duplicate Parcel High Dollar Reporting In …" at bounding box center [652, 263] width 108 height 16
click at [767, 262] on select "- Select Reason Code - 099 - Other (Provide additional detail) ACT - Agency Cha…" at bounding box center [772, 263] width 108 height 16
select select "099"
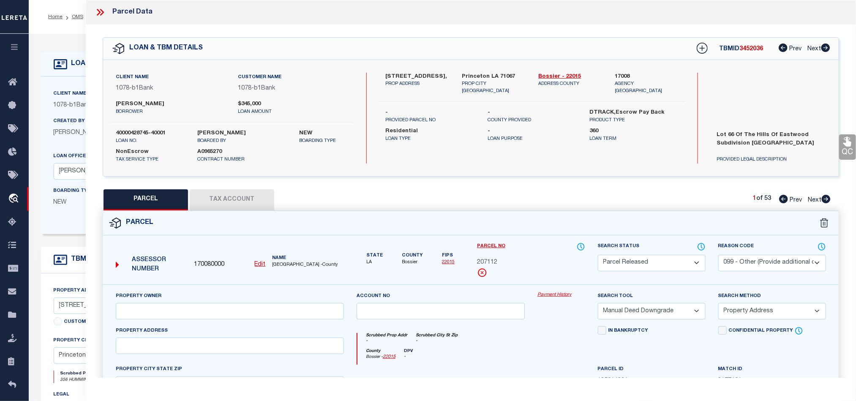
click at [718, 256] on select "- Select Reason Code - 099 - Other (Provide additional detail) ACT - Agency Cha…" at bounding box center [772, 263] width 108 height 16
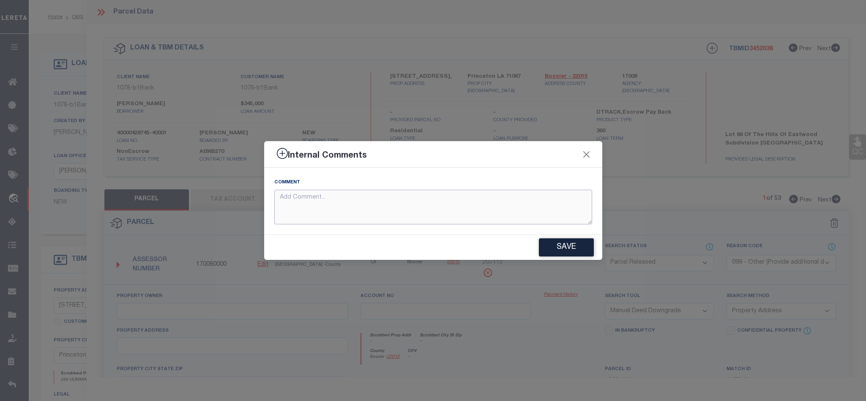
click at [450, 198] on textarea at bounding box center [433, 207] width 318 height 35
paste textarea "Parcel not needed."
type textarea "Parcel not needed."
click at [573, 253] on button "Save" at bounding box center [566, 247] width 55 height 18
type textarea "Parcel not needed."
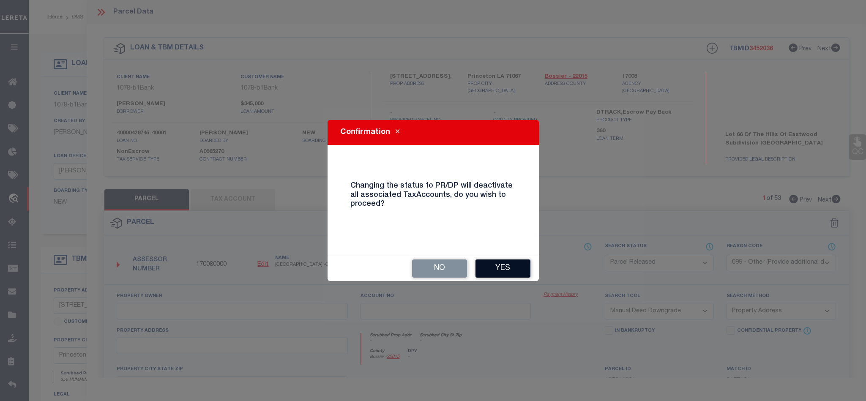
click at [508, 272] on button "Yes" at bounding box center [502, 268] width 55 height 18
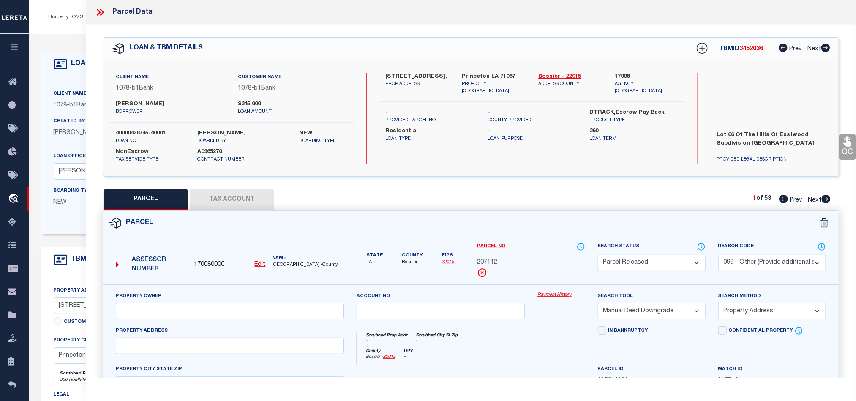
select select "AS"
select select
checkbox input "false"
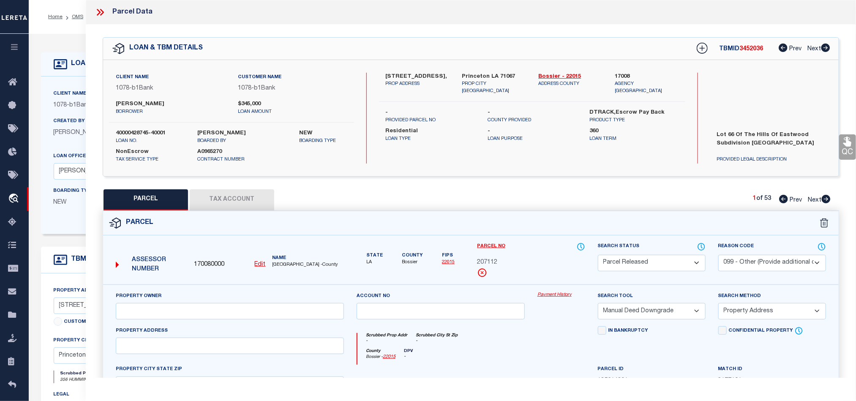
checkbox input "false"
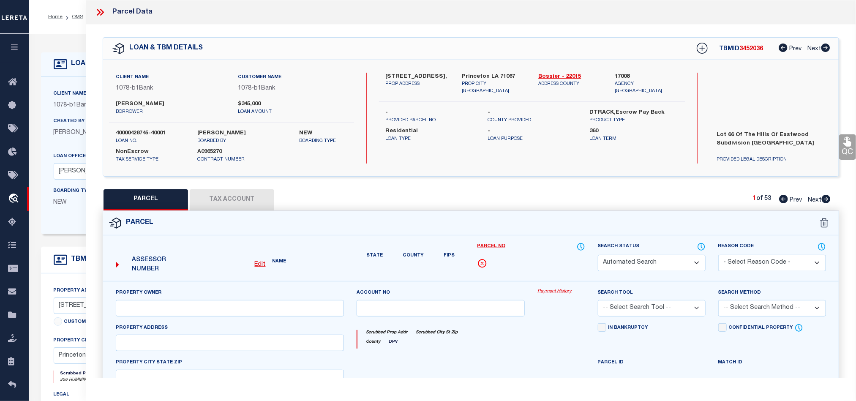
select select "PR"
select select "099"
select select "MDD"
select select "ADD"
type textarea "Parcel not needed."
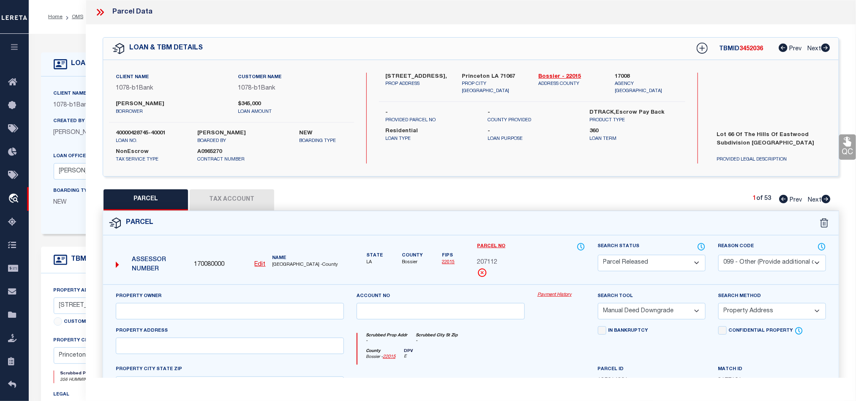
click at [825, 203] on icon at bounding box center [826, 199] width 9 height 8
select select "AS"
select select
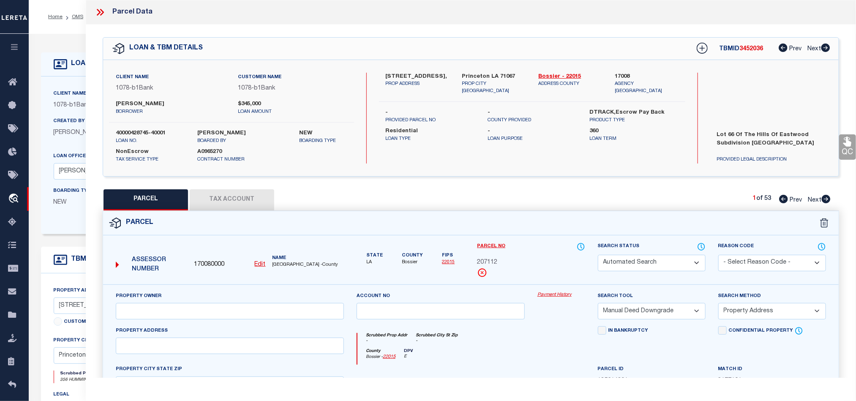
checkbox input "false"
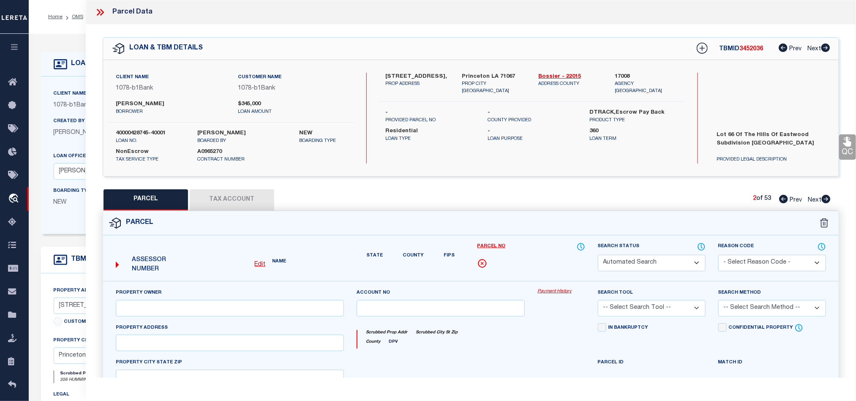
select select "PR"
select select "099"
select select "MDD"
select select "ADD"
type textarea "Parcel not needed"
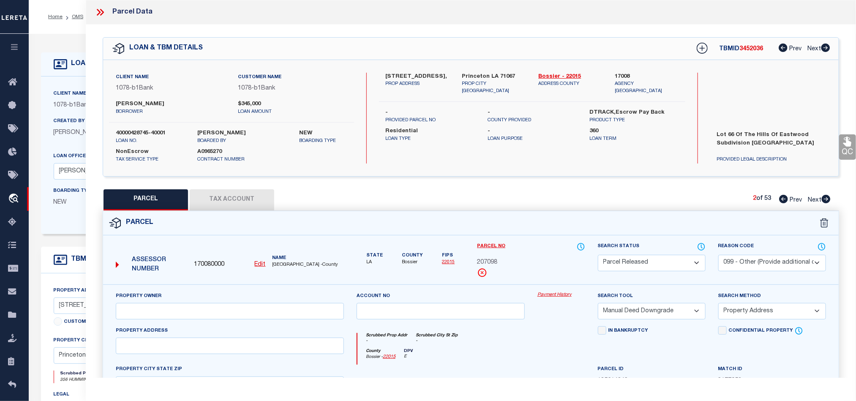
click at [825, 203] on icon at bounding box center [826, 199] width 9 height 8
select select "AS"
select select
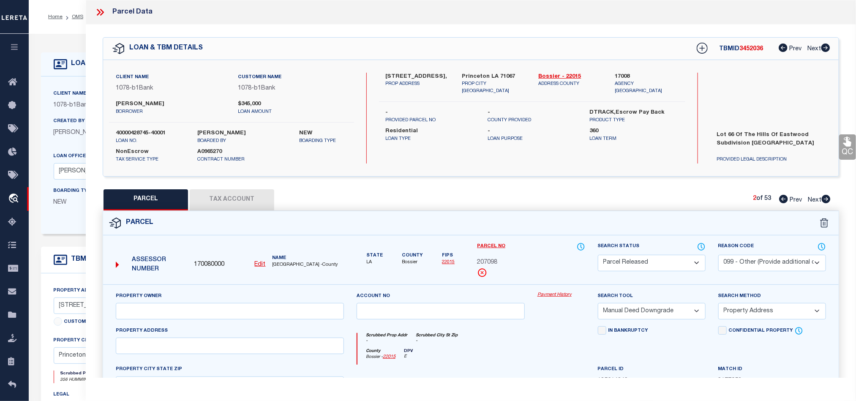
checkbox input "false"
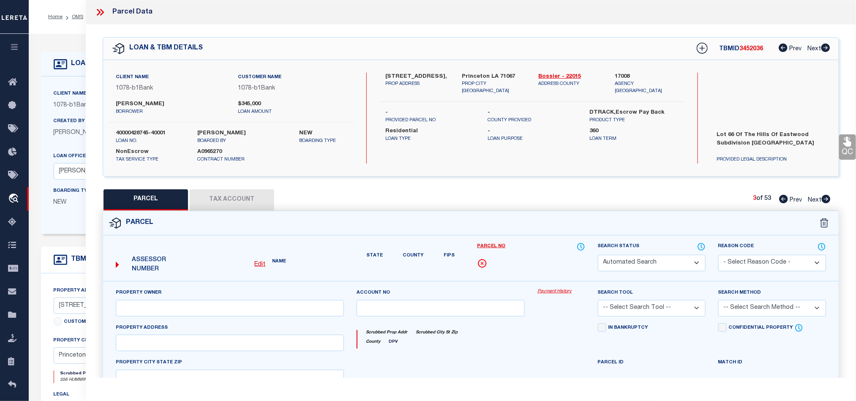
click at [825, 203] on icon at bounding box center [826, 199] width 9 height 8
select select "PR"
select select "099"
select select "MDD"
select select "ADD"
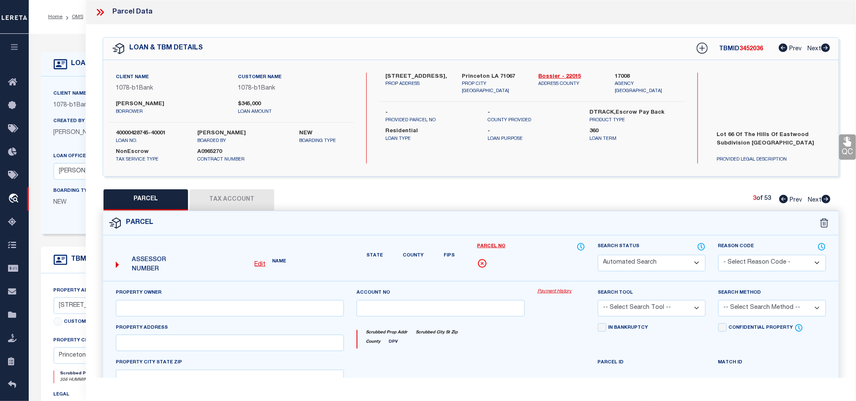
checkbox input "false"
type textarea "Parcel not needed"
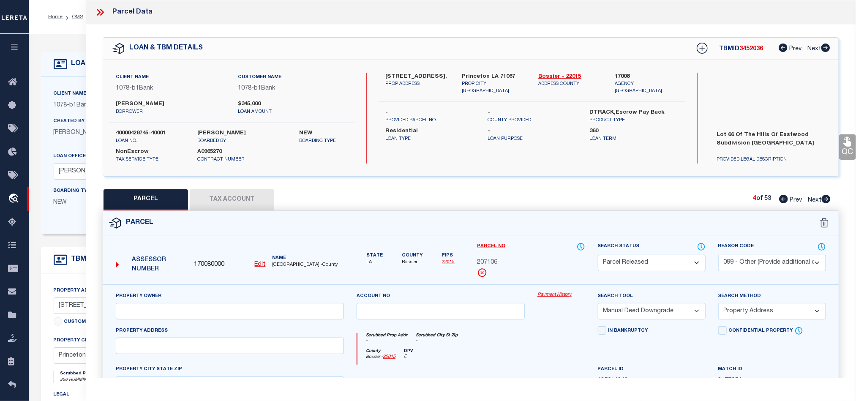
click at [825, 203] on icon at bounding box center [826, 199] width 9 height 8
select select "AS"
select select
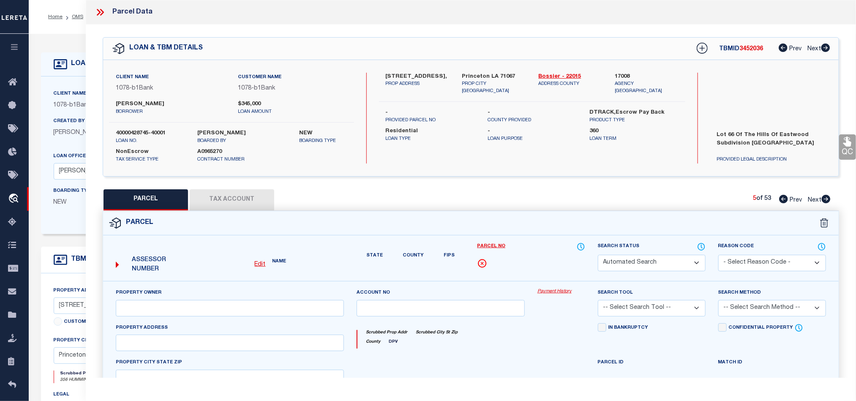
click at [825, 203] on icon at bounding box center [826, 199] width 9 height 8
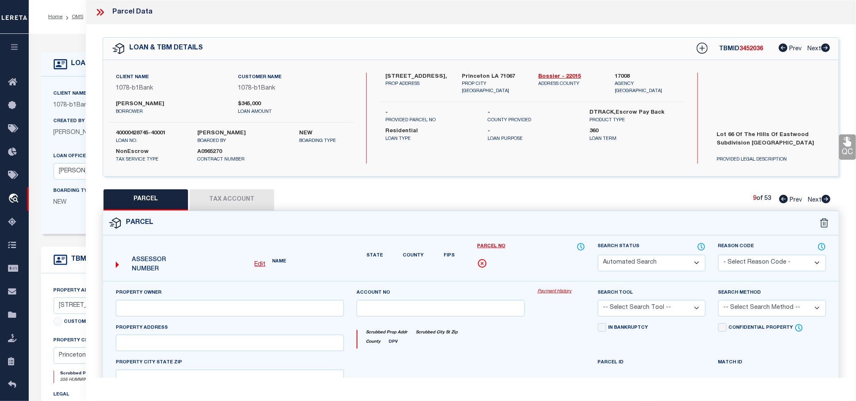
click at [825, 203] on icon at bounding box center [826, 199] width 9 height 8
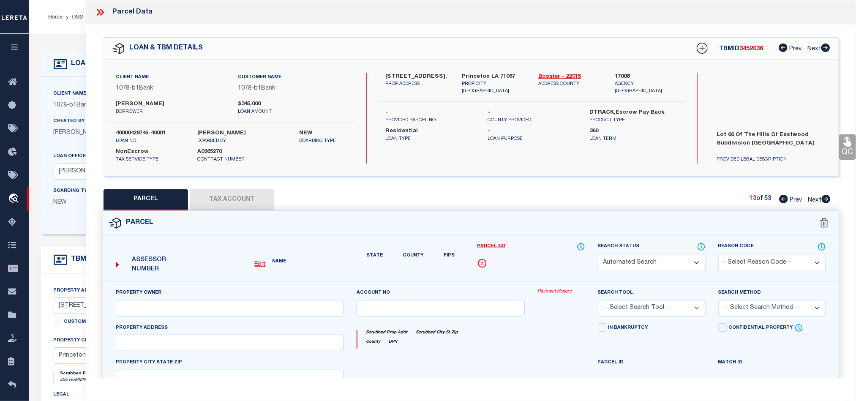
click at [825, 203] on icon at bounding box center [826, 199] width 9 height 8
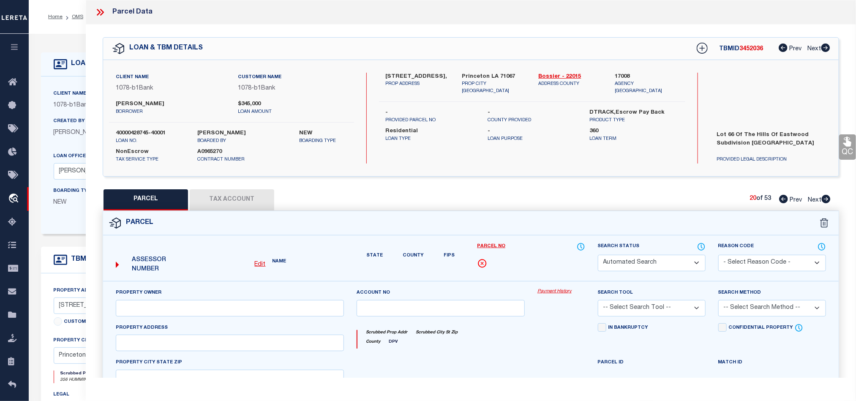
click at [825, 203] on icon at bounding box center [826, 199] width 9 height 8
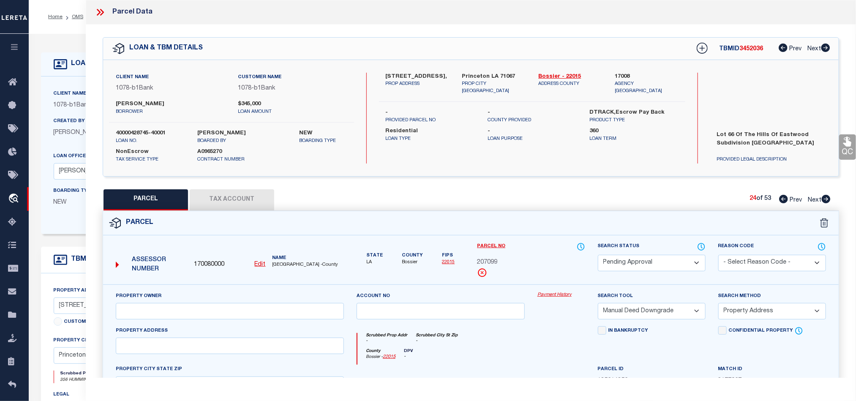
click at [648, 264] on select "Automated Search Bad Parcel Complete Duplicate Parcel High Dollar Reporting In …" at bounding box center [652, 263] width 108 height 16
click at [598, 256] on select "Automated Search Bad Parcel Complete Duplicate Parcel High Dollar Reporting In …" at bounding box center [652, 263] width 108 height 16
click at [771, 260] on select "- Select Reason Code - 099 - Other (Provide additional detail) ACT - Agency Cha…" at bounding box center [772, 263] width 108 height 16
click at [718, 256] on select "- Select Reason Code - 099 - Other (Provide additional detail) ACT - Agency Cha…" at bounding box center [772, 263] width 108 height 16
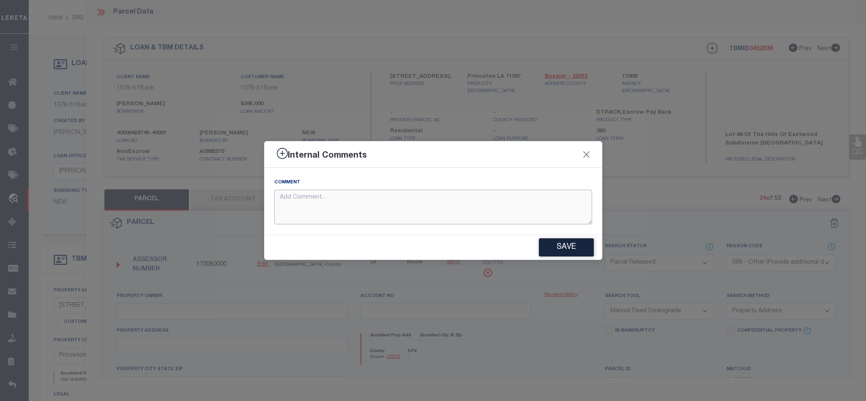
click at [332, 192] on textarea at bounding box center [433, 207] width 318 height 35
paste textarea "Parcel not needed."
click at [559, 251] on button "Save" at bounding box center [566, 247] width 55 height 18
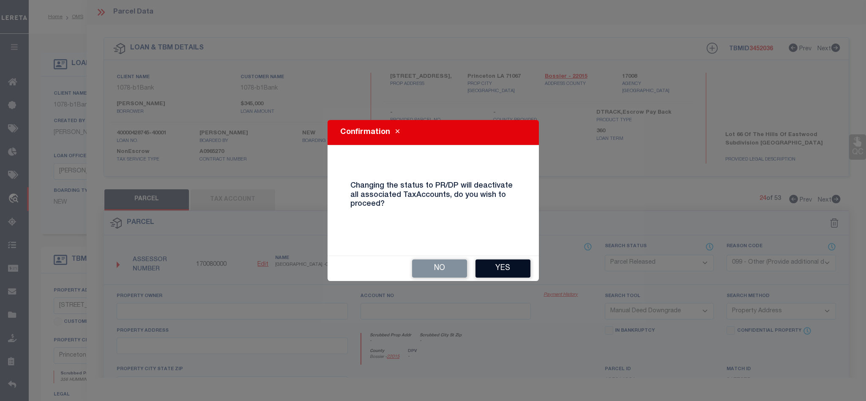
click at [510, 268] on button "Yes" at bounding box center [502, 268] width 55 height 18
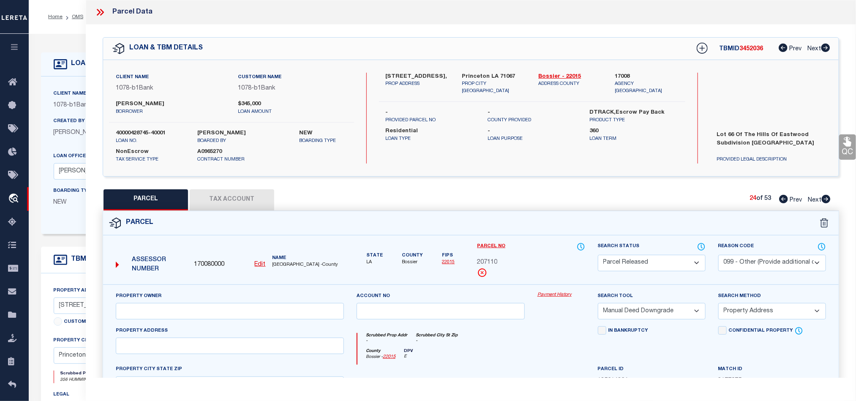
drag, startPoint x: 828, startPoint y: 197, endPoint x: 63, endPoint y: 281, distance: 769.0
click at [828, 197] on icon at bounding box center [826, 199] width 9 height 8
click at [660, 263] on select "Automated Search Bad Parcel Complete Duplicate Parcel High Dollar Reporting In …" at bounding box center [652, 263] width 108 height 16
click at [598, 256] on select "Automated Search Bad Parcel Complete Duplicate Parcel High Dollar Reporting In …" at bounding box center [652, 263] width 108 height 16
click at [776, 256] on select "- Select Reason Code - 099 - Other (Provide additional detail) ACT - Agency Cha…" at bounding box center [772, 263] width 108 height 16
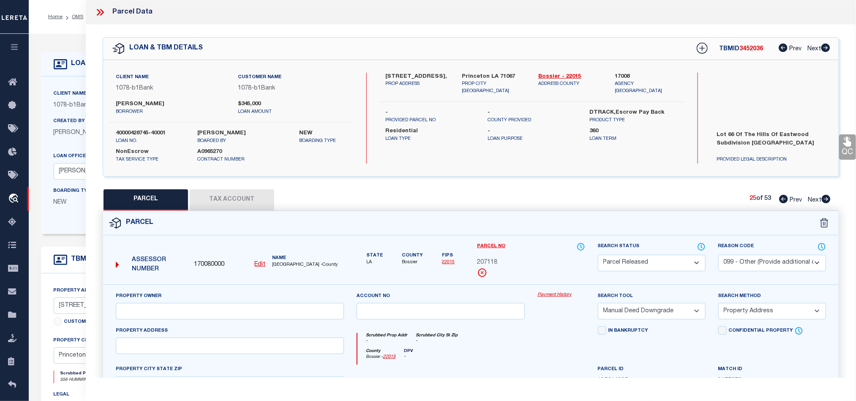
click at [718, 256] on select "- Select Reason Code - 099 - Other (Provide additional detail) ACT - Agency Cha…" at bounding box center [772, 263] width 108 height 16
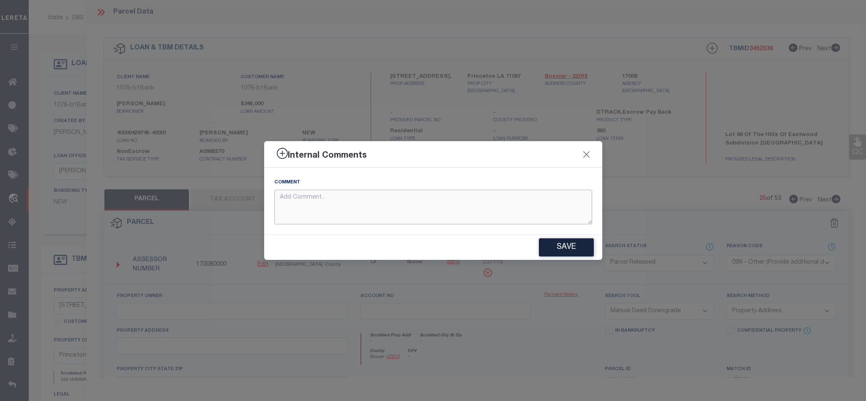
click at [415, 194] on textarea at bounding box center [433, 207] width 318 height 35
paste textarea "Parcel not needed."
click at [568, 250] on button "Save" at bounding box center [566, 247] width 55 height 18
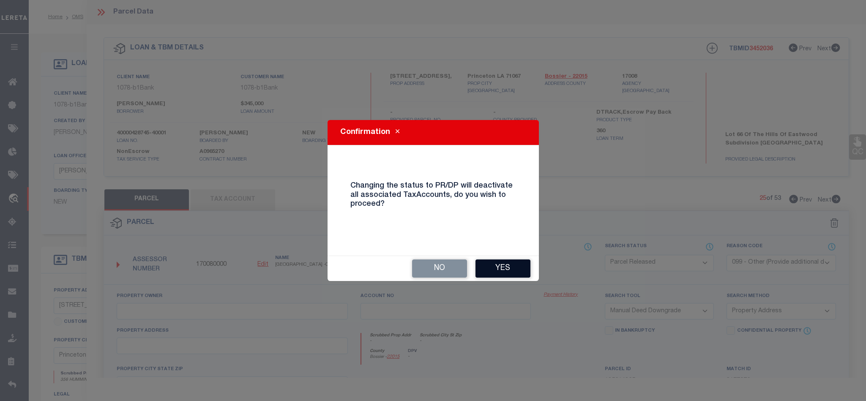
click at [492, 264] on button "Yes" at bounding box center [502, 268] width 55 height 18
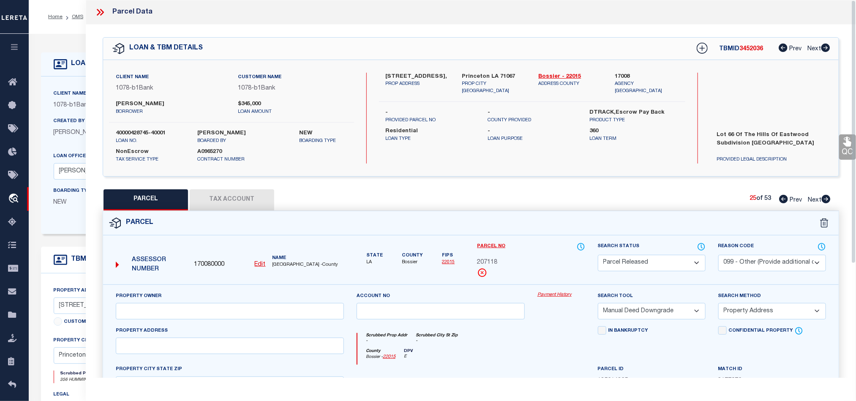
drag, startPoint x: 827, startPoint y: 202, endPoint x: 704, endPoint y: 232, distance: 126.7
click at [827, 202] on icon at bounding box center [826, 199] width 9 height 8
click at [634, 264] on select "Automated Search Bad Parcel Complete Duplicate Parcel High Dollar Reporting In …" at bounding box center [652, 263] width 108 height 16
drag, startPoint x: 691, startPoint y: 267, endPoint x: 685, endPoint y: 257, distance: 11.7
click at [691, 267] on select "Automated Search Bad Parcel Complete Duplicate Parcel High Dollar Reporting In …" at bounding box center [652, 263] width 108 height 16
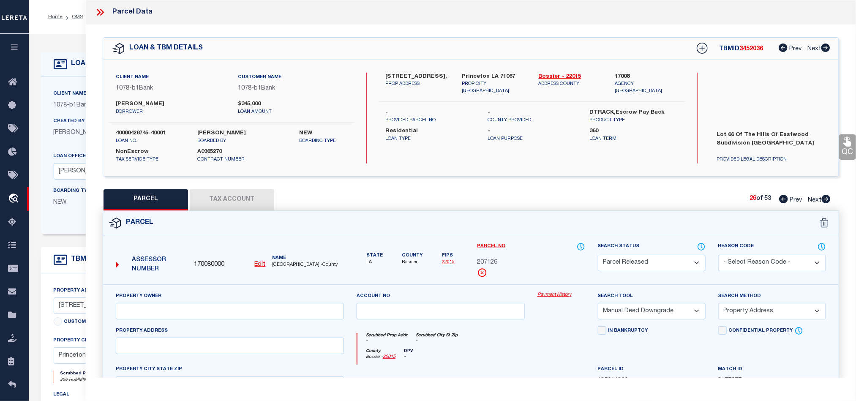
click at [598, 256] on select "Automated Search Bad Parcel Complete Duplicate Parcel High Dollar Reporting In …" at bounding box center [652, 263] width 108 height 16
drag, startPoint x: 790, startPoint y: 265, endPoint x: 787, endPoint y: 257, distance: 8.8
click at [790, 265] on select "- Select Reason Code - 099 - Other (Provide additional detail) ACT - Agency Cha…" at bounding box center [772, 263] width 108 height 16
click at [718, 256] on select "- Select Reason Code - 099 - Other (Provide additional detail) ACT - Agency Cha…" at bounding box center [772, 263] width 108 height 16
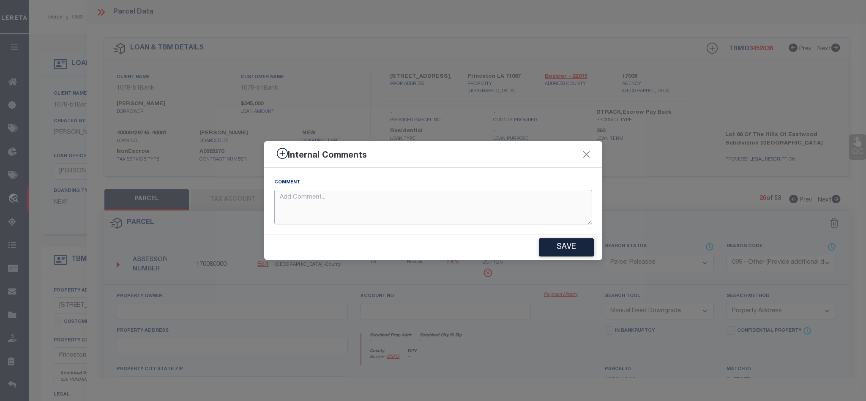
click at [352, 212] on textarea at bounding box center [433, 207] width 318 height 35
paste textarea "4704250037319"
click at [558, 246] on button "Save" at bounding box center [566, 247] width 55 height 18
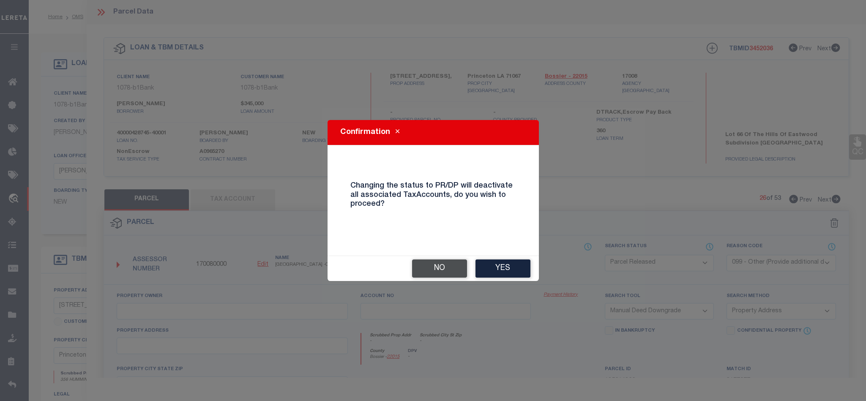
click at [448, 267] on button "No" at bounding box center [439, 268] width 55 height 18
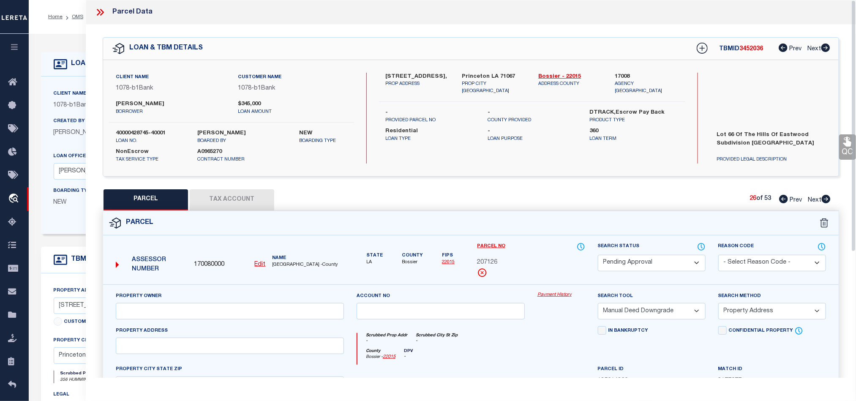
click at [755, 268] on select "- Select Reason Code - 099 - Other (Provide additional detail) ACT - Agency Cha…" at bounding box center [772, 263] width 108 height 16
click at [635, 264] on select "Automated Search Bad Parcel Complete Duplicate Parcel High Dollar Reporting In …" at bounding box center [652, 263] width 108 height 16
click at [598, 256] on select "Automated Search Bad Parcel Complete Duplicate Parcel High Dollar Reporting In …" at bounding box center [652, 263] width 108 height 16
click at [767, 260] on select "- Select Reason Code - 099 - Other (Provide additional detail) ACT - Agency Cha…" at bounding box center [772, 263] width 108 height 16
click at [718, 256] on select "- Select Reason Code - 099 - Other (Provide additional detail) ACT - Agency Cha…" at bounding box center [772, 263] width 108 height 16
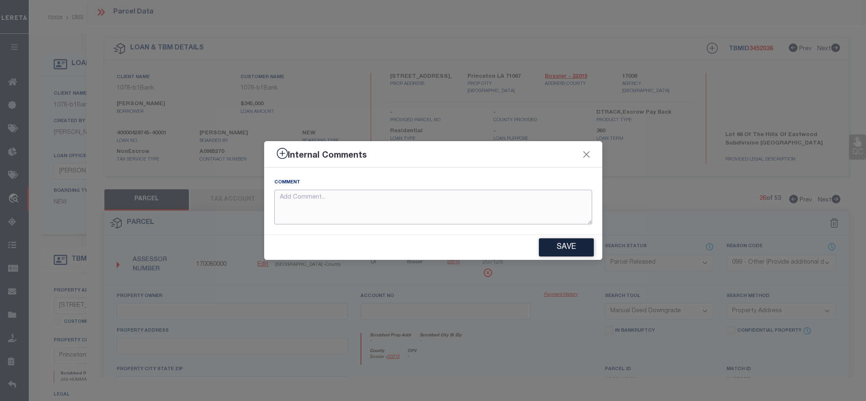
click at [418, 216] on textarea at bounding box center [433, 207] width 318 height 35
drag, startPoint x: 375, startPoint y: 203, endPoint x: 323, endPoint y: 165, distance: 64.4
click at [0, 187] on html "Home OMS Detail" at bounding box center [433, 358] width 866 height 716
click at [587, 256] on button "Save" at bounding box center [566, 247] width 55 height 18
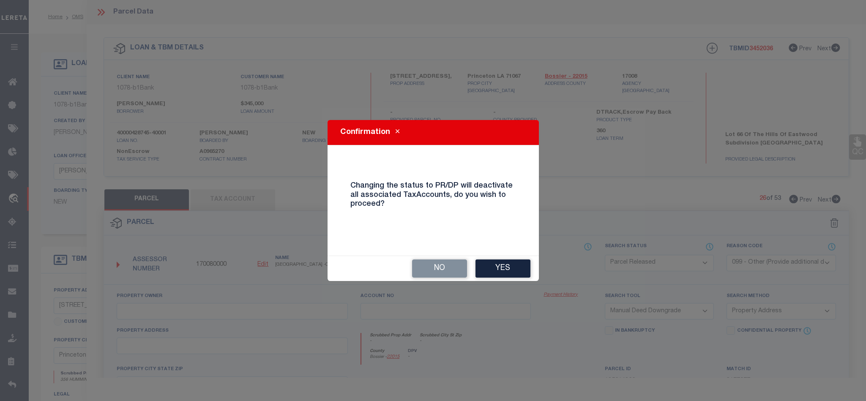
click at [515, 256] on div "No Yes" at bounding box center [433, 268] width 211 height 25
click at [513, 262] on button "Yes" at bounding box center [502, 268] width 55 height 18
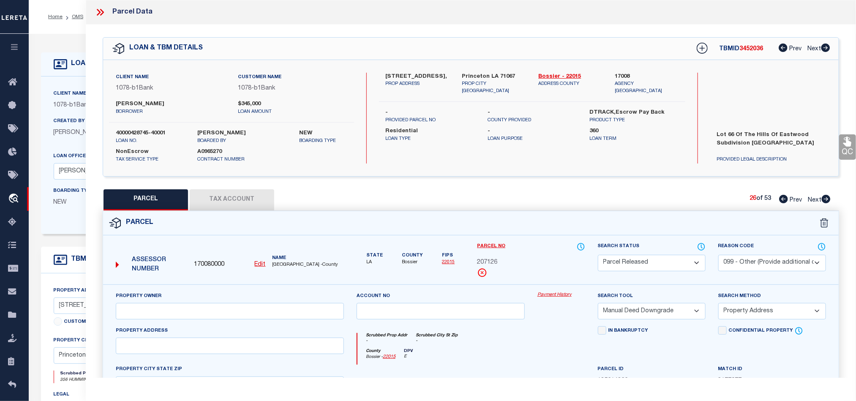
click at [824, 199] on icon at bounding box center [826, 199] width 9 height 8
click at [638, 260] on select "Automated Search Bad Parcel Complete Duplicate Parcel High Dollar Reporting In …" at bounding box center [652, 263] width 108 height 16
click at [598, 256] on select "Automated Search Bad Parcel Complete Duplicate Parcel High Dollar Reporting In …" at bounding box center [652, 263] width 108 height 16
click at [764, 261] on select "- Select Reason Code - 099 - Other (Provide additional detail) ACT - Agency Cha…" at bounding box center [772, 263] width 108 height 16
click at [718, 256] on select "- Select Reason Code - 099 - Other (Provide additional detail) ACT - Agency Cha…" at bounding box center [772, 263] width 108 height 16
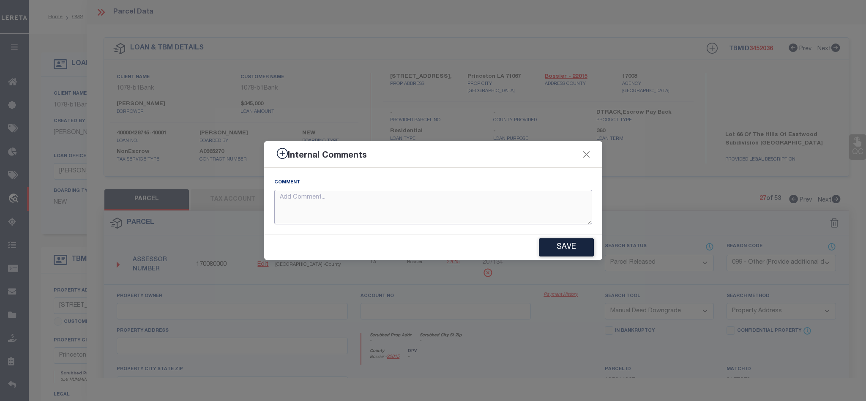
click at [471, 212] on textarea at bounding box center [433, 207] width 318 height 35
paste textarea "Parcel not needed."
click at [574, 255] on button "Save" at bounding box center [566, 247] width 55 height 18
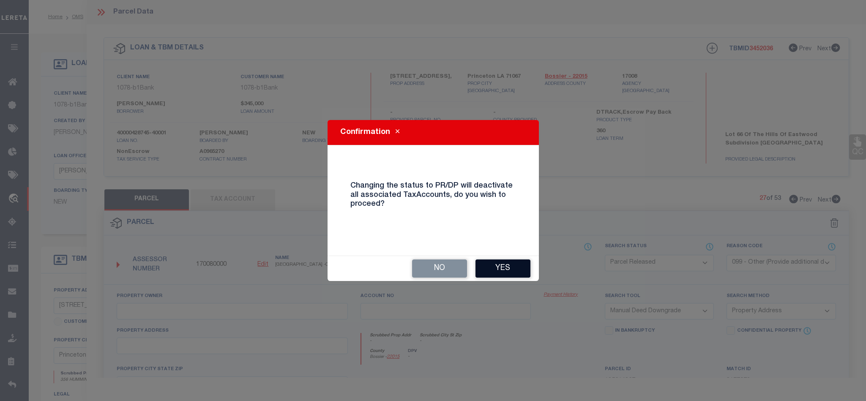
click at [507, 262] on button "Yes" at bounding box center [502, 268] width 55 height 18
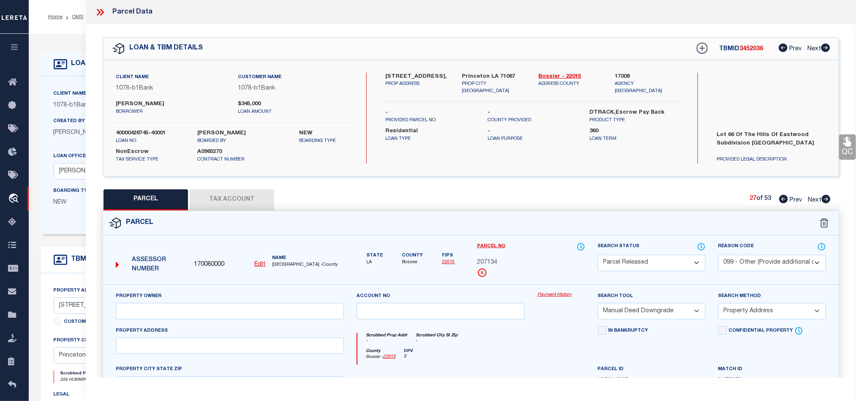
drag, startPoint x: 822, startPoint y: 204, endPoint x: 641, endPoint y: 213, distance: 180.2
click at [822, 203] on icon at bounding box center [826, 199] width 9 height 8
drag, startPoint x: 673, startPoint y: 262, endPoint x: 667, endPoint y: 260, distance: 6.5
click at [673, 260] on select "Automated Search Bad Parcel Complete Duplicate Parcel High Dollar Reporting In …" at bounding box center [652, 263] width 108 height 16
click at [598, 256] on select "Automated Search Bad Parcel Complete Duplicate Parcel High Dollar Reporting In …" at bounding box center [652, 263] width 108 height 16
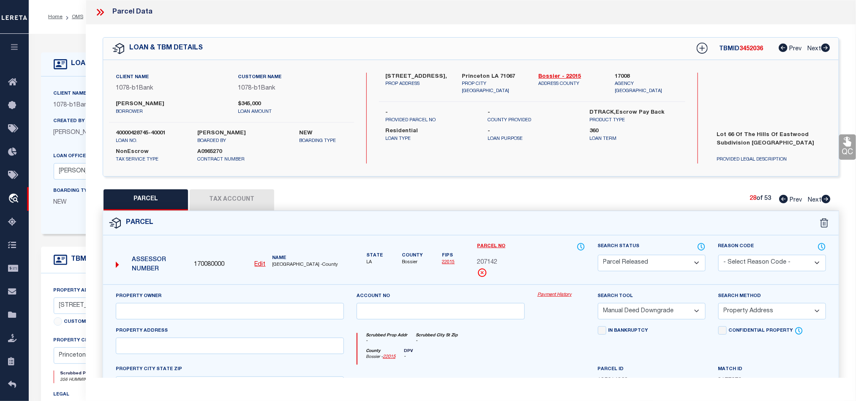
click at [761, 264] on select "- Select Reason Code - 099 - Other (Provide additional detail) ACT - Agency Cha…" at bounding box center [772, 263] width 108 height 16
click at [718, 256] on select "- Select Reason Code - 099 - Other (Provide additional detail) ACT - Agency Cha…" at bounding box center [772, 263] width 108 height 16
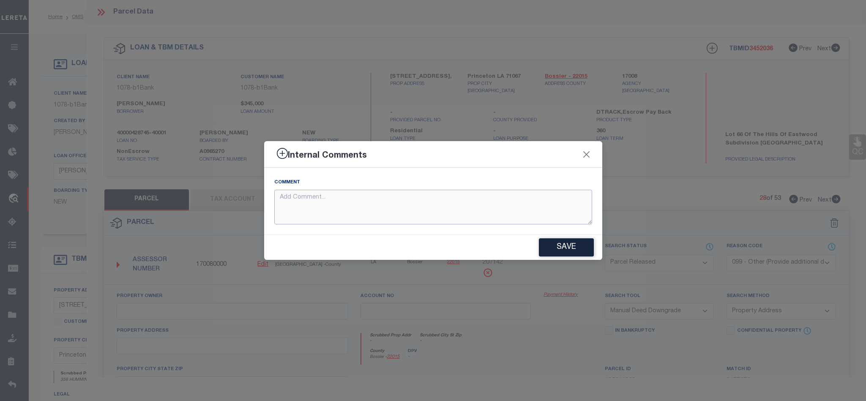
drag, startPoint x: 444, startPoint y: 203, endPoint x: 653, endPoint y: 260, distance: 216.8
click at [445, 202] on textarea at bounding box center [433, 207] width 318 height 35
paste textarea "Parcel not needed."
click at [572, 248] on button "Save" at bounding box center [566, 247] width 55 height 18
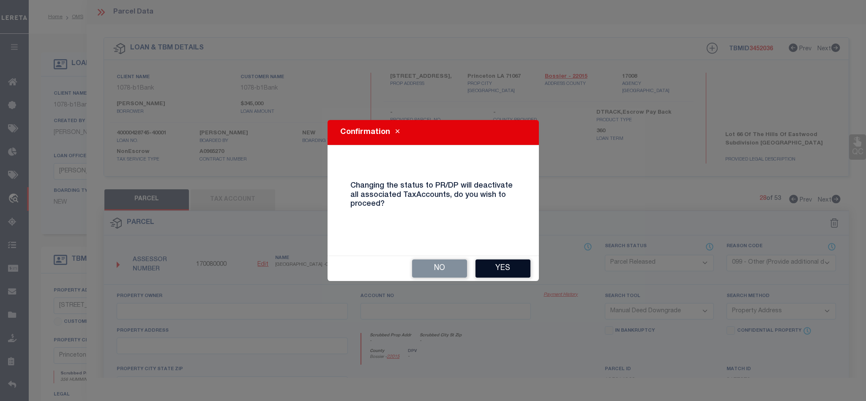
click at [502, 267] on button "Yes" at bounding box center [502, 268] width 55 height 18
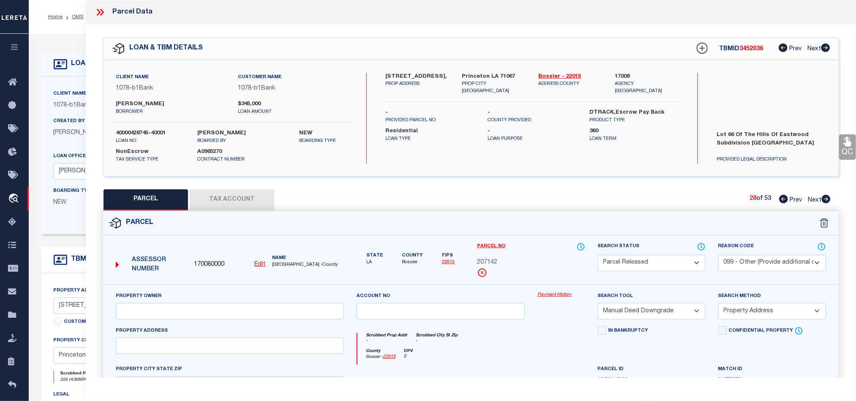
click at [826, 203] on icon at bounding box center [826, 199] width 9 height 8
drag, startPoint x: 669, startPoint y: 263, endPoint x: 670, endPoint y: 259, distance: 4.4
click at [670, 263] on select "Automated Search Bad Parcel Complete Duplicate Parcel High Dollar Reporting In …" at bounding box center [652, 263] width 108 height 16
click at [598, 256] on select "Automated Search Bad Parcel Complete Duplicate Parcel High Dollar Reporting In …" at bounding box center [652, 263] width 108 height 16
click at [771, 262] on select "- Select Reason Code - 099 - Other (Provide additional detail) ACT - Agency Cha…" at bounding box center [772, 263] width 108 height 16
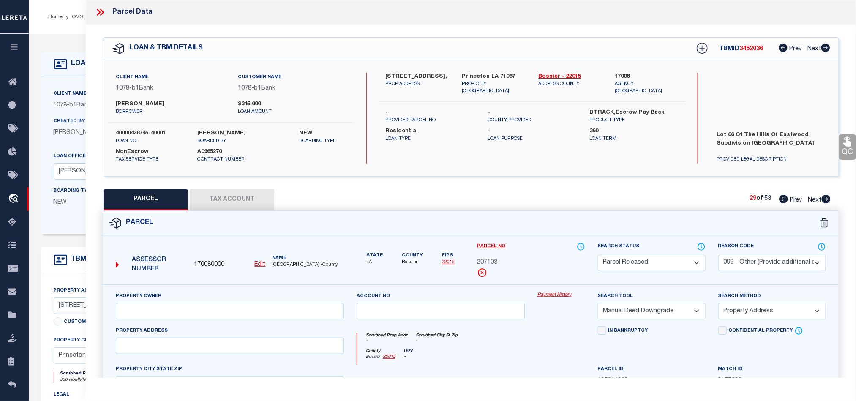
click at [718, 256] on select "- Select Reason Code - 099 - Other (Provide additional detail) ACT - Agency Cha…" at bounding box center [772, 263] width 108 height 16
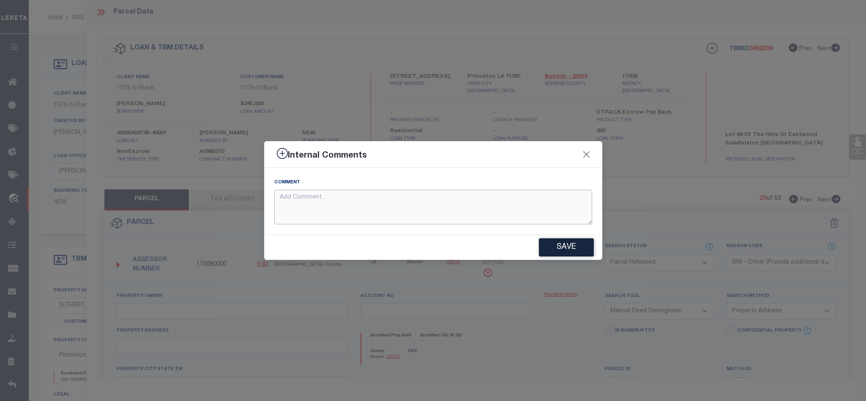
click at [551, 207] on textarea at bounding box center [433, 207] width 318 height 35
paste textarea "Parcel not needed."
click at [576, 252] on button "Save" at bounding box center [566, 247] width 55 height 18
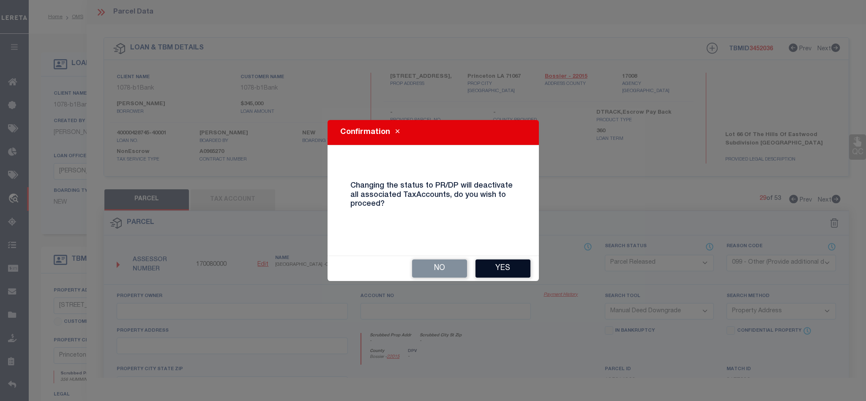
click at [518, 269] on button "Yes" at bounding box center [502, 268] width 55 height 18
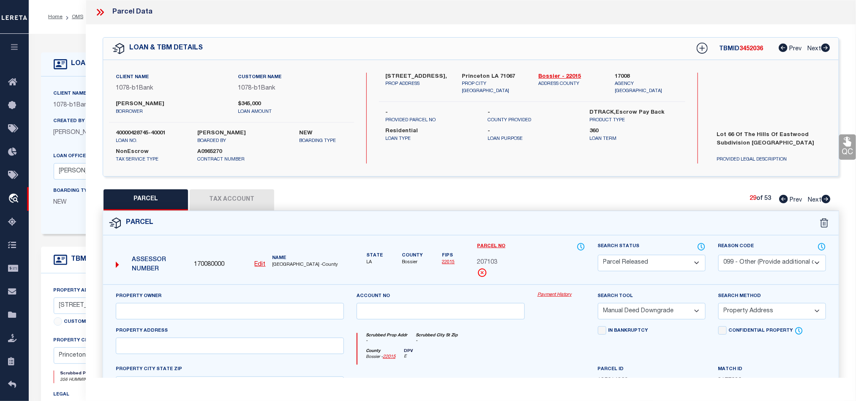
click at [826, 199] on icon at bounding box center [826, 199] width 9 height 8
click at [647, 266] on select "Automated Search Bad Parcel Complete Duplicate Parcel High Dollar Reporting In …" at bounding box center [652, 263] width 108 height 16
click at [598, 256] on select "Automated Search Bad Parcel Complete Duplicate Parcel High Dollar Reporting In …" at bounding box center [652, 263] width 108 height 16
drag, startPoint x: 759, startPoint y: 267, endPoint x: 760, endPoint y: 257, distance: 9.3
click at [760, 264] on select "- Select Reason Code - 099 - Other (Provide additional detail) ACT - Agency Cha…" at bounding box center [772, 263] width 108 height 16
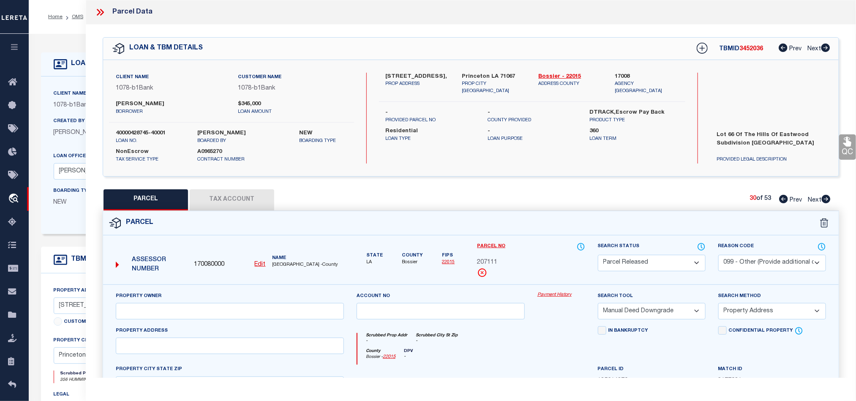
click at [718, 256] on select "- Select Reason Code - 099 - Other (Provide additional detail) ACT - Agency Cha…" at bounding box center [772, 263] width 108 height 16
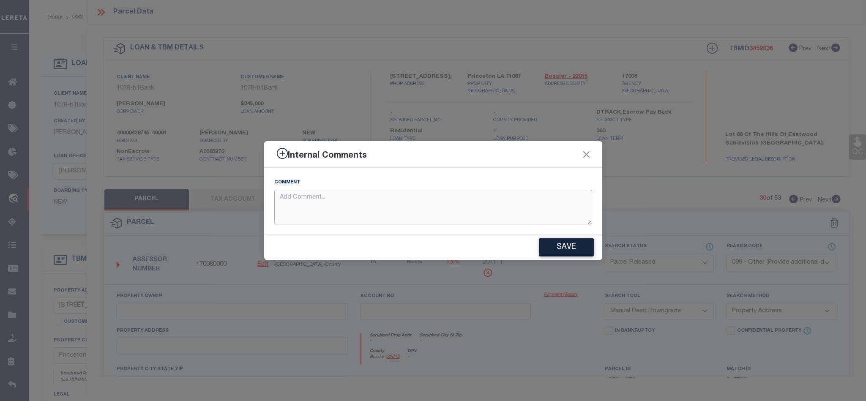
click at [484, 202] on textarea at bounding box center [433, 207] width 318 height 35
paste textarea "Parcel not needed."
click at [572, 248] on button "Save" at bounding box center [566, 247] width 55 height 18
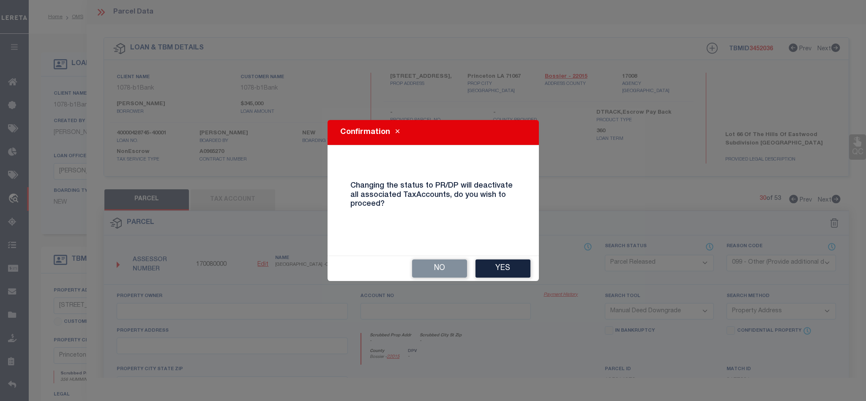
click at [504, 269] on button "Yes" at bounding box center [502, 268] width 55 height 18
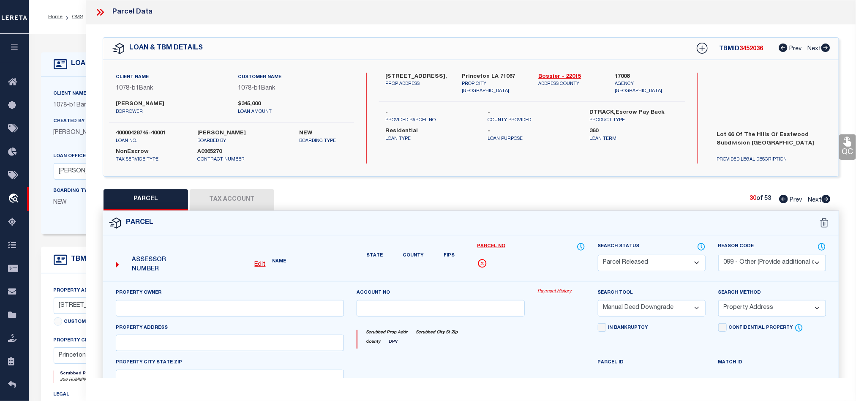
click at [828, 200] on icon at bounding box center [826, 199] width 9 height 8
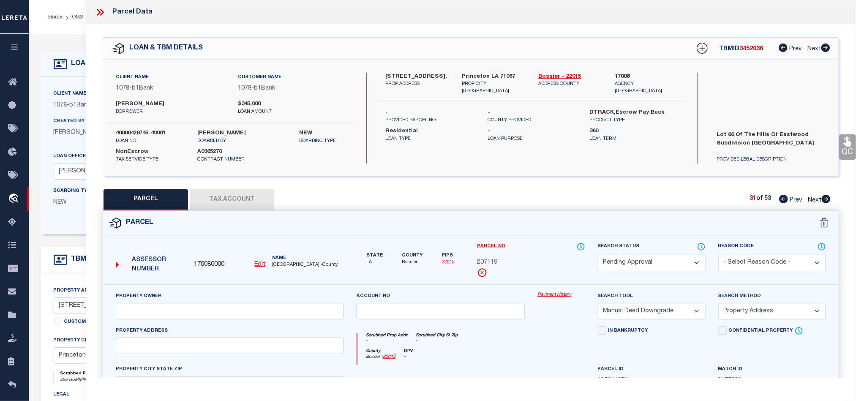
drag, startPoint x: 650, startPoint y: 261, endPoint x: 652, endPoint y: 257, distance: 4.8
click at [651, 261] on select "Automated Search Bad Parcel Complete Duplicate Parcel High Dollar Reporting In …" at bounding box center [652, 263] width 108 height 16
click at [598, 256] on select "Automated Search Bad Parcel Complete Duplicate Parcel High Dollar Reporting In …" at bounding box center [652, 263] width 108 height 16
click at [680, 157] on div "356 Hummingbird Ln, PROP ADDRESS Princeton LA 71067 PROP CITY ST ZIP Bossier - …" at bounding box center [532, 118] width 307 height 91
click at [657, 258] on select "Automated Search Bad Parcel Complete Duplicate Parcel High Dollar Reporting In …" at bounding box center [652, 263] width 108 height 16
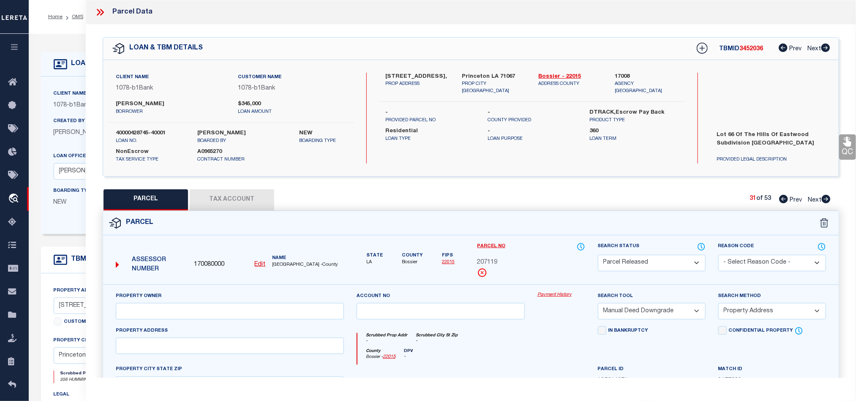
click at [598, 256] on select "Automated Search Bad Parcel Complete Duplicate Parcel High Dollar Reporting In …" at bounding box center [652, 263] width 108 height 16
drag, startPoint x: 772, startPoint y: 267, endPoint x: 770, endPoint y: 257, distance: 10.5
click at [772, 267] on select "- Select Reason Code - 099 - Other (Provide additional detail) ACT - Agency Cha…" at bounding box center [772, 263] width 108 height 16
click at [718, 256] on select "- Select Reason Code - 099 - Other (Provide additional detail) ACT - Agency Cha…" at bounding box center [772, 263] width 108 height 16
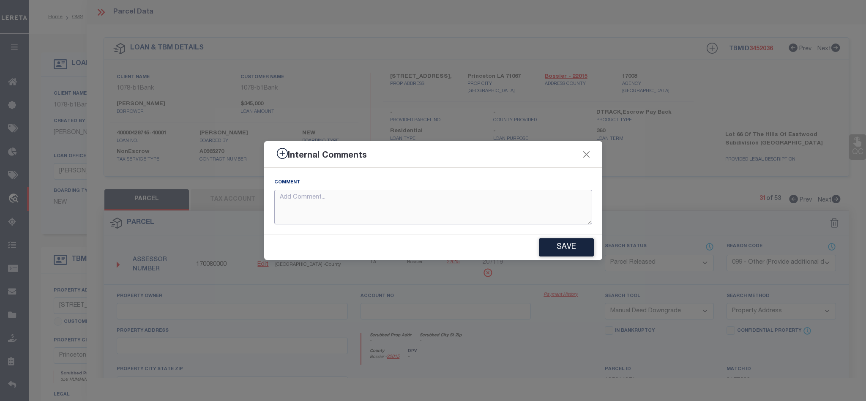
click at [492, 198] on textarea at bounding box center [433, 207] width 318 height 35
paste textarea "Parcel not needed."
click at [578, 245] on button "Save" at bounding box center [566, 247] width 55 height 18
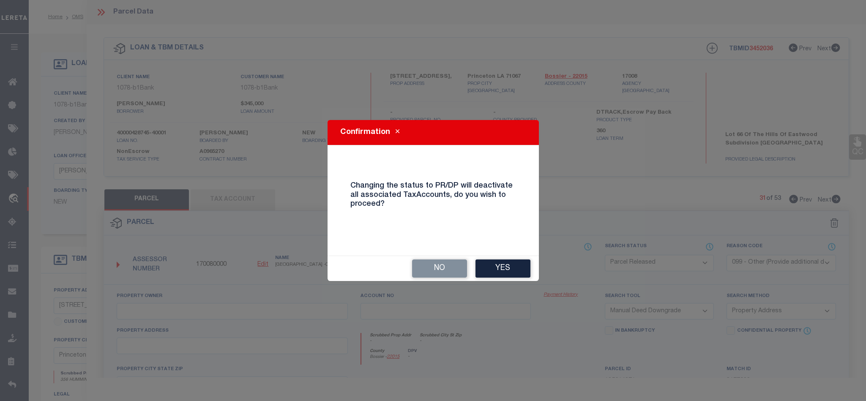
click at [498, 258] on div "No Yes" at bounding box center [433, 268] width 211 height 25
click at [502, 264] on button "Yes" at bounding box center [502, 268] width 55 height 18
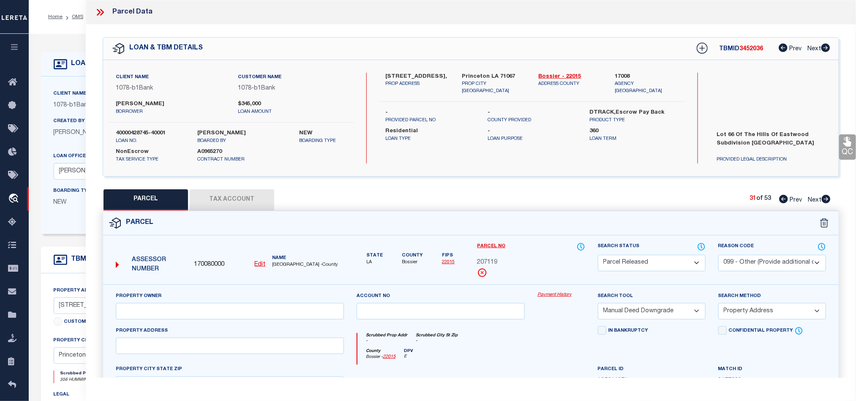
drag, startPoint x: 826, startPoint y: 199, endPoint x: 567, endPoint y: 203, distance: 258.6
click at [826, 199] on icon at bounding box center [826, 199] width 9 height 8
click at [641, 267] on select "Automated Search Bad Parcel Complete Duplicate Parcel High Dollar Reporting In …" at bounding box center [652, 263] width 108 height 16
click at [598, 256] on select "Automated Search Bad Parcel Complete Duplicate Parcel High Dollar Reporting In …" at bounding box center [652, 263] width 108 height 16
click at [754, 267] on select "- Select Reason Code - 099 - Other (Provide additional detail) ACT - Agency Cha…" at bounding box center [772, 263] width 108 height 16
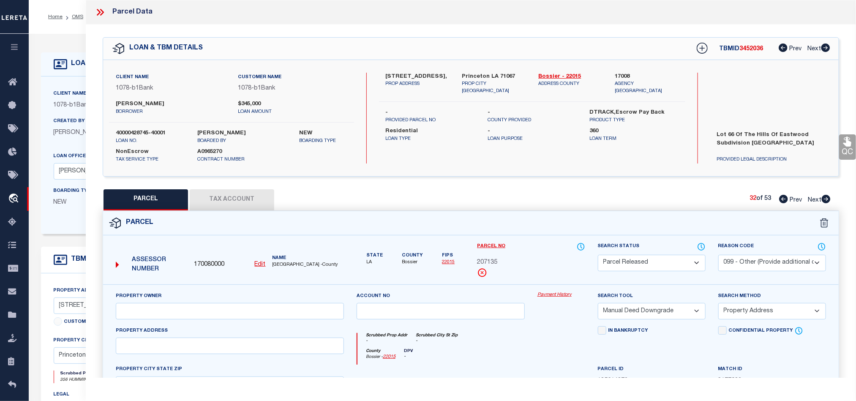
click at [718, 256] on select "- Select Reason Code - 099 - Other (Provide additional detail) ACT - Agency Cha…" at bounding box center [772, 263] width 108 height 16
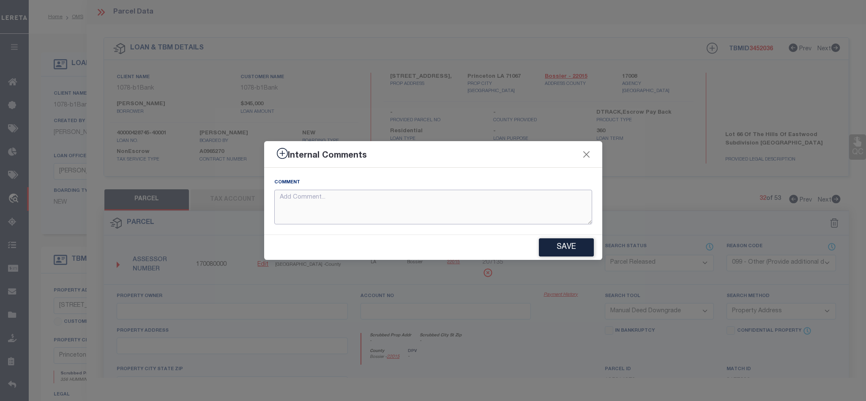
click at [439, 210] on textarea at bounding box center [433, 207] width 318 height 35
paste textarea "Parcel not needed."
click at [568, 245] on button "Save" at bounding box center [566, 247] width 55 height 18
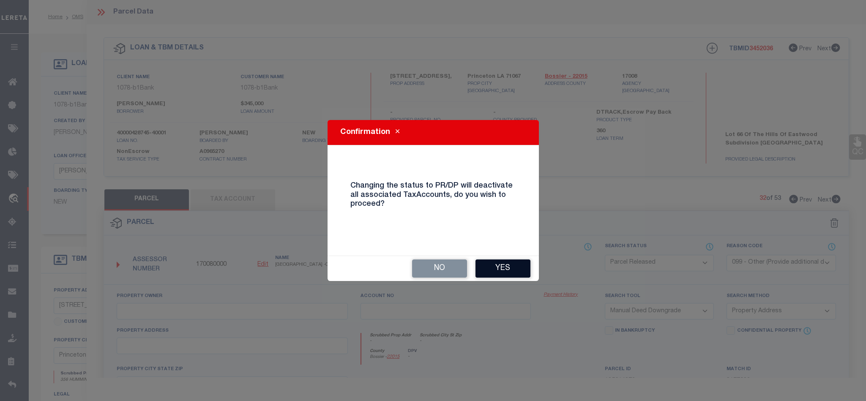
click at [497, 266] on button "Yes" at bounding box center [502, 268] width 55 height 18
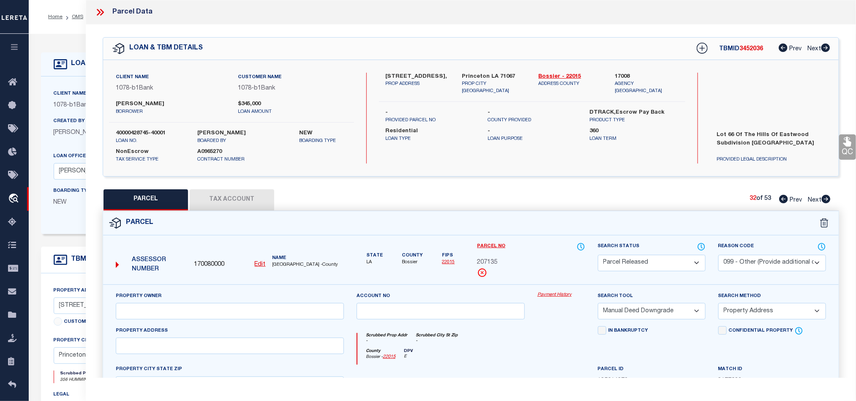
click at [828, 202] on icon at bounding box center [826, 199] width 9 height 8
click at [630, 260] on select "Automated Search Bad Parcel Complete Duplicate Parcel High Dollar Reporting In …" at bounding box center [652, 263] width 108 height 16
click at [598, 256] on select "Automated Search Bad Parcel Complete Duplicate Parcel High Dollar Reporting In …" at bounding box center [652, 263] width 108 height 16
click at [770, 267] on select "- Select Reason Code - 099 - Other (Provide additional detail) ACT - Agency Cha…" at bounding box center [772, 263] width 108 height 16
click at [718, 256] on select "- Select Reason Code - 099 - Other (Provide additional detail) ACT - Agency Cha…" at bounding box center [772, 263] width 108 height 16
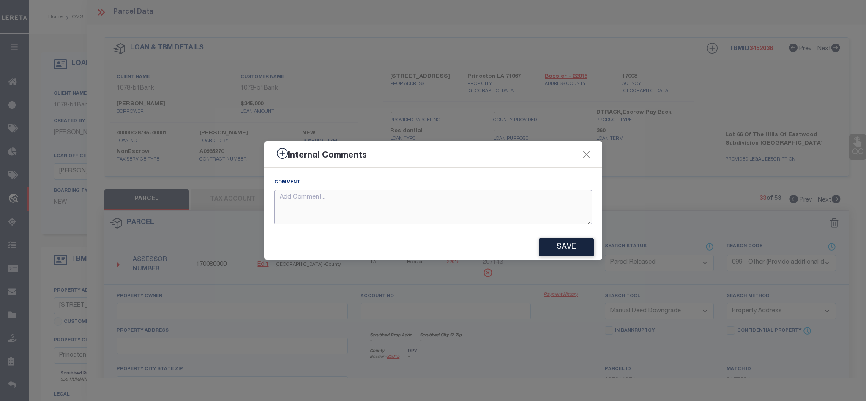
click at [473, 208] on textarea at bounding box center [433, 207] width 318 height 35
paste textarea "Parcel not needed."
click at [575, 251] on button "Save" at bounding box center [566, 247] width 55 height 18
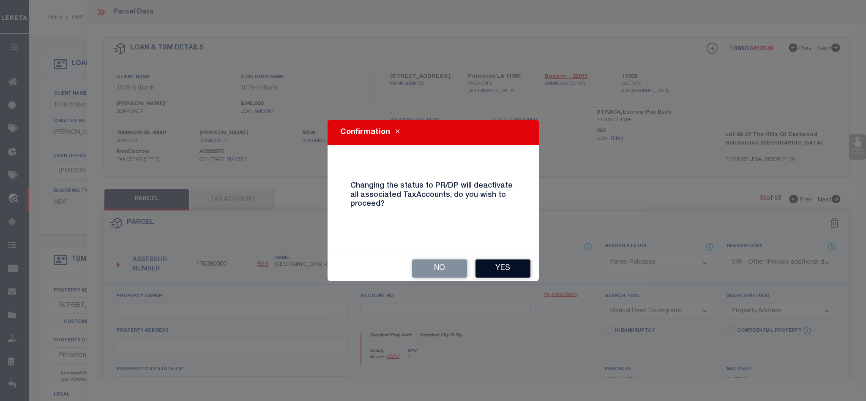
click at [520, 265] on button "Yes" at bounding box center [502, 268] width 55 height 18
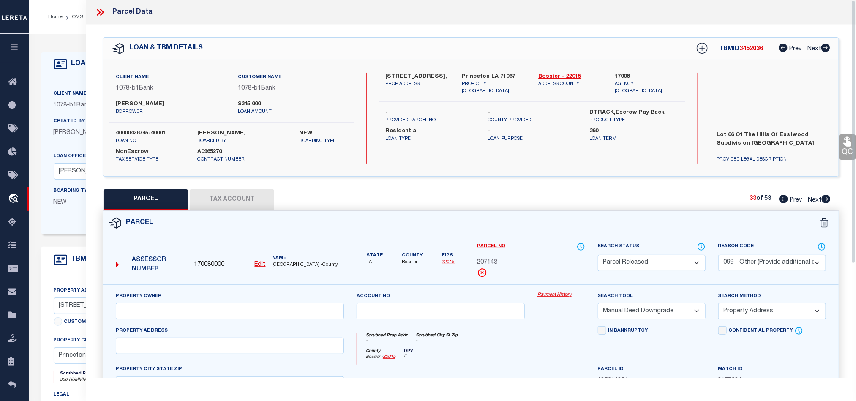
drag, startPoint x: 823, startPoint y: 199, endPoint x: 742, endPoint y: 241, distance: 90.7
click at [823, 199] on icon at bounding box center [826, 199] width 9 height 8
drag, startPoint x: 681, startPoint y: 265, endPoint x: 676, endPoint y: 258, distance: 9.0
click at [681, 265] on select "Automated Search Bad Parcel Complete Duplicate Parcel High Dollar Reporting In …" at bounding box center [652, 263] width 108 height 16
click at [598, 256] on select "Automated Search Bad Parcel Complete Duplicate Parcel High Dollar Reporting In …" at bounding box center [652, 263] width 108 height 16
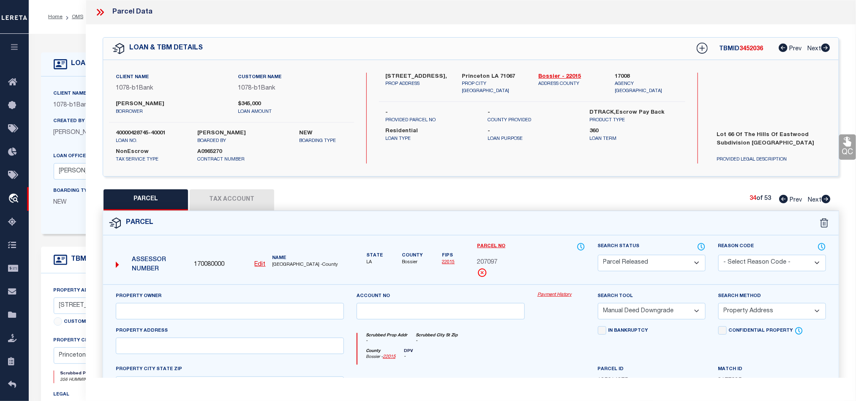
click at [771, 264] on select "- Select Reason Code - 099 - Other (Provide additional detail) ACT - Agency Cha…" at bounding box center [772, 263] width 108 height 16
click at [718, 256] on select "- Select Reason Code - 099 - Other (Provide additional detail) ACT - Agency Cha…" at bounding box center [772, 263] width 108 height 16
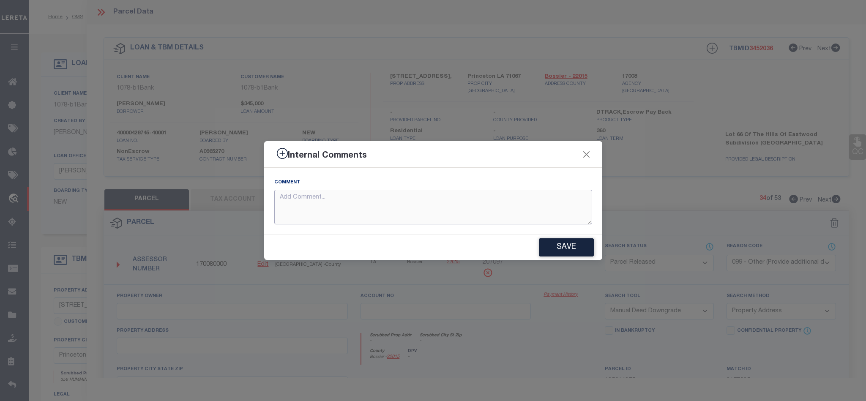
click at [485, 203] on textarea at bounding box center [433, 207] width 318 height 35
paste textarea "Parcel not needed."
click at [568, 248] on button "Save" at bounding box center [566, 247] width 55 height 18
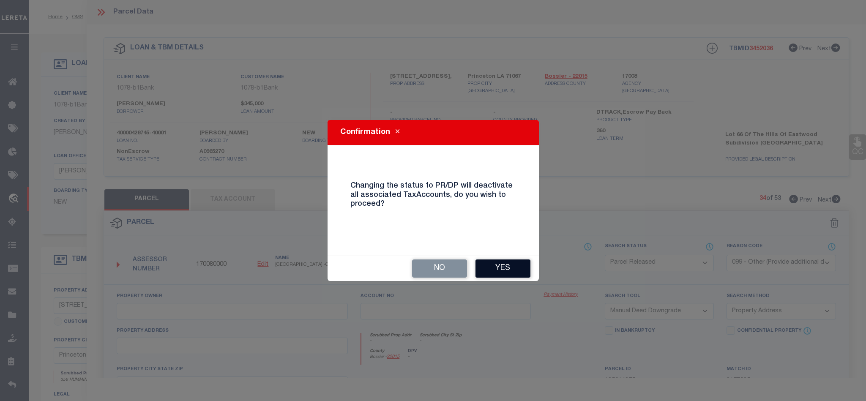
click at [511, 269] on button "Yes" at bounding box center [502, 268] width 55 height 18
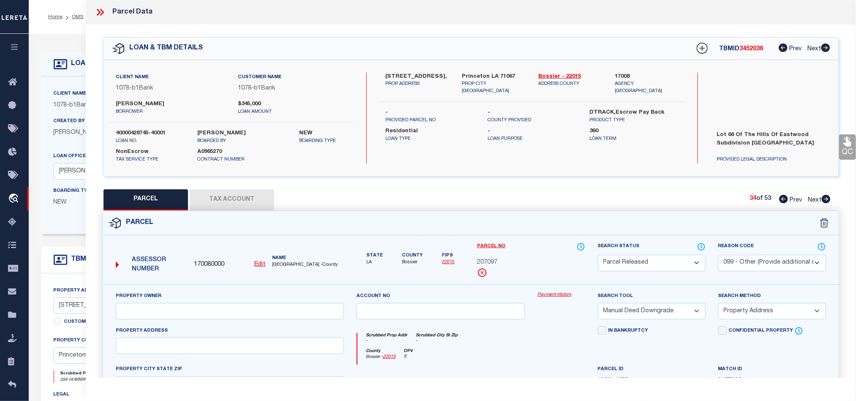
click at [824, 201] on icon at bounding box center [826, 199] width 9 height 8
drag, startPoint x: 644, startPoint y: 265, endPoint x: 647, endPoint y: 258, distance: 8.2
click at [646, 264] on select "Automated Search Bad Parcel Complete Duplicate Parcel High Dollar Reporting In …" at bounding box center [652, 263] width 108 height 16
click at [598, 256] on select "Automated Search Bad Parcel Complete Duplicate Parcel High Dollar Reporting In …" at bounding box center [652, 263] width 108 height 16
click at [756, 259] on select "- Select Reason Code - 099 - Other (Provide additional detail) ACT - Agency Cha…" at bounding box center [772, 263] width 108 height 16
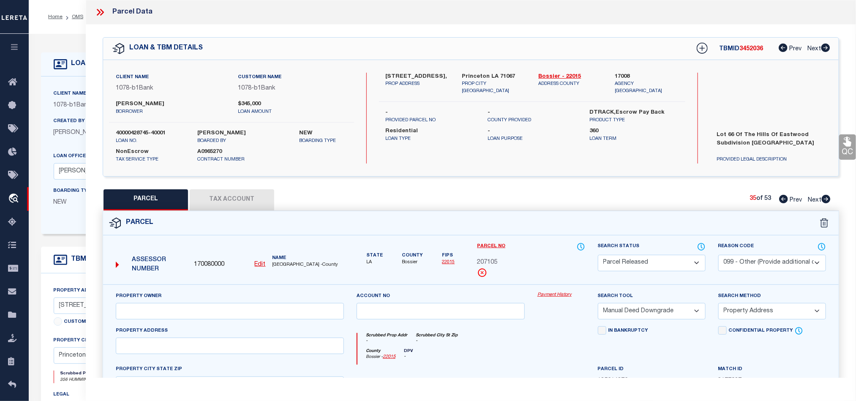
click at [718, 256] on select "- Select Reason Code - 099 - Other (Provide additional detail) ACT - Agency Cha…" at bounding box center [772, 263] width 108 height 16
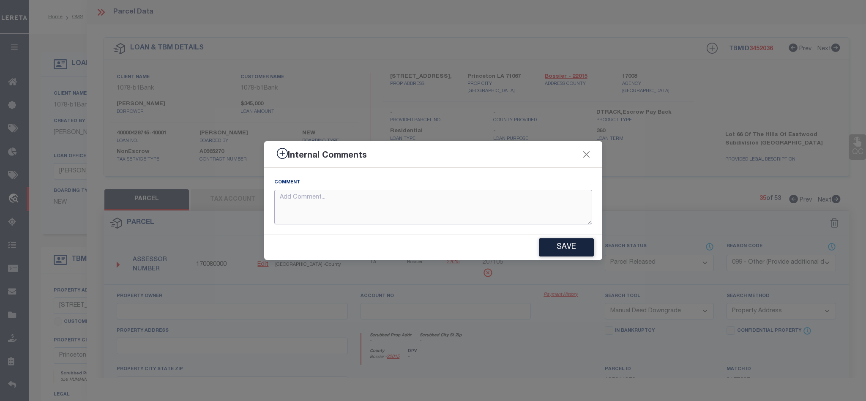
drag, startPoint x: 541, startPoint y: 199, endPoint x: 549, endPoint y: 202, distance: 8.4
click at [540, 199] on textarea at bounding box center [433, 207] width 318 height 35
paste textarea "Parcel not needed."
click at [572, 248] on button "Save" at bounding box center [566, 247] width 55 height 18
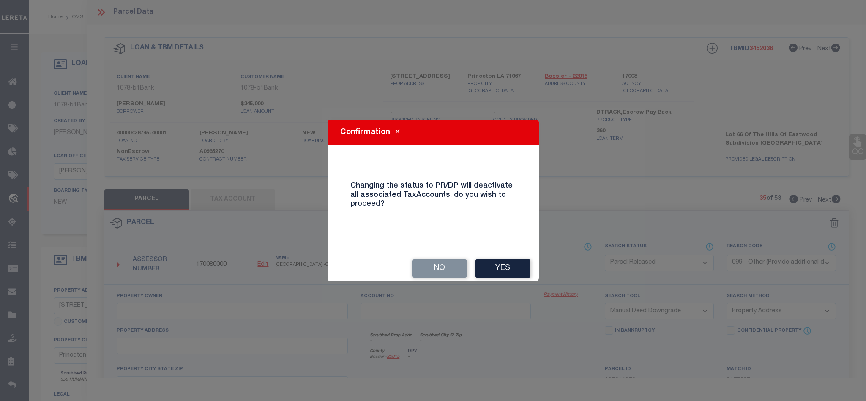
click at [515, 266] on button "Yes" at bounding box center [502, 268] width 55 height 18
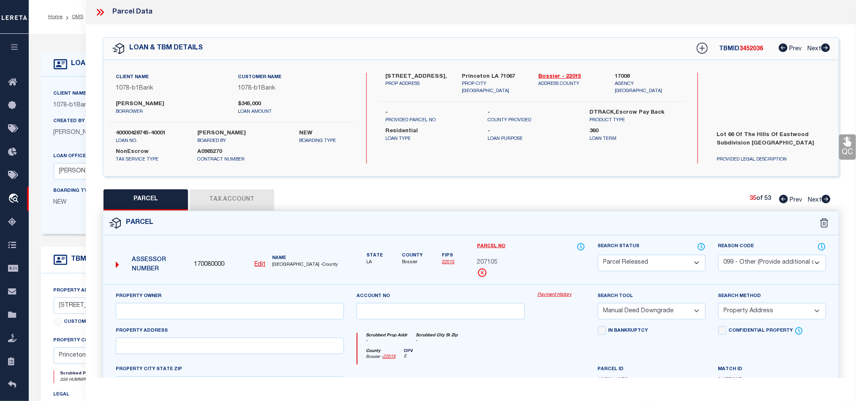
click at [827, 200] on icon at bounding box center [826, 199] width 9 height 8
click at [644, 259] on select "Automated Search Bad Parcel Complete Duplicate Parcel High Dollar Reporting In …" at bounding box center [652, 263] width 108 height 16
click at [598, 256] on select "Automated Search Bad Parcel Complete Duplicate Parcel High Dollar Reporting In …" at bounding box center [652, 263] width 108 height 16
click at [780, 265] on select "- Select Reason Code - 099 - Other (Provide additional detail) ACT - Agency Cha…" at bounding box center [772, 263] width 108 height 16
click at [718, 256] on select "- Select Reason Code - 099 - Other (Provide additional detail) ACT - Agency Cha…" at bounding box center [772, 263] width 108 height 16
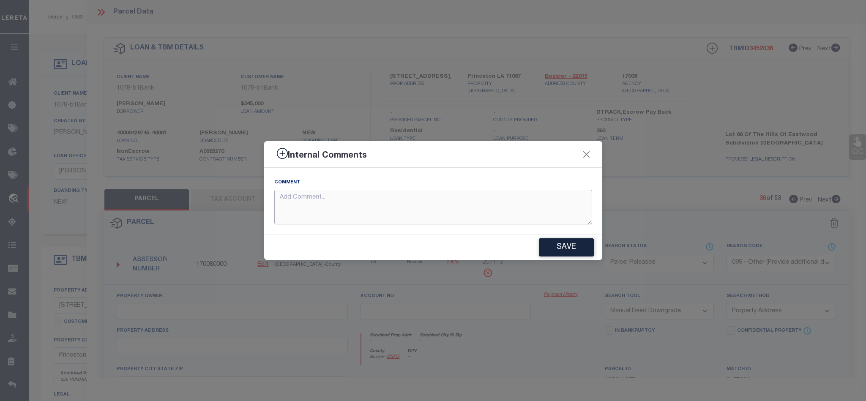
click at [494, 207] on textarea at bounding box center [433, 207] width 318 height 35
paste textarea "Parcel not needed."
click at [577, 252] on button "Save" at bounding box center [566, 247] width 55 height 18
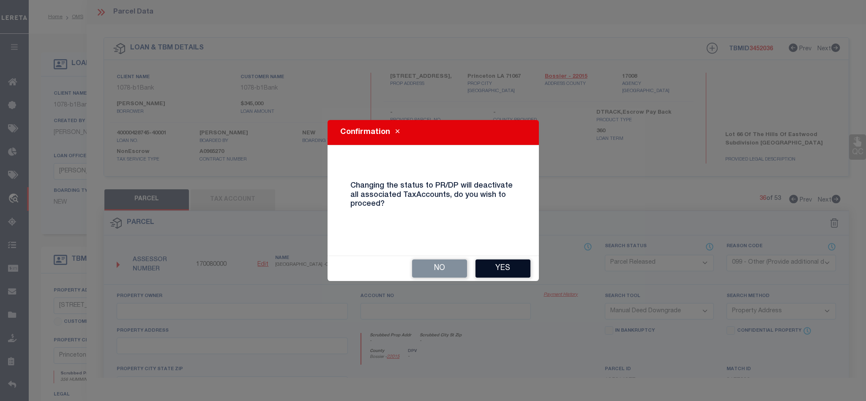
click at [508, 264] on button "Yes" at bounding box center [502, 268] width 55 height 18
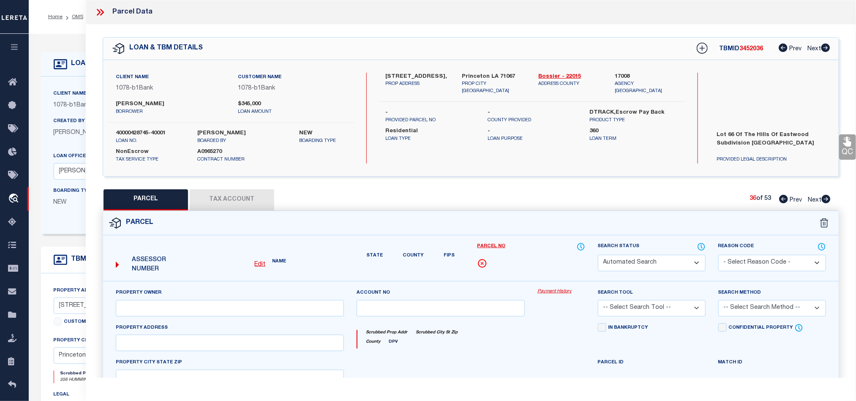
click at [825, 198] on icon at bounding box center [826, 199] width 9 height 8
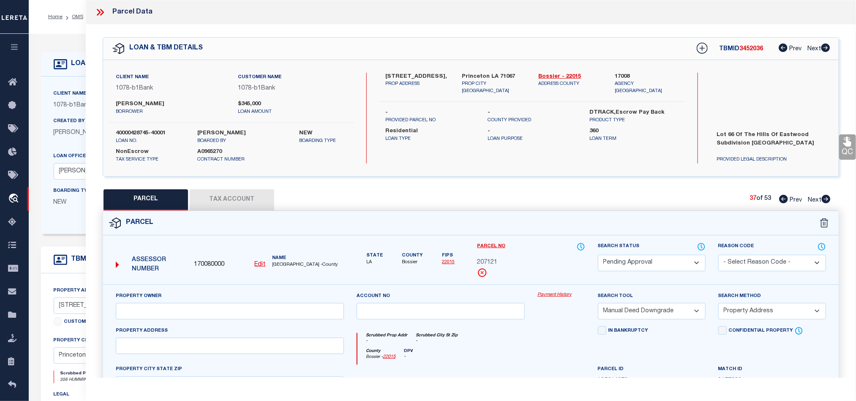
click at [674, 271] on select "Automated Search Bad Parcel Complete Duplicate Parcel High Dollar Reporting In …" at bounding box center [652, 263] width 108 height 16
click at [598, 256] on select "Automated Search Bad Parcel Complete Duplicate Parcel High Dollar Reporting In …" at bounding box center [652, 263] width 108 height 16
drag, startPoint x: 769, startPoint y: 267, endPoint x: 765, endPoint y: 260, distance: 7.4
click at [769, 267] on select "- Select Reason Code - 099 - Other (Provide additional detail) ACT - Agency Cha…" at bounding box center [772, 263] width 108 height 16
click at [718, 256] on select "- Select Reason Code - 099 - Other (Provide additional detail) ACT - Agency Cha…" at bounding box center [772, 263] width 108 height 16
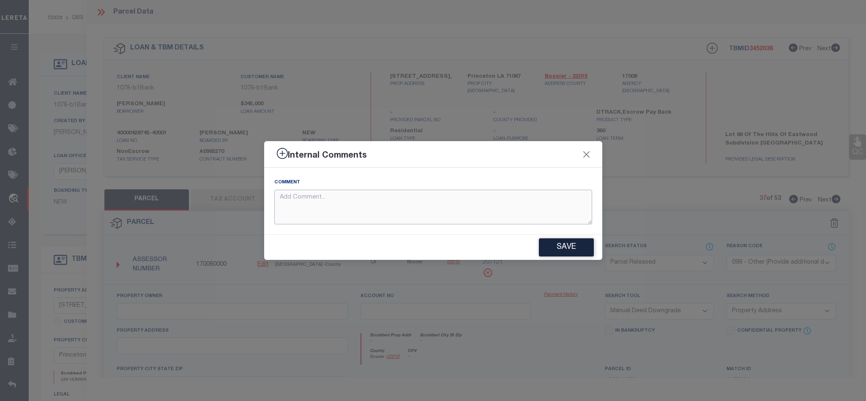
click at [448, 223] on textarea at bounding box center [433, 207] width 318 height 35
paste textarea "Parcel not needed."
click at [566, 251] on button "Save" at bounding box center [566, 247] width 55 height 18
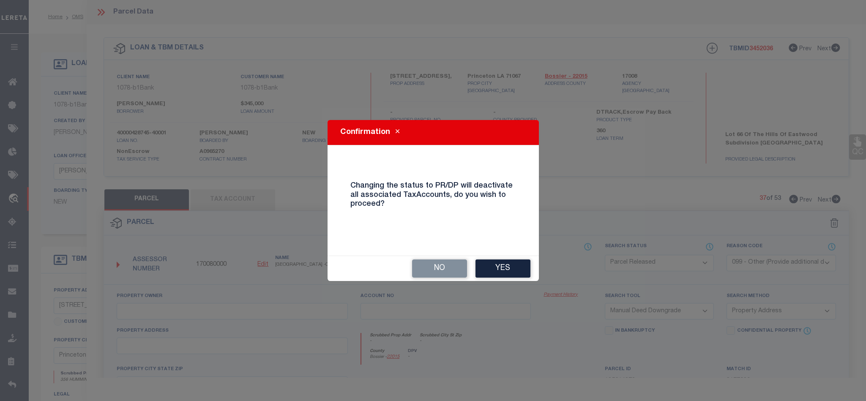
click at [492, 262] on button "Yes" at bounding box center [502, 268] width 55 height 18
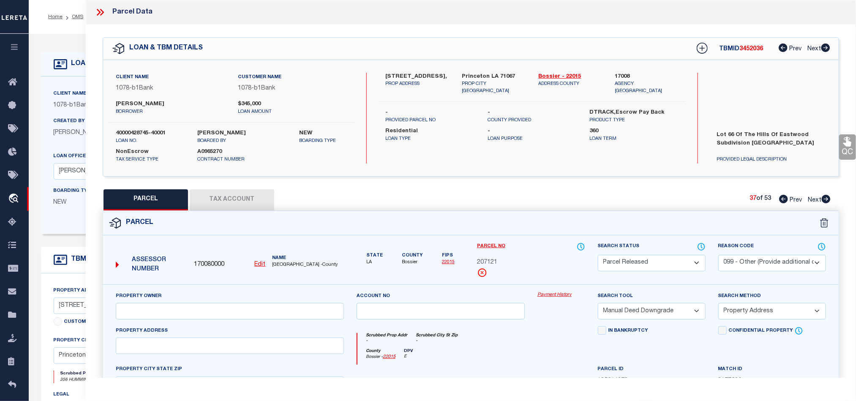
click at [826, 200] on icon at bounding box center [826, 199] width 9 height 8
click at [672, 269] on select "Automated Search Bad Parcel Complete Duplicate Parcel High Dollar Reporting In …" at bounding box center [652, 263] width 108 height 16
click at [598, 256] on select "Automated Search Bad Parcel Complete Duplicate Parcel High Dollar Reporting In …" at bounding box center [652, 263] width 108 height 16
click at [759, 261] on select "- Select Reason Code - 099 - Other (Provide additional detail) ACT - Agency Cha…" at bounding box center [772, 263] width 108 height 16
click at [718, 256] on select "- Select Reason Code - 099 - Other (Provide additional detail) ACT - Agency Cha…" at bounding box center [772, 263] width 108 height 16
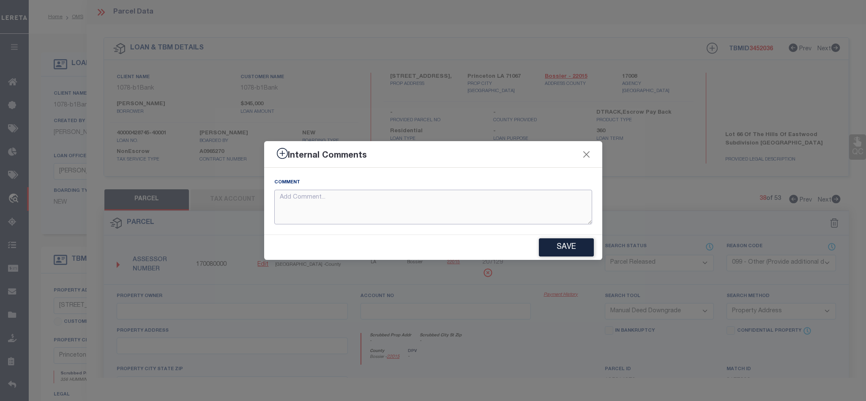
click at [543, 211] on textarea at bounding box center [433, 207] width 318 height 35
paste textarea "Parcel not needed."
click at [563, 248] on button "Save" at bounding box center [566, 247] width 55 height 18
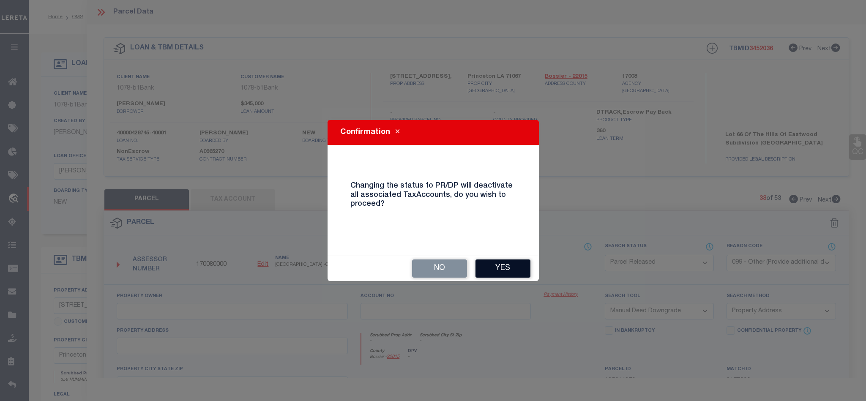
click at [519, 268] on button "Yes" at bounding box center [502, 268] width 55 height 18
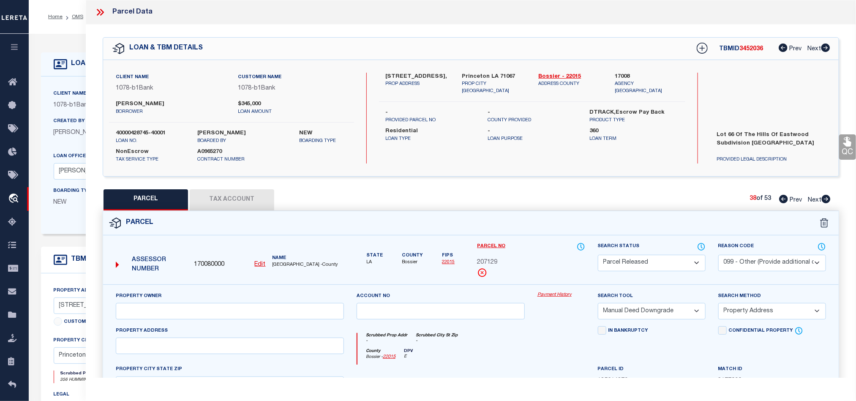
click at [830, 203] on icon at bounding box center [826, 199] width 9 height 8
click at [648, 266] on select "Automated Search Bad Parcel Complete Duplicate Parcel High Dollar Reporting In …" at bounding box center [652, 263] width 108 height 16
click at [598, 256] on select "Automated Search Bad Parcel Complete Duplicate Parcel High Dollar Reporting In …" at bounding box center [652, 263] width 108 height 16
click at [758, 255] on div "Reason Code - Select Reason Code - 099 - Other (Provide additional detail) ACT …" at bounding box center [772, 256] width 108 height 29
click at [802, 261] on select "- Select Reason Code - 099 - Other (Provide additional detail) ACT - Agency Cha…" at bounding box center [772, 263] width 108 height 16
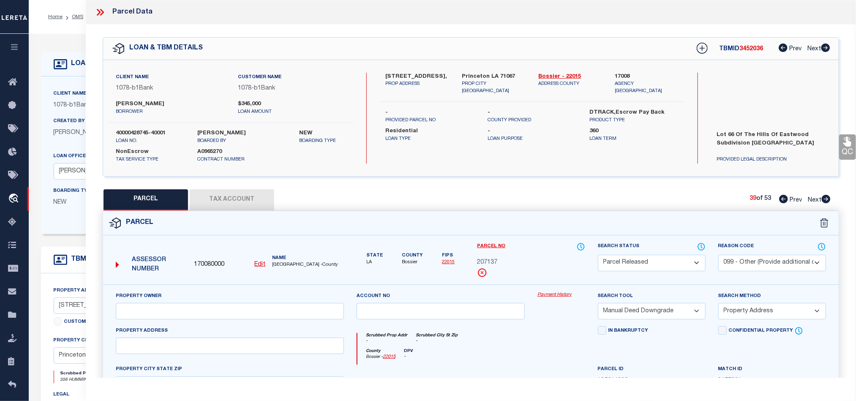
click at [718, 256] on select "- Select Reason Code - 099 - Other (Provide additional detail) ACT - Agency Cha…" at bounding box center [772, 263] width 108 height 16
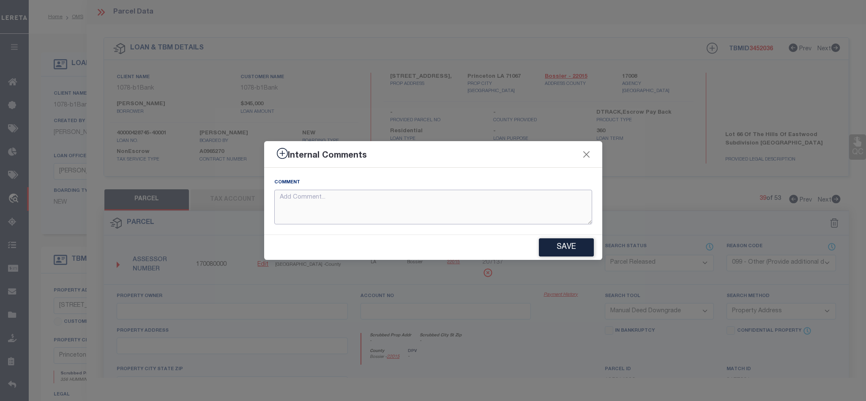
click at [468, 207] on textarea at bounding box center [433, 207] width 318 height 35
paste textarea "Parcel not needed."
click at [564, 247] on button "Save" at bounding box center [566, 247] width 55 height 18
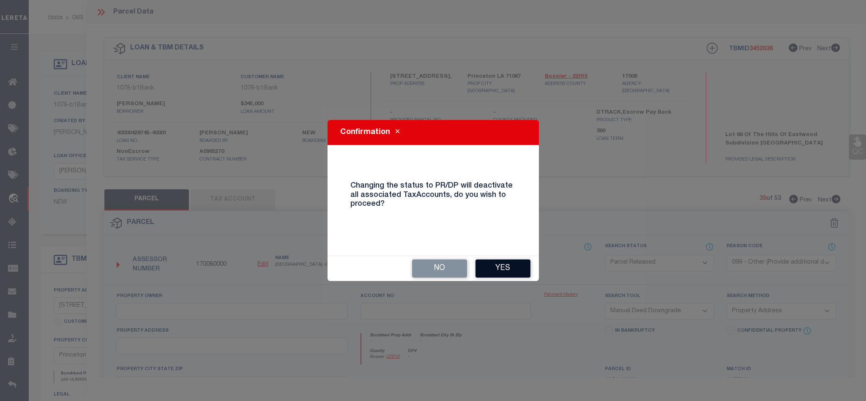
click at [510, 269] on button "Yes" at bounding box center [502, 268] width 55 height 18
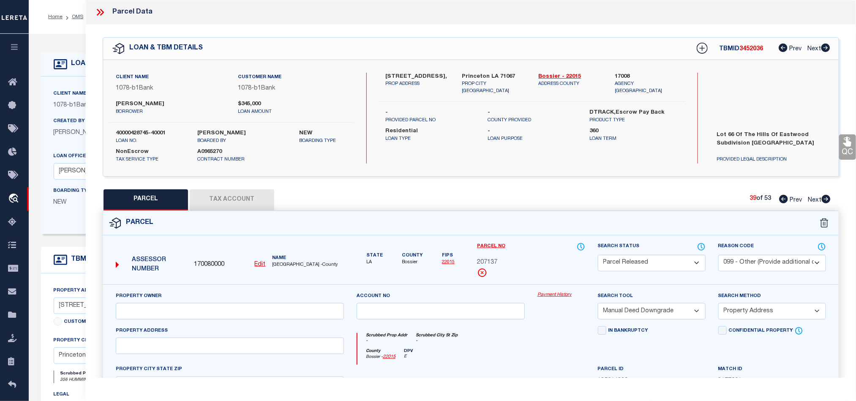
click at [827, 202] on icon at bounding box center [826, 199] width 9 height 8
click at [629, 259] on select "Automated Search Bad Parcel Complete Duplicate Parcel High Dollar Reporting In …" at bounding box center [652, 263] width 108 height 16
click at [598, 256] on select "Automated Search Bad Parcel Complete Duplicate Parcel High Dollar Reporting In …" at bounding box center [652, 263] width 108 height 16
drag, startPoint x: 756, startPoint y: 268, endPoint x: 757, endPoint y: 262, distance: 5.6
click at [756, 268] on select "- Select Reason Code - 099 - Other (Provide additional detail) ACT - Agency Cha…" at bounding box center [772, 263] width 108 height 16
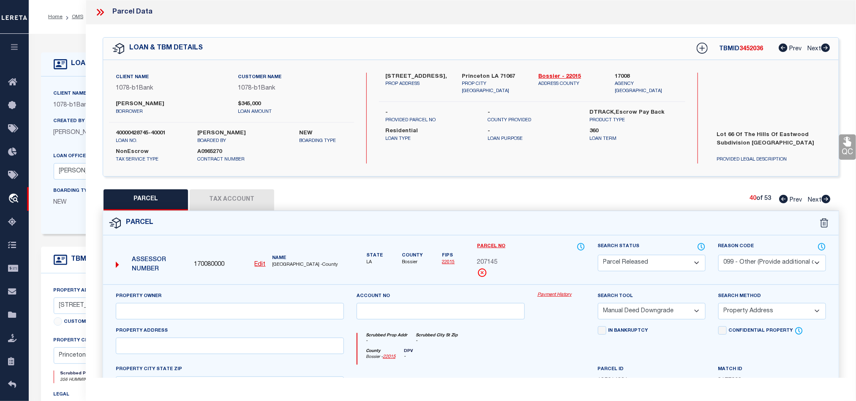
click at [718, 256] on select "- Select Reason Code - 099 - Other (Provide additional detail) ACT - Agency Cha…" at bounding box center [772, 263] width 108 height 16
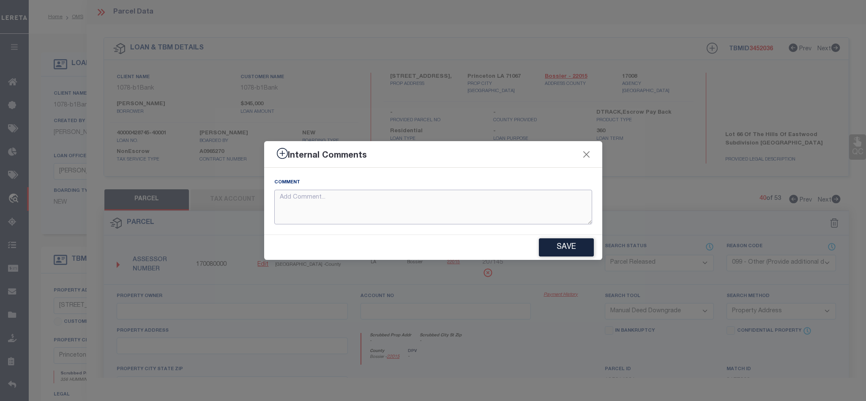
click at [516, 203] on textarea at bounding box center [433, 207] width 318 height 35
paste textarea "Parcel not needed."
click at [569, 245] on button "Save" at bounding box center [566, 247] width 55 height 18
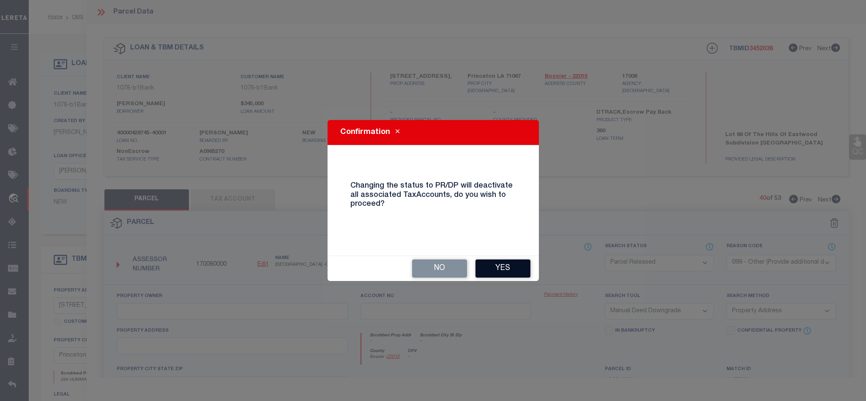
click at [520, 263] on button "Yes" at bounding box center [502, 268] width 55 height 18
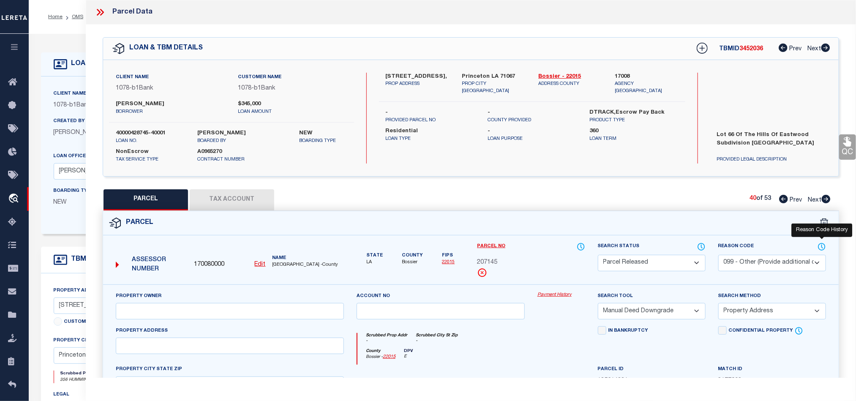
click at [822, 245] on icon at bounding box center [822, 246] width 7 height 7
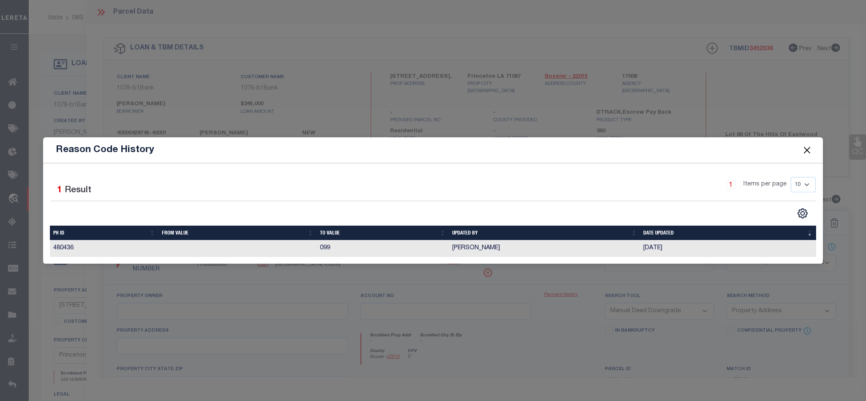
click at [805, 147] on button "Close" at bounding box center [806, 150] width 11 height 11
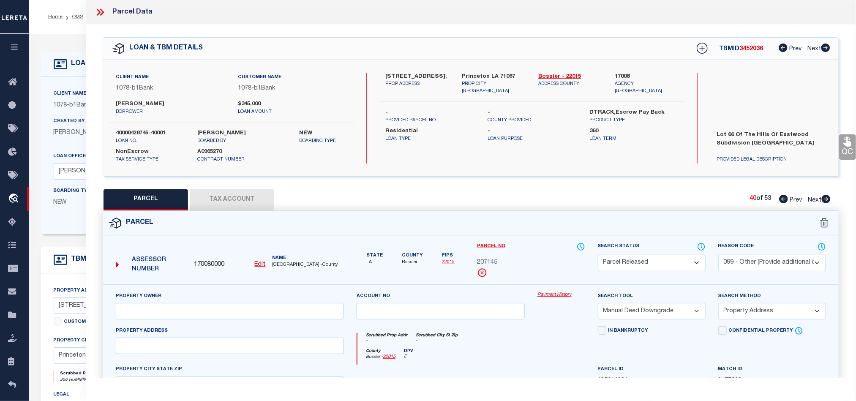
click at [829, 203] on icon at bounding box center [826, 199] width 9 height 8
drag, startPoint x: 690, startPoint y: 265, endPoint x: 686, endPoint y: 257, distance: 8.5
click at [690, 265] on select "Automated Search Bad Parcel Complete Duplicate Parcel High Dollar Reporting In …" at bounding box center [652, 263] width 108 height 16
click at [598, 256] on select "Automated Search Bad Parcel Complete Duplicate Parcel High Dollar Reporting In …" at bounding box center [652, 263] width 108 height 16
click at [765, 264] on select "- Select Reason Code - 099 - Other (Provide additional detail) ACT - Agency Cha…" at bounding box center [772, 263] width 108 height 16
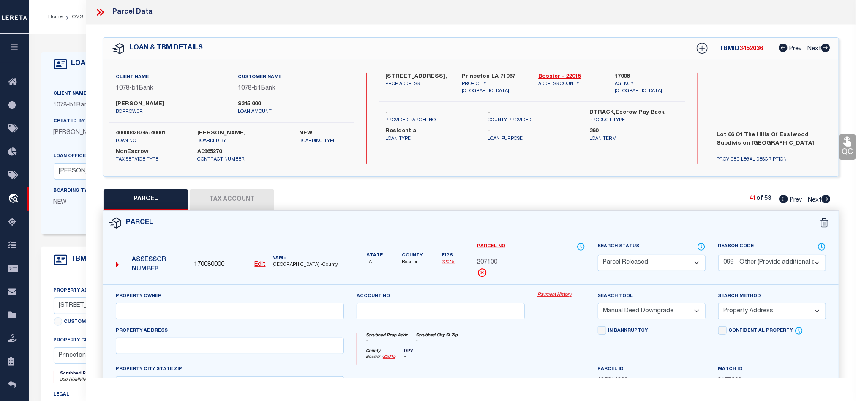
click at [718, 256] on select "- Select Reason Code - 099 - Other (Provide additional detail) ACT - Agency Cha…" at bounding box center [772, 263] width 108 height 16
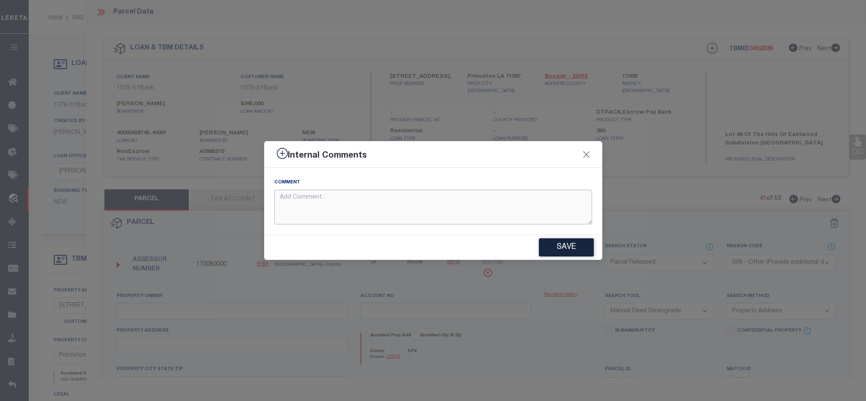
click at [494, 212] on textarea at bounding box center [433, 207] width 318 height 35
paste textarea "Parcel not needed."
click at [562, 243] on button "Save" at bounding box center [566, 247] width 55 height 18
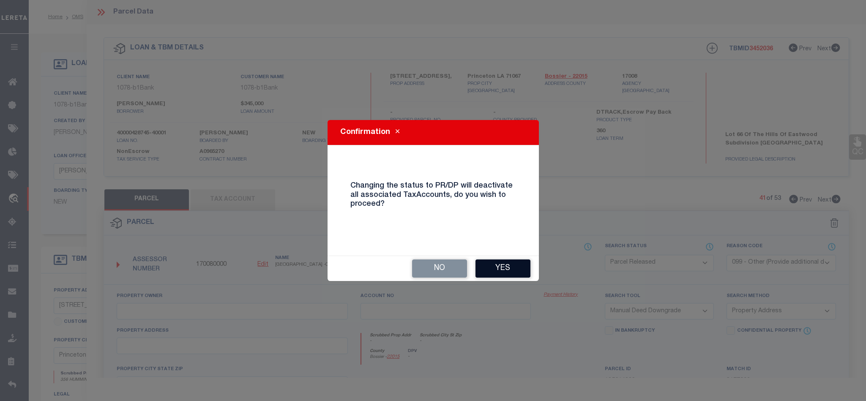
click at [501, 260] on button "Yes" at bounding box center [502, 268] width 55 height 18
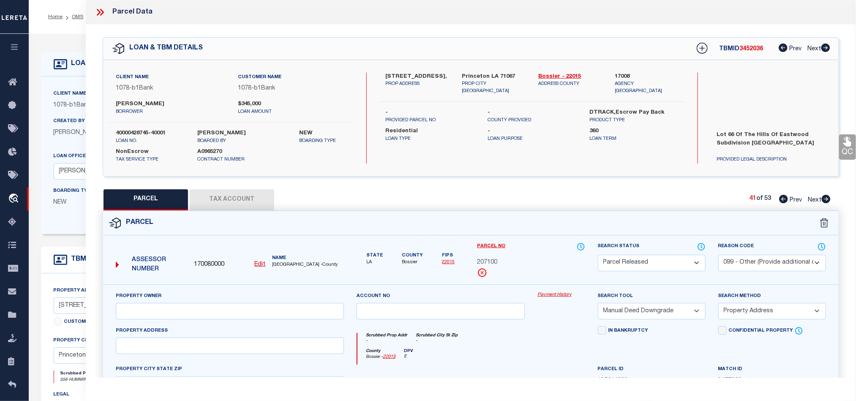
click at [827, 200] on icon at bounding box center [826, 199] width 9 height 8
drag, startPoint x: 655, startPoint y: 265, endPoint x: 642, endPoint y: 260, distance: 13.8
click at [652, 264] on select "Automated Search Bad Parcel Complete Duplicate Parcel High Dollar Reporting In …" at bounding box center [652, 263] width 108 height 16
click at [598, 256] on select "Automated Search Bad Parcel Complete Duplicate Parcel High Dollar Reporting In …" at bounding box center [652, 263] width 108 height 16
click at [780, 261] on select "- Select Reason Code - 099 - Other (Provide additional detail) ACT - Agency Cha…" at bounding box center [772, 263] width 108 height 16
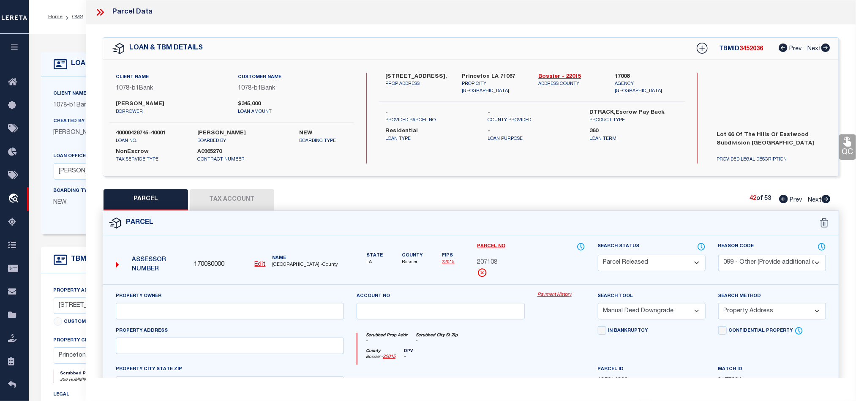
click at [718, 256] on select "- Select Reason Code - 099 - Other (Provide additional detail) ACT - Agency Cha…" at bounding box center [772, 263] width 108 height 16
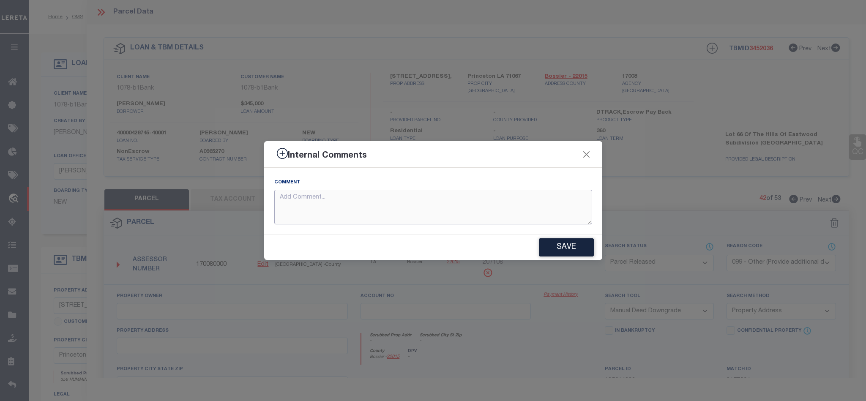
click at [514, 216] on textarea at bounding box center [433, 207] width 318 height 35
paste textarea "Parcel not needed."
click at [562, 243] on button "Save" at bounding box center [566, 247] width 55 height 18
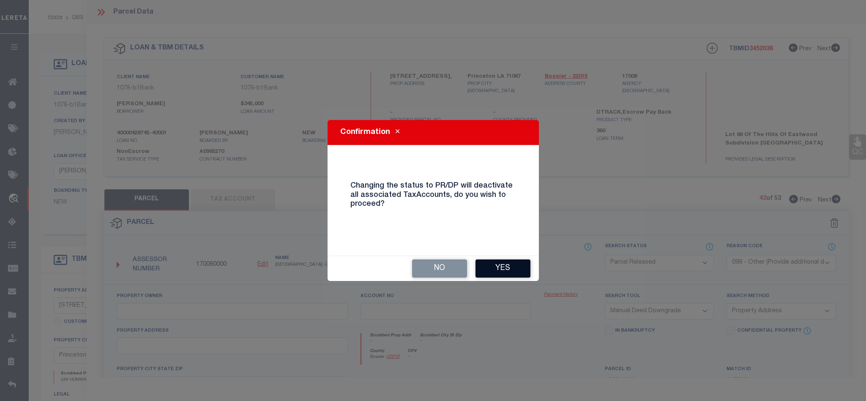
click at [504, 273] on button "Yes" at bounding box center [502, 268] width 55 height 18
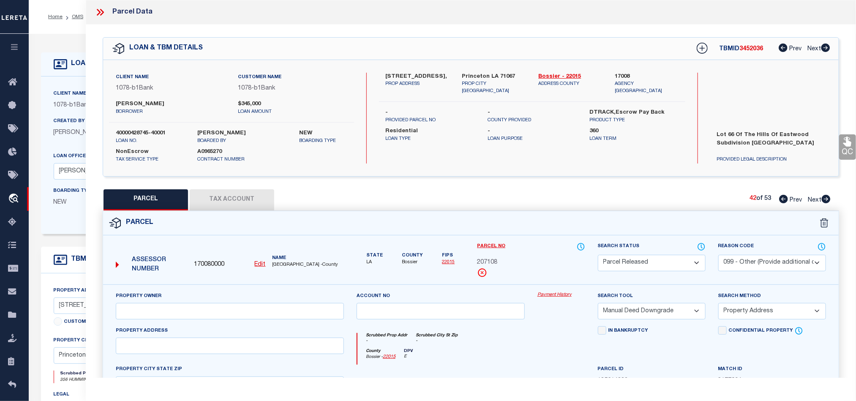
click at [828, 202] on icon at bounding box center [826, 199] width 9 height 8
drag, startPoint x: 665, startPoint y: 265, endPoint x: 662, endPoint y: 259, distance: 7.2
click at [665, 265] on select "Automated Search Bad Parcel Complete Duplicate Parcel High Dollar Reporting In …" at bounding box center [652, 263] width 108 height 16
click at [598, 256] on select "Automated Search Bad Parcel Complete Duplicate Parcel High Dollar Reporting In …" at bounding box center [652, 263] width 108 height 16
click at [778, 261] on select "- Select Reason Code - 099 - Other (Provide additional detail) ACT - Agency Cha…" at bounding box center [772, 263] width 108 height 16
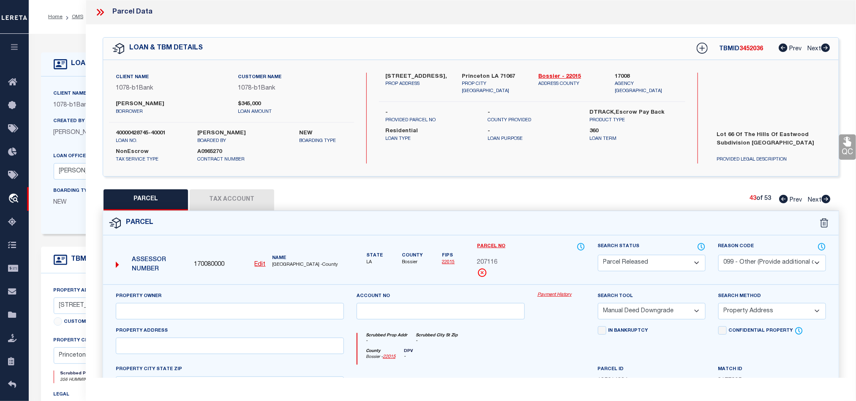
click at [718, 256] on select "- Select Reason Code - 099 - Other (Provide additional detail) ACT - Agency Cha…" at bounding box center [772, 263] width 108 height 16
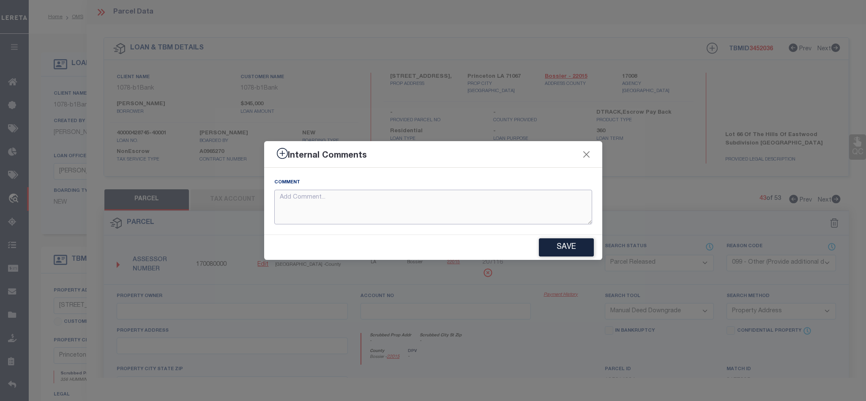
click at [439, 200] on textarea at bounding box center [433, 207] width 318 height 35
paste textarea "Parcel not needed."
click at [564, 250] on button "Save" at bounding box center [566, 247] width 55 height 18
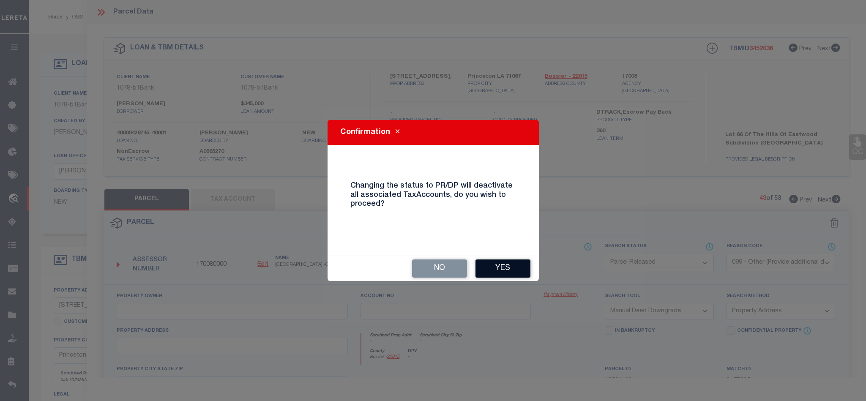
click at [503, 270] on button "Yes" at bounding box center [502, 268] width 55 height 18
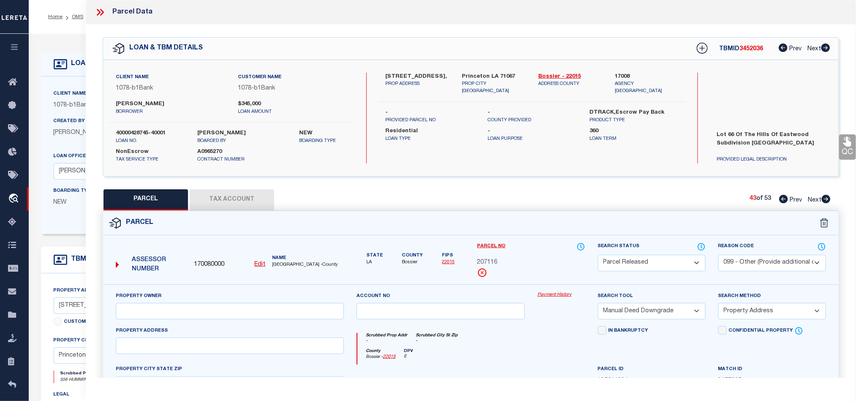
drag, startPoint x: 826, startPoint y: 198, endPoint x: 689, endPoint y: 246, distance: 145.1
click at [826, 198] on icon at bounding box center [826, 199] width 9 height 8
click at [680, 262] on select "Automated Search Bad Parcel Complete Duplicate Parcel High Dollar Reporting In …" at bounding box center [652, 263] width 108 height 16
click at [598, 256] on select "Automated Search Bad Parcel Complete Duplicate Parcel High Dollar Reporting In …" at bounding box center [652, 263] width 108 height 16
click at [644, 265] on select "Automated Search Bad Parcel Complete Duplicate Parcel High Dollar Reporting In …" at bounding box center [652, 263] width 108 height 16
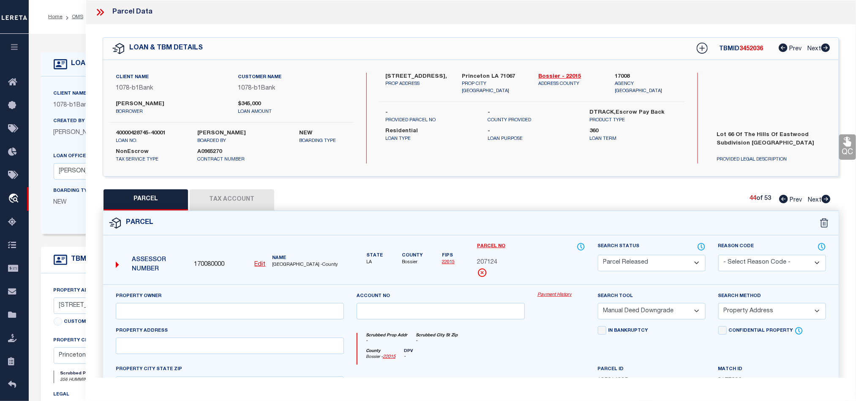
click at [598, 256] on select "Automated Search Bad Parcel Complete Duplicate Parcel High Dollar Reporting In …" at bounding box center [652, 263] width 108 height 16
click at [762, 266] on select "- Select Reason Code - 099 - Other (Provide additional detail) ACT - Agency Cha…" at bounding box center [772, 263] width 108 height 16
click at [718, 256] on select "- Select Reason Code - 099 - Other (Provide additional detail) ACT - Agency Cha…" at bounding box center [772, 263] width 108 height 16
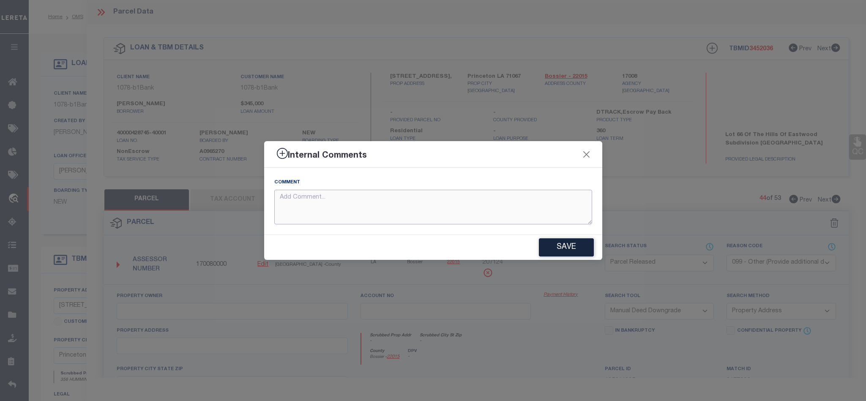
click at [507, 198] on textarea at bounding box center [433, 207] width 318 height 35
paste textarea "Parcel not needed."
click at [582, 251] on button "Save" at bounding box center [566, 247] width 55 height 18
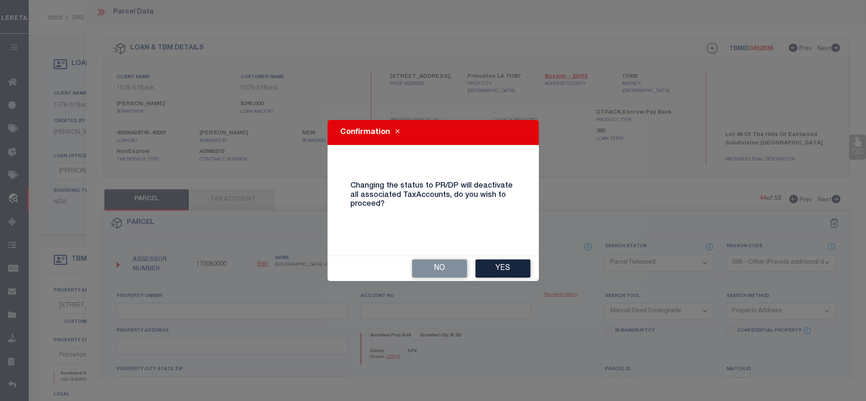
drag, startPoint x: 495, startPoint y: 264, endPoint x: 61, endPoint y: 180, distance: 441.7
click at [495, 264] on button "Yes" at bounding box center [502, 268] width 55 height 18
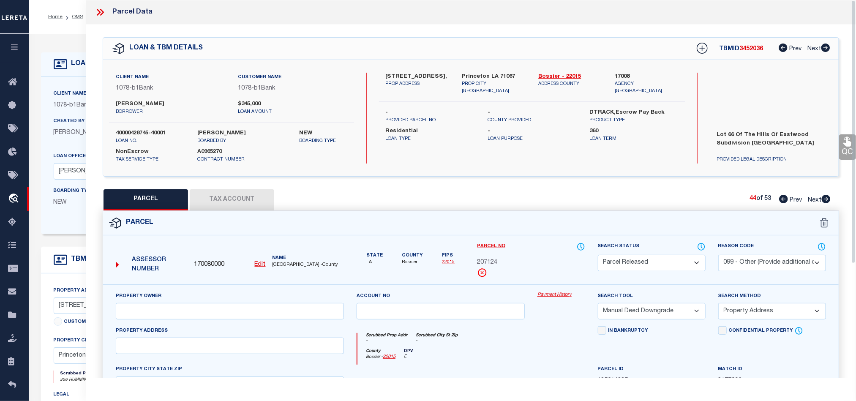
drag, startPoint x: 828, startPoint y: 203, endPoint x: 677, endPoint y: 260, distance: 161.0
click at [828, 203] on icon at bounding box center [826, 199] width 9 height 8
click at [664, 260] on select "Automated Search Bad Parcel Complete Duplicate Parcel High Dollar Reporting In …" at bounding box center [652, 263] width 108 height 16
click at [598, 256] on select "Automated Search Bad Parcel Complete Duplicate Parcel High Dollar Reporting In …" at bounding box center [652, 263] width 108 height 16
drag, startPoint x: 763, startPoint y: 262, endPoint x: 763, endPoint y: 256, distance: 6.3
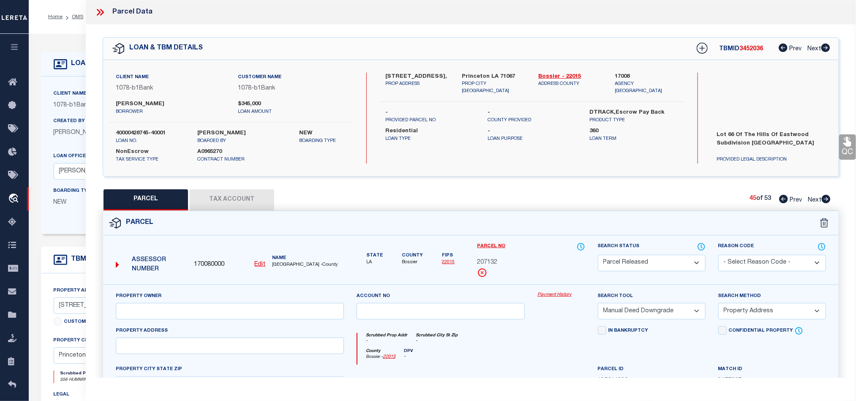
click at [763, 262] on select "- Select Reason Code - 099 - Other (Provide additional detail) ACT - Agency Cha…" at bounding box center [772, 263] width 108 height 16
click at [718, 256] on select "- Select Reason Code - 099 - Other (Provide additional detail) ACT - Agency Cha…" at bounding box center [772, 263] width 108 height 16
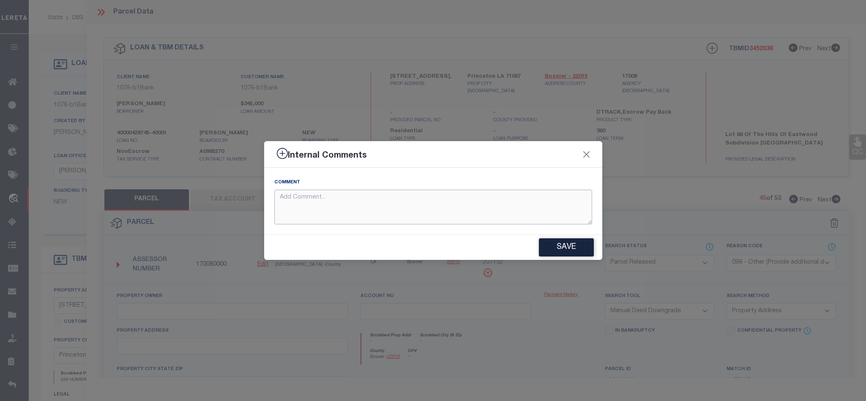
click at [504, 190] on textarea at bounding box center [433, 207] width 318 height 35
paste textarea "Parcel not needed."
click at [560, 249] on button "Save" at bounding box center [566, 247] width 55 height 18
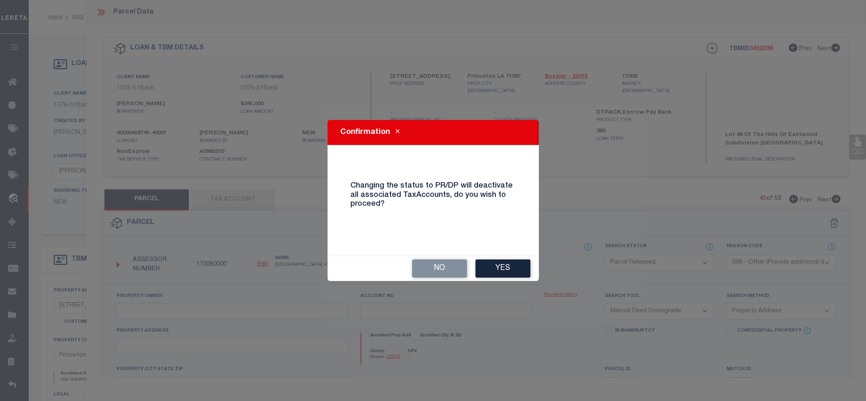
drag, startPoint x: 495, startPoint y: 259, endPoint x: 115, endPoint y: 259, distance: 379.5
click at [495, 259] on button "Yes" at bounding box center [502, 268] width 55 height 18
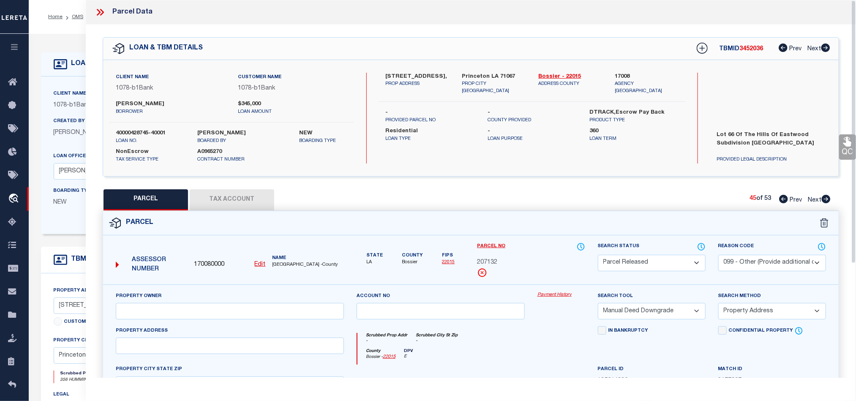
drag, startPoint x: 827, startPoint y: 197, endPoint x: 666, endPoint y: 269, distance: 176.5
click at [827, 197] on icon at bounding box center [826, 199] width 9 height 8
click at [672, 264] on select "Automated Search Bad Parcel Complete Duplicate Parcel High Dollar Reporting In …" at bounding box center [652, 263] width 108 height 16
click at [598, 256] on select "Automated Search Bad Parcel Complete Duplicate Parcel High Dollar Reporting In …" at bounding box center [652, 263] width 108 height 16
click at [106, 14] on div at bounding box center [104, 12] width 18 height 11
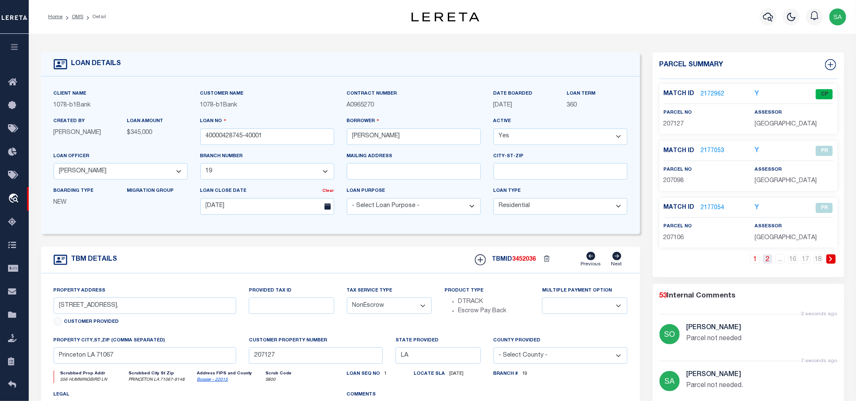
click at [769, 264] on link "2" at bounding box center [767, 258] width 9 height 9
click at [766, 264] on link "3" at bounding box center [767, 258] width 9 height 9
click at [770, 263] on link "4" at bounding box center [767, 258] width 9 height 9
click at [772, 263] on link "5" at bounding box center [767, 258] width 9 height 9
click at [771, 263] on link "6" at bounding box center [767, 258] width 9 height 9
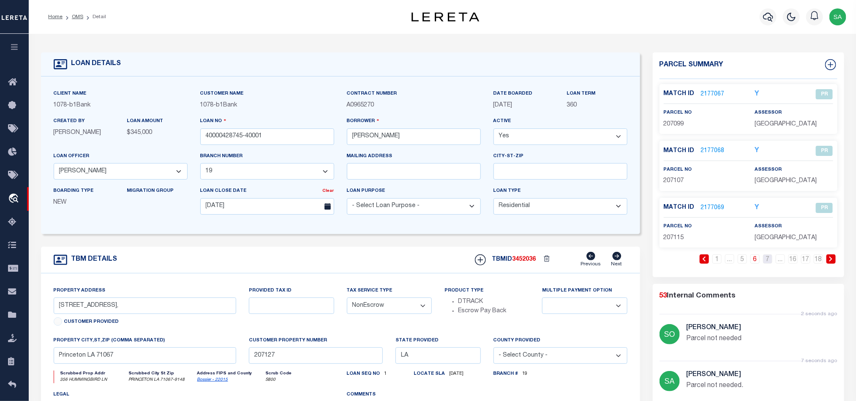
click at [771, 263] on link "7" at bounding box center [767, 258] width 9 height 9
click at [771, 263] on link "8" at bounding box center [767, 258] width 9 height 9
click at [771, 263] on link "9" at bounding box center [767, 258] width 9 height 9
click at [771, 263] on link "10" at bounding box center [767, 258] width 9 height 9
click at [771, 263] on link "11" at bounding box center [767, 258] width 9 height 9
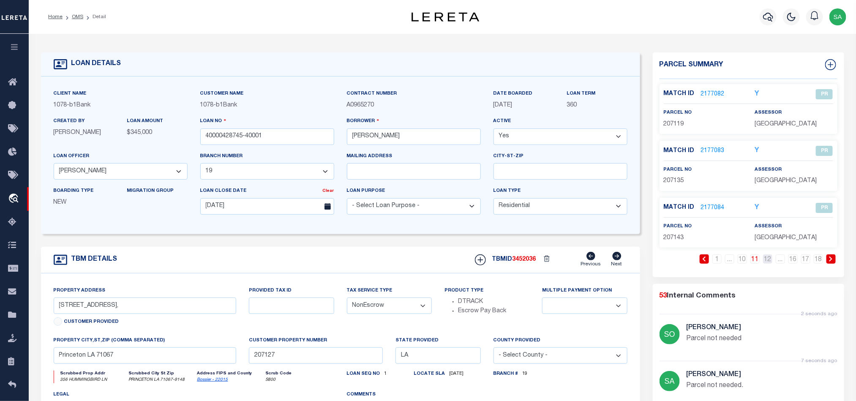
click at [771, 263] on link "12" at bounding box center [767, 258] width 9 height 9
click at [771, 263] on link "13" at bounding box center [767, 258] width 9 height 9
click at [771, 263] on link "14" at bounding box center [767, 258] width 9 height 9
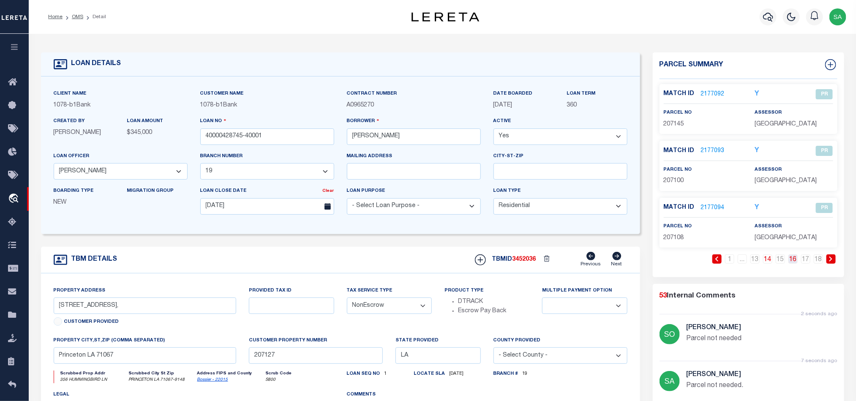
click at [792, 262] on link "16" at bounding box center [793, 258] width 9 height 9
click at [708, 207] on link "2177100" at bounding box center [713, 208] width 24 height 9
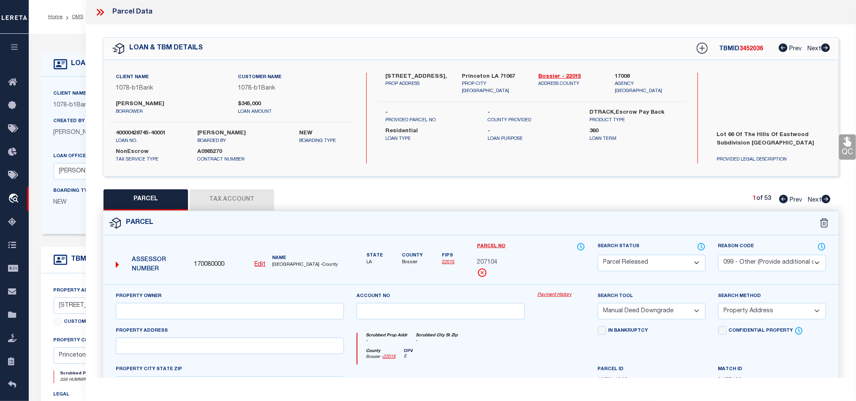
click at [662, 264] on select "Automated Search Bad Parcel Complete Duplicate Parcel High Dollar Reporting In …" at bounding box center [652, 263] width 108 height 16
click at [598, 256] on select "Automated Search Bad Parcel Complete Duplicate Parcel High Dollar Reporting In …" at bounding box center [652, 263] width 108 height 16
click at [661, 260] on select "Automated Search Bad Parcel Complete Duplicate Parcel High Dollar Reporting In …" at bounding box center [652, 263] width 108 height 16
click at [598, 256] on select "Automated Search Bad Parcel Complete Duplicate Parcel High Dollar Reporting In …" at bounding box center [652, 263] width 108 height 16
click at [771, 262] on select "- Select Reason Code - 099 - Other (Provide additional detail) ACT - Agency Cha…" at bounding box center [772, 263] width 108 height 16
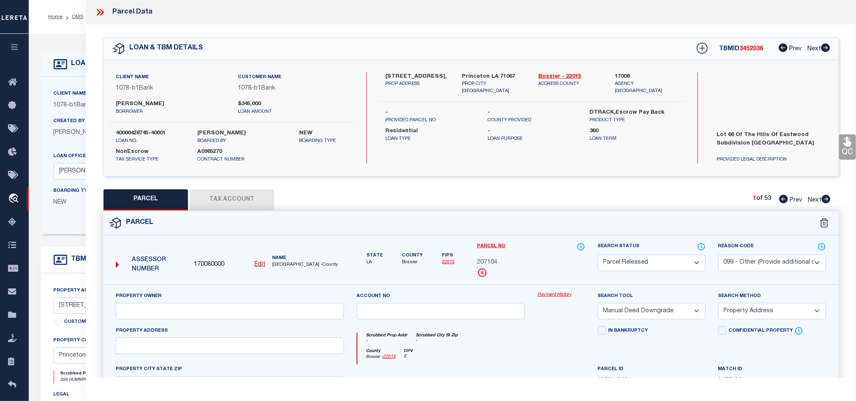
click at [601, 221] on div "Parcel" at bounding box center [471, 223] width 736 height 24
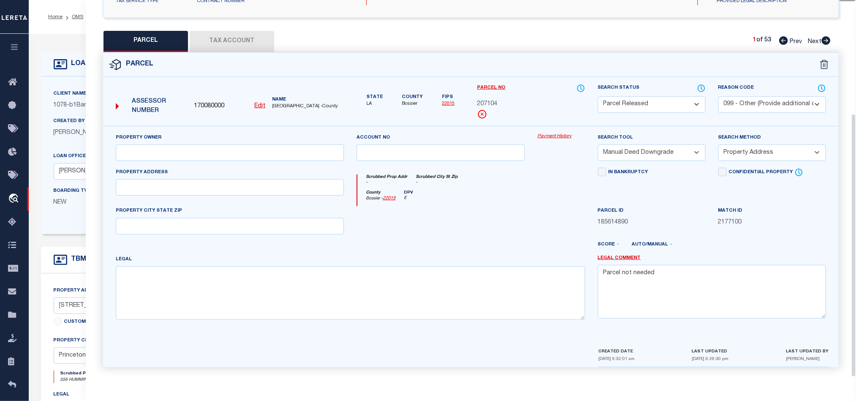
scroll to position [317, 0]
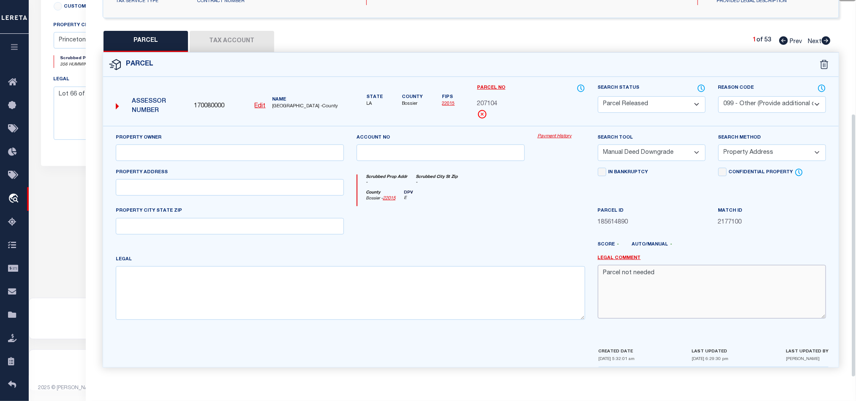
click at [734, 300] on textarea "Parcel not needed" at bounding box center [712, 291] width 228 height 53
click at [773, 97] on select "- Select Reason Code - 099 - Other (Provide additional detail) ACT - Agency Cha…" at bounding box center [772, 104] width 108 height 16
click at [718, 96] on select "- Select Reason Code - 099 - Other (Provide additional detail) ACT - Agency Cha…" at bounding box center [772, 104] width 108 height 16
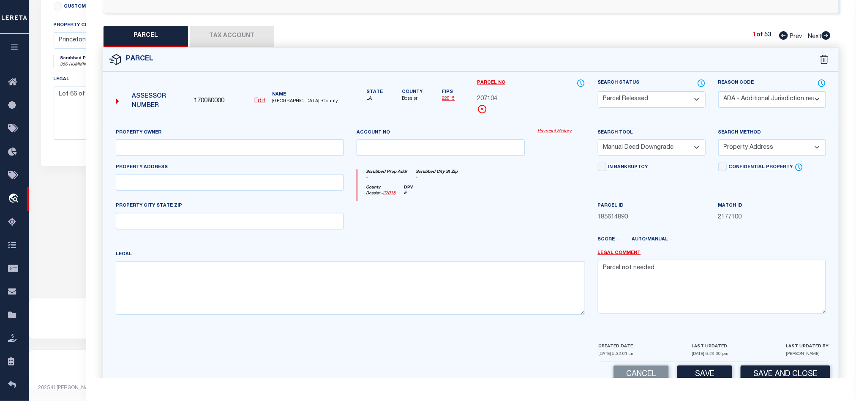
drag, startPoint x: 780, startPoint y: 103, endPoint x: 773, endPoint y: 108, distance: 8.5
click at [780, 103] on select "- Select Reason Code - 099 - Other (Provide additional detail) ACT - Agency Cha…" at bounding box center [772, 99] width 108 height 16
click at [718, 92] on select "- Select Reason Code - 099 - Other (Provide additional detail) ACT - Agency Cha…" at bounding box center [772, 99] width 108 height 16
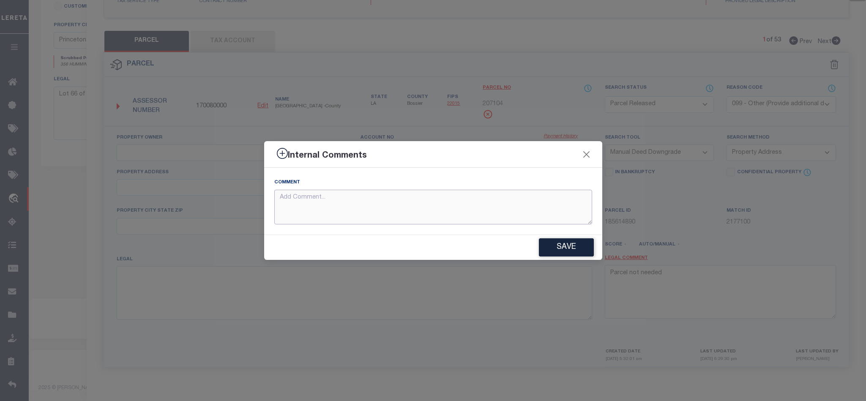
click at [524, 209] on textarea at bounding box center [433, 207] width 318 height 35
paste textarea "Parcel not needed."
click at [592, 151] on div "Internal Comments" at bounding box center [433, 154] width 338 height 27
click at [591, 151] on button "Close" at bounding box center [586, 154] width 11 height 11
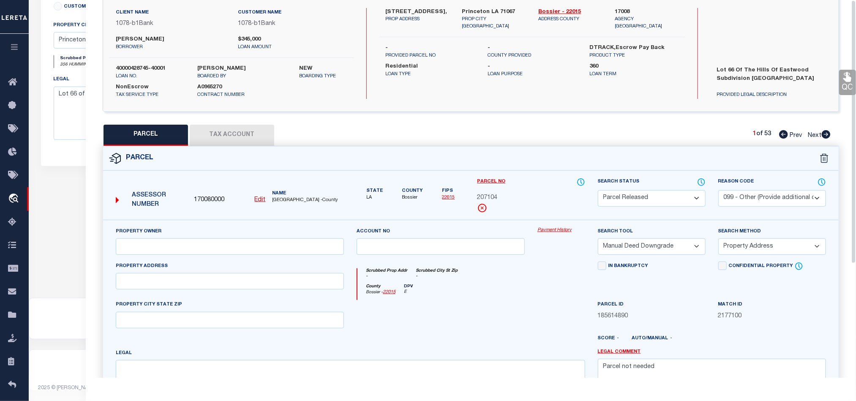
scroll to position [0, 0]
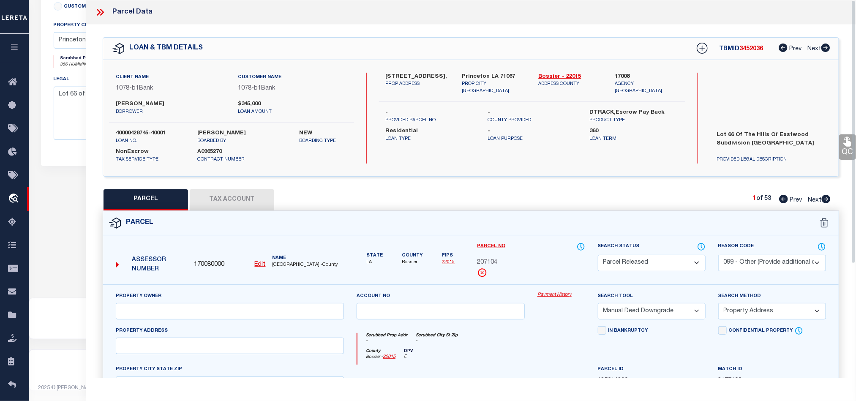
click at [104, 9] on icon at bounding box center [100, 12] width 11 height 11
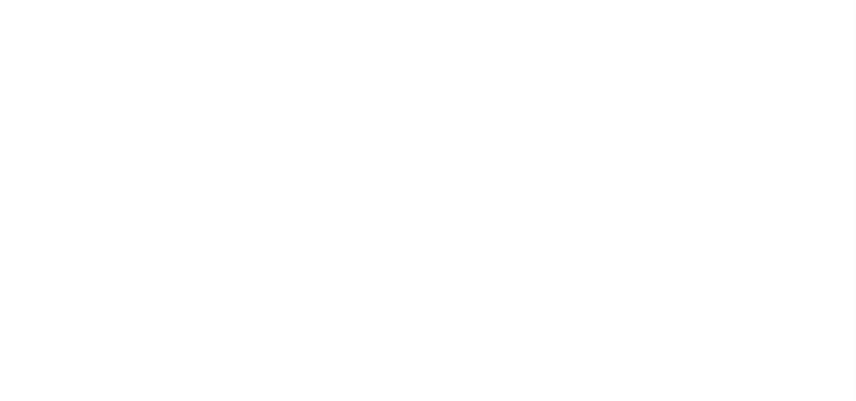
select select "10"
select select "NonEscrow"
select select "4429"
select select "487"
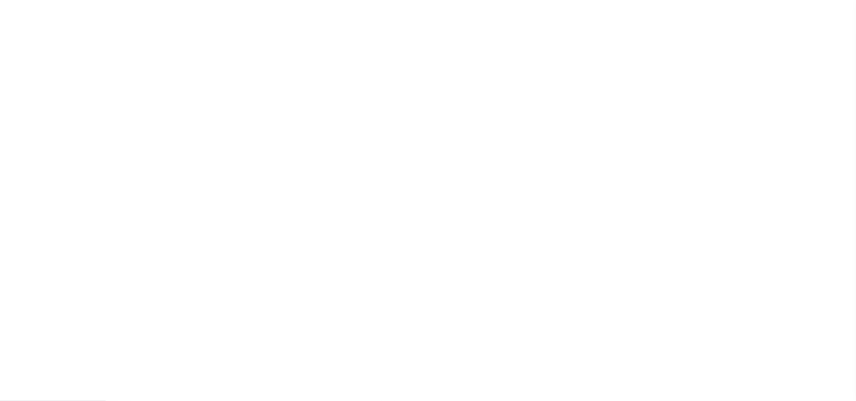
select select "200"
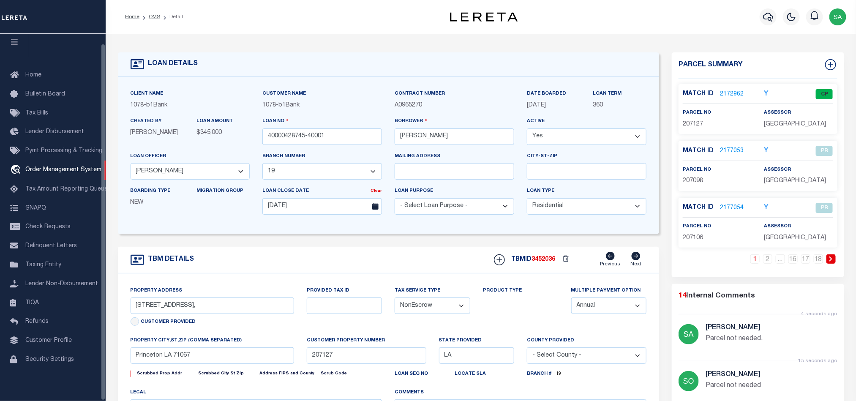
select select
select select "200"
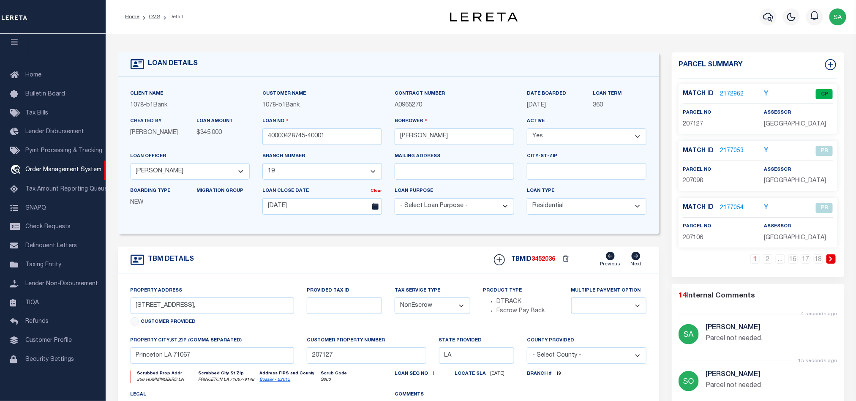
click at [147, 13] on li "OMS" at bounding box center [149, 17] width 21 height 8
click at [147, 17] on li "OMS" at bounding box center [149, 17] width 21 height 8
click at [152, 17] on link "OMS" at bounding box center [154, 16] width 11 height 5
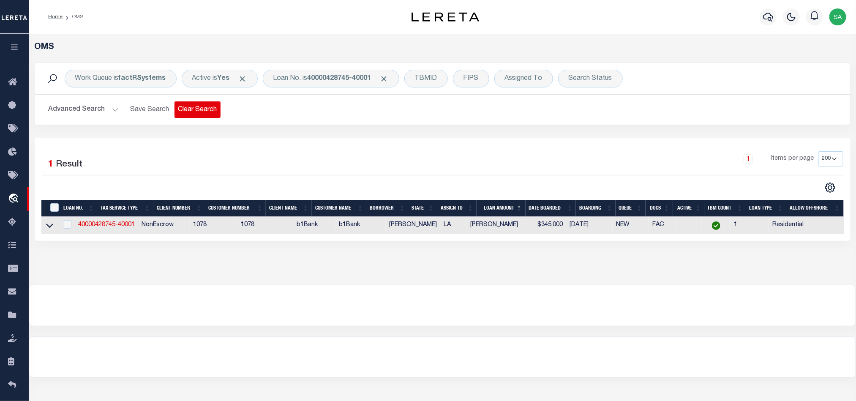
click at [207, 103] on button "Clear Search" at bounding box center [198, 109] width 46 height 16
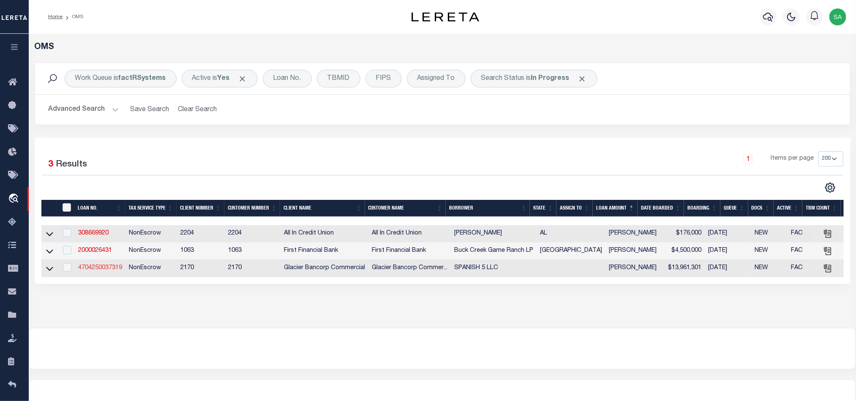
click at [104, 271] on link "4704250037319" at bounding box center [100, 268] width 44 height 6
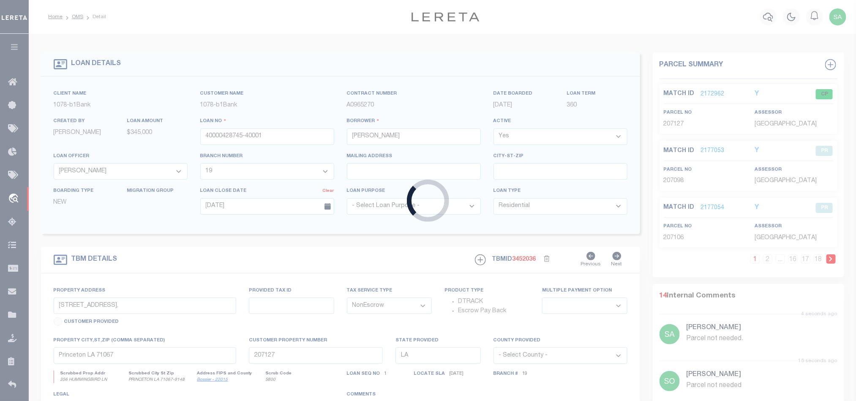
type input "4704250037319"
type input "SPANISH 5 LLC"
select select
type input "[STREET_ADDRESS][PERSON_NAME]"
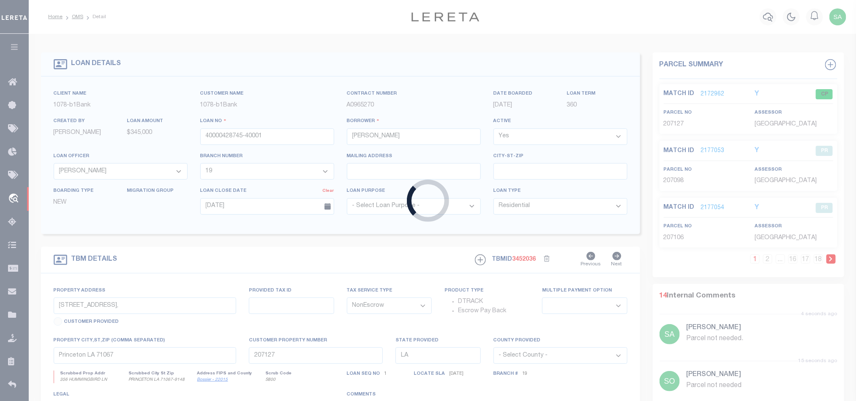
type input "KINGMAN AZ 86409-3729"
type input "[DATE]"
select select "20"
type input "[PERSON_NAME][GEOGRAPHIC_DATA]"
select select
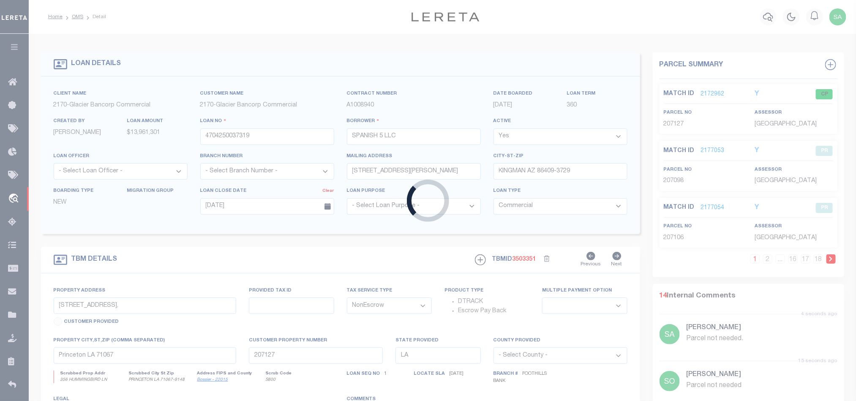
type input "KINGMAN AZ 86409"
type textarea "89 PARCEL #s: [PHONE_NUMBER] THROUGH [PHONE_NUMBER]. See attached DOT with lega…"
select select "4582"
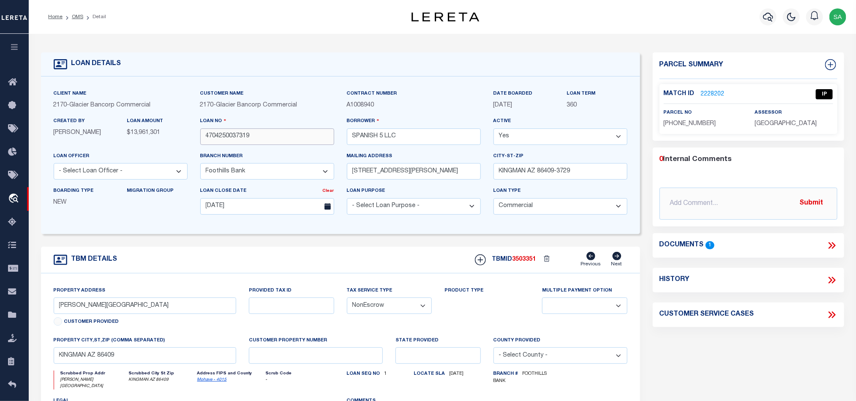
click at [266, 145] on input "4704250037319" at bounding box center [267, 136] width 134 height 16
click at [712, 94] on link "2228202" at bounding box center [713, 94] width 24 height 9
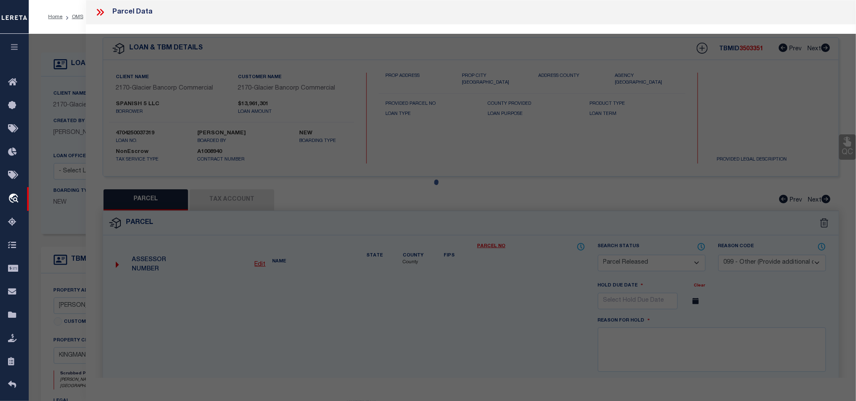
select select "AS"
select select
checkbox input "false"
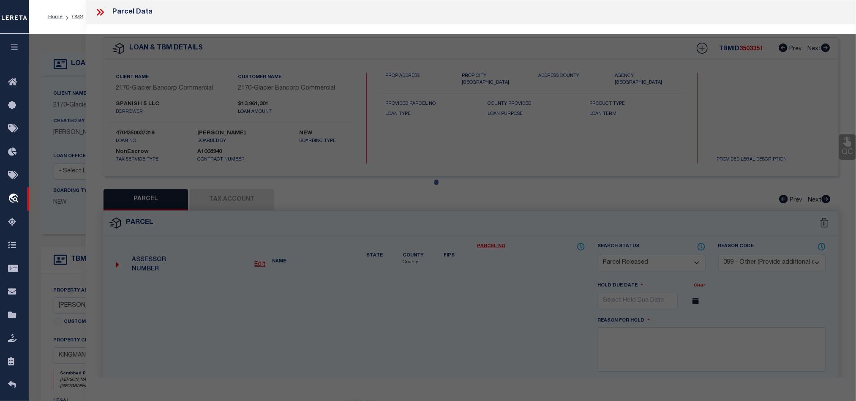
checkbox input "false"
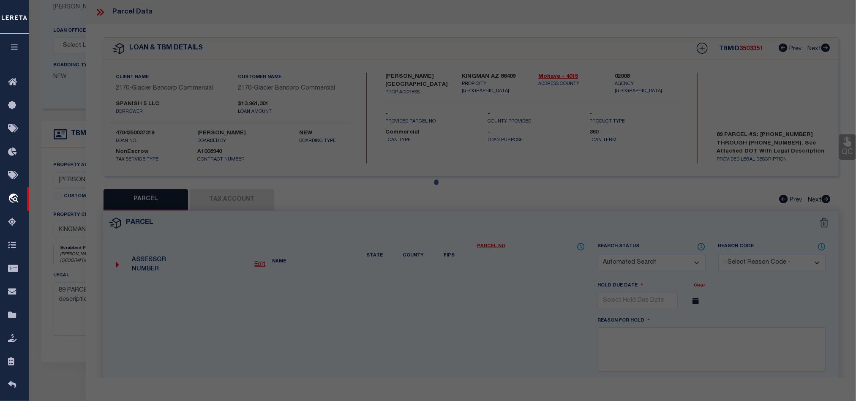
select select "IP"
checkbox input "false"
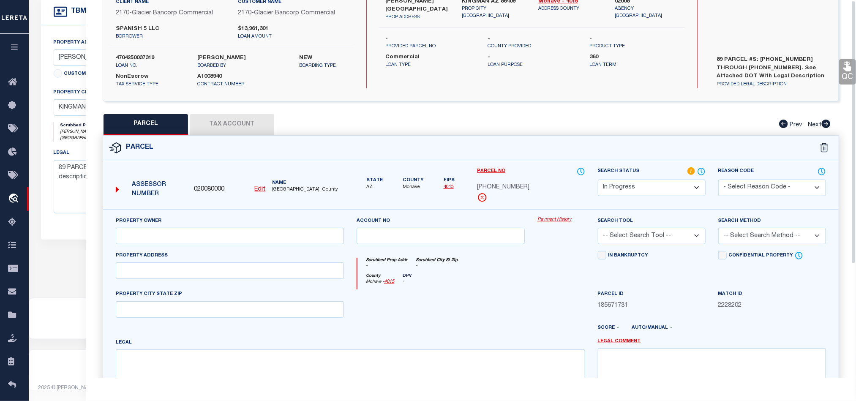
scroll to position [164, 0]
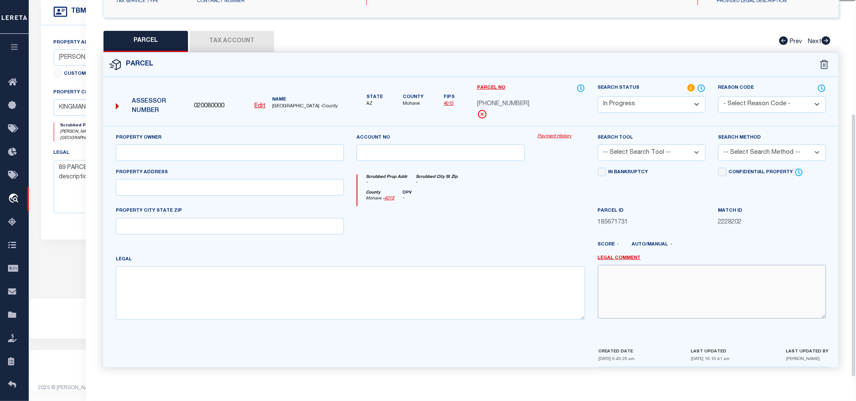
click at [671, 289] on textarea at bounding box center [712, 291] width 228 height 53
click at [622, 268] on textarea "Need ro work." at bounding box center [712, 291] width 228 height 53
click at [728, 281] on textarea "Need to work." at bounding box center [712, 291] width 228 height 53
type textarea "Need to work."
click at [650, 154] on select "-- Select Search Tool -- 3rd Party Website Agency File Agency Website ATLS CNV-…" at bounding box center [652, 153] width 108 height 16
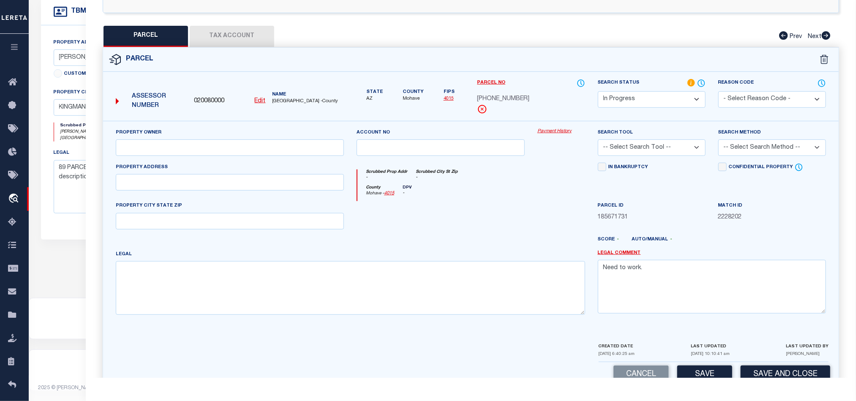
click at [781, 220] on span "2228202" at bounding box center [772, 217] width 108 height 9
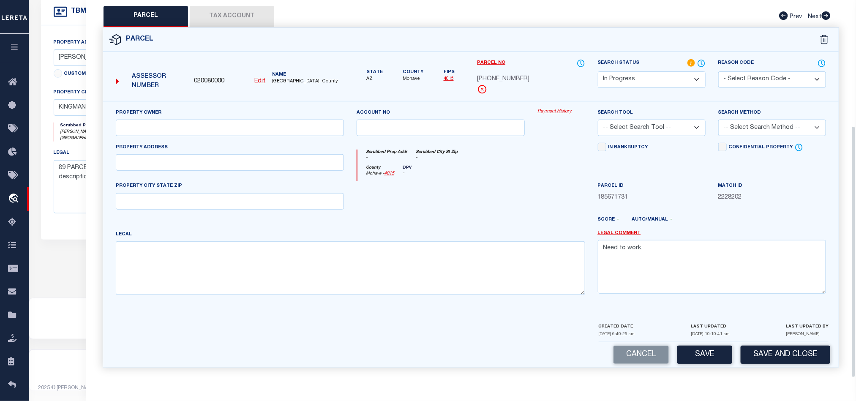
drag, startPoint x: 778, startPoint y: 348, endPoint x: 854, endPoint y: 313, distance: 83.6
click at [777, 348] on button "Save and Close" at bounding box center [786, 355] width 90 height 18
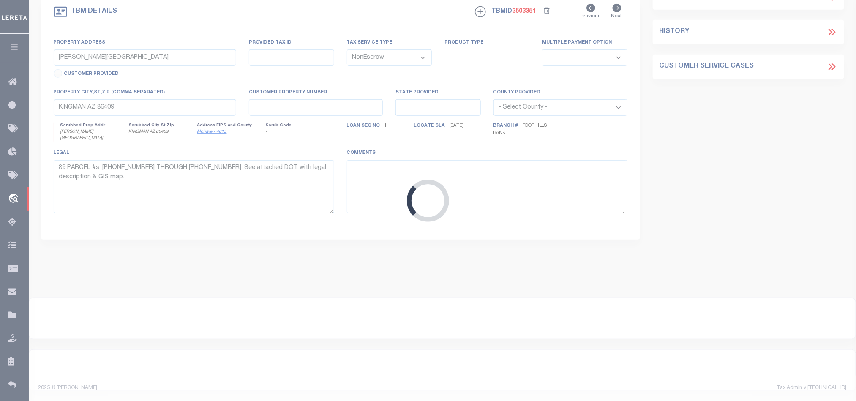
select select
select select "4582"
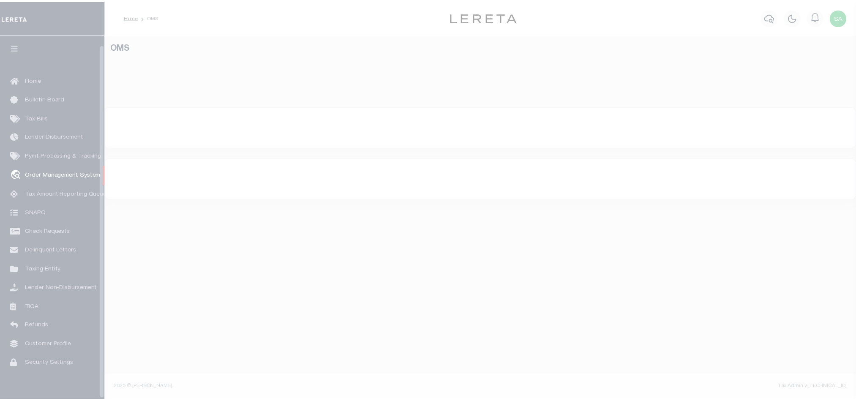
scroll to position [10, 0]
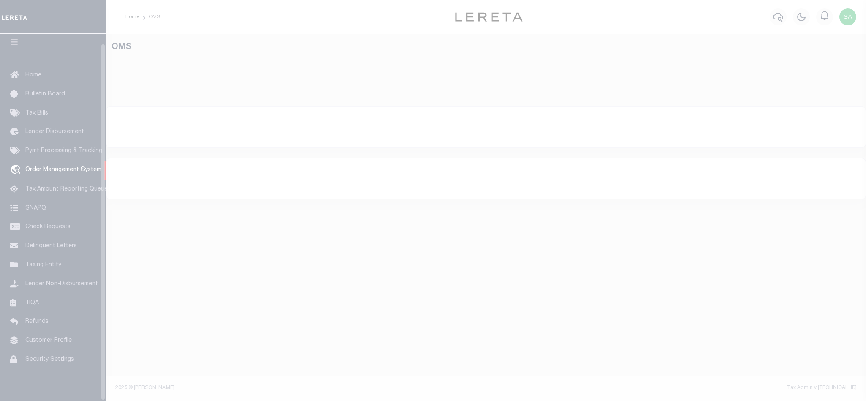
select select "200"
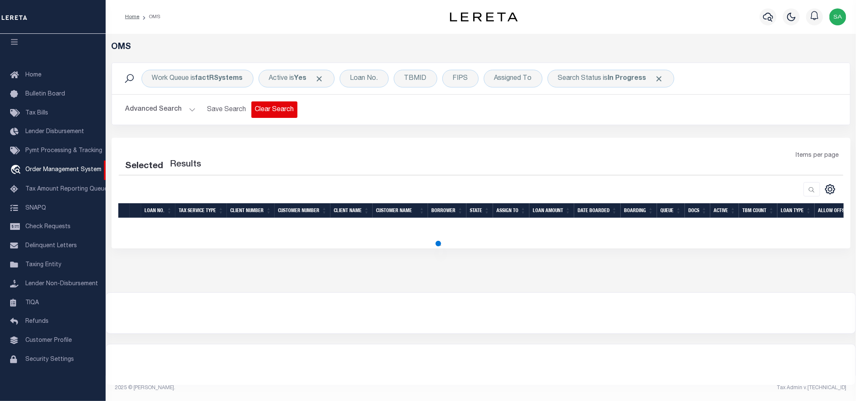
select select "200"
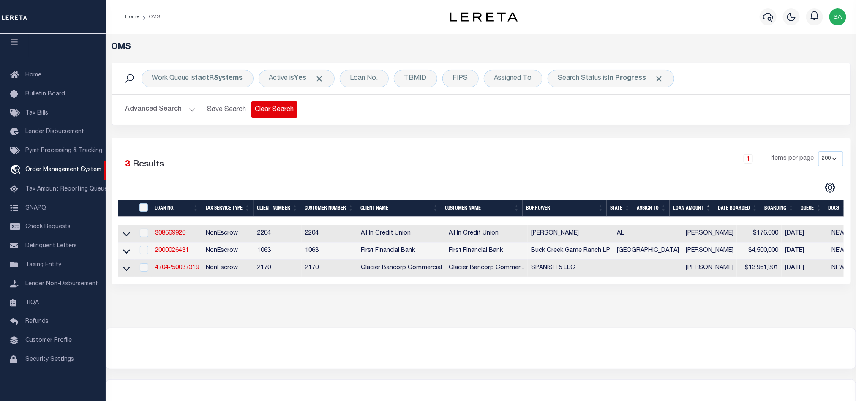
click at [287, 104] on button "Clear Search" at bounding box center [274, 109] width 46 height 16
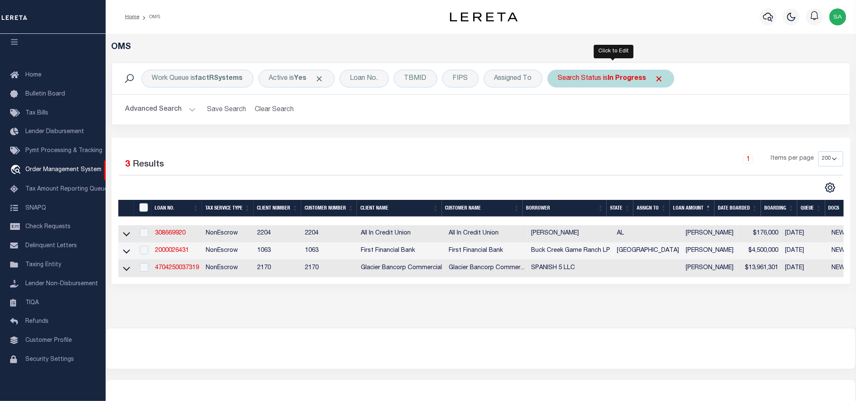
click at [591, 84] on div "Search Status is In Progress" at bounding box center [611, 79] width 127 height 18
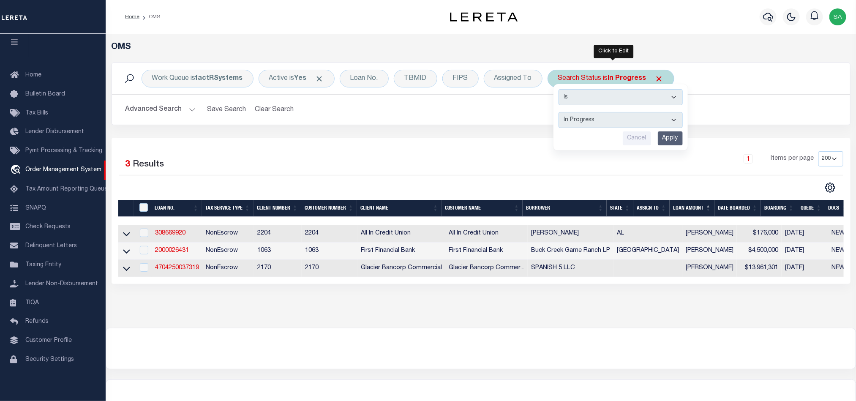
click at [600, 119] on select "Automated Search Bad Parcel Complete Duplicate Parcel High Dollar Reporting In …" at bounding box center [621, 120] width 124 height 16
select select "RD"
click at [561, 113] on select "Automated Search Bad Parcel Complete Duplicate Parcel High Dollar Reporting In …" at bounding box center [621, 120] width 124 height 16
click at [672, 143] on input "Apply" at bounding box center [670, 138] width 25 height 14
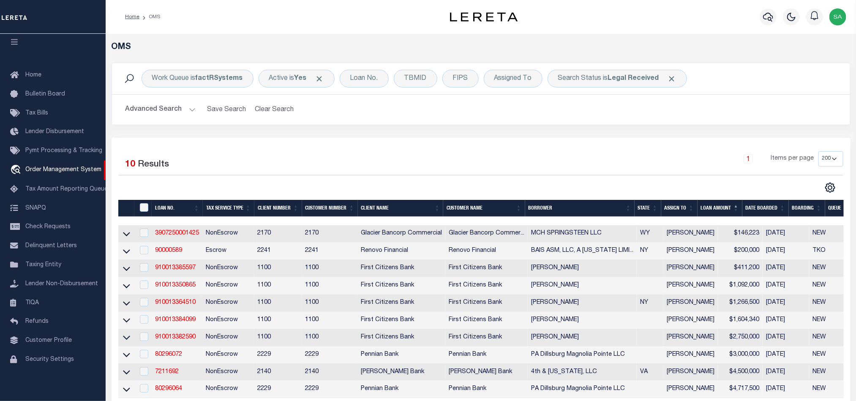
click at [843, 13] on img "button" at bounding box center [838, 16] width 17 height 17
click at [789, 63] on link "Sign out" at bounding box center [816, 60] width 67 height 14
